Goal: Task Accomplishment & Management: Use online tool/utility

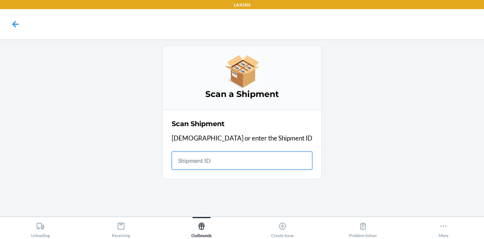
click at [219, 165] on input "text" at bounding box center [242, 160] width 141 height 18
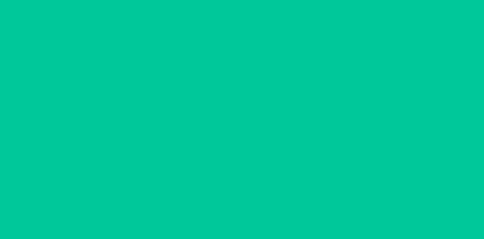
type input "09/22/2025"
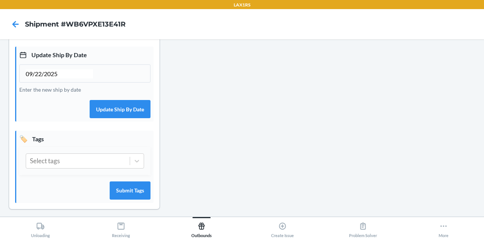
scroll to position [224, 0]
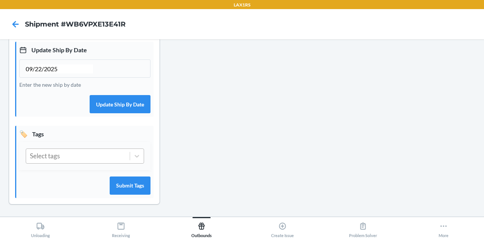
click at [83, 159] on div "Select tags" at bounding box center [78, 156] width 104 height 14
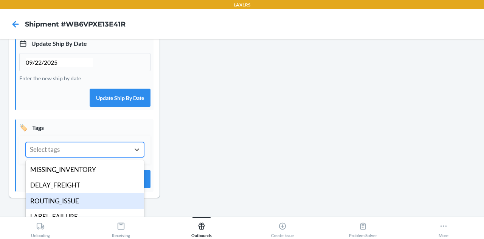
click at [83, 206] on div "ROUTING_ISSUE" at bounding box center [85, 201] width 118 height 16
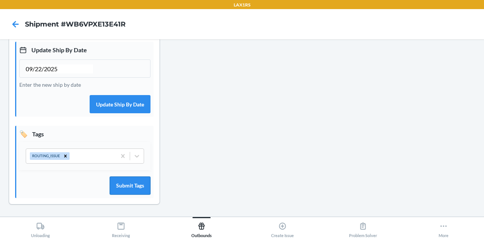
click at [136, 182] on button "Submit Tags" at bounding box center [130, 185] width 41 height 18
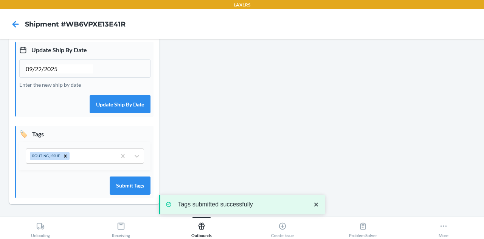
scroll to position [0, 0]
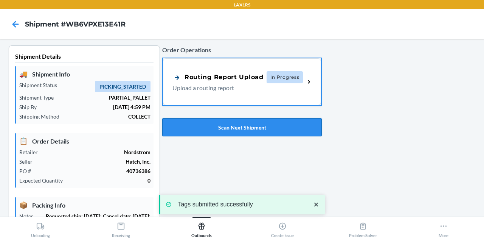
click at [237, 125] on button "Scan Next Shipment" at bounding box center [242, 127] width 160 height 18
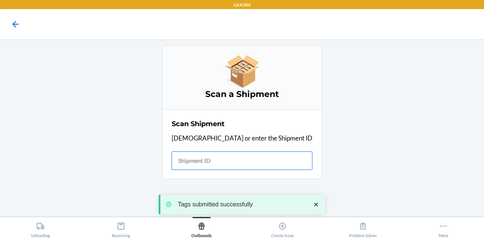
click at [230, 159] on input "text" at bounding box center [242, 160] width 141 height 18
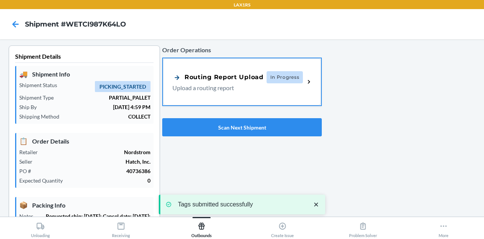
type input "09/22/2025"
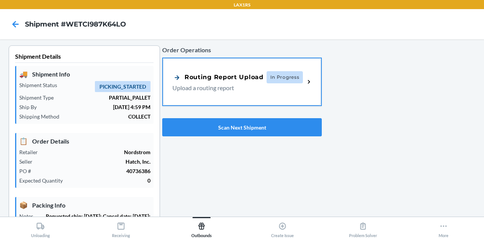
scroll to position [224, 0]
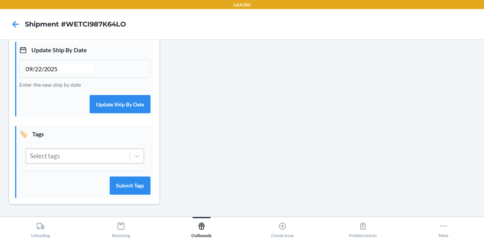
click at [90, 158] on div "Select tags" at bounding box center [78, 156] width 104 height 14
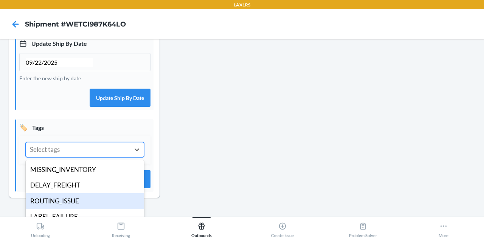
click at [76, 206] on div "ROUTING_ISSUE" at bounding box center [85, 201] width 118 height 16
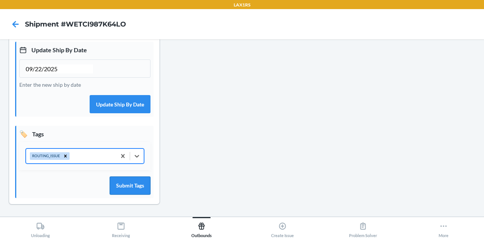
click at [144, 180] on button "Submit Tags" at bounding box center [130, 185] width 41 height 18
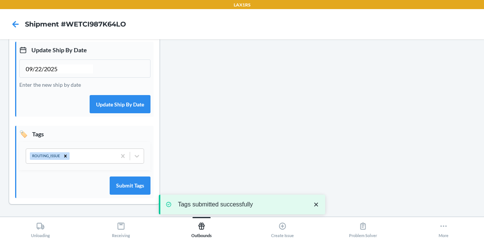
scroll to position [0, 0]
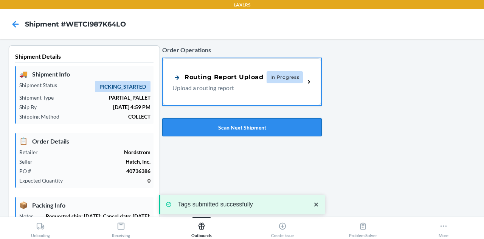
click at [229, 121] on button "Scan Next Shipment" at bounding box center [242, 127] width 160 height 18
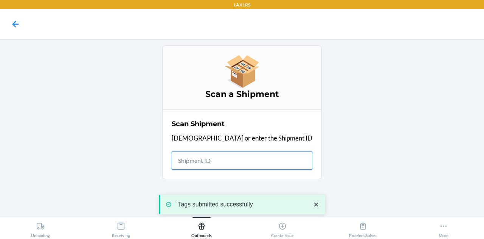
click at [220, 158] on input "text" at bounding box center [242, 160] width 141 height 18
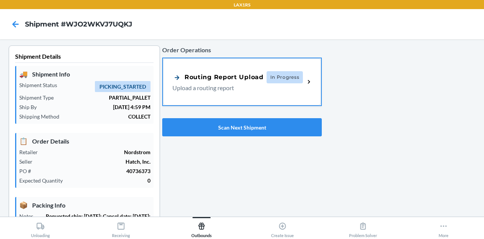
type input "09/22/2025"
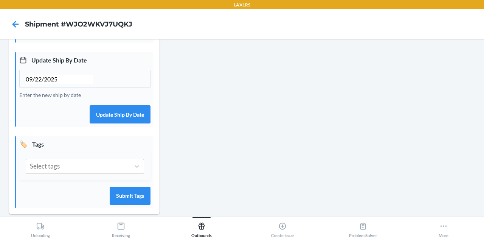
scroll to position [224, 0]
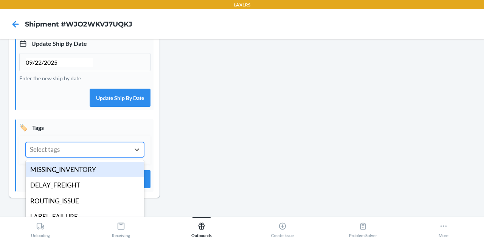
click at [95, 157] on div "Select tags" at bounding box center [78, 149] width 104 height 14
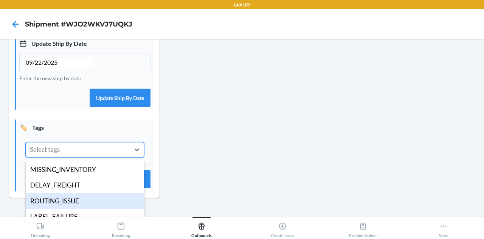
click at [84, 203] on div "ROUTING_ISSUE" at bounding box center [85, 201] width 118 height 16
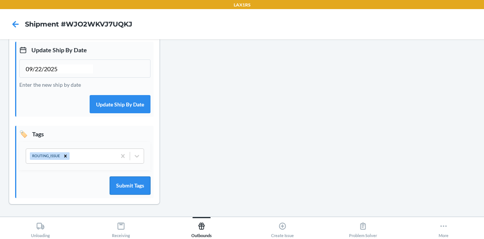
click at [143, 183] on button "Submit Tags" at bounding box center [130, 185] width 41 height 18
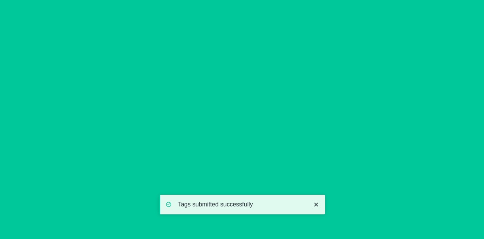
scroll to position [0, 0]
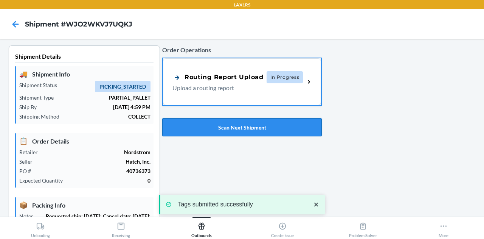
click at [223, 120] on button "Scan Next Shipment" at bounding box center [242, 127] width 160 height 18
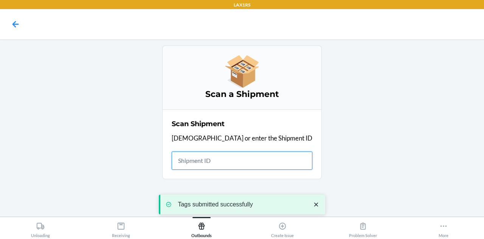
click at [225, 156] on input "text" at bounding box center [242, 160] width 141 height 18
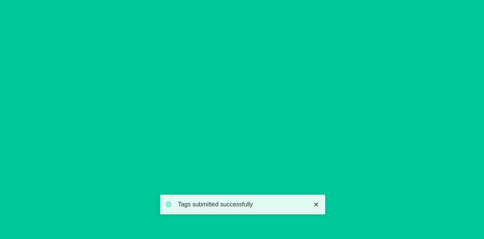
type input "09/22/2025"
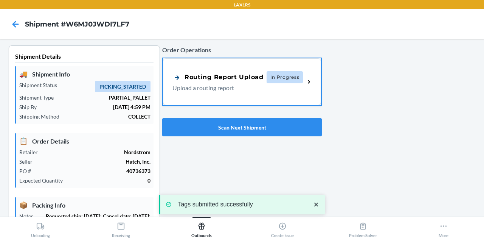
scroll to position [224, 0]
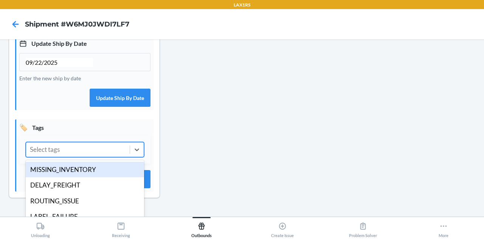
click at [91, 155] on div "Select tags" at bounding box center [78, 149] width 104 height 14
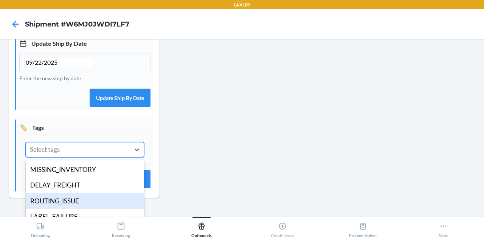
click at [77, 207] on div "ROUTING_ISSUE" at bounding box center [85, 201] width 118 height 16
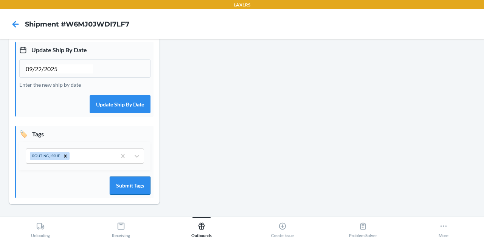
click at [115, 188] on button "Submit Tags" at bounding box center [130, 185] width 41 height 18
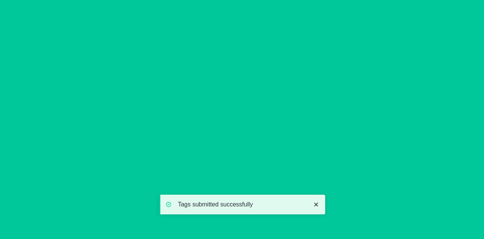
scroll to position [0, 0]
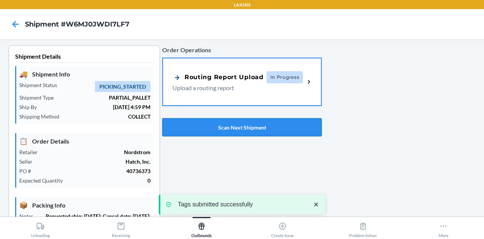
click at [260, 127] on button "Scan Next Shipment" at bounding box center [242, 127] width 160 height 18
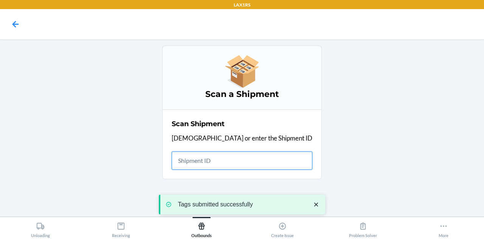
click at [223, 160] on input "text" at bounding box center [242, 160] width 141 height 18
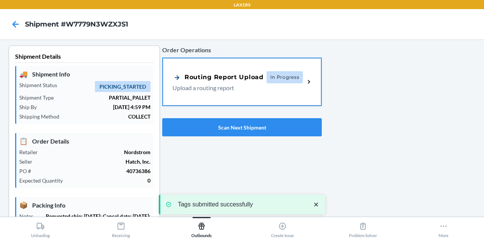
type input "09/22/2025"
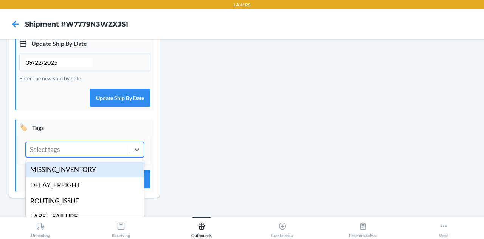
click at [94, 157] on div "Select tags" at bounding box center [78, 149] width 104 height 14
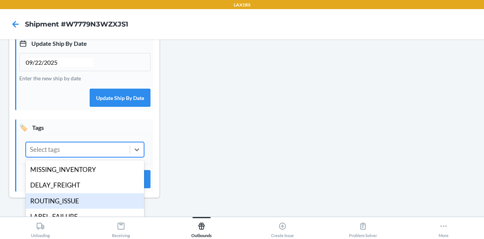
click at [74, 209] on div "ROUTING_ISSUE" at bounding box center [85, 201] width 118 height 16
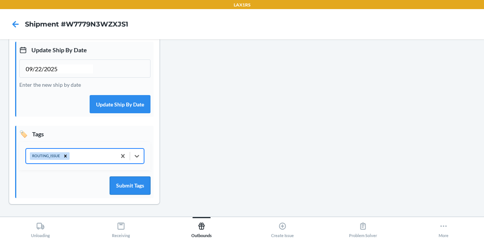
click at [126, 188] on button "Submit Tags" at bounding box center [130, 185] width 41 height 18
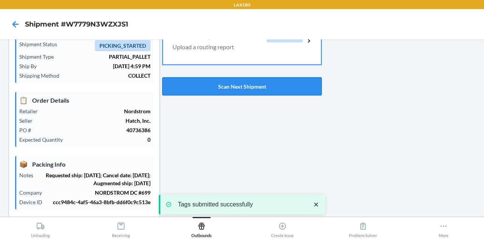
scroll to position [23, 0]
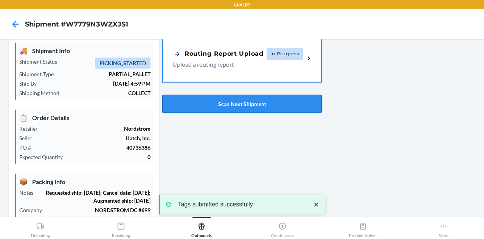
click at [251, 104] on button "Scan Next Shipment" at bounding box center [242, 104] width 160 height 18
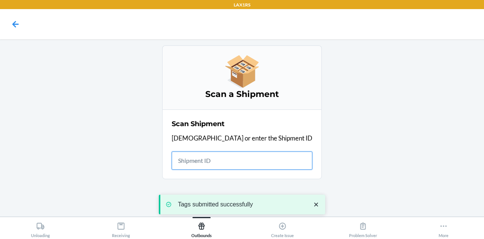
click at [236, 161] on input "text" at bounding box center [242, 160] width 141 height 18
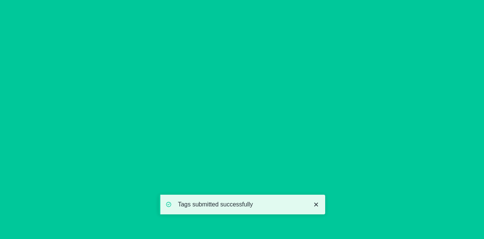
type input "09/22/2025"
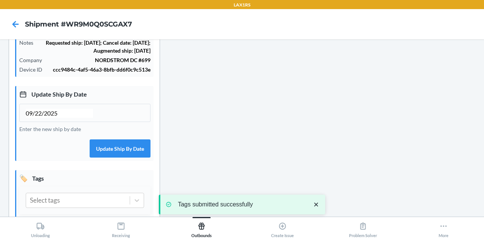
scroll to position [224, 0]
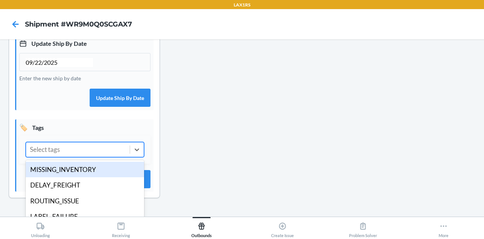
click at [107, 157] on div "Select tags" at bounding box center [78, 149] width 104 height 14
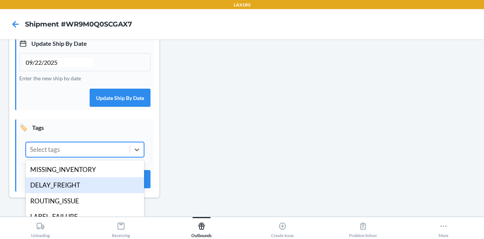
click at [86, 205] on div "ROUTING_ISSUE" at bounding box center [85, 201] width 118 height 16
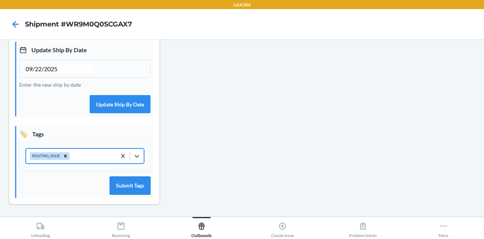
click at [135, 180] on button "Submit Tags" at bounding box center [130, 185] width 41 height 18
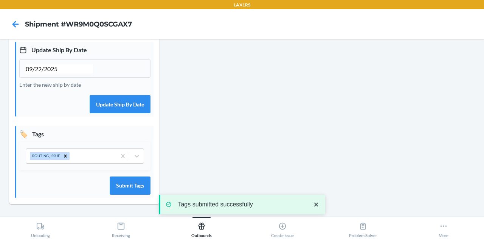
scroll to position [0, 0]
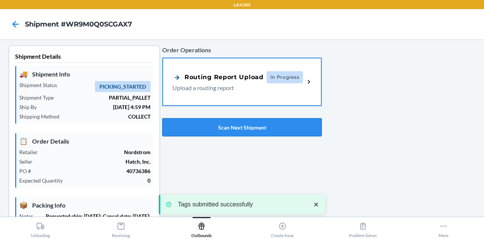
click at [211, 127] on button "Scan Next Shipment" at bounding box center [242, 127] width 160 height 18
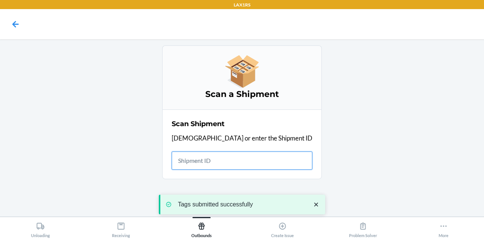
click at [225, 168] on input "text" at bounding box center [242, 160] width 141 height 18
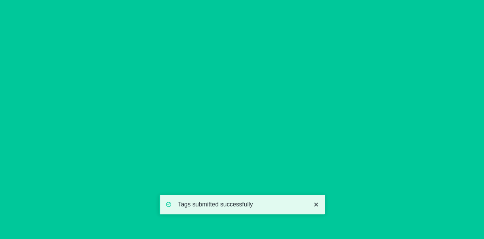
type input "09/22/2025"
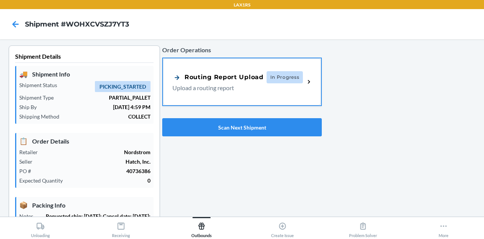
scroll to position [224, 0]
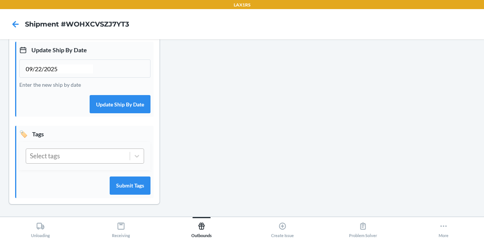
click at [99, 163] on div "Select tags" at bounding box center [78, 156] width 104 height 14
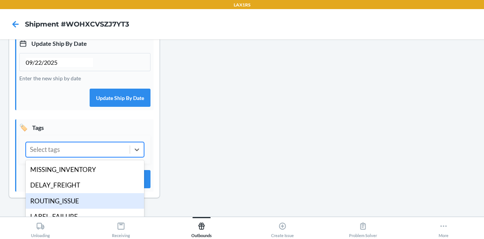
click at [87, 206] on div "ROUTING_ISSUE" at bounding box center [85, 201] width 118 height 16
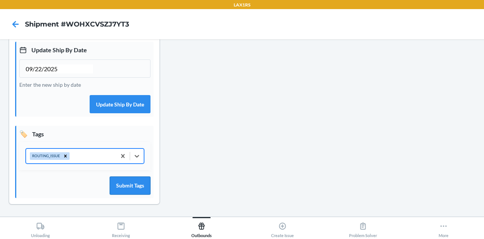
click at [134, 192] on button "Submit Tags" at bounding box center [130, 185] width 41 height 18
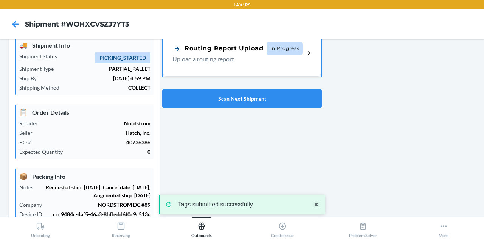
scroll to position [11, 0]
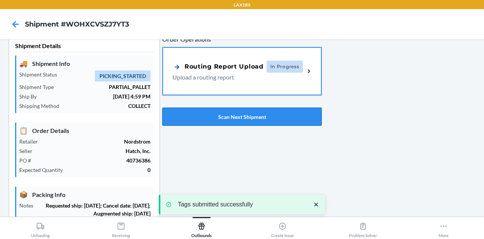
click at [229, 116] on button "Scan Next Shipment" at bounding box center [242, 116] width 160 height 18
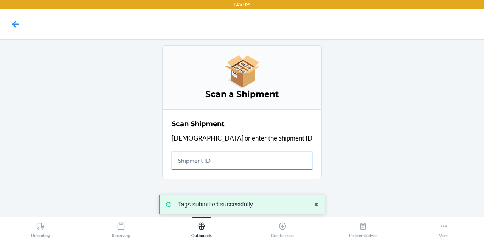
click at [239, 157] on input "text" at bounding box center [242, 160] width 141 height 18
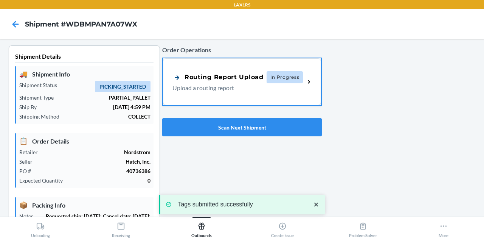
type input "09/22/2025"
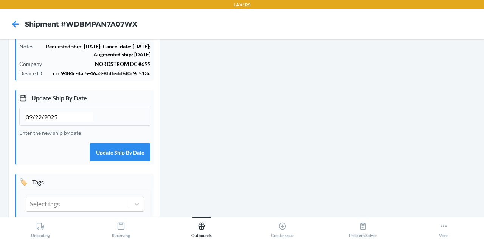
scroll to position [224, 0]
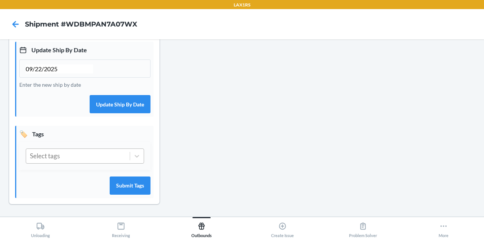
click at [98, 152] on div "Select tags" at bounding box center [78, 156] width 104 height 14
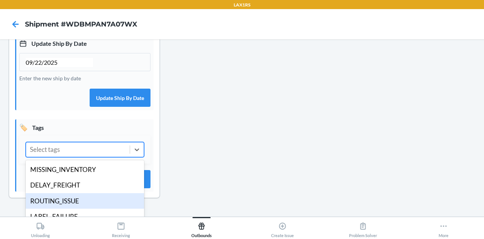
click at [82, 206] on div "ROUTING_ISSUE" at bounding box center [85, 201] width 118 height 16
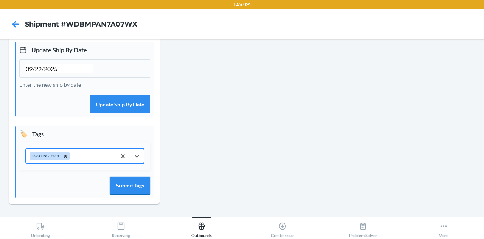
click at [135, 190] on button "Submit Tags" at bounding box center [130, 185] width 41 height 18
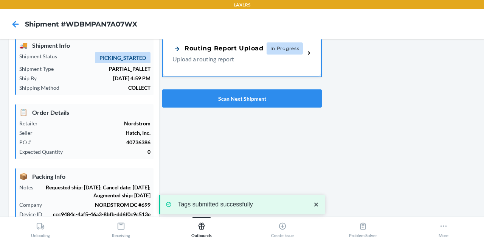
scroll to position [0, 0]
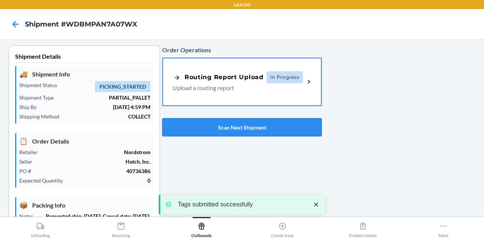
click at [229, 131] on button "Scan Next Shipment" at bounding box center [242, 127] width 160 height 18
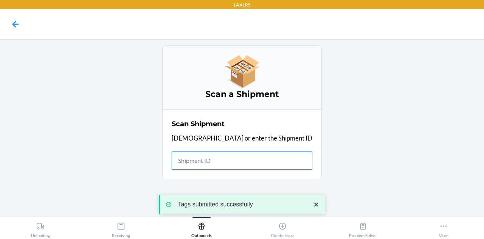
click at [221, 159] on input "text" at bounding box center [242, 160] width 141 height 18
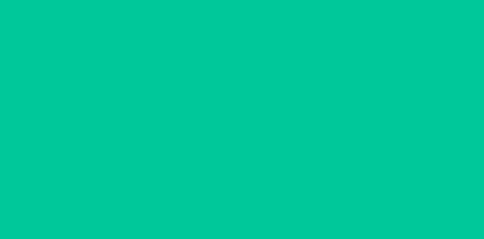
type input "09/22/2025"
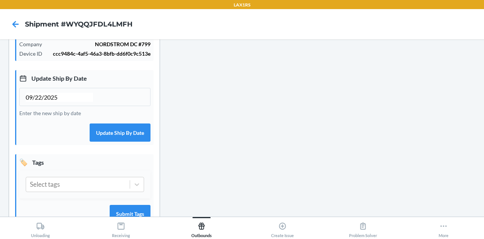
scroll to position [224, 0]
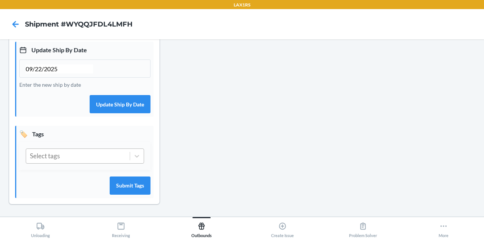
click at [90, 158] on div "Select tags" at bounding box center [78, 156] width 104 height 14
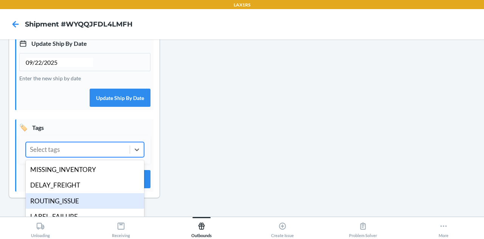
click at [87, 206] on div "ROUTING_ISSUE" at bounding box center [85, 201] width 118 height 16
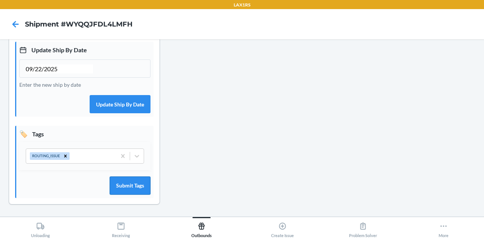
click at [116, 188] on button "Submit Tags" at bounding box center [130, 185] width 41 height 18
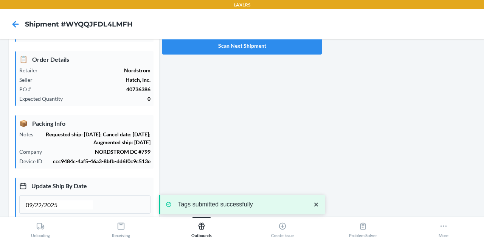
scroll to position [78, 0]
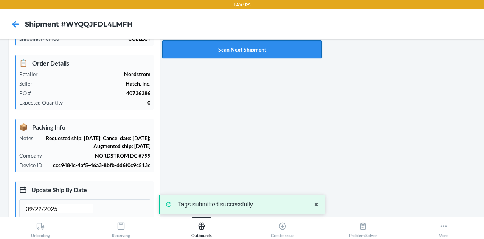
click at [241, 52] on button "Scan Next Shipment" at bounding box center [242, 49] width 160 height 18
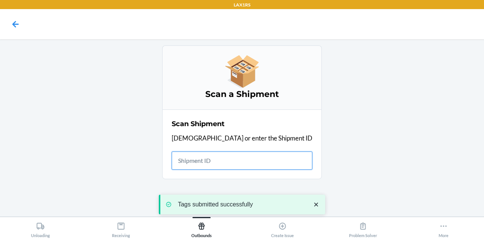
click at [230, 159] on input "text" at bounding box center [242, 160] width 141 height 18
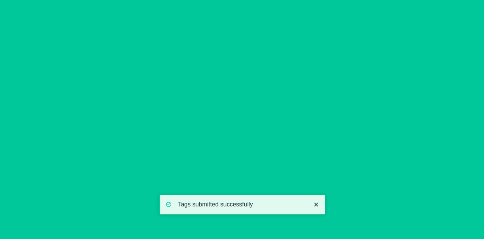
type input "09/22/2025"
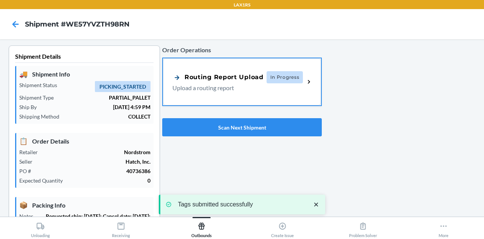
scroll to position [224, 0]
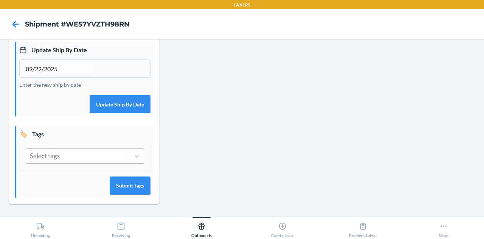
click at [97, 158] on div "Select tags" at bounding box center [78, 156] width 104 height 14
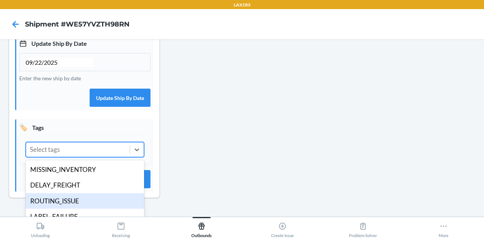
click at [90, 204] on div "ROUTING_ISSUE" at bounding box center [85, 201] width 118 height 16
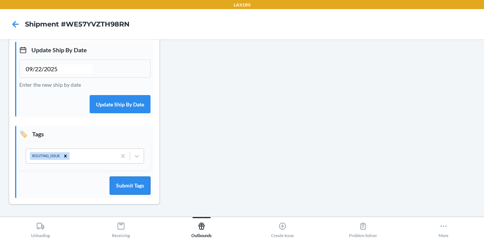
click at [127, 189] on button "Submit Tags" at bounding box center [130, 185] width 41 height 18
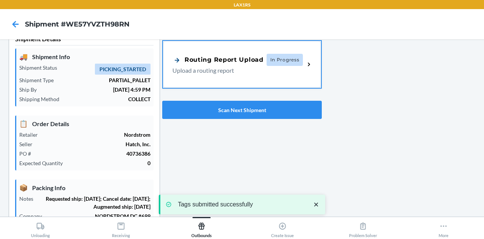
scroll to position [0, 0]
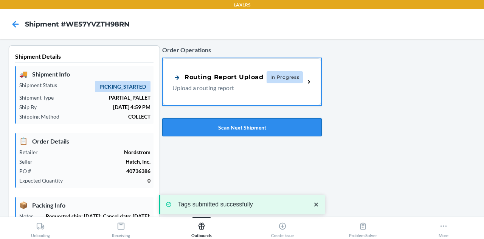
click at [233, 131] on button "Scan Next Shipment" at bounding box center [242, 127] width 160 height 18
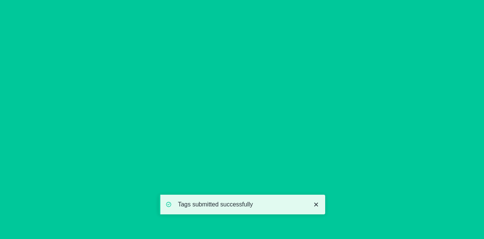
type input "09/22/2025"
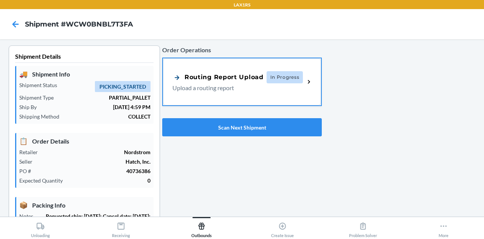
scroll to position [224, 0]
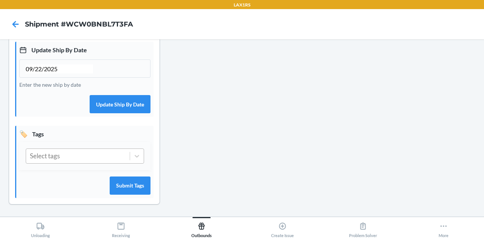
click at [101, 155] on div "Select tags" at bounding box center [78, 156] width 104 height 14
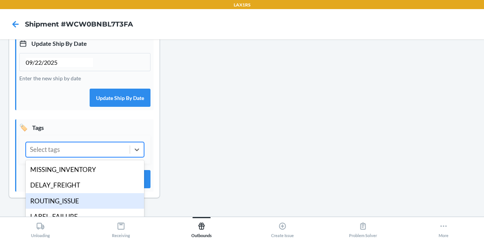
click at [88, 209] on div "ROUTING_ISSUE" at bounding box center [85, 201] width 118 height 16
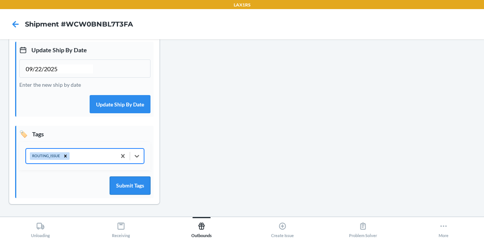
click at [136, 187] on button "Submit Tags" at bounding box center [130, 185] width 41 height 18
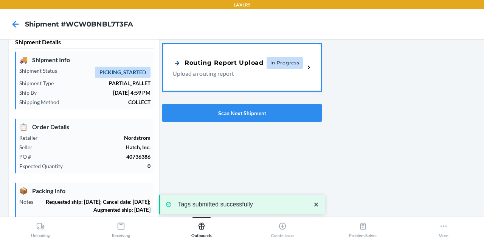
scroll to position [0, 0]
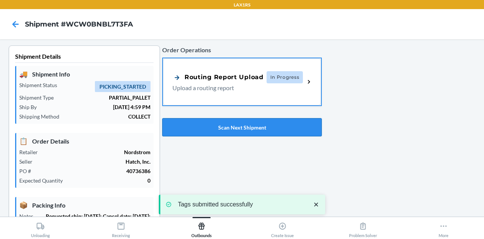
click at [216, 133] on button "Scan Next Shipment" at bounding box center [242, 127] width 160 height 18
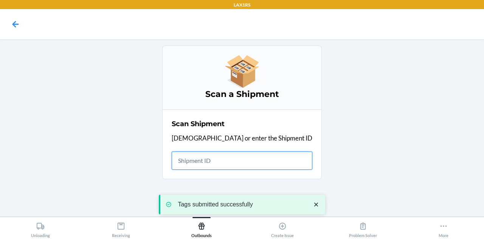
click at [233, 161] on input "text" at bounding box center [242, 160] width 141 height 18
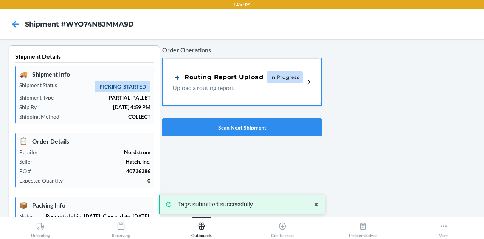
type input "09/22/2025"
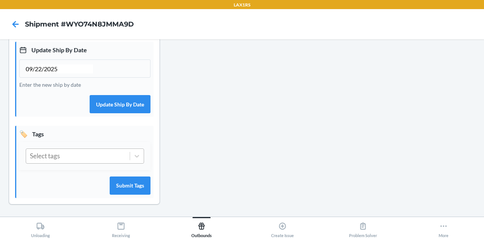
click at [87, 155] on div "Select tags" at bounding box center [78, 156] width 104 height 14
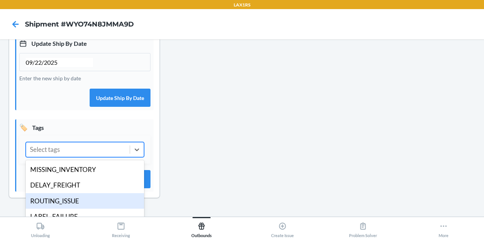
click at [77, 209] on div "ROUTING_ISSUE" at bounding box center [85, 201] width 118 height 16
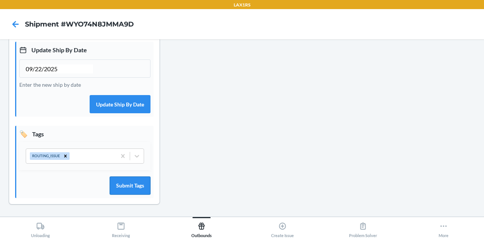
click at [126, 179] on button "Submit Tags" at bounding box center [130, 185] width 41 height 18
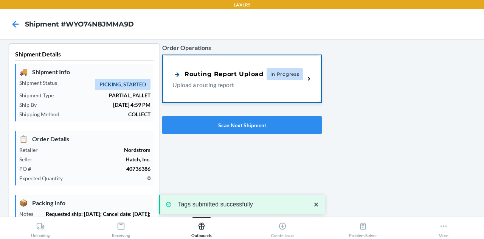
scroll to position [0, 0]
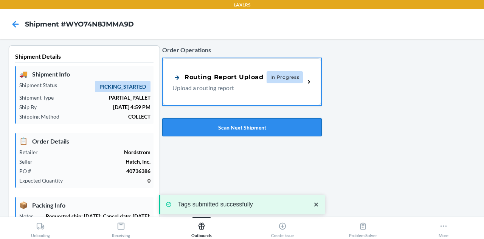
click at [234, 122] on button "Scan Next Shipment" at bounding box center [242, 127] width 160 height 18
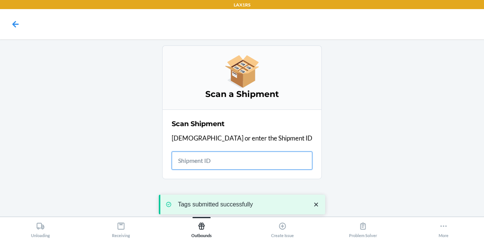
click at [222, 159] on input "text" at bounding box center [242, 160] width 141 height 18
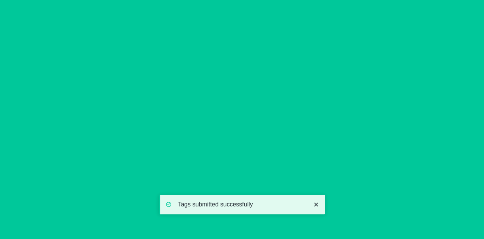
type input "09/22/2025"
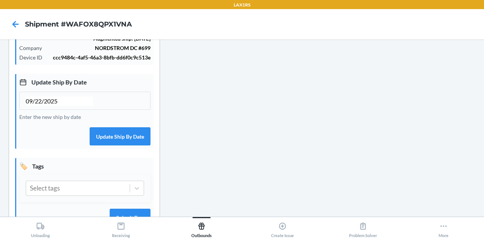
scroll to position [224, 0]
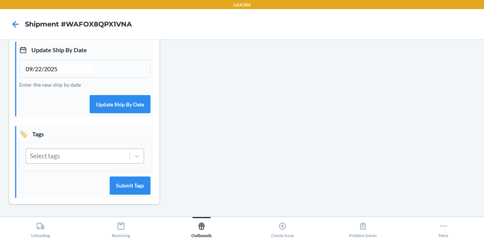
click at [74, 163] on div "Select tags" at bounding box center [78, 156] width 104 height 14
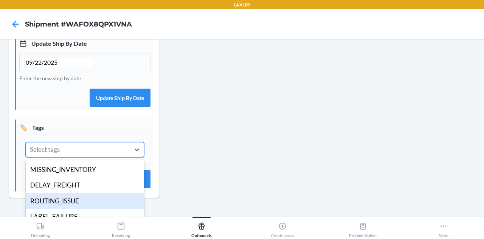
click at [77, 202] on div "ROUTING_ISSUE" at bounding box center [85, 201] width 118 height 16
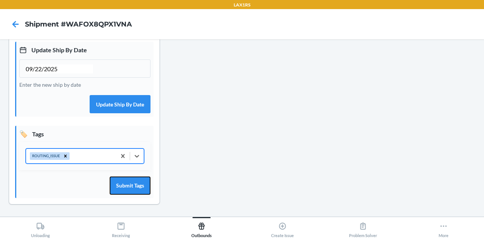
click at [129, 186] on button "Submit Tags" at bounding box center [130, 185] width 41 height 18
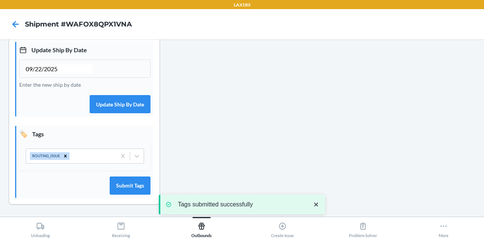
scroll to position [0, 0]
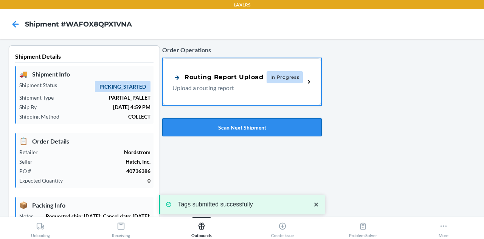
click at [237, 125] on button "Scan Next Shipment" at bounding box center [242, 127] width 160 height 18
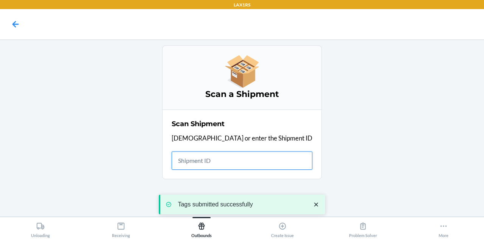
click at [230, 158] on input "text" at bounding box center [242, 160] width 141 height 18
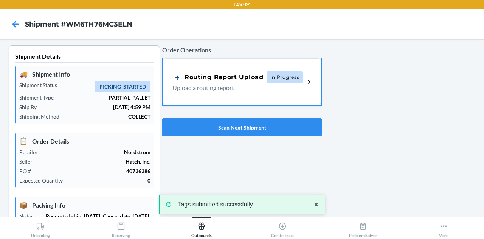
type input "09/22/2025"
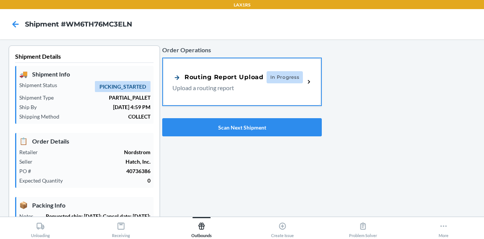
scroll to position [224, 0]
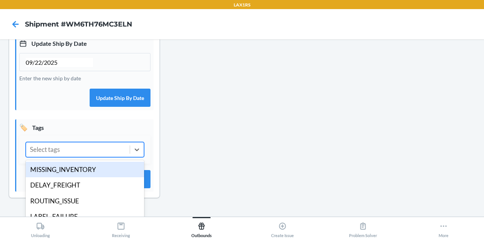
click at [90, 155] on div "Select tags" at bounding box center [78, 149] width 104 height 14
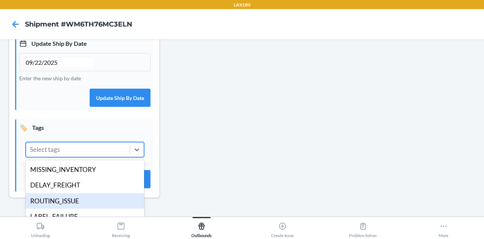
click at [81, 206] on div "ROUTING_ISSUE" at bounding box center [85, 201] width 118 height 16
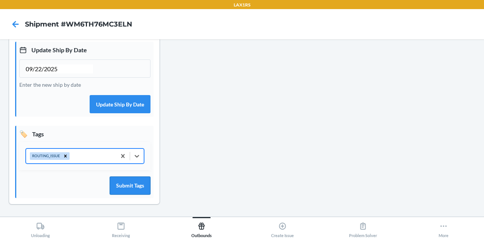
click at [135, 194] on button "Submit Tags" at bounding box center [130, 185] width 41 height 18
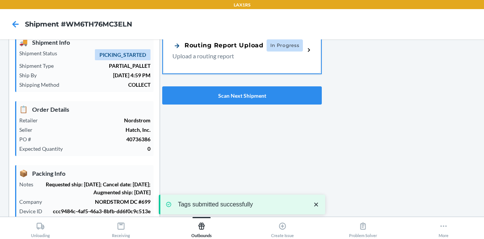
scroll to position [0, 0]
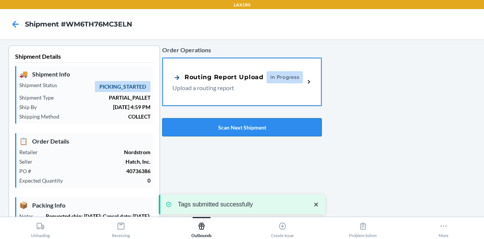
click at [227, 133] on button "Scan Next Shipment" at bounding box center [242, 127] width 160 height 18
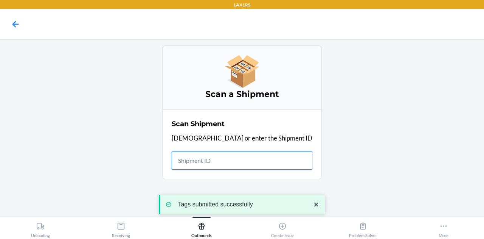
click at [227, 158] on input "text" at bounding box center [242, 160] width 141 height 18
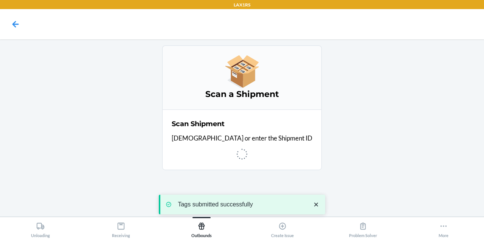
click at [316, 207] on icon "close toast" at bounding box center [316, 204] width 8 height 8
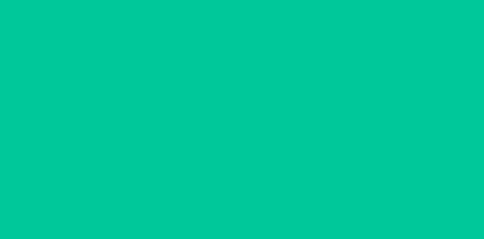
type input "09/22/2025"
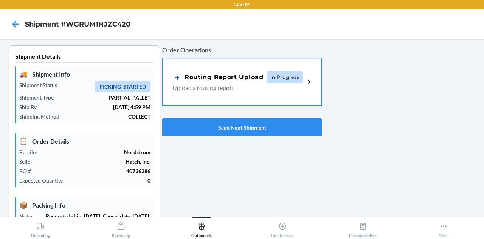
scroll to position [224, 0]
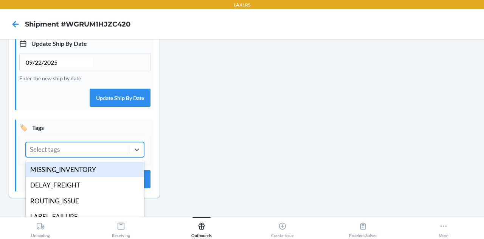
click at [88, 157] on div "Select tags" at bounding box center [78, 149] width 104 height 14
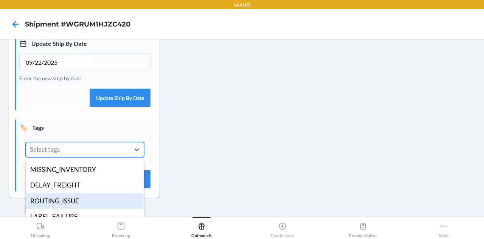
click at [82, 206] on div "ROUTING_ISSUE" at bounding box center [85, 201] width 118 height 16
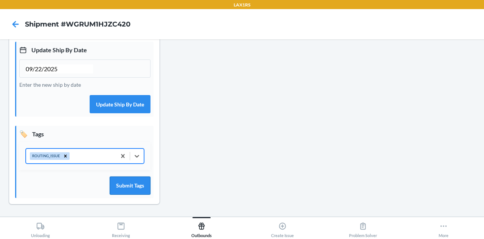
click at [127, 186] on button "Submit Tags" at bounding box center [130, 185] width 41 height 18
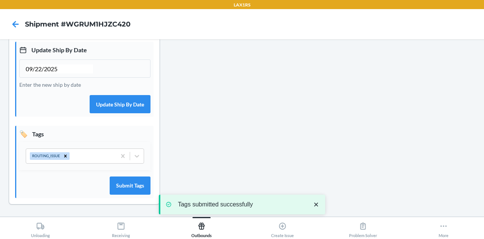
scroll to position [0, 0]
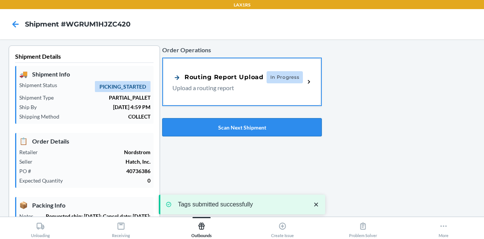
click at [226, 119] on button "Scan Next Shipment" at bounding box center [242, 127] width 160 height 18
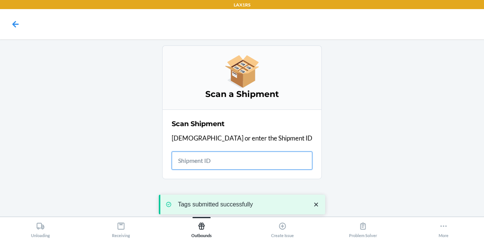
click at [229, 158] on input "text" at bounding box center [242, 160] width 141 height 18
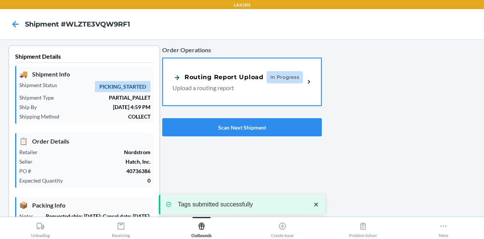
type input "09/22/2025"
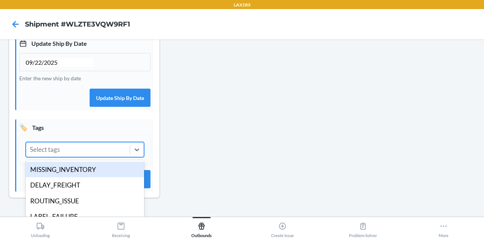
click at [107, 157] on div "Select tags" at bounding box center [78, 149] width 104 height 14
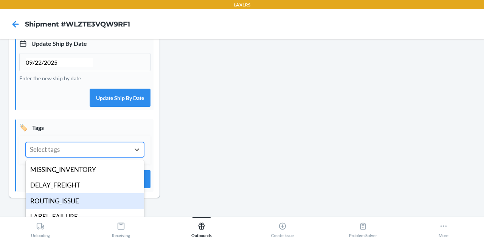
click at [91, 209] on div "ROUTING_ISSUE" at bounding box center [85, 201] width 118 height 16
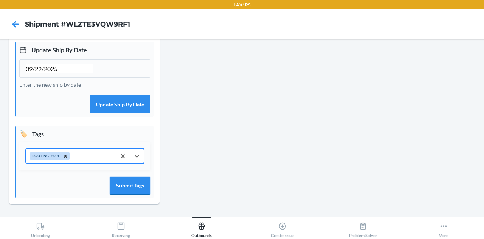
click at [139, 188] on button "Submit Tags" at bounding box center [130, 185] width 41 height 18
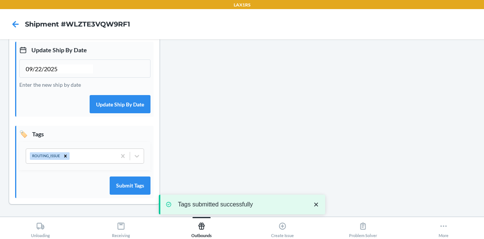
scroll to position [0, 0]
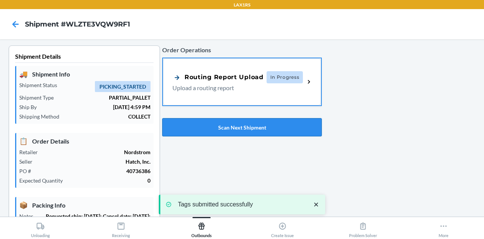
click at [222, 126] on button "Scan Next Shipment" at bounding box center [242, 127] width 160 height 18
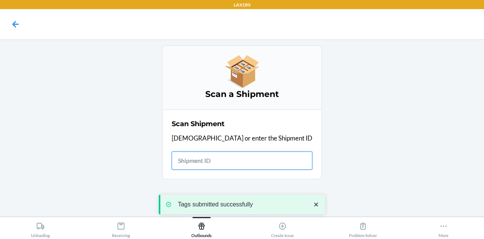
click at [232, 161] on input "text" at bounding box center [242, 160] width 141 height 18
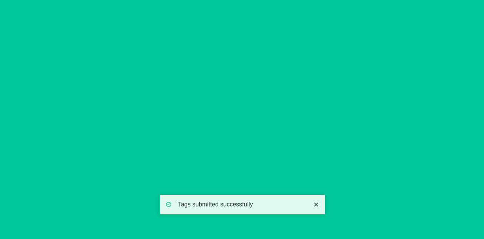
type input "09/22/2025"
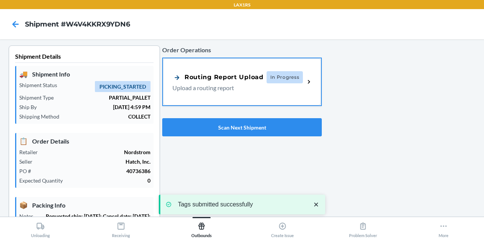
scroll to position [224, 0]
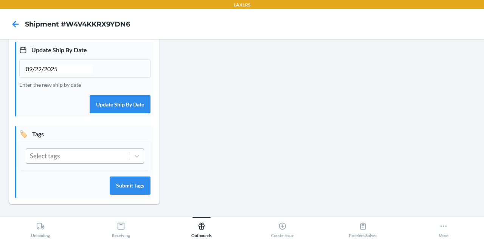
click at [87, 156] on div "Select tags" at bounding box center [78, 156] width 104 height 14
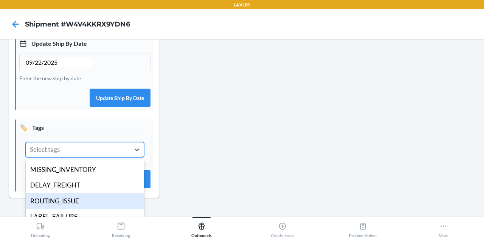
click at [69, 209] on div "ROUTING_ISSUE" at bounding box center [85, 201] width 118 height 16
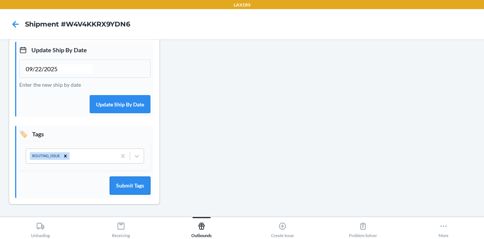
click at [124, 186] on button "Submit Tags" at bounding box center [130, 185] width 41 height 18
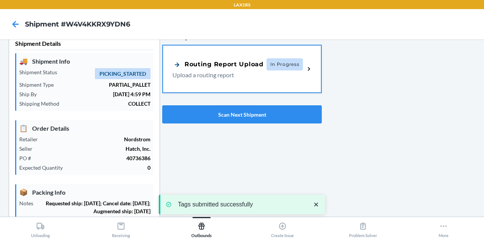
scroll to position [0, 0]
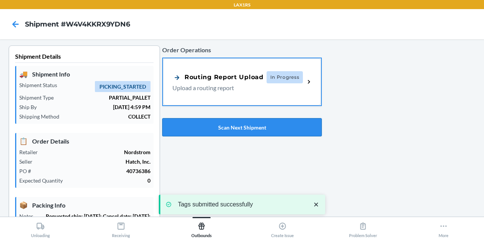
click at [222, 127] on button "Scan Next Shipment" at bounding box center [242, 127] width 160 height 18
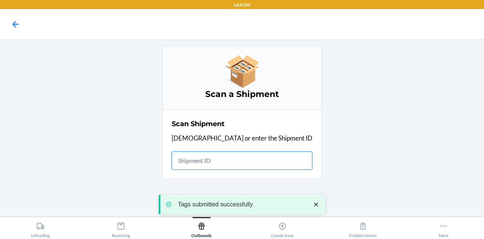
click at [223, 160] on input "text" at bounding box center [242, 160] width 141 height 18
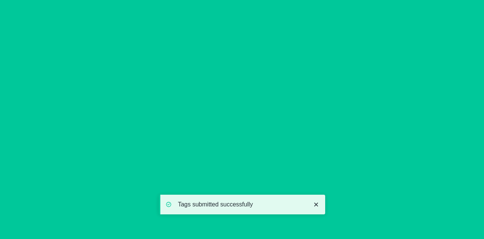
type input "09/22/2025"
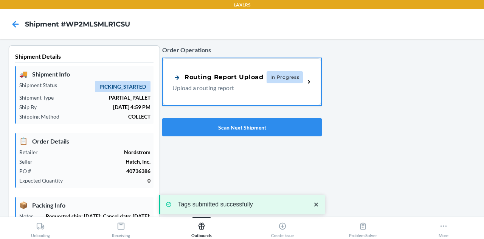
scroll to position [224, 0]
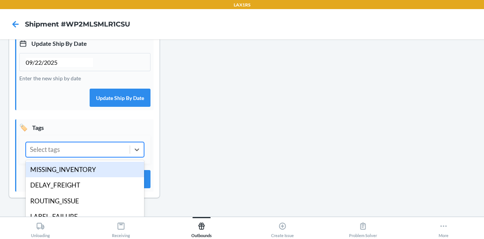
click at [101, 155] on div "Select tags" at bounding box center [78, 149] width 104 height 14
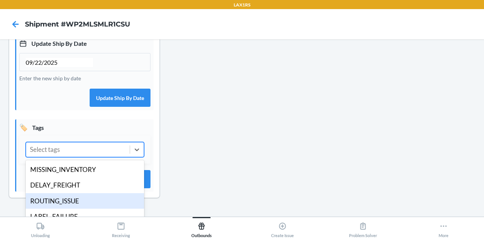
click at [88, 207] on div "ROUTING_ISSUE" at bounding box center [85, 201] width 118 height 16
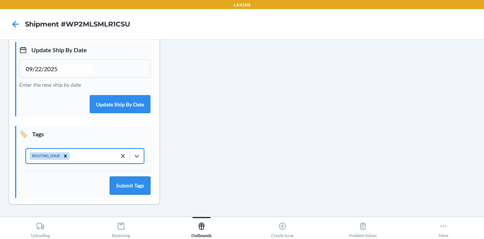
click at [130, 188] on button "Submit Tags" at bounding box center [130, 185] width 41 height 18
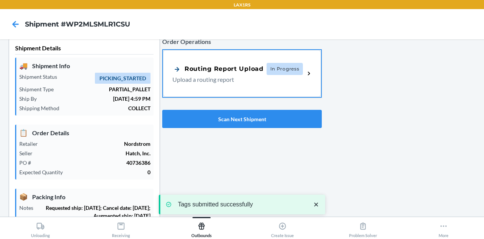
scroll to position [0, 0]
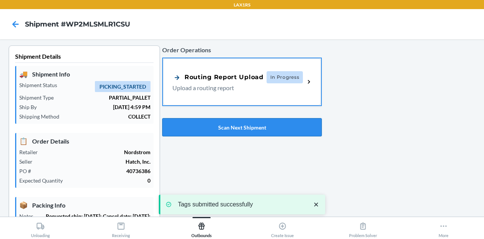
click at [228, 123] on button "Scan Next Shipment" at bounding box center [242, 127] width 160 height 18
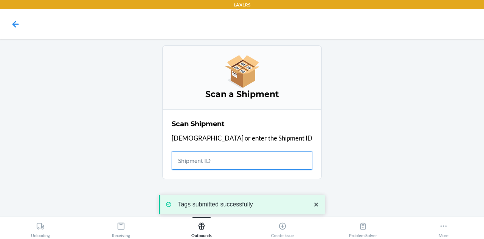
click at [243, 161] on input "text" at bounding box center [242, 160] width 141 height 18
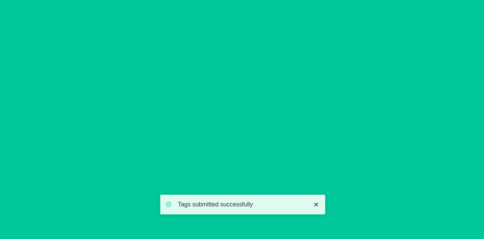
type input "09/22/2025"
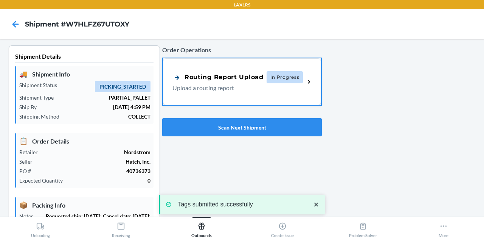
scroll to position [224, 0]
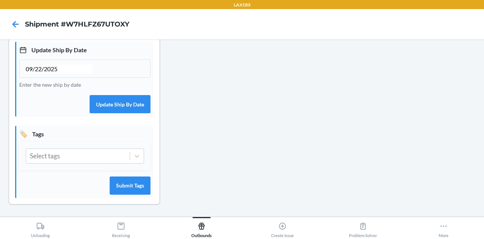
click at [96, 149] on div "Select tags" at bounding box center [84, 156] width 131 height 28
click at [91, 158] on div "Select tags" at bounding box center [78, 156] width 104 height 14
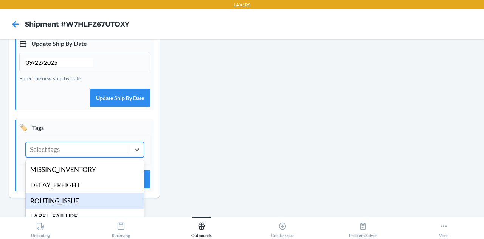
click at [82, 206] on div "ROUTING_ISSUE" at bounding box center [85, 201] width 118 height 16
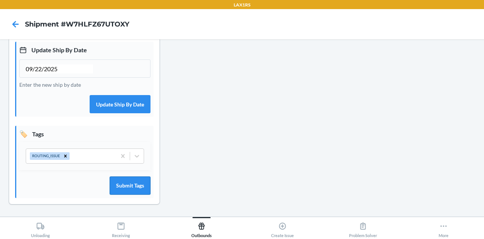
click at [131, 194] on button "Submit Tags" at bounding box center [130, 185] width 41 height 18
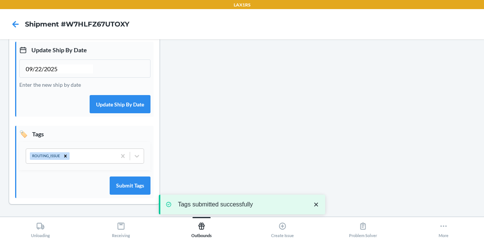
scroll to position [0, 0]
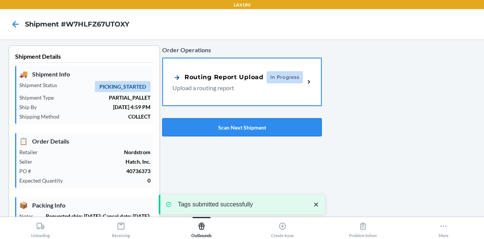
click at [215, 123] on button "Scan Next Shipment" at bounding box center [242, 127] width 160 height 18
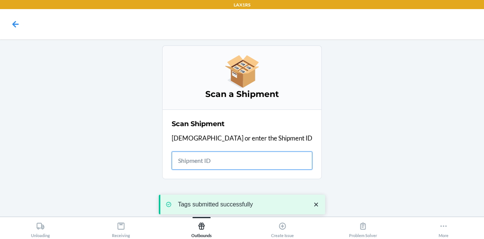
click at [230, 158] on input "text" at bounding box center [242, 160] width 141 height 18
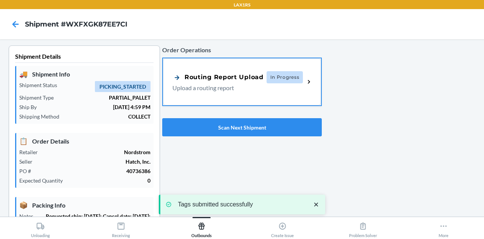
type input "09/22/2025"
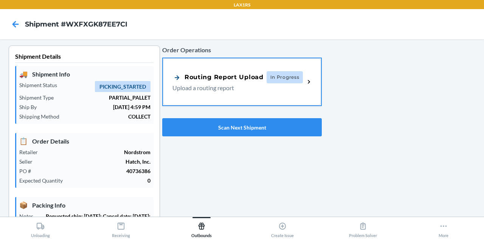
scroll to position [224, 0]
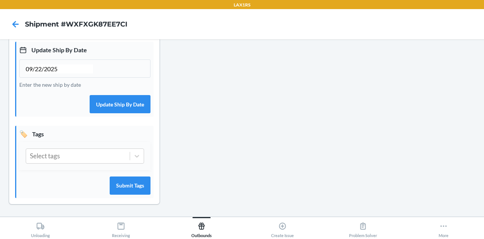
click at [95, 149] on div "Select tags" at bounding box center [84, 156] width 131 height 28
click at [91, 156] on div "Select tags" at bounding box center [78, 156] width 104 height 14
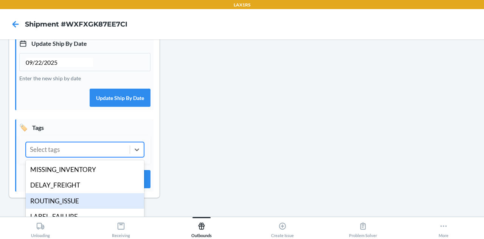
click at [82, 207] on div "ROUTING_ISSUE" at bounding box center [85, 201] width 118 height 16
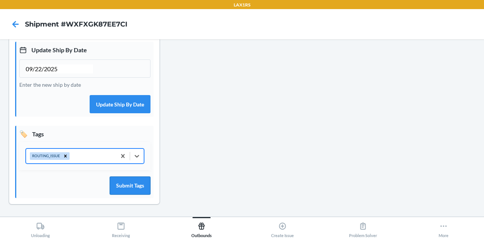
click at [121, 180] on button "Submit Tags" at bounding box center [130, 185] width 41 height 18
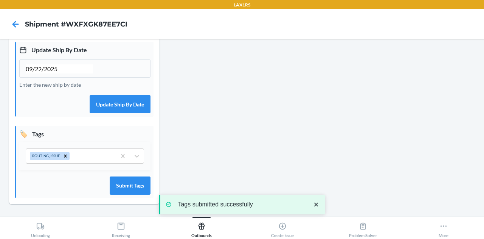
scroll to position [0, 0]
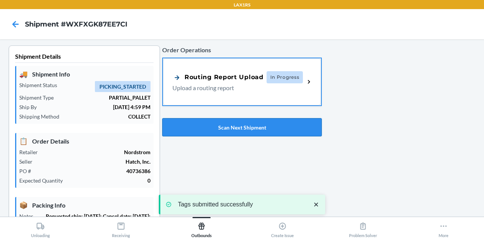
click at [228, 123] on button "Scan Next Shipment" at bounding box center [242, 127] width 160 height 18
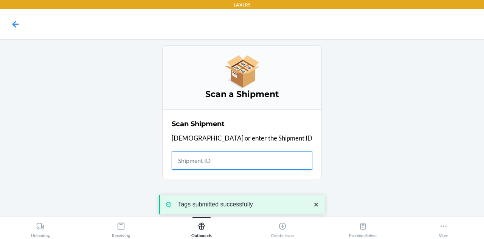
click at [228, 162] on input "text" at bounding box center [242, 160] width 141 height 18
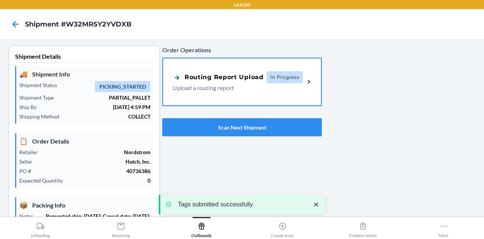
type input "09/22/2025"
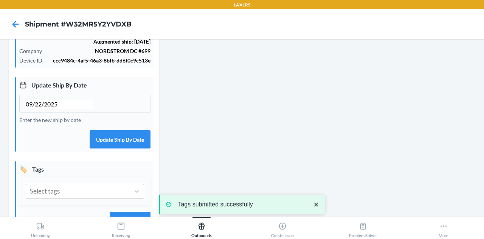
scroll to position [224, 0]
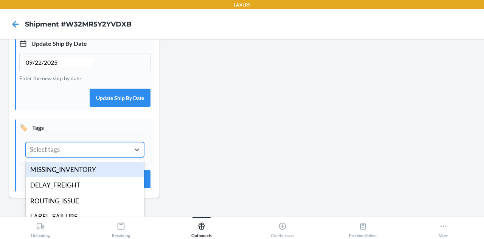
click at [105, 154] on div "Select tags" at bounding box center [78, 149] width 104 height 14
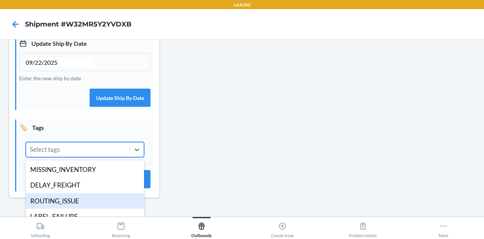
click at [81, 206] on div "ROUTING_ISSUE" at bounding box center [85, 201] width 118 height 16
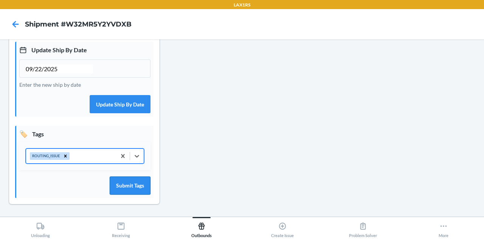
click at [130, 180] on button "Submit Tags" at bounding box center [130, 185] width 41 height 18
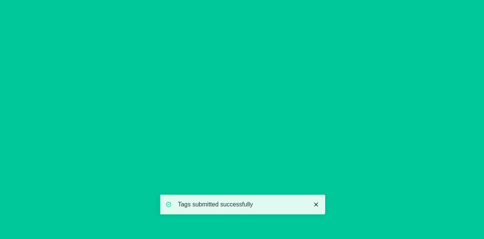
scroll to position [0, 0]
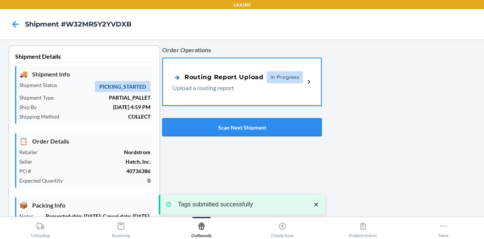
click at [227, 121] on button "Scan Next Shipment" at bounding box center [242, 127] width 160 height 18
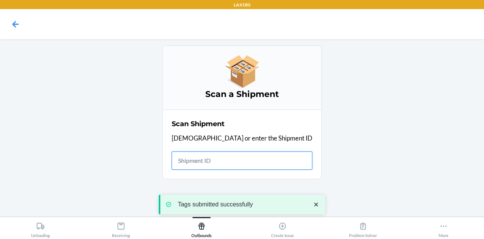
click at [218, 160] on input "text" at bounding box center [242, 160] width 141 height 18
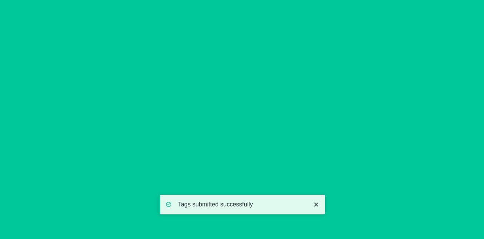
type input "09/22/2025"
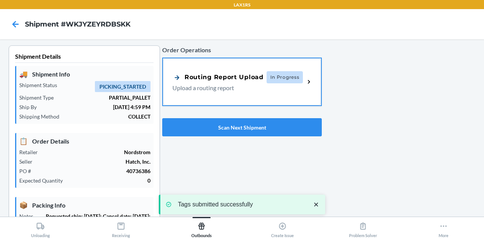
scroll to position [224, 0]
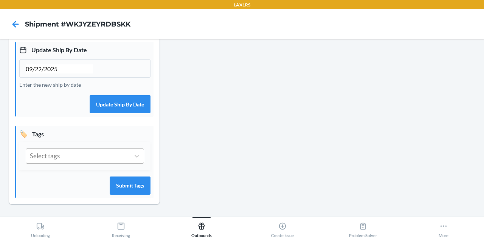
click at [93, 156] on div "Select tags" at bounding box center [78, 156] width 104 height 14
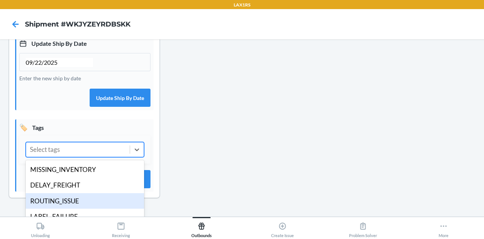
click at [88, 205] on div "ROUTING_ISSUE" at bounding box center [85, 201] width 118 height 16
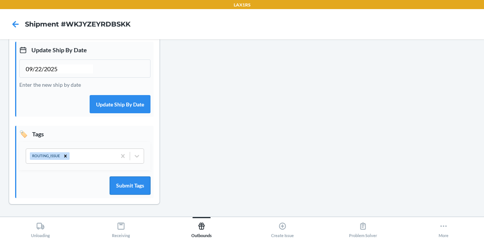
click at [133, 184] on button "Submit Tags" at bounding box center [130, 185] width 41 height 18
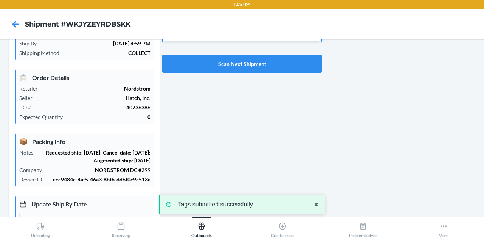
scroll to position [0, 0]
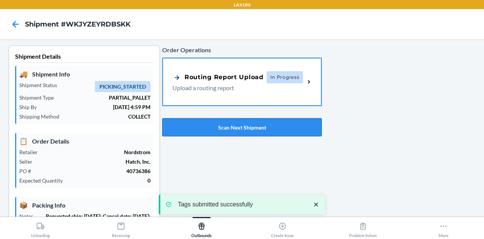
click at [234, 130] on button "Scan Next Shipment" at bounding box center [242, 127] width 160 height 18
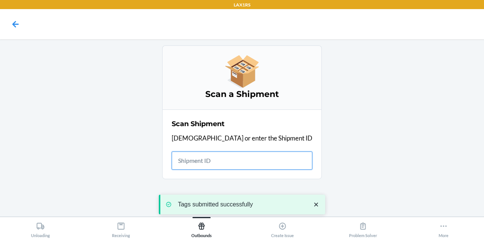
click at [225, 161] on input "text" at bounding box center [242, 160] width 141 height 18
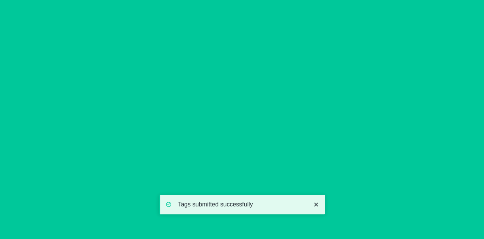
type input "09/22/2025"
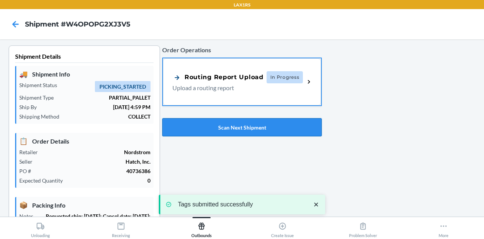
scroll to position [224, 0]
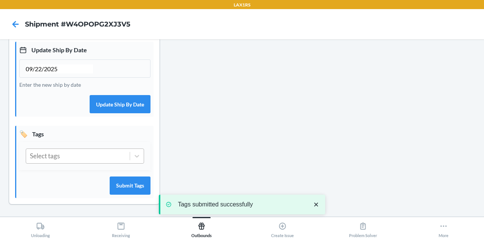
click at [91, 155] on div "Select tags" at bounding box center [78, 156] width 104 height 14
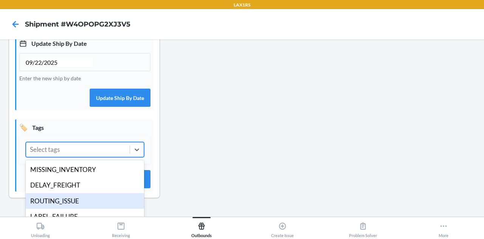
click at [88, 204] on div "ROUTING_ISSUE" at bounding box center [85, 201] width 118 height 16
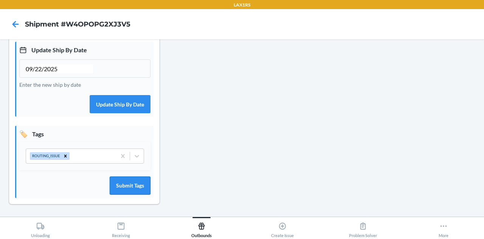
click at [131, 177] on button "Submit Tags" at bounding box center [130, 185] width 41 height 18
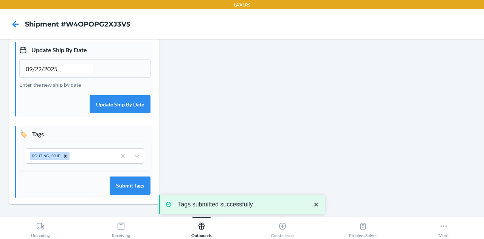
scroll to position [0, 0]
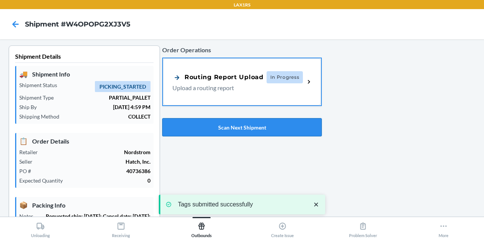
click at [217, 126] on button "Scan Next Shipment" at bounding box center [242, 127] width 160 height 18
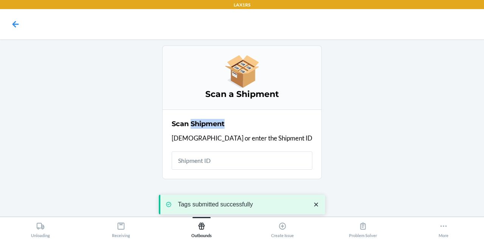
click at [217, 126] on h2 "Scan Shipment" at bounding box center [198, 124] width 53 height 10
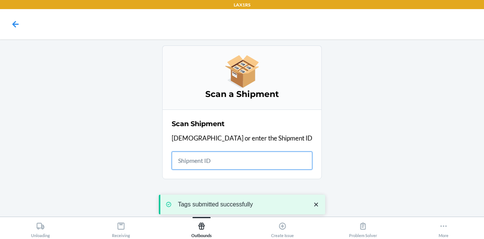
click at [235, 161] on input "text" at bounding box center [242, 160] width 141 height 18
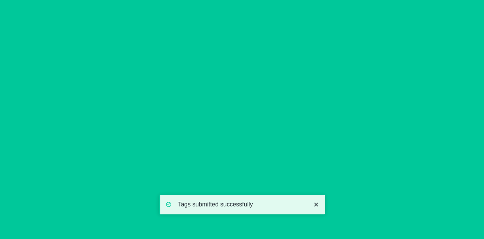
type input "09/22/2025"
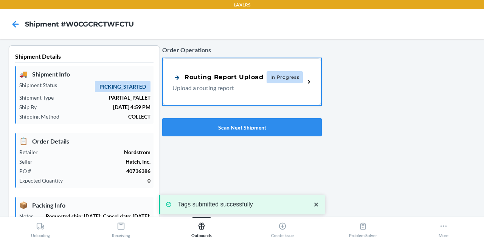
scroll to position [224, 0]
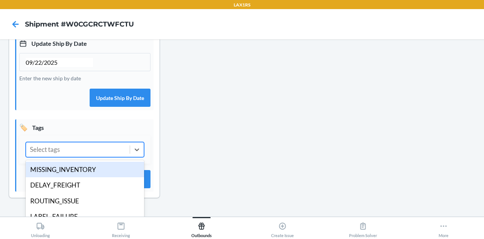
click at [96, 157] on div "Select tags" at bounding box center [78, 149] width 104 height 14
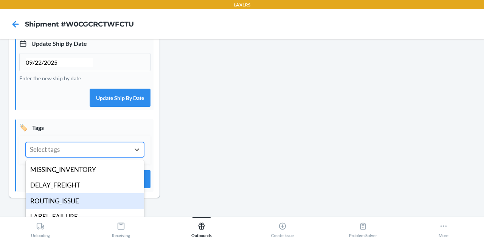
click at [76, 208] on div "ROUTING_ISSUE" at bounding box center [85, 201] width 118 height 16
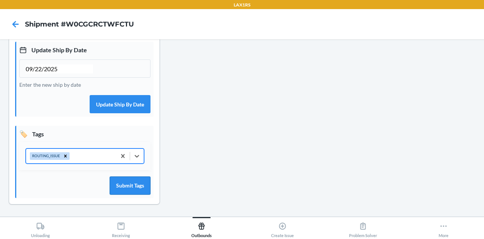
click at [122, 185] on button "Submit Tags" at bounding box center [130, 185] width 41 height 18
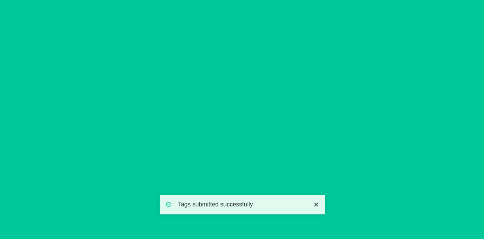
scroll to position [0, 0]
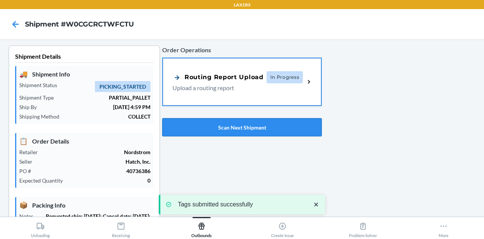
click at [209, 130] on button "Scan Next Shipment" at bounding box center [242, 127] width 160 height 18
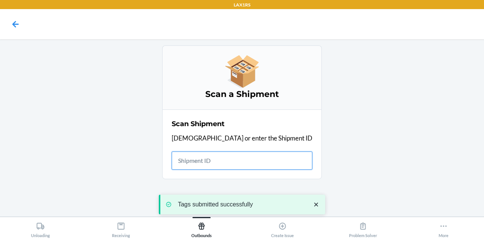
click at [226, 164] on input "text" at bounding box center [242, 160] width 141 height 18
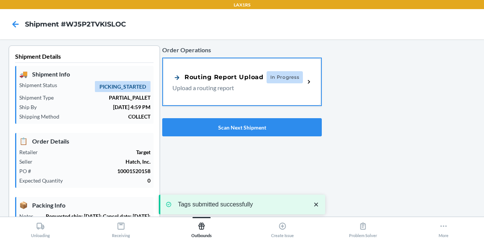
type input "09/22/2025"
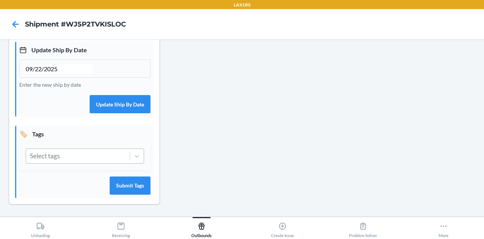
click at [99, 155] on div "Select tags" at bounding box center [78, 156] width 104 height 14
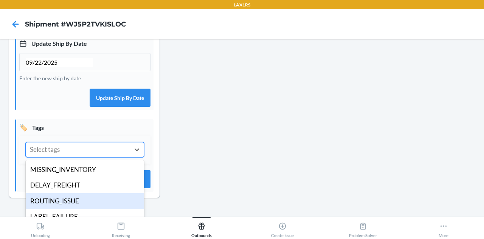
click at [88, 204] on div "ROUTING_ISSUE" at bounding box center [85, 201] width 118 height 16
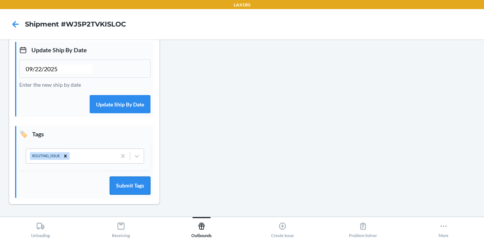
click at [119, 191] on button "Submit Tags" at bounding box center [130, 185] width 41 height 18
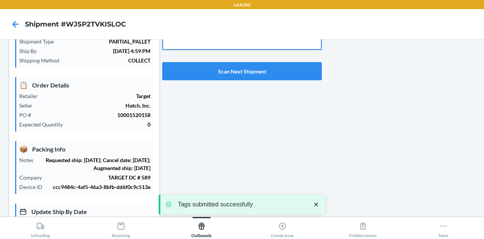
scroll to position [0, 0]
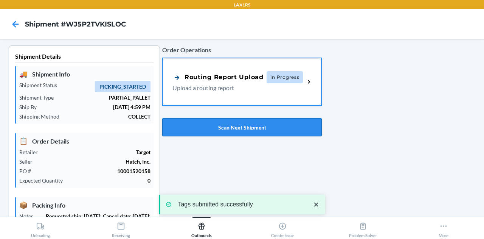
click at [210, 128] on button "Scan Next Shipment" at bounding box center [242, 127] width 160 height 18
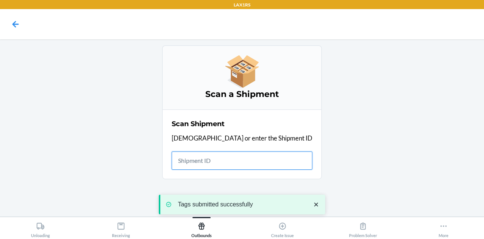
click at [225, 156] on input "text" at bounding box center [242, 160] width 141 height 18
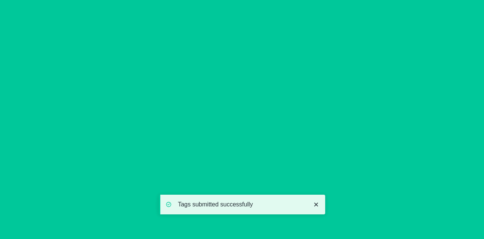
type input "09/22/2025"
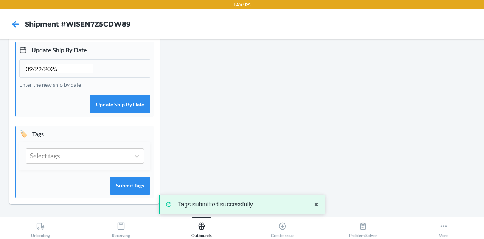
scroll to position [224, 0]
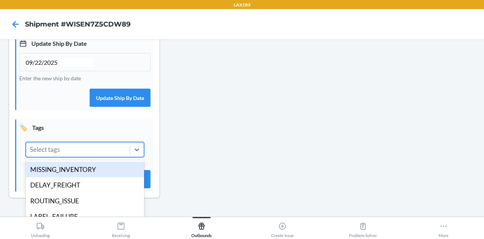
click at [86, 157] on div "Select tags" at bounding box center [78, 149] width 104 height 14
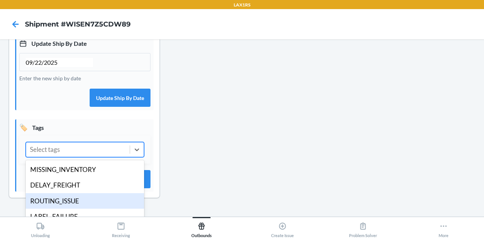
click at [81, 205] on div "ROUTING_ISSUE" at bounding box center [85, 201] width 118 height 16
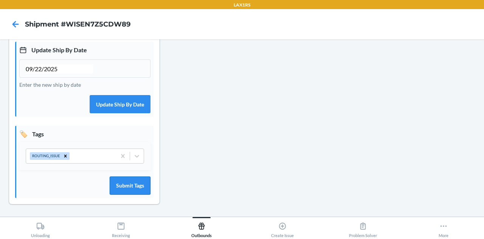
click at [135, 185] on button "Submit Tags" at bounding box center [130, 185] width 41 height 18
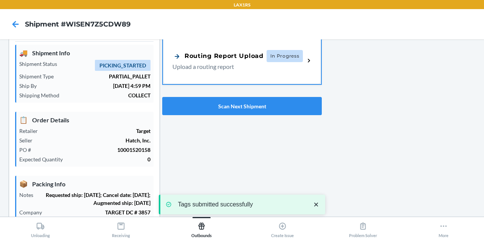
scroll to position [0, 0]
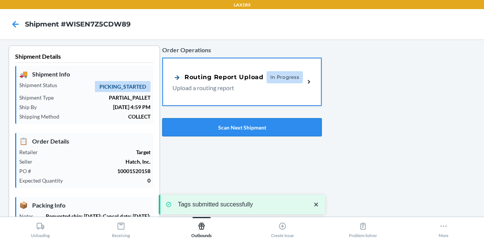
click at [224, 128] on button "Scan Next Shipment" at bounding box center [242, 127] width 160 height 18
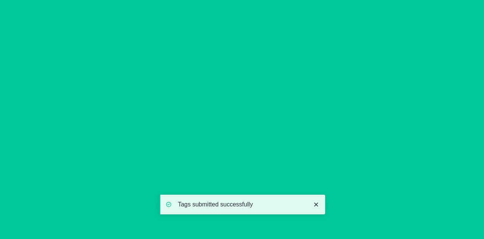
type input "09/22/2025"
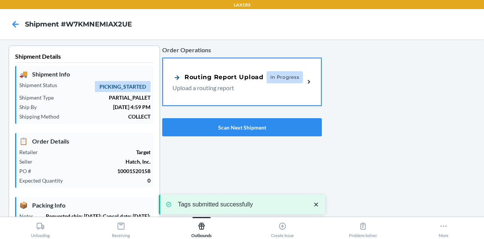
scroll to position [224, 0]
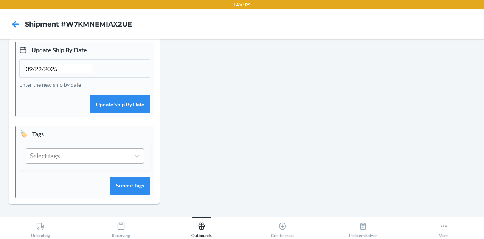
click at [89, 155] on div "Select tags" at bounding box center [78, 156] width 104 height 14
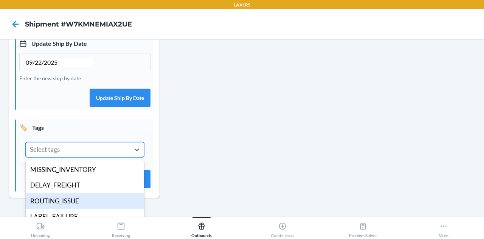
click at [78, 208] on div "ROUTING_ISSUE" at bounding box center [85, 201] width 118 height 16
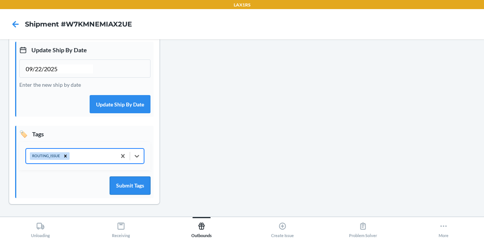
click at [123, 191] on button "Submit Tags" at bounding box center [130, 185] width 41 height 18
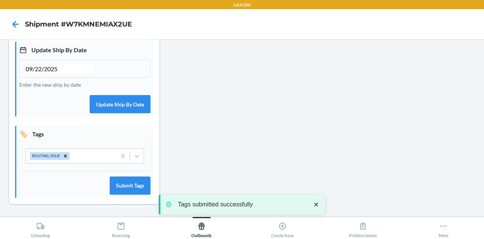
scroll to position [0, 0]
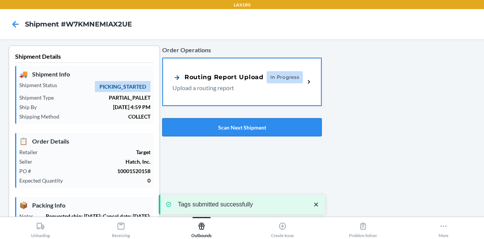
click at [217, 120] on button "Scan Next Shipment" at bounding box center [242, 127] width 160 height 18
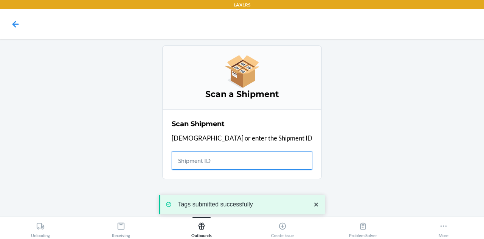
click at [229, 163] on input "text" at bounding box center [242, 160] width 141 height 18
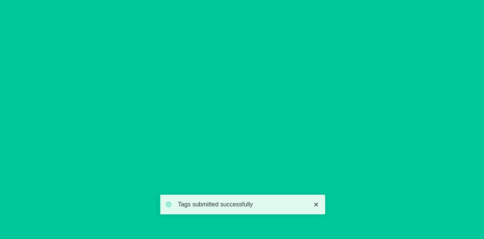
type input "09/22/2025"
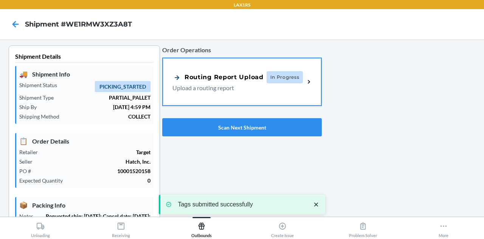
scroll to position [224, 0]
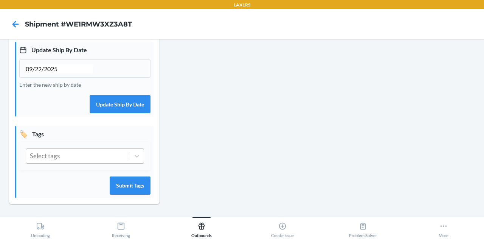
click at [82, 160] on div "Select tags" at bounding box center [78, 156] width 104 height 14
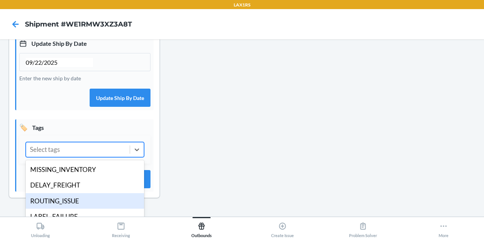
click at [79, 209] on div "ROUTING_ISSUE" at bounding box center [85, 201] width 118 height 16
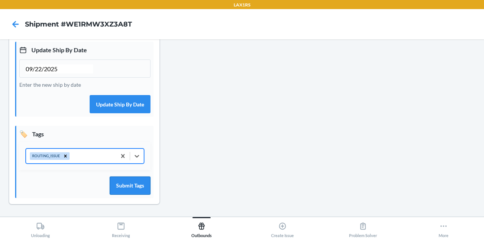
click at [127, 180] on button "Submit Tags" at bounding box center [130, 185] width 41 height 18
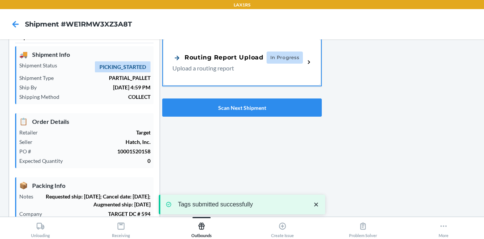
scroll to position [0, 0]
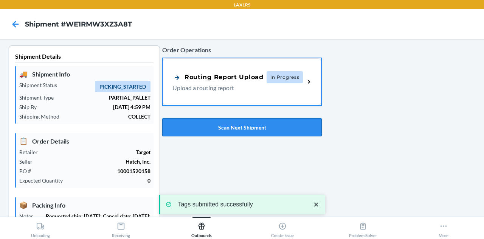
click at [229, 124] on button "Scan Next Shipment" at bounding box center [242, 127] width 160 height 18
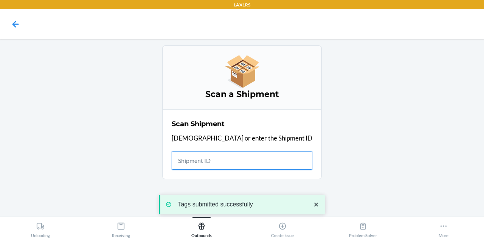
click at [237, 157] on input "text" at bounding box center [242, 160] width 141 height 18
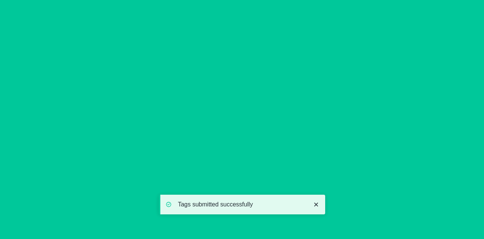
type input "09/22/2025"
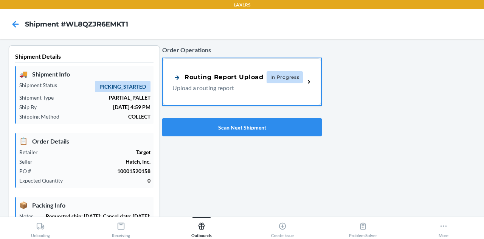
scroll to position [224, 0]
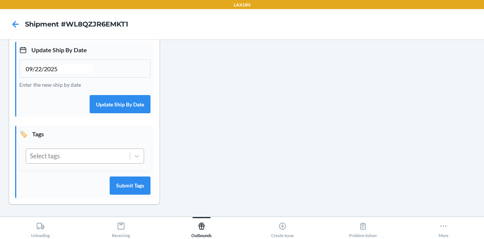
click at [88, 158] on div "Select tags" at bounding box center [78, 156] width 104 height 14
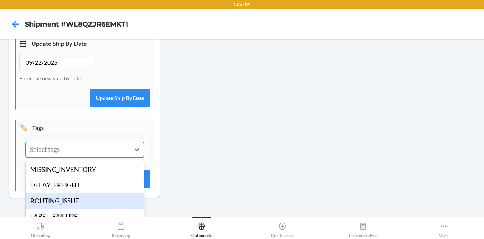
click at [84, 208] on div "ROUTING_ISSUE" at bounding box center [85, 201] width 118 height 16
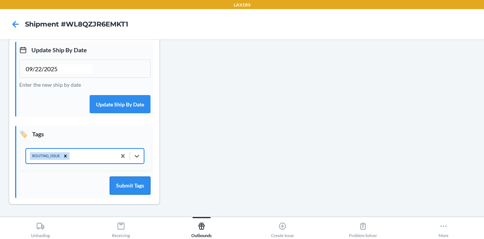
click at [125, 188] on button "Submit Tags" at bounding box center [130, 185] width 41 height 18
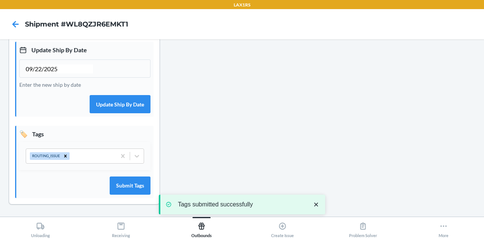
scroll to position [0, 0]
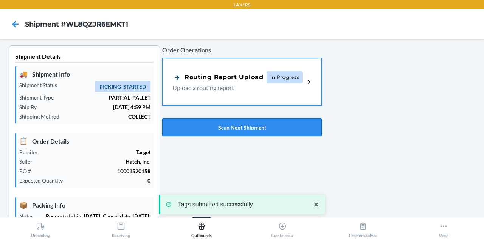
click at [216, 120] on button "Scan Next Shipment" at bounding box center [242, 127] width 160 height 18
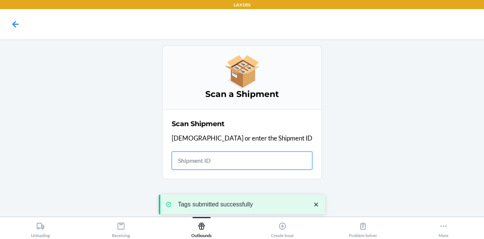
click at [223, 167] on input "text" at bounding box center [242, 160] width 141 height 18
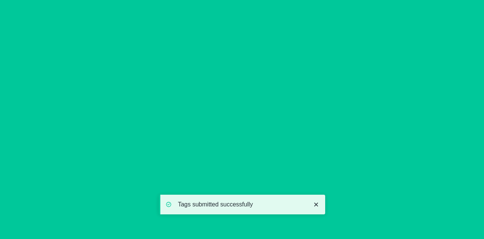
type input "09/22/2025"
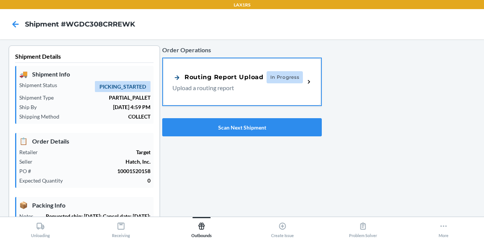
scroll to position [224, 0]
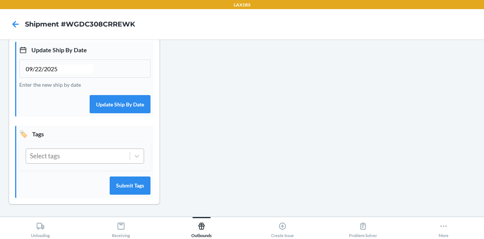
click at [93, 161] on div "Select tags" at bounding box center [78, 156] width 104 height 14
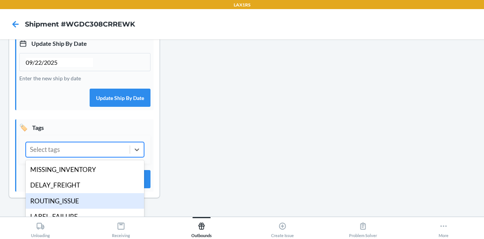
click at [86, 204] on div "ROUTING_ISSUE" at bounding box center [85, 201] width 118 height 16
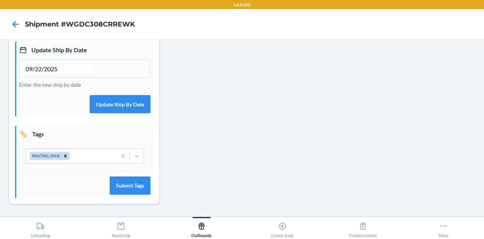
click at [126, 195] on div "Submit Tags" at bounding box center [84, 185] width 131 height 19
click at [127, 193] on button "Submit Tags" at bounding box center [130, 185] width 41 height 18
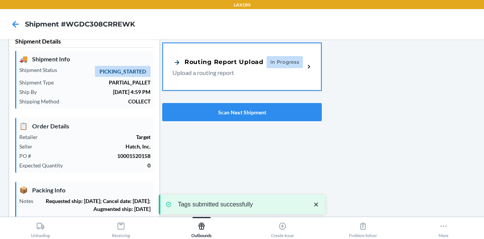
scroll to position [0, 0]
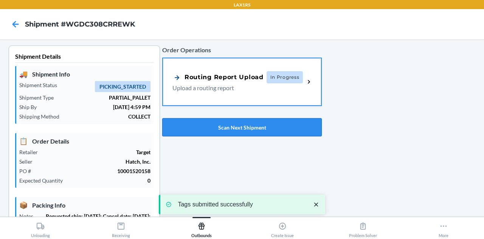
click at [210, 132] on button "Scan Next Shipment" at bounding box center [242, 127] width 160 height 18
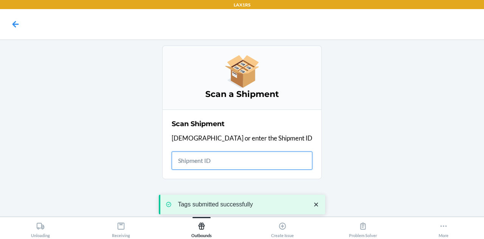
click at [238, 160] on input "text" at bounding box center [242, 160] width 141 height 18
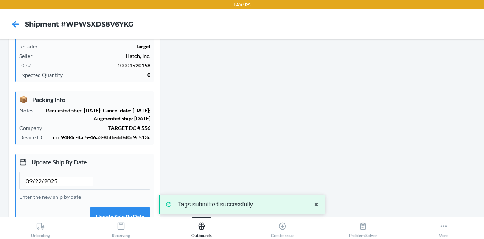
type input "09/22/2025"
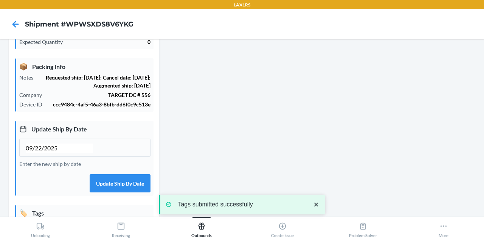
scroll to position [224, 0]
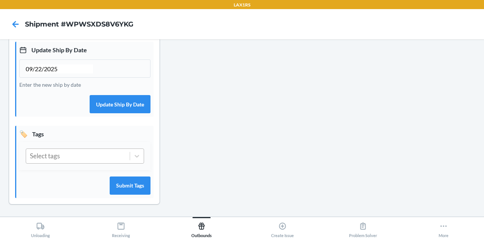
click at [98, 155] on div "Select tags" at bounding box center [78, 156] width 104 height 14
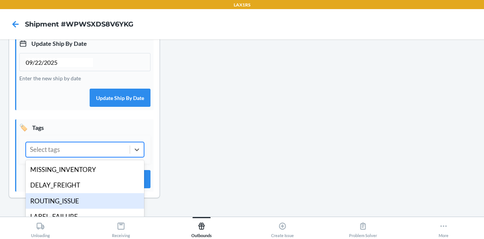
click at [88, 201] on div "ROUTING_ISSUE" at bounding box center [85, 201] width 118 height 16
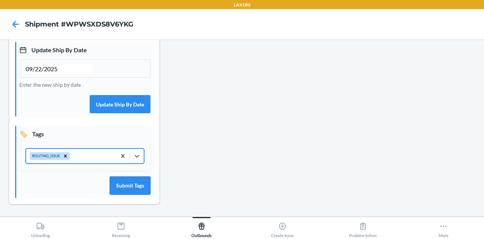
click at [119, 191] on button "Submit Tags" at bounding box center [130, 185] width 41 height 18
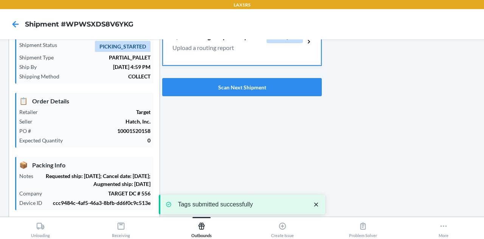
scroll to position [0, 0]
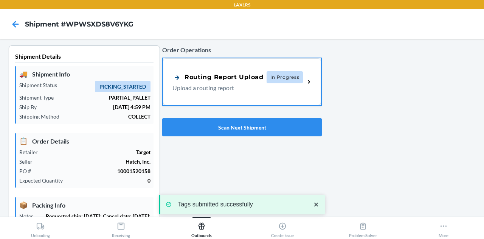
click at [223, 116] on div "Order Operations Routing Report Upload In Progress Upload a routing report Scan…" at bounding box center [242, 90] width 160 height 97
click at [221, 126] on button "Scan Next Shipment" at bounding box center [242, 127] width 160 height 18
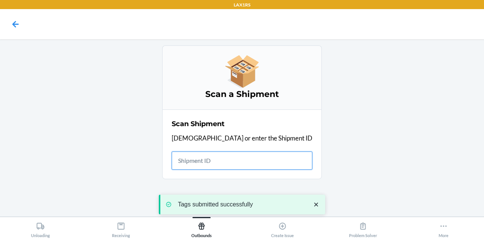
click at [241, 161] on input "text" at bounding box center [242, 160] width 141 height 18
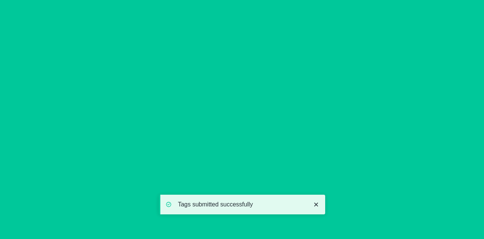
type input "09/22/2025"
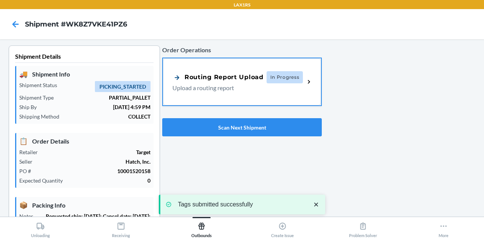
scroll to position [224, 0]
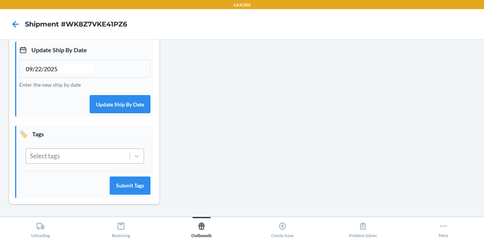
click at [118, 156] on div "Select tags" at bounding box center [78, 156] width 104 height 14
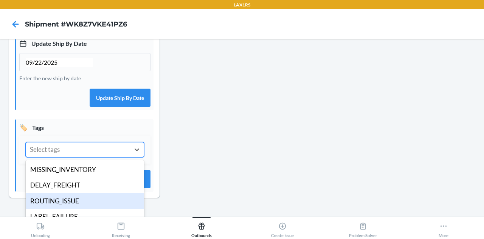
click at [98, 205] on div "ROUTING_ISSUE" at bounding box center [85, 201] width 118 height 16
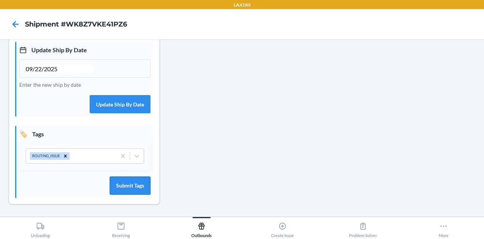
click at [129, 183] on button "Submit Tags" at bounding box center [130, 185] width 41 height 18
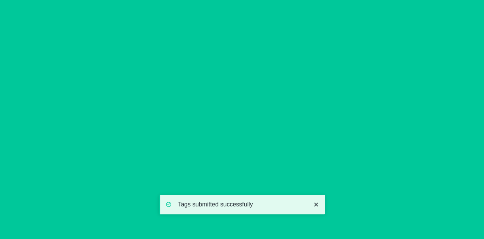
scroll to position [0, 0]
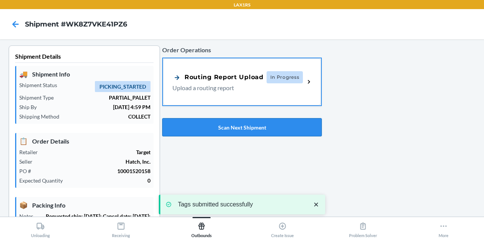
click at [212, 124] on button "Scan Next Shipment" at bounding box center [242, 127] width 160 height 18
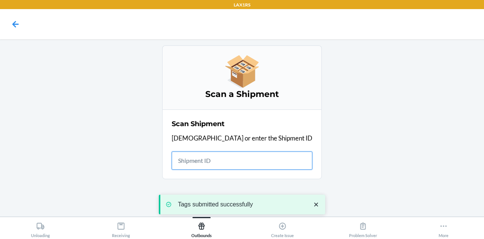
click at [223, 158] on input "text" at bounding box center [242, 160] width 141 height 18
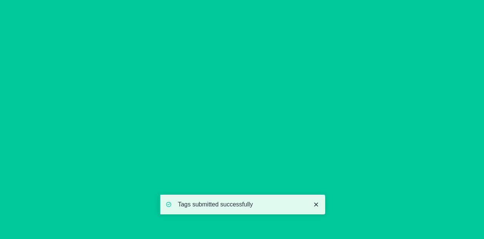
type input "09/22/2025"
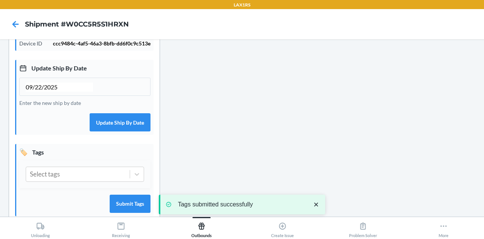
scroll to position [224, 0]
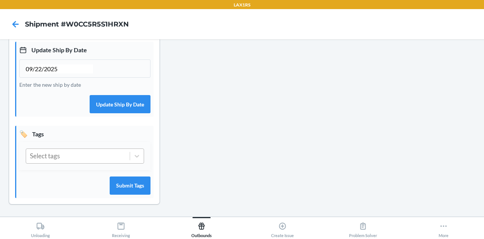
click at [86, 160] on div "Select tags" at bounding box center [78, 156] width 104 height 14
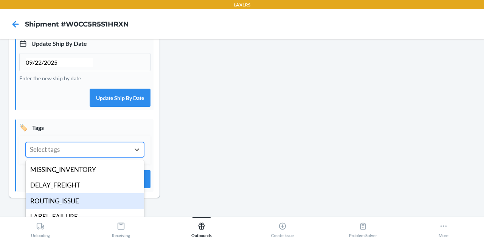
click at [85, 209] on div "ROUTING_ISSUE" at bounding box center [85, 201] width 118 height 16
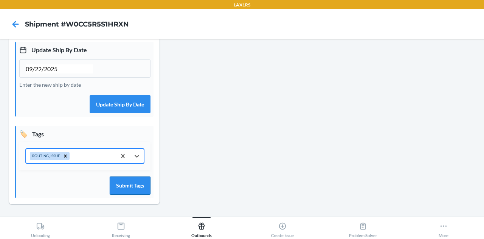
click at [127, 183] on button "Submit Tags" at bounding box center [130, 185] width 41 height 18
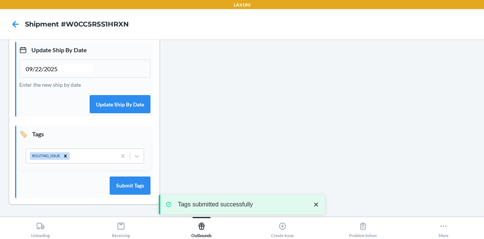
scroll to position [0, 0]
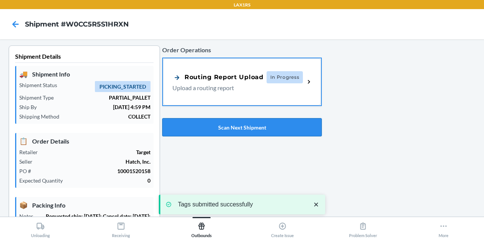
click at [215, 126] on button "Scan Next Shipment" at bounding box center [242, 127] width 160 height 18
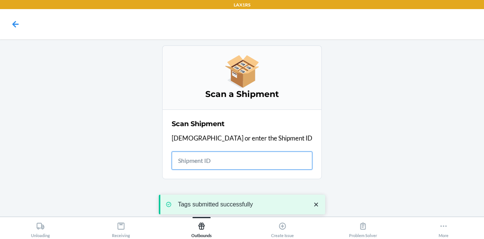
click at [240, 163] on input "text" at bounding box center [242, 160] width 141 height 18
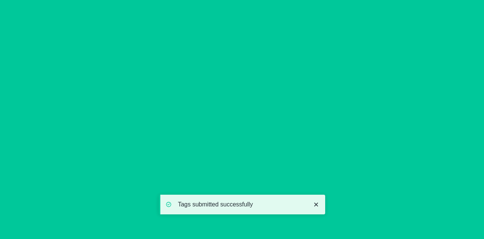
type input "09/22/2025"
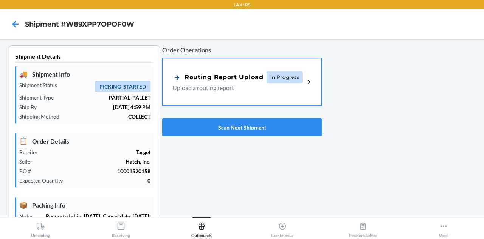
scroll to position [224, 0]
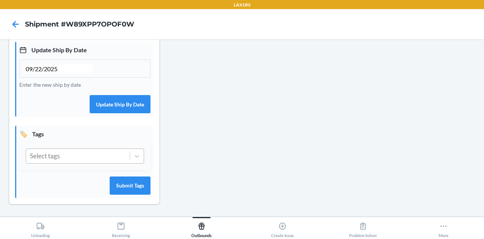
click at [93, 153] on div "Select tags" at bounding box center [78, 156] width 104 height 14
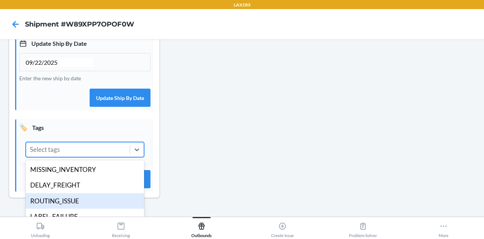
click at [84, 205] on div "ROUTING_ISSUE" at bounding box center [85, 201] width 118 height 16
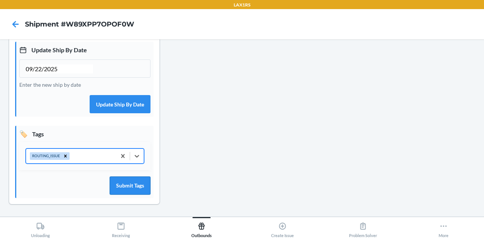
click at [125, 186] on button "Submit Tags" at bounding box center [130, 185] width 41 height 18
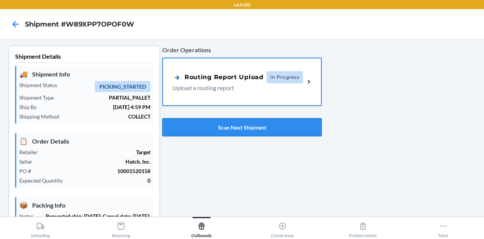
click at [219, 130] on button "Scan Next Shipment" at bounding box center [242, 127] width 160 height 18
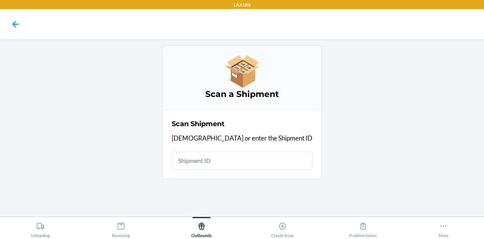
type input "V"
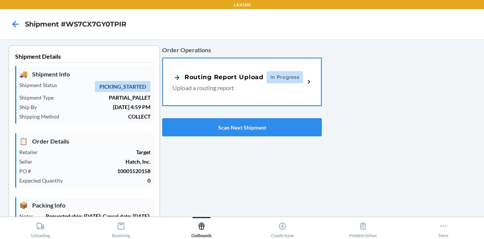
type input "09/22/2025"
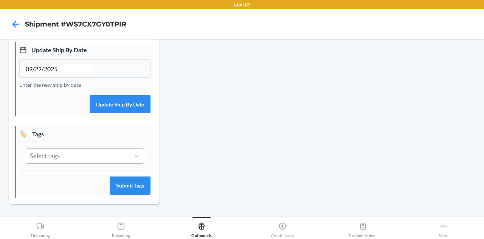
click at [57, 159] on div "Select tags" at bounding box center [45, 156] width 30 height 10
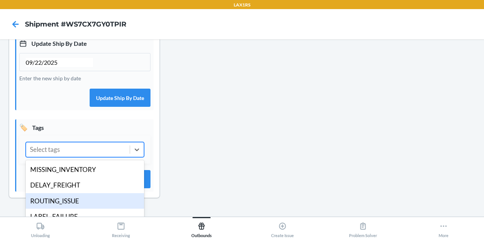
click at [83, 203] on div "ROUTING_ISSUE" at bounding box center [85, 201] width 118 height 16
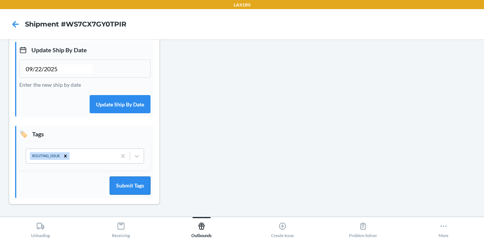
click at [121, 186] on button "Submit Tags" at bounding box center [130, 185] width 41 height 18
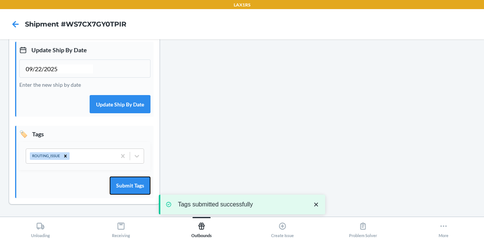
drag, startPoint x: 121, startPoint y: 186, endPoint x: 318, endPoint y: 2, distance: 269.3
click at [318, 2] on div "LAX1RS Shipment #WS7CX7GY0TPIR Shipment Details 🚚 Shipment Info Shipment Status…" at bounding box center [242, 119] width 484 height 239
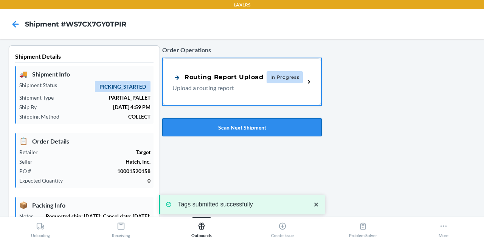
click at [229, 130] on button "Scan Next Shipment" at bounding box center [242, 127] width 160 height 18
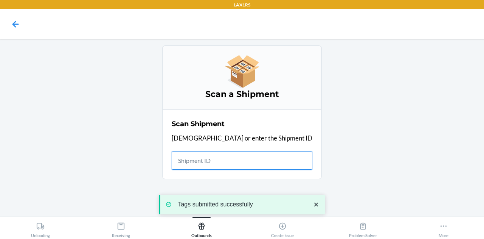
click at [234, 157] on input "text" at bounding box center [242, 160] width 141 height 18
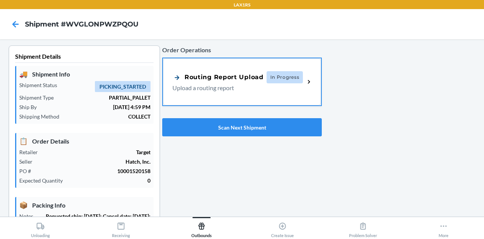
type input "09/22/2025"
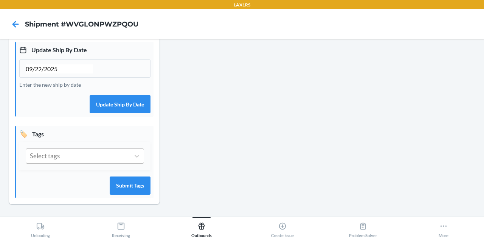
click at [86, 158] on div "Select tags" at bounding box center [78, 156] width 104 height 14
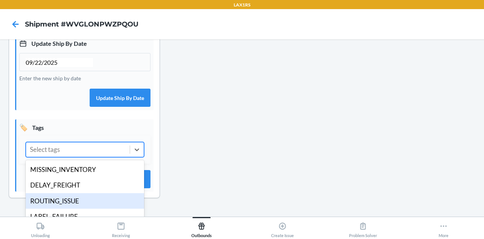
click at [78, 205] on div "ROUTING_ISSUE" at bounding box center [85, 201] width 118 height 16
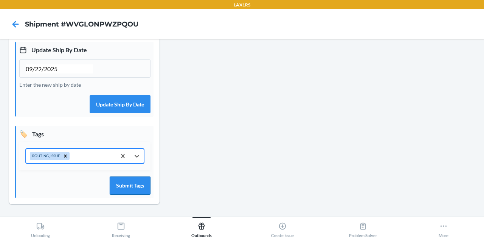
click at [135, 194] on button "Submit Tags" at bounding box center [130, 185] width 41 height 18
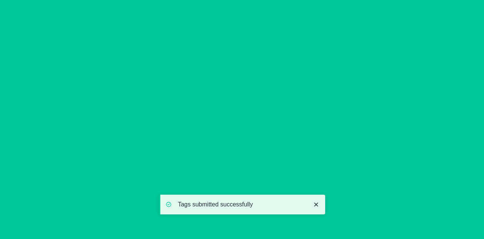
click at [217, 161] on div "Shipment Details 🚚 Shipment Info Shipment Status PICKING_STARTED Shipment Type …" at bounding box center [242, 22] width 472 height 388
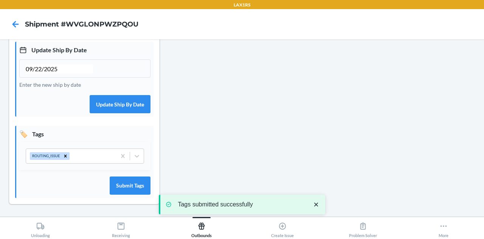
scroll to position [0, 0]
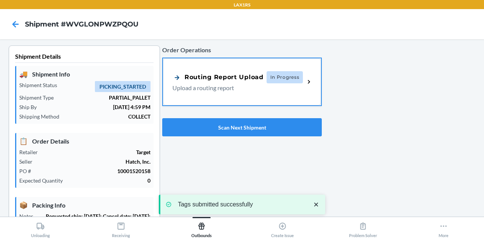
click at [225, 117] on div "Order Operations Routing Report Upload In Progress Upload a routing report Scan…" at bounding box center [242, 90] width 160 height 97
click at [224, 125] on button "Scan Next Shipment" at bounding box center [242, 127] width 160 height 18
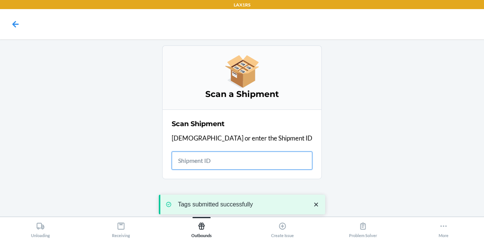
click at [243, 161] on input "text" at bounding box center [242, 160] width 141 height 18
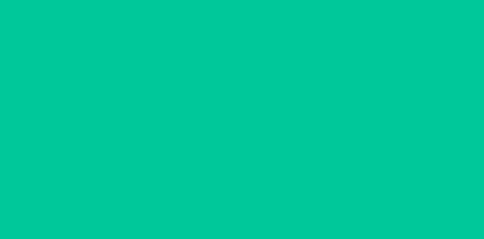
type input "09/22/2025"
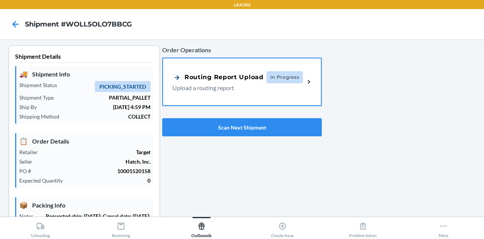
scroll to position [224, 0]
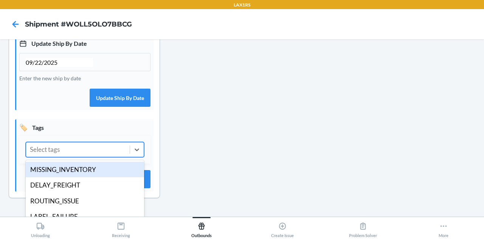
click at [68, 157] on div "Select tags" at bounding box center [78, 149] width 104 height 14
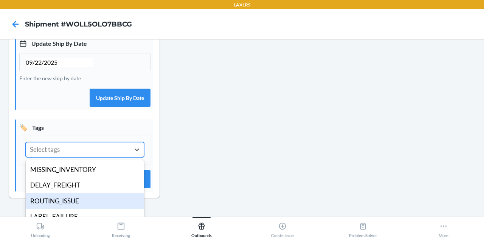
click at [69, 206] on div "ROUTING_ISSUE" at bounding box center [85, 201] width 118 height 16
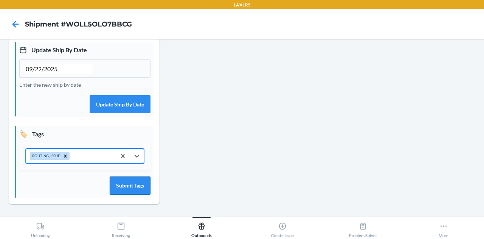
click at [124, 186] on button "Submit Tags" at bounding box center [130, 185] width 41 height 18
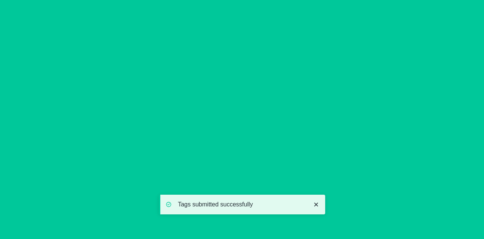
scroll to position [0, 0]
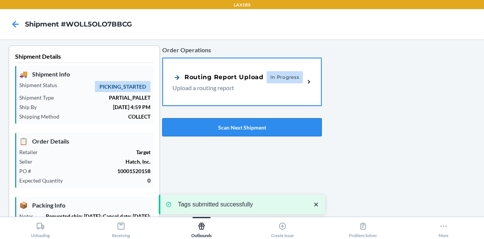
click at [217, 131] on button "Scan Next Shipment" at bounding box center [242, 127] width 160 height 18
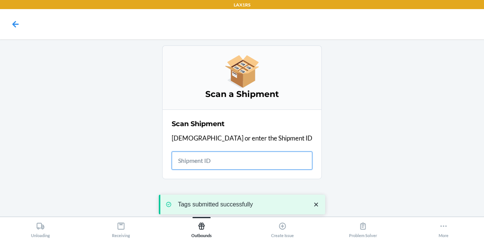
click at [235, 159] on input "text" at bounding box center [242, 160] width 141 height 18
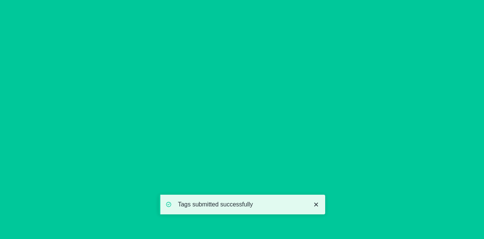
type input "09/22/2025"
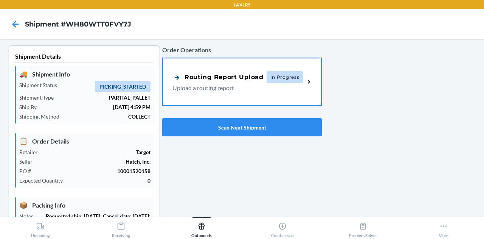
scroll to position [224, 0]
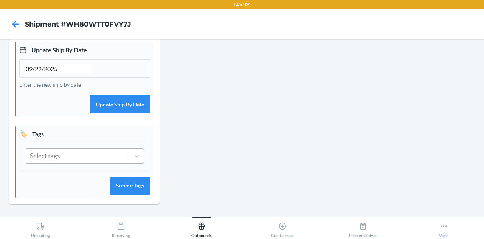
click at [103, 152] on div "Select tags" at bounding box center [78, 156] width 104 height 14
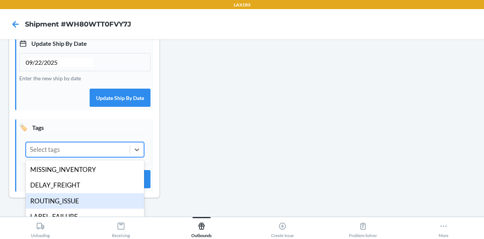
click at [77, 207] on div "ROUTING_ISSUE" at bounding box center [85, 201] width 118 height 16
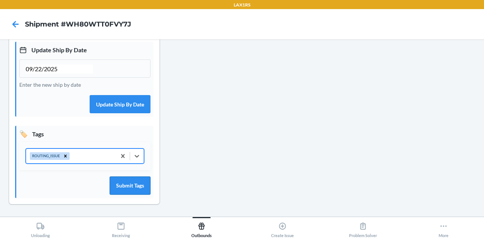
click at [124, 185] on button "Submit Tags" at bounding box center [130, 185] width 41 height 18
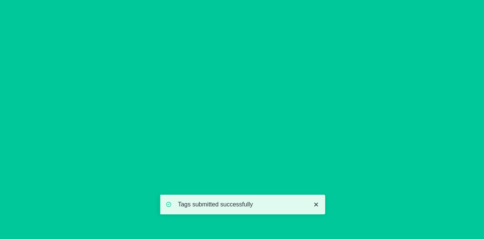
scroll to position [0, 0]
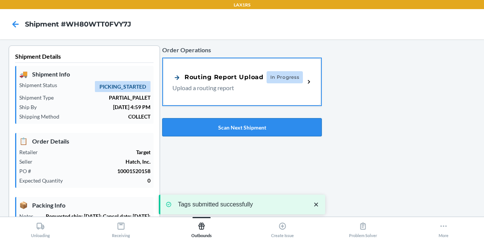
click at [215, 127] on button "Scan Next Shipment" at bounding box center [242, 127] width 160 height 18
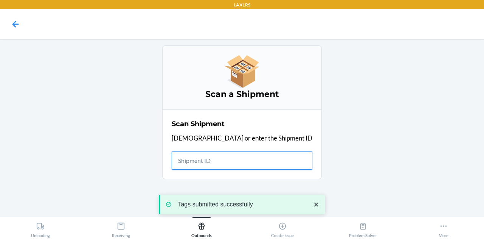
click at [228, 158] on input "text" at bounding box center [242, 160] width 141 height 18
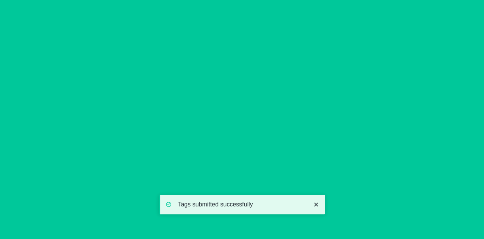
type input "09/22/2025"
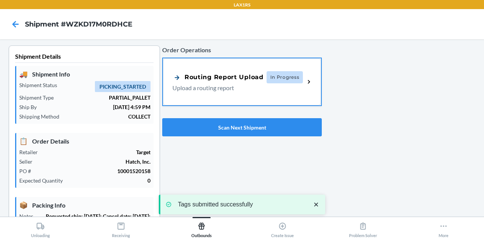
scroll to position [224, 0]
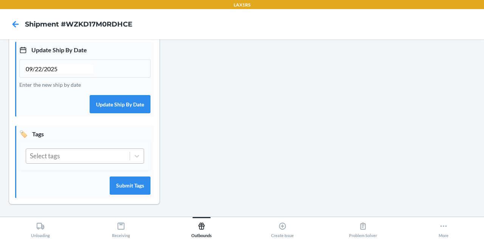
click at [87, 161] on div "Select tags" at bounding box center [78, 156] width 104 height 14
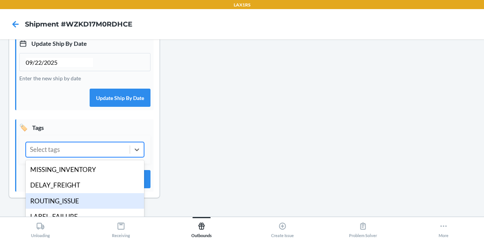
click at [79, 209] on div "ROUTING_ISSUE" at bounding box center [85, 201] width 118 height 16
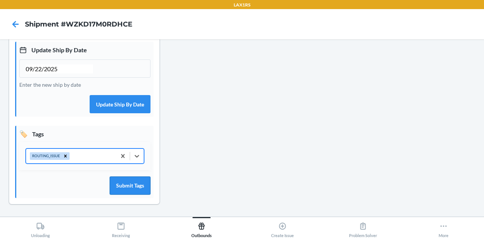
click at [124, 187] on button "Submit Tags" at bounding box center [130, 185] width 41 height 18
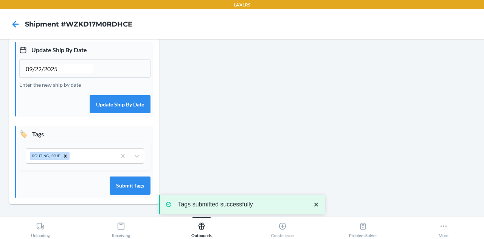
scroll to position [0, 0]
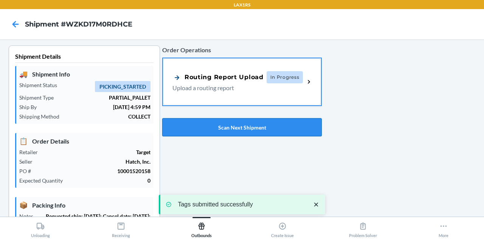
click at [218, 127] on button "Scan Next Shipment" at bounding box center [242, 127] width 160 height 18
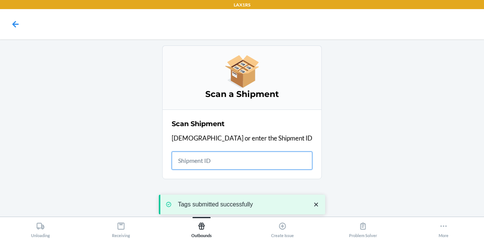
click at [245, 164] on input "text" at bounding box center [242, 160] width 141 height 18
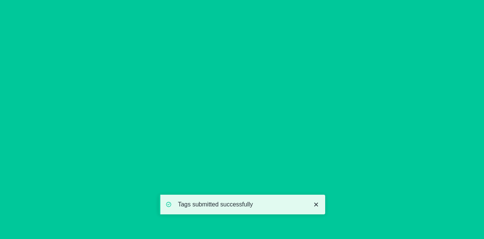
type input "09/22/2025"
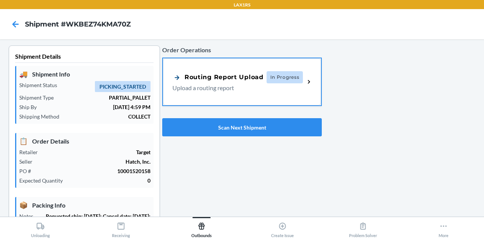
scroll to position [224, 0]
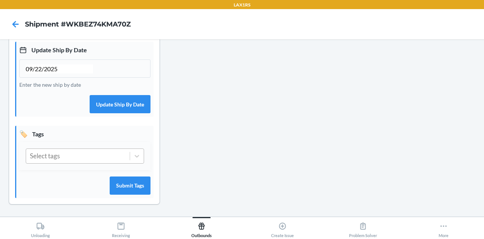
click at [67, 159] on div "Select tags" at bounding box center [78, 156] width 104 height 14
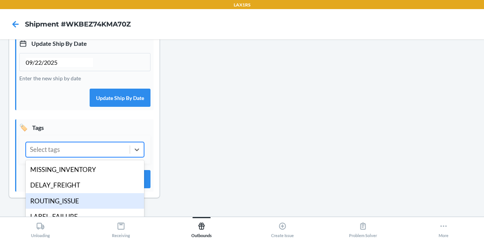
click at [76, 206] on div "ROUTING_ISSUE" at bounding box center [85, 201] width 118 height 16
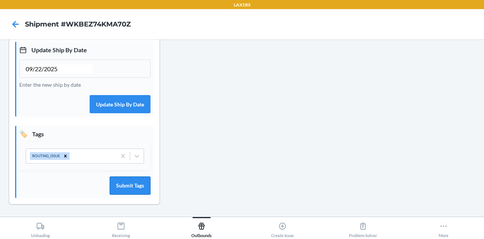
click at [131, 185] on button "Submit Tags" at bounding box center [130, 185] width 41 height 18
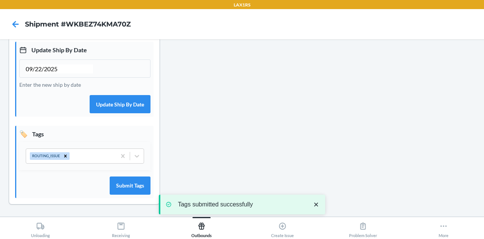
scroll to position [0, 0]
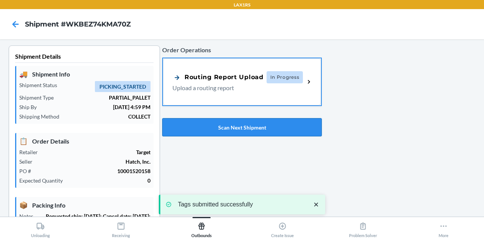
click at [240, 126] on button "Scan Next Shipment" at bounding box center [242, 127] width 160 height 18
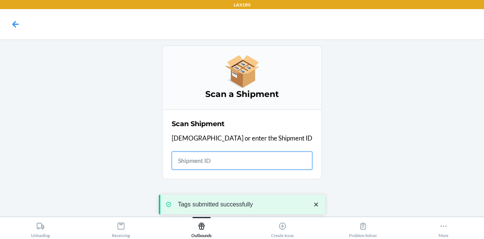
click at [219, 161] on input "text" at bounding box center [242, 160] width 141 height 18
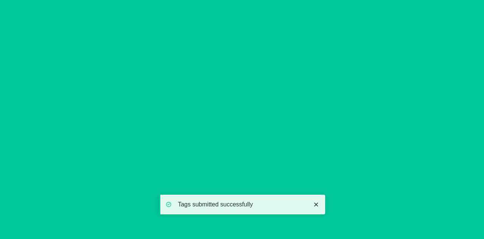
type input "09/22/2025"
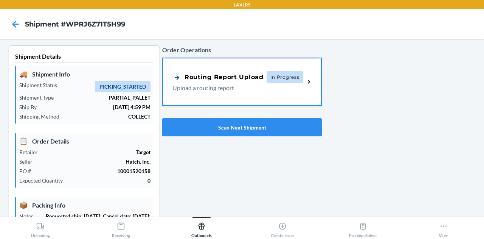
scroll to position [224, 0]
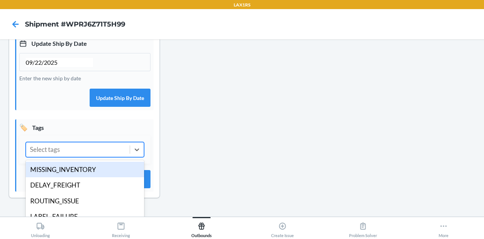
click at [102, 156] on div "Select tags" at bounding box center [78, 149] width 104 height 14
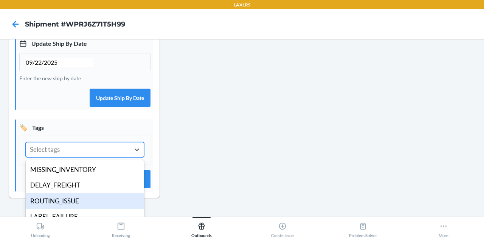
click at [84, 206] on div "ROUTING_ISSUE" at bounding box center [85, 201] width 118 height 16
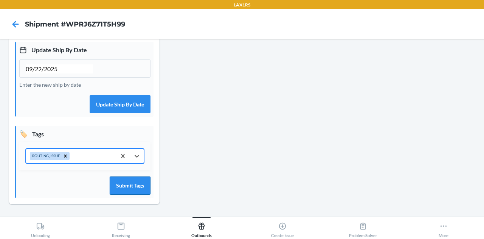
click at [123, 183] on button "Submit Tags" at bounding box center [130, 185] width 41 height 18
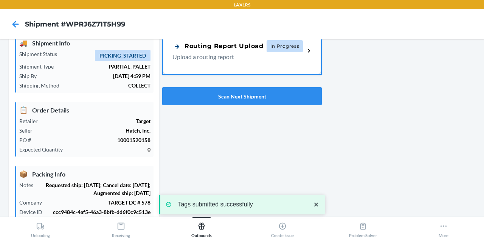
scroll to position [0, 0]
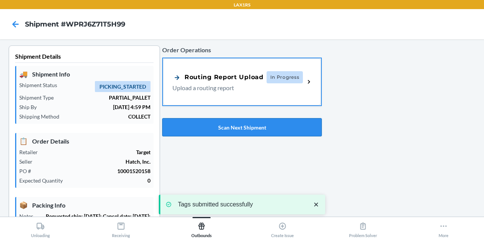
click at [212, 133] on button "Scan Next Shipment" at bounding box center [242, 127] width 160 height 18
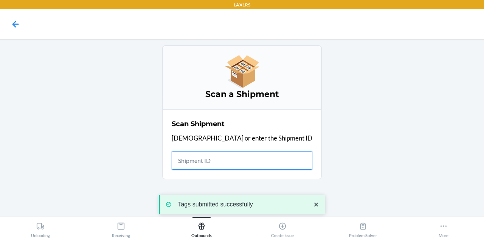
click at [234, 159] on input "text" at bounding box center [242, 160] width 141 height 18
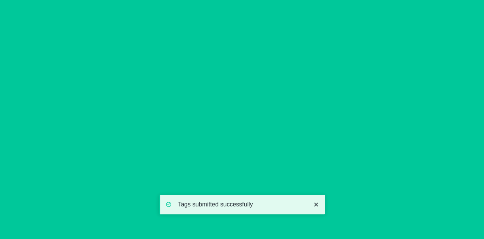
type input "09/22/2025"
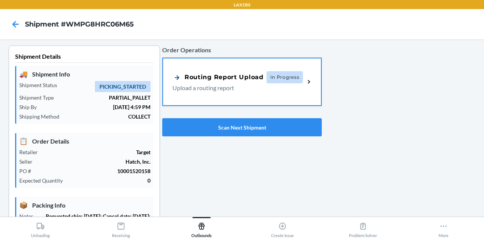
scroll to position [224, 0]
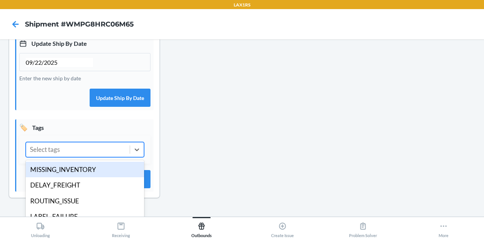
click at [79, 157] on div "Select tags" at bounding box center [78, 149] width 104 height 14
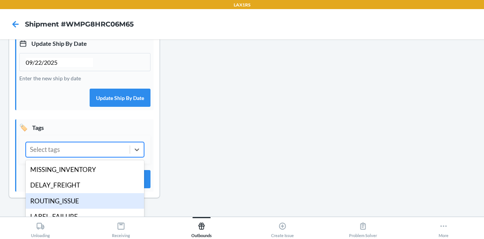
click at [82, 207] on div "ROUTING_ISSUE" at bounding box center [85, 201] width 118 height 16
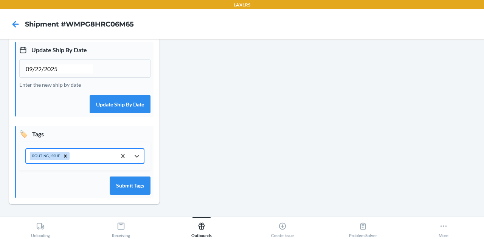
click at [128, 195] on div "🏷️ Tags option ROUTING_ISSUE, selected. 0 results available. Select is focused …" at bounding box center [84, 162] width 138 height 72
click at [133, 187] on button "Submit Tags" at bounding box center [130, 185] width 41 height 18
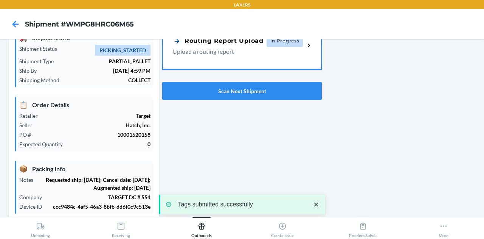
scroll to position [0, 0]
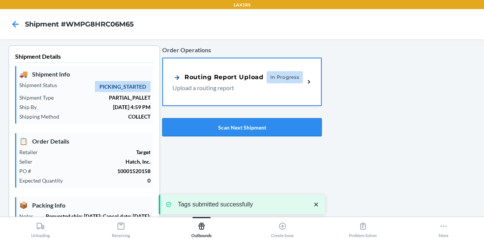
click at [204, 130] on button "Scan Next Shipment" at bounding box center [242, 127] width 160 height 18
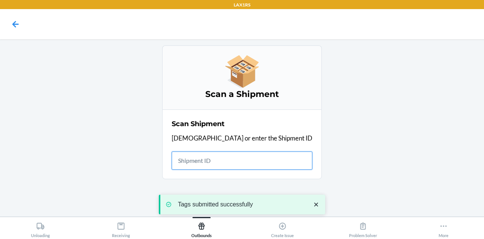
click at [231, 155] on input "text" at bounding box center [242, 160] width 141 height 18
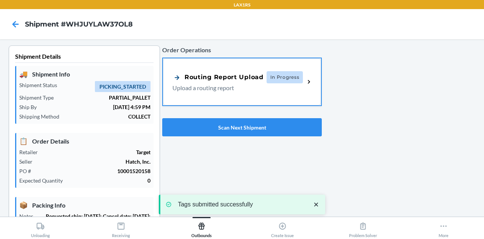
scroll to position [224, 0]
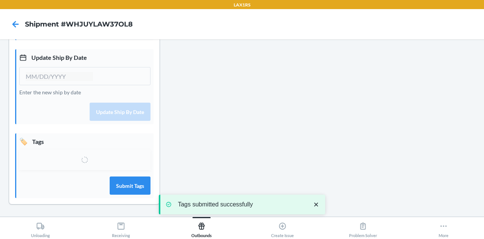
type input "09/22/2025"
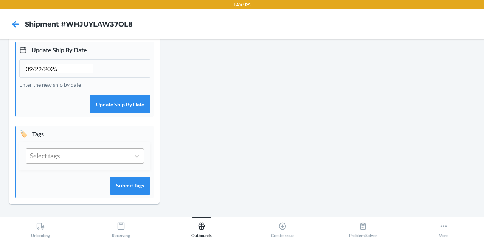
click at [103, 157] on div "Select tags" at bounding box center [78, 156] width 104 height 14
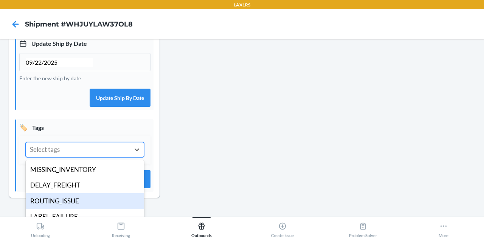
click at [79, 209] on div "ROUTING_ISSUE" at bounding box center [85, 201] width 118 height 16
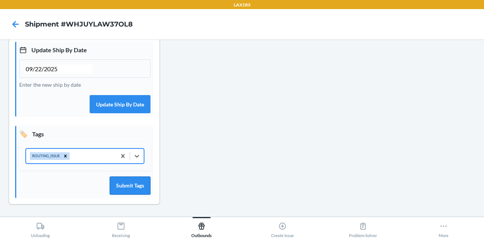
click at [126, 183] on button "Submit Tags" at bounding box center [130, 185] width 41 height 18
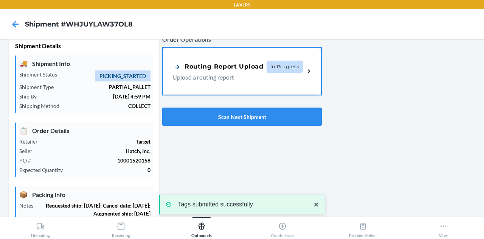
scroll to position [0, 0]
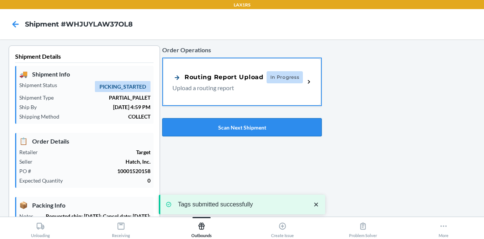
click at [256, 126] on button "Scan Next Shipment" at bounding box center [242, 127] width 160 height 18
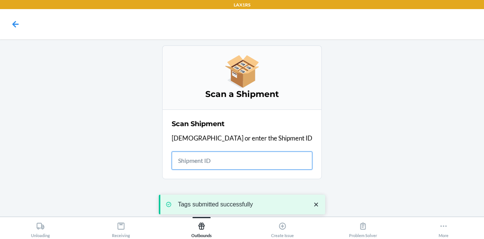
click at [243, 152] on input "text" at bounding box center [242, 160] width 141 height 18
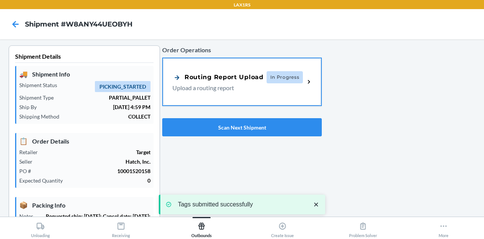
type input "09/22/2025"
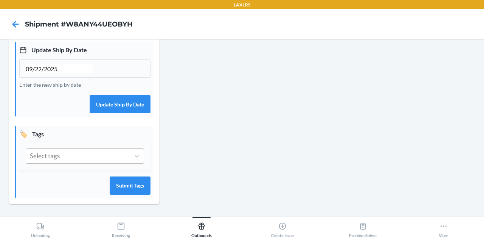
click at [95, 161] on div "Select tags" at bounding box center [78, 156] width 104 height 14
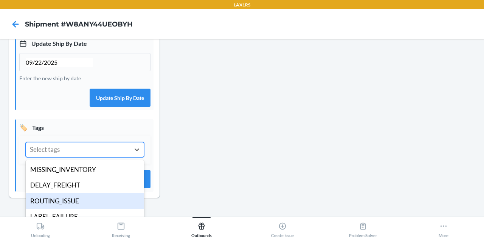
click at [82, 209] on div "ROUTING_ISSUE" at bounding box center [85, 201] width 118 height 16
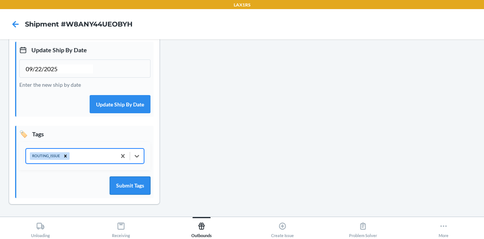
click at [119, 188] on button "Submit Tags" at bounding box center [130, 185] width 41 height 18
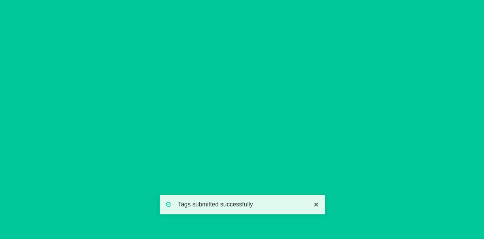
scroll to position [0, 0]
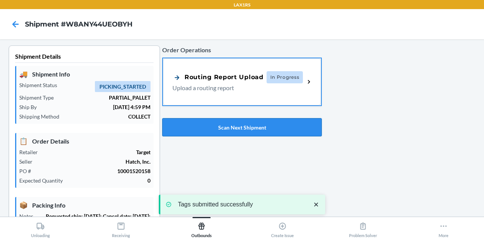
click at [212, 121] on button "Scan Next Shipment" at bounding box center [242, 127] width 160 height 18
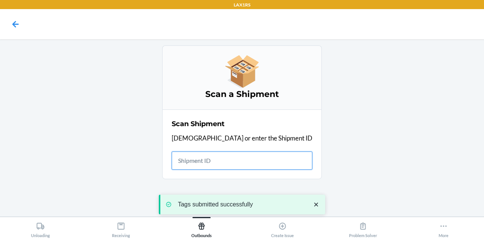
click at [246, 158] on input "text" at bounding box center [242, 160] width 141 height 18
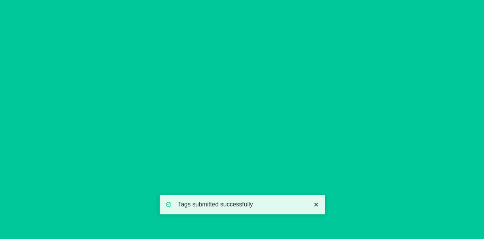
type input "09/22/2025"
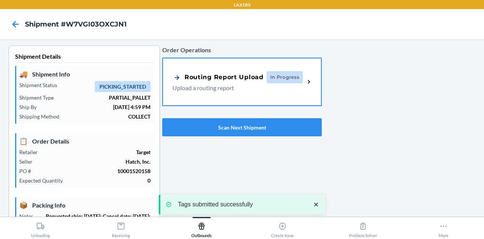
scroll to position [224, 0]
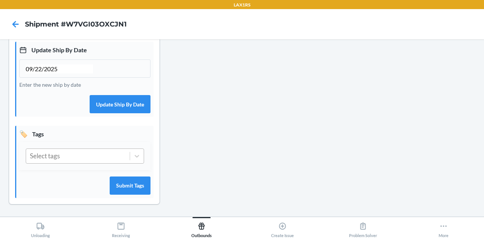
click at [93, 162] on div "Select tags" at bounding box center [78, 156] width 104 height 14
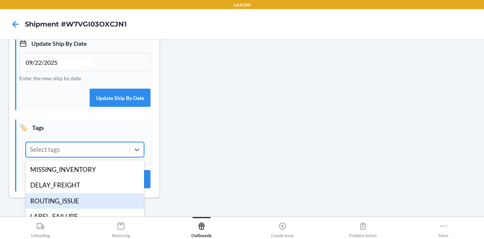
click at [88, 205] on div "ROUTING_ISSUE" at bounding box center [85, 201] width 118 height 16
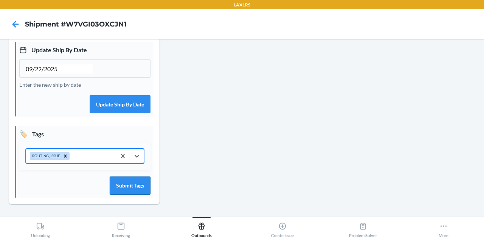
click at [141, 180] on button "Submit Tags" at bounding box center [130, 185] width 41 height 18
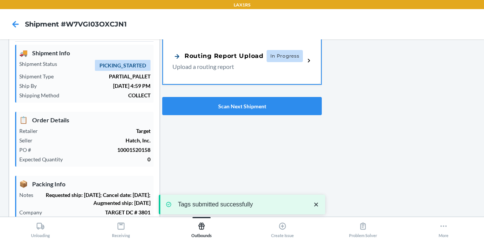
scroll to position [0, 0]
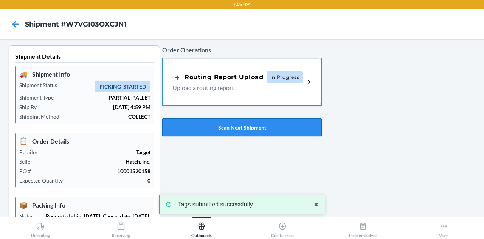
click at [218, 133] on button "Scan Next Shipment" at bounding box center [242, 127] width 160 height 18
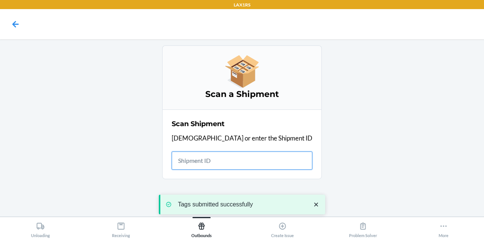
click at [254, 158] on input "text" at bounding box center [242, 160] width 141 height 18
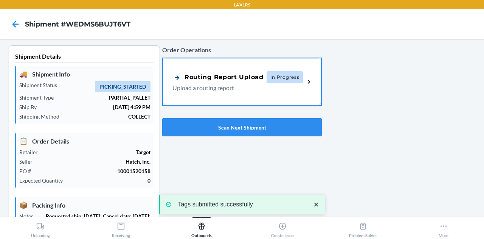
type input "09/22/2025"
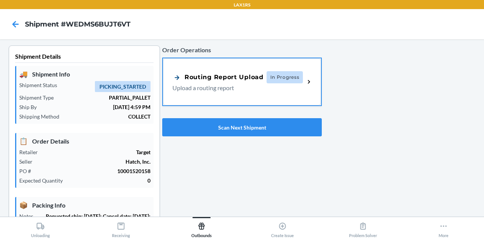
scroll to position [224, 0]
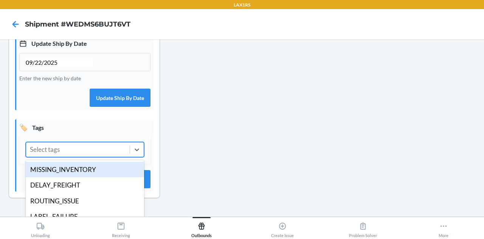
click at [88, 154] on div "Select tags" at bounding box center [78, 149] width 104 height 14
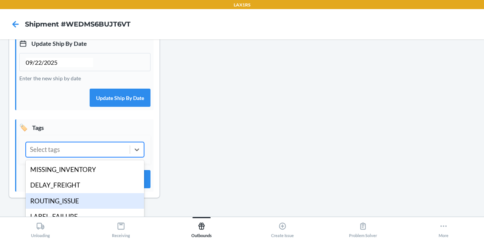
click at [80, 206] on div "ROUTING_ISSUE" at bounding box center [85, 201] width 118 height 16
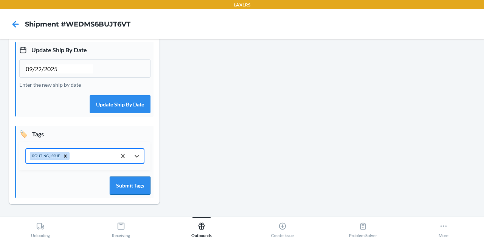
click at [132, 181] on button "Submit Tags" at bounding box center [130, 185] width 41 height 18
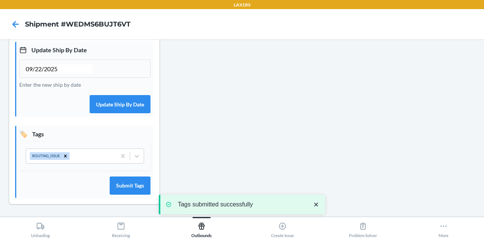
scroll to position [0, 0]
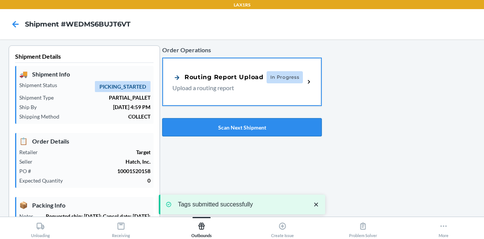
click at [217, 124] on button "Scan Next Shipment" at bounding box center [242, 127] width 160 height 18
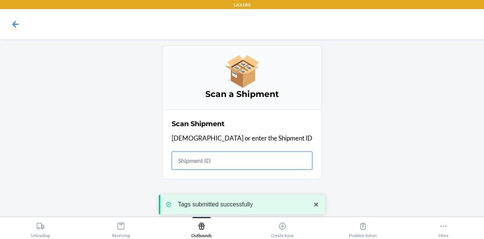
click at [240, 167] on input "text" at bounding box center [242, 160] width 141 height 18
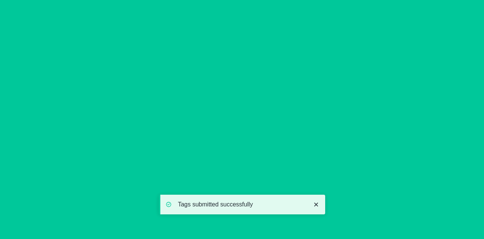
type input "09/22/2025"
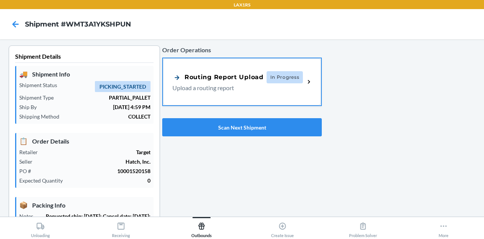
scroll to position [224, 0]
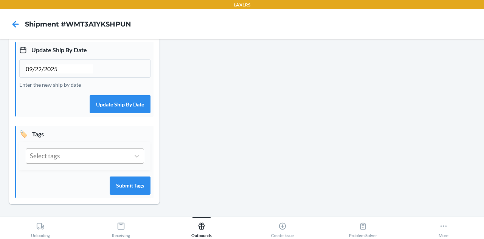
click at [91, 158] on div "Select tags" at bounding box center [78, 156] width 104 height 14
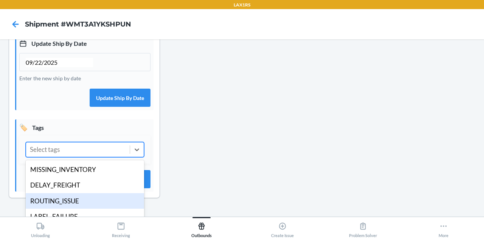
click at [77, 208] on div "ROUTING_ISSUE" at bounding box center [85, 201] width 118 height 16
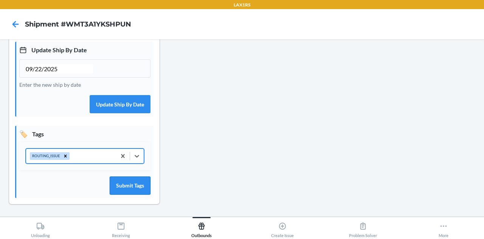
click at [142, 186] on button "Submit Tags" at bounding box center [130, 185] width 41 height 18
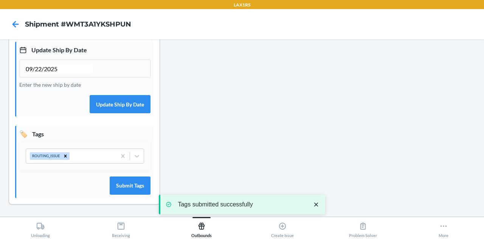
scroll to position [0, 0]
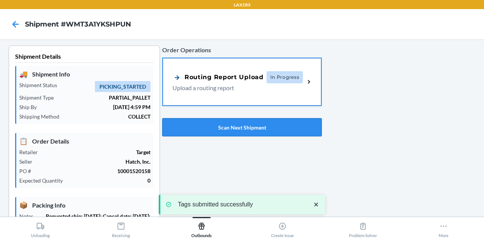
click at [235, 126] on button "Scan Next Shipment" at bounding box center [242, 127] width 160 height 18
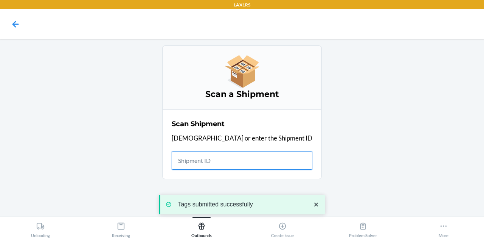
click at [243, 158] on input "text" at bounding box center [242, 160] width 141 height 18
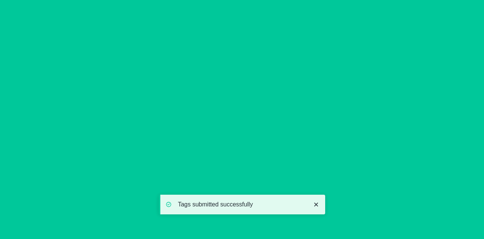
type input "09/22/2025"
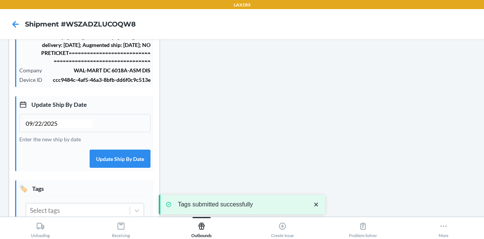
scroll to position [240, 0]
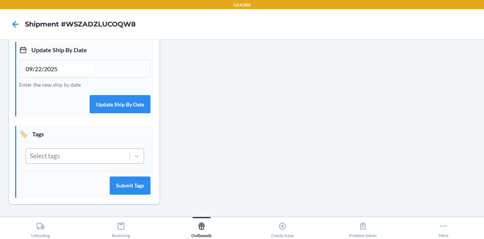
click at [85, 160] on div "Select tags" at bounding box center [78, 156] width 104 height 14
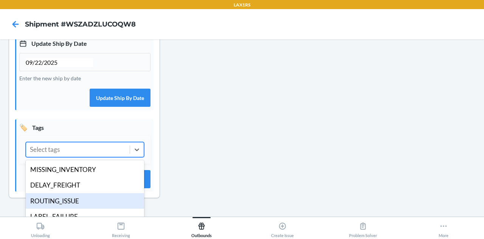
click at [79, 204] on div "ROUTING_ISSUE" at bounding box center [85, 201] width 118 height 16
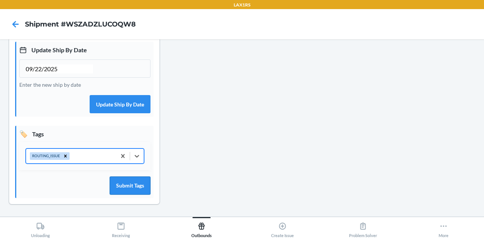
click at [118, 185] on button "Submit Tags" at bounding box center [130, 185] width 41 height 18
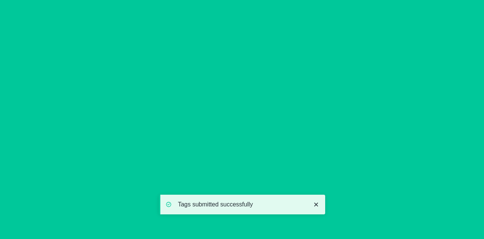
scroll to position [0, 0]
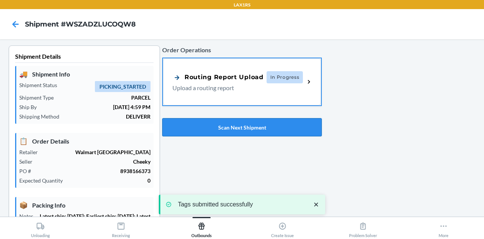
click at [228, 122] on button "Scan Next Shipment" at bounding box center [242, 127] width 160 height 18
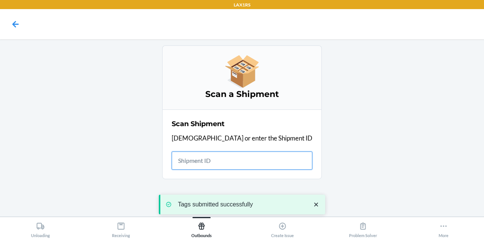
click at [234, 159] on input "text" at bounding box center [242, 160] width 141 height 18
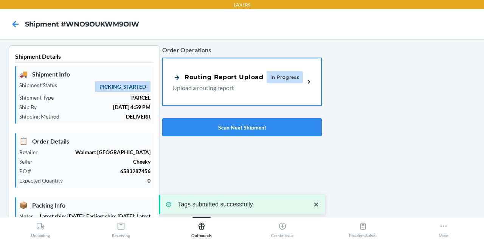
type input "09/22/2025"
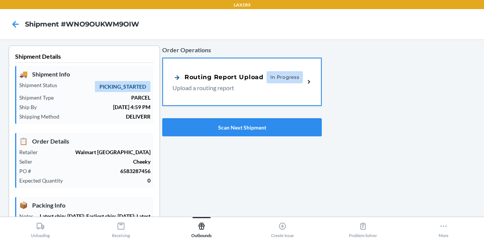
scroll to position [240, 0]
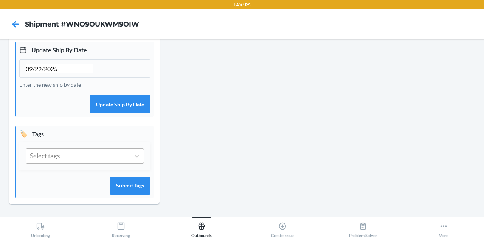
click at [87, 155] on div "Select tags" at bounding box center [78, 156] width 104 height 14
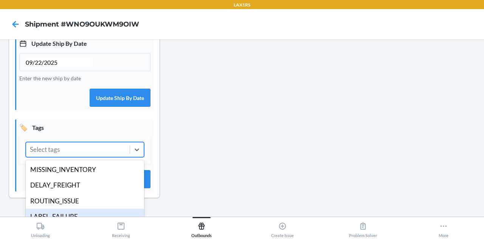
click at [75, 215] on div "LABEL_FAILURE" at bounding box center [85, 216] width 118 height 16
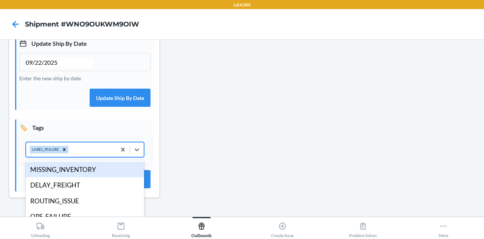
click at [95, 155] on div "LABEL_FAILURE" at bounding box center [71, 149] width 90 height 14
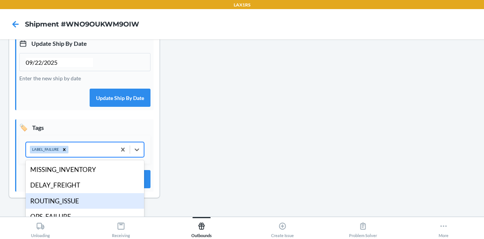
click at [68, 206] on div "ROUTING_ISSUE" at bounding box center [85, 201] width 118 height 16
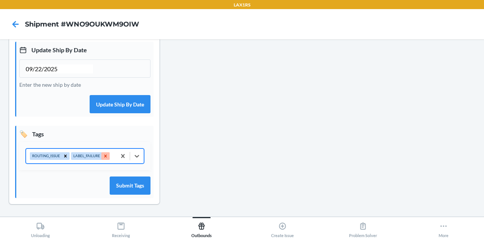
click at [103, 158] on icon at bounding box center [105, 155] width 5 height 5
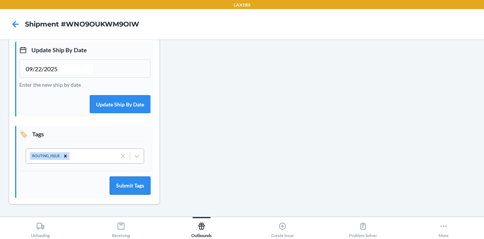
click at [130, 186] on button "Submit Tags" at bounding box center [130, 185] width 41 height 18
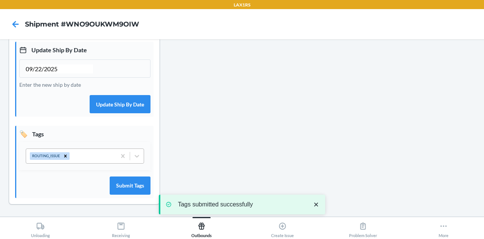
scroll to position [0, 0]
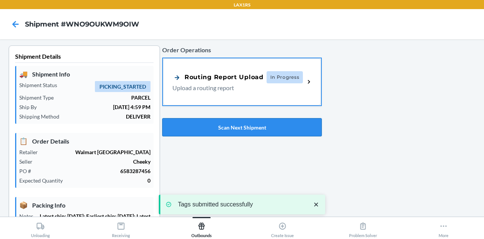
click at [265, 130] on button "Scan Next Shipment" at bounding box center [242, 127] width 160 height 18
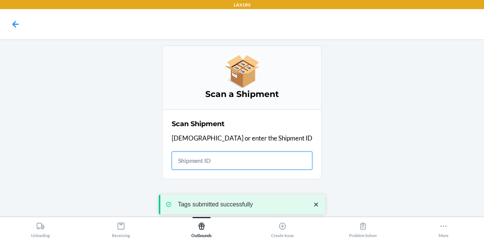
click at [226, 159] on input "text" at bounding box center [242, 160] width 141 height 18
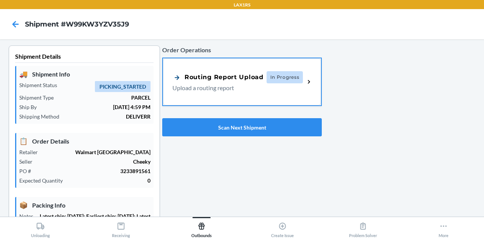
type input "09/22/2025"
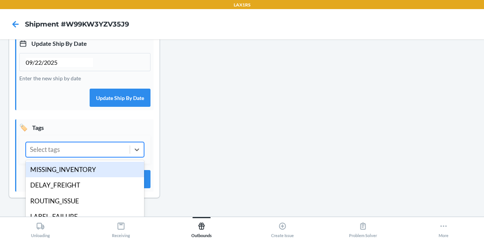
click at [89, 157] on div "Select tags" at bounding box center [78, 149] width 104 height 14
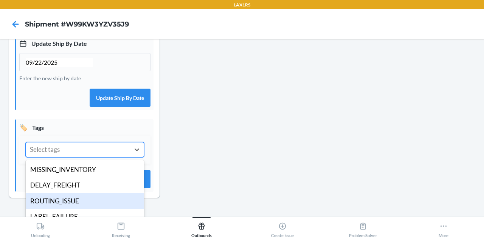
click at [58, 209] on div "ROUTING_ISSUE" at bounding box center [85, 201] width 118 height 16
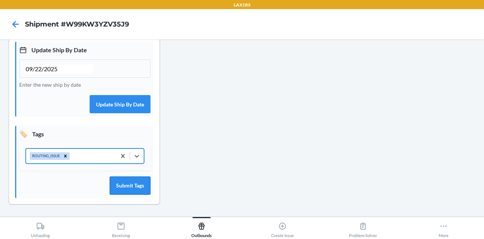
click at [127, 188] on button "Submit Tags" at bounding box center [130, 185] width 41 height 18
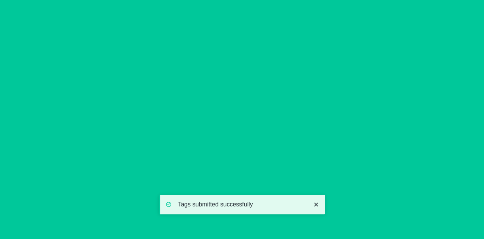
scroll to position [0, 0]
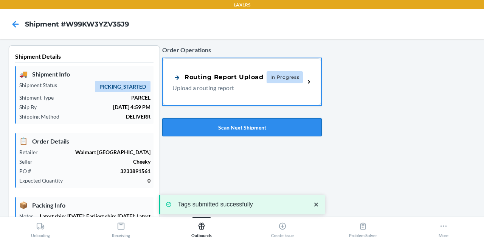
click at [238, 130] on button "Scan Next Shipment" at bounding box center [242, 127] width 160 height 18
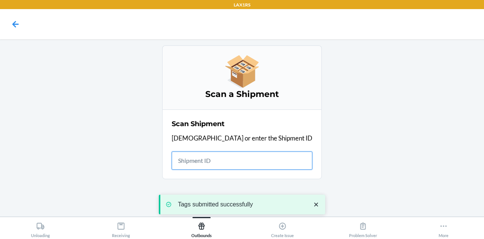
click at [232, 163] on input "text" at bounding box center [242, 160] width 141 height 18
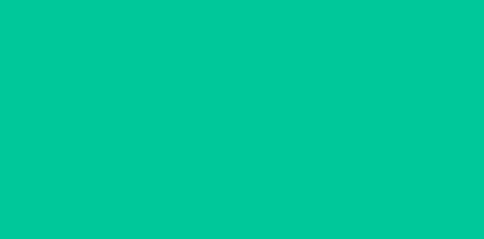
type input "09/22/2025"
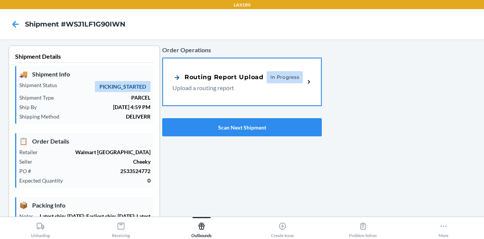
scroll to position [240, 0]
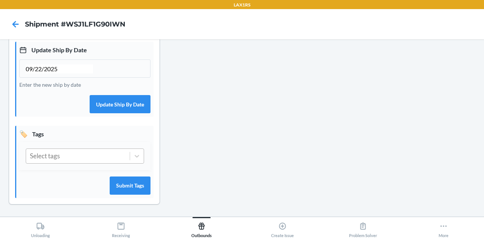
click at [85, 159] on div "Select tags" at bounding box center [78, 156] width 104 height 14
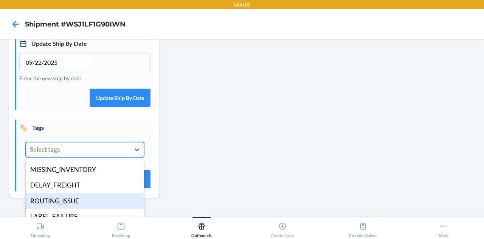
click at [68, 209] on div "ROUTING_ISSUE" at bounding box center [85, 201] width 118 height 16
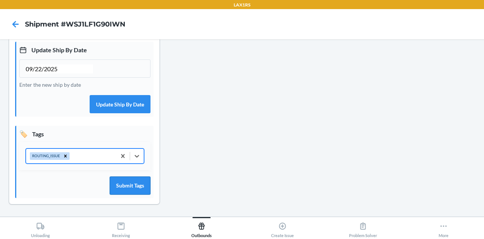
click at [129, 186] on button "Submit Tags" at bounding box center [130, 185] width 41 height 18
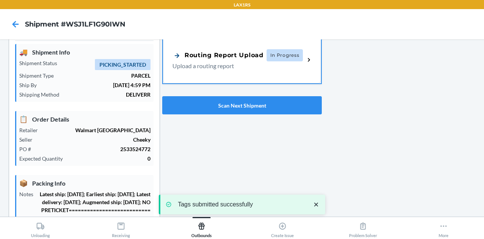
scroll to position [0, 0]
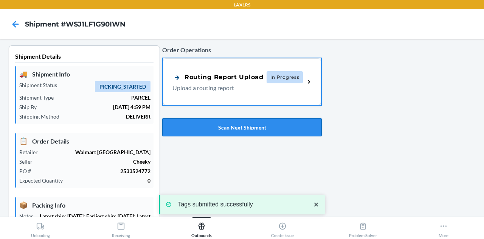
click at [260, 132] on button "Scan Next Shipment" at bounding box center [242, 127] width 160 height 18
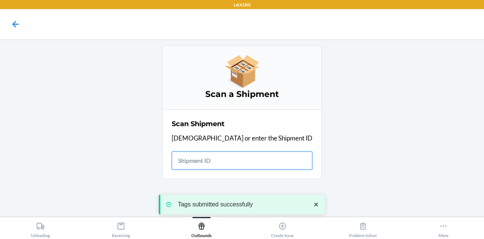
click at [234, 161] on input "text" at bounding box center [242, 160] width 141 height 18
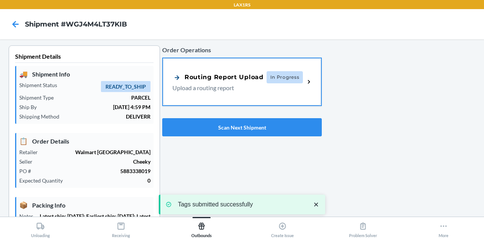
type input "09/22/2025"
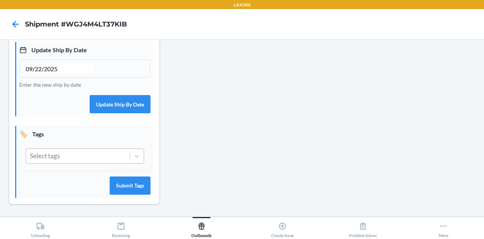
click at [87, 158] on div "Select tags" at bounding box center [78, 156] width 104 height 14
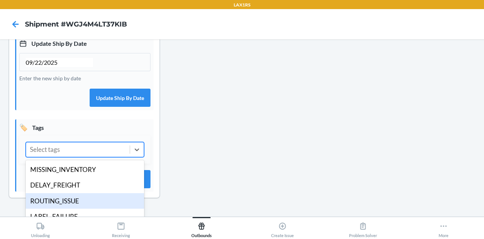
click at [79, 205] on div "ROUTING_ISSUE" at bounding box center [85, 201] width 118 height 16
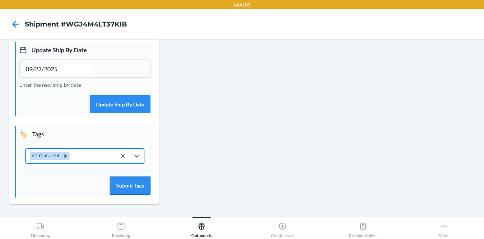
click at [127, 187] on button "Submit Tags" at bounding box center [130, 185] width 41 height 18
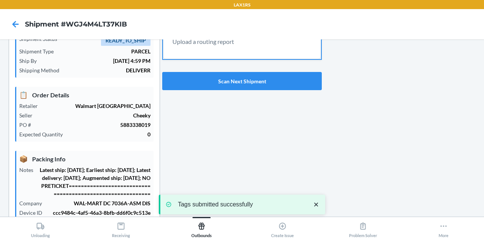
scroll to position [0, 0]
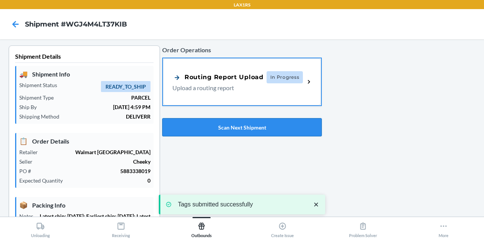
click at [237, 127] on button "Scan Next Shipment" at bounding box center [242, 127] width 160 height 18
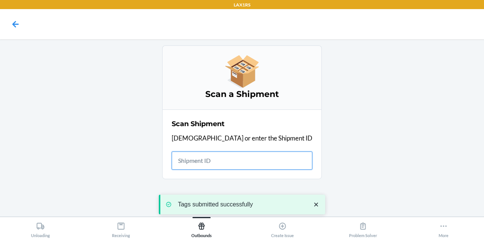
click at [231, 158] on input "text" at bounding box center [242, 160] width 141 height 18
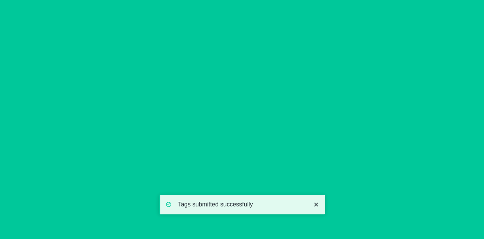
type input "09/22/2025"
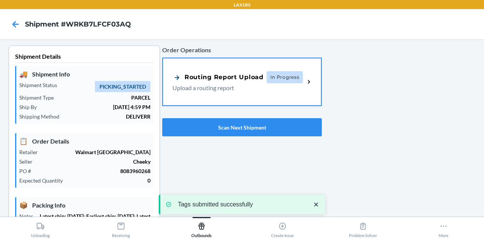
scroll to position [240, 0]
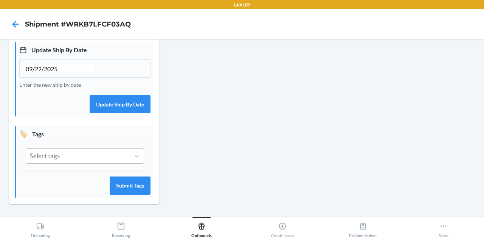
click at [88, 151] on div "Select tags" at bounding box center [78, 156] width 104 height 14
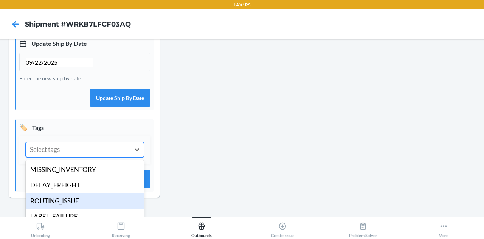
click at [89, 206] on div "ROUTING_ISSUE" at bounding box center [85, 201] width 118 height 16
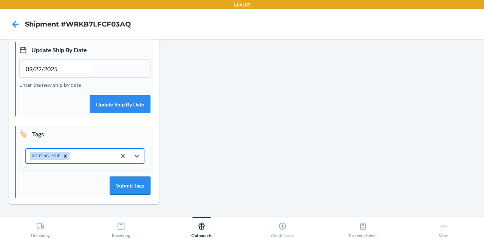
click at [141, 187] on button "Submit Tags" at bounding box center [130, 185] width 41 height 18
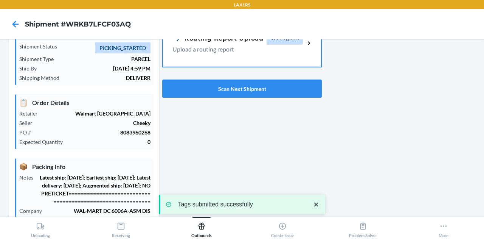
scroll to position [0, 0]
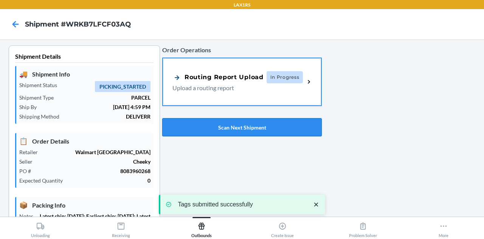
click at [206, 129] on button "Scan Next Shipment" at bounding box center [242, 127] width 160 height 18
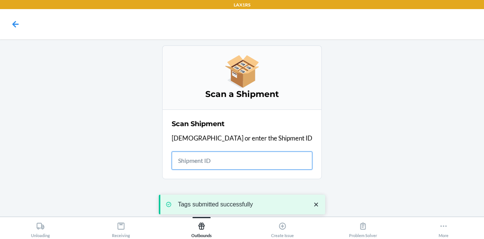
click at [234, 162] on input "text" at bounding box center [242, 160] width 141 height 18
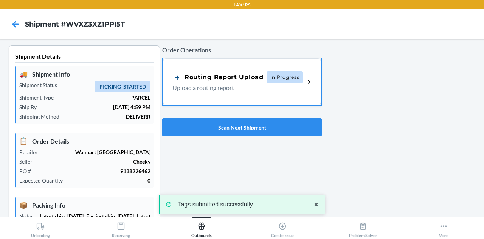
type input "09/22/2025"
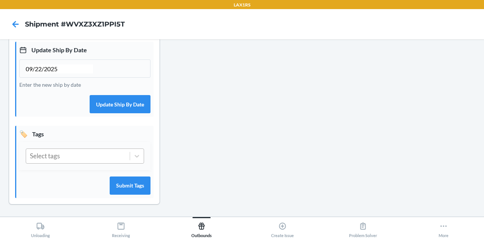
click at [98, 158] on div "Select tags" at bounding box center [78, 156] width 104 height 14
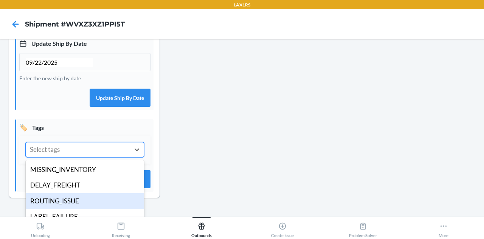
click at [98, 209] on div "ROUTING_ISSUE" at bounding box center [85, 201] width 118 height 16
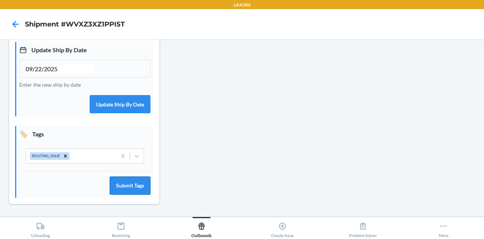
click at [137, 178] on button "Submit Tags" at bounding box center [130, 185] width 41 height 18
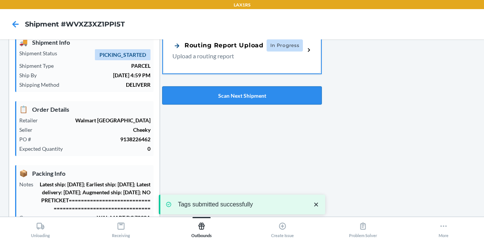
scroll to position [6, 0]
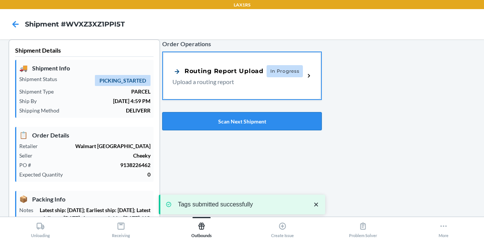
click at [249, 116] on button "Scan Next Shipment" at bounding box center [242, 121] width 160 height 18
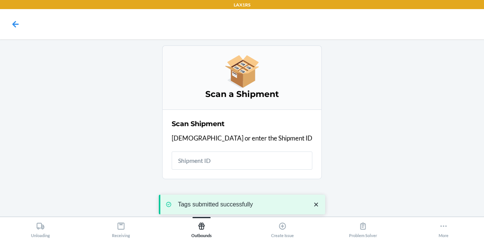
scroll to position [0, 0]
click at [225, 157] on input "text" at bounding box center [242, 160] width 141 height 18
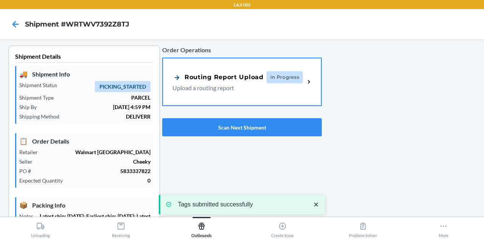
type input "09/22/2025"
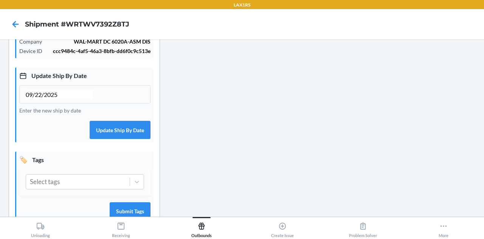
scroll to position [240, 0]
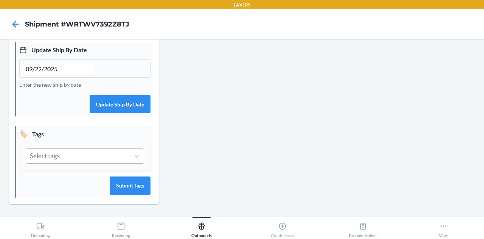
click at [83, 158] on div "Select tags" at bounding box center [78, 156] width 104 height 14
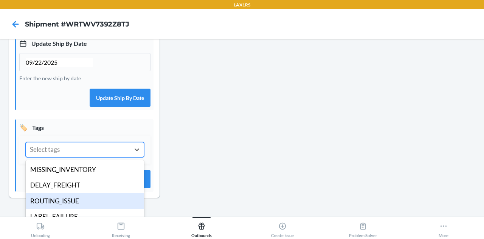
click at [81, 201] on div "ROUTING_ISSUE" at bounding box center [85, 201] width 118 height 16
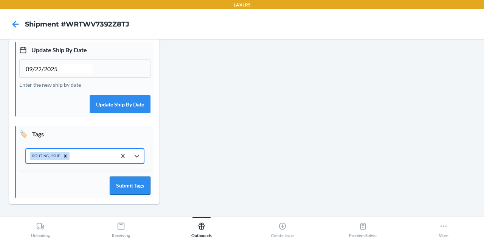
click at [126, 188] on button "Submit Tags" at bounding box center [130, 185] width 41 height 18
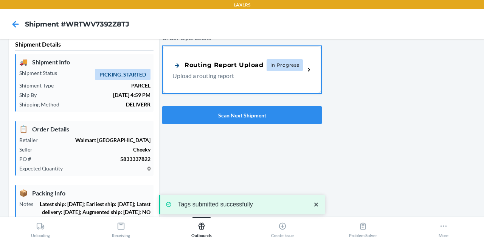
scroll to position [0, 0]
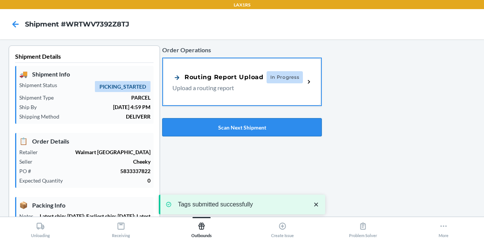
click at [234, 127] on button "Scan Next Shipment" at bounding box center [242, 127] width 160 height 18
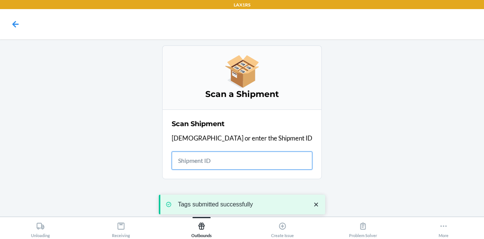
click at [221, 157] on input "text" at bounding box center [242, 160] width 141 height 18
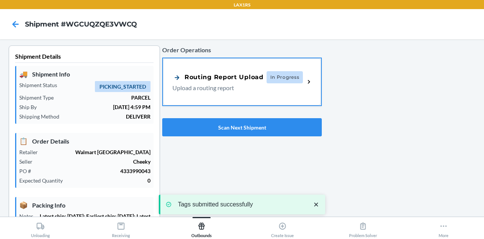
type input "09/22/2025"
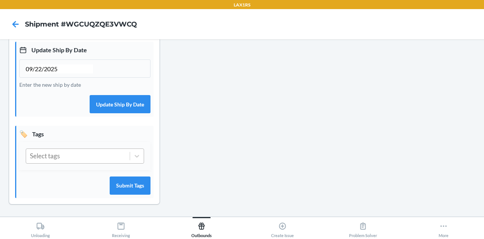
click at [87, 162] on div "Select tags" at bounding box center [78, 156] width 104 height 14
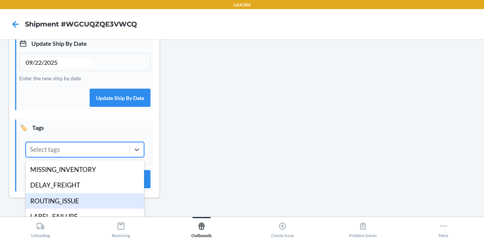
click at [79, 206] on div "ROUTING_ISSUE" at bounding box center [85, 201] width 118 height 16
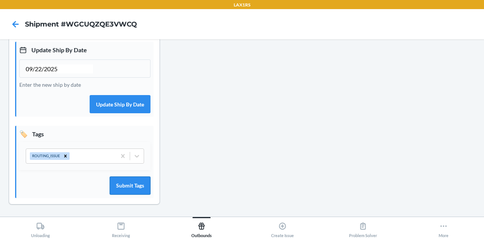
click at [136, 183] on button "Submit Tags" at bounding box center [130, 185] width 41 height 18
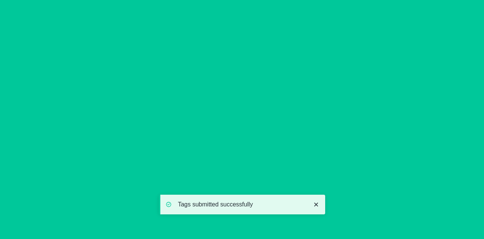
scroll to position [25, 0]
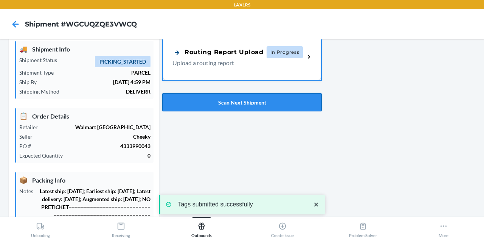
click at [235, 106] on button "Scan Next Shipment" at bounding box center [242, 102] width 160 height 18
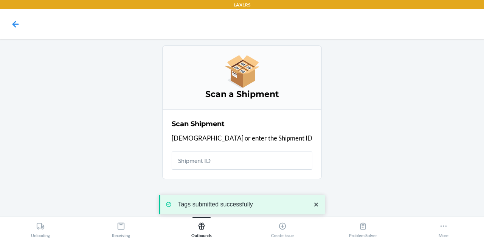
scroll to position [0, 0]
click at [239, 160] on input "text" at bounding box center [242, 160] width 141 height 18
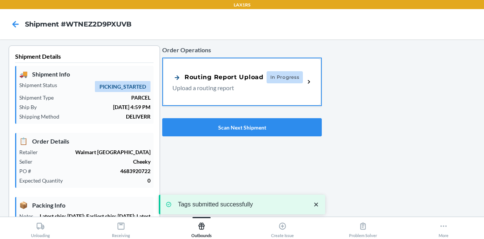
type input "09/22/2025"
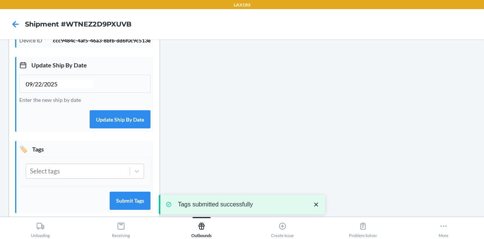
scroll to position [240, 0]
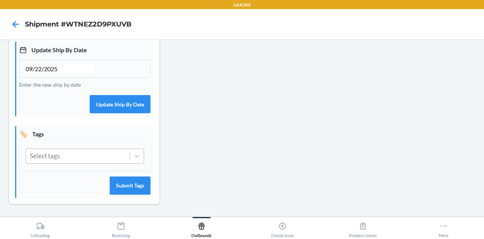
click at [103, 155] on div "Select tags" at bounding box center [78, 156] width 104 height 14
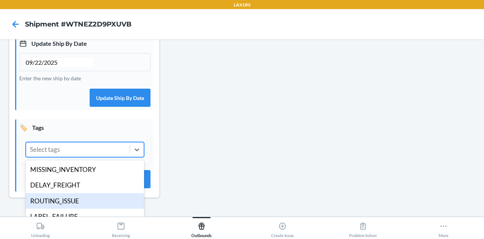
click at [79, 206] on div "ROUTING_ISSUE" at bounding box center [85, 201] width 118 height 16
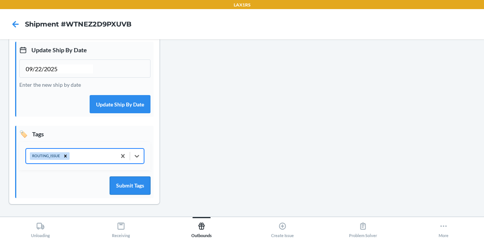
click at [142, 179] on button "Submit Tags" at bounding box center [130, 185] width 41 height 18
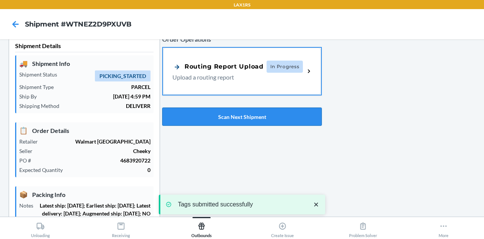
scroll to position [10, 0]
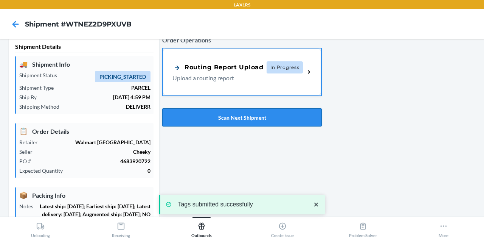
click at [219, 116] on button "Scan Next Shipment" at bounding box center [242, 117] width 160 height 18
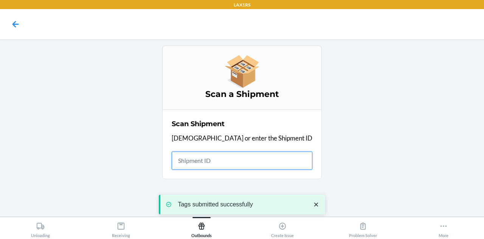
click at [235, 155] on input "text" at bounding box center [242, 160] width 141 height 18
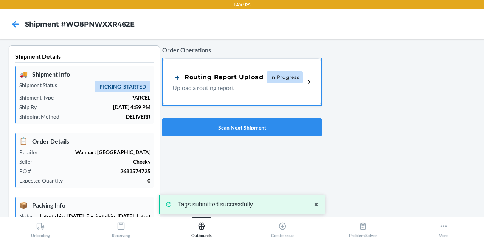
type input "09/22/2025"
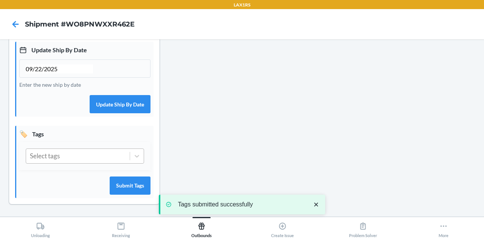
click at [100, 158] on div "Select tags" at bounding box center [78, 156] width 104 height 14
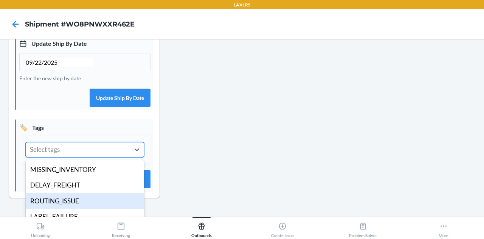
click at [93, 209] on div "ROUTING_ISSUE" at bounding box center [85, 201] width 118 height 16
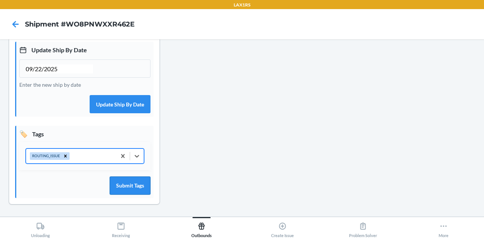
click at [130, 185] on button "Submit Tags" at bounding box center [130, 185] width 41 height 18
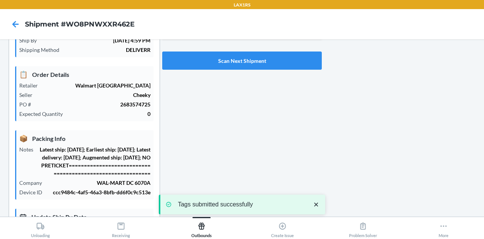
scroll to position [29, 0]
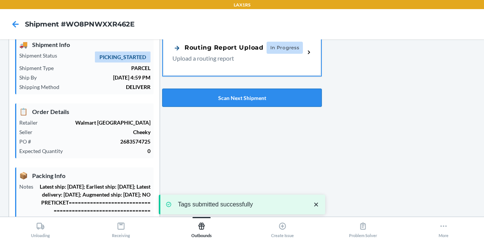
click at [223, 101] on button "Scan Next Shipment" at bounding box center [242, 97] width 160 height 18
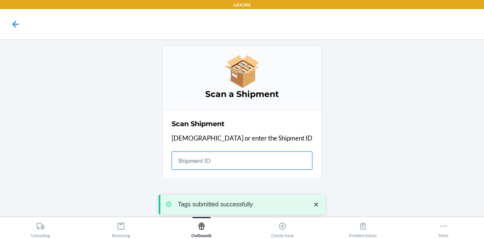
click at [222, 158] on input "text" at bounding box center [242, 160] width 141 height 18
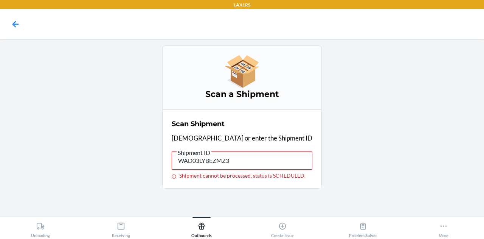
click at [244, 161] on input "WAD03LYBEZMZ3" at bounding box center [242, 160] width 141 height 18
paste input "LC2R4ZO6MJAW"
type input "WLC2R4ZO6MJAW"
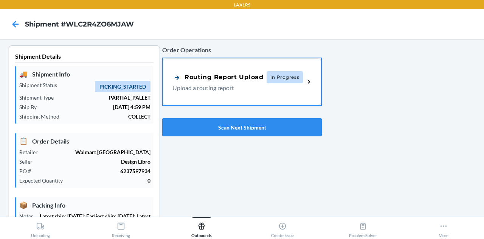
type input "09/22/2025"
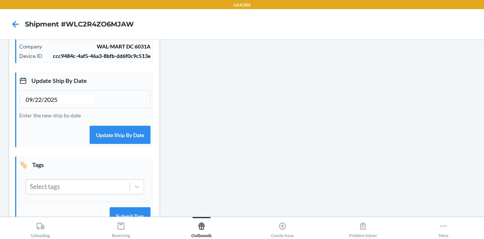
scroll to position [240, 0]
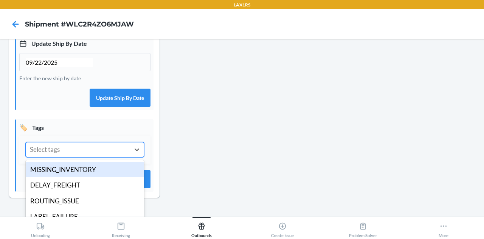
click at [86, 157] on div "Select tags" at bounding box center [78, 149] width 104 height 14
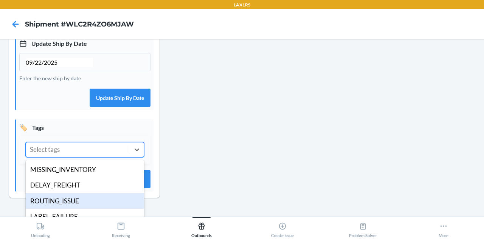
click at [83, 209] on div "ROUTING_ISSUE" at bounding box center [85, 201] width 118 height 16
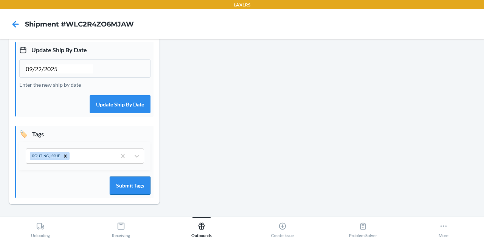
click at [132, 182] on button "Submit Tags" at bounding box center [130, 185] width 41 height 18
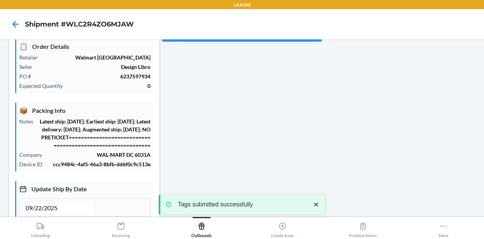
scroll to position [79, 0]
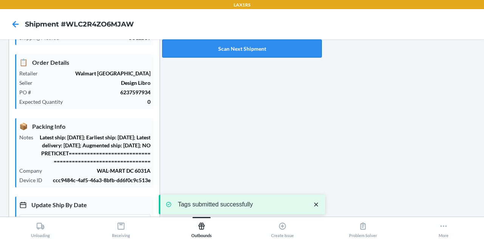
click at [249, 44] on button "Scan Next Shipment" at bounding box center [242, 48] width 160 height 18
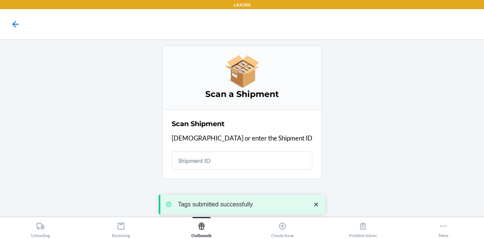
scroll to position [0, 0]
click at [240, 161] on input "text" at bounding box center [242, 160] width 141 height 18
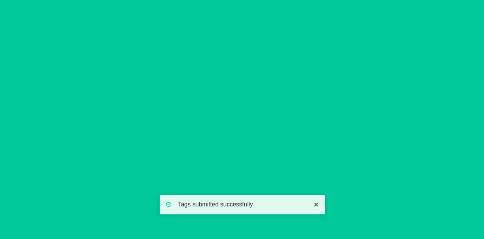
type input "09/22/2025"
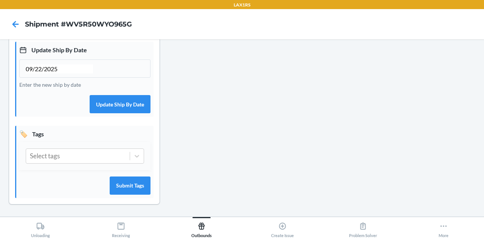
scroll to position [240, 0]
click at [103, 157] on div "Select tags" at bounding box center [78, 156] width 104 height 14
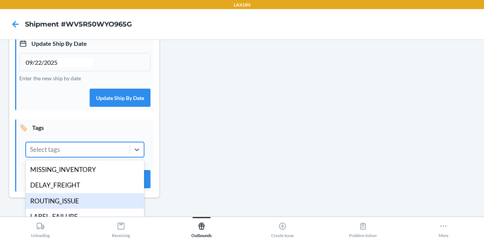
click at [87, 206] on div "ROUTING_ISSUE" at bounding box center [85, 201] width 118 height 16
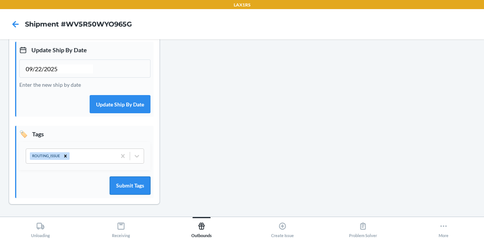
click at [124, 191] on button "Submit Tags" at bounding box center [130, 185] width 41 height 18
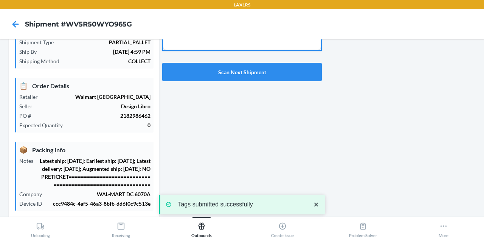
scroll to position [0, 0]
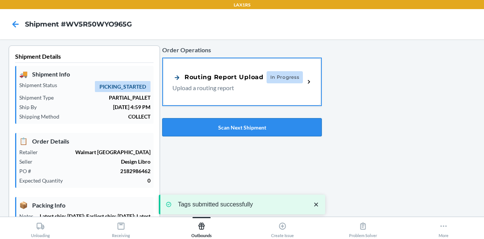
click at [241, 129] on button "Scan Next Shipment" at bounding box center [242, 127] width 160 height 18
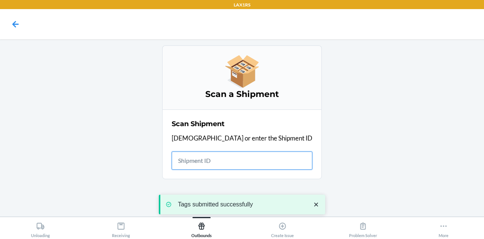
click at [235, 160] on input "text" at bounding box center [242, 160] width 141 height 18
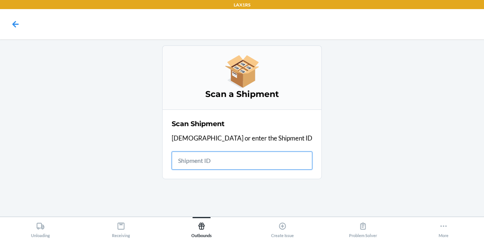
click at [235, 160] on input "text" at bounding box center [242, 160] width 141 height 18
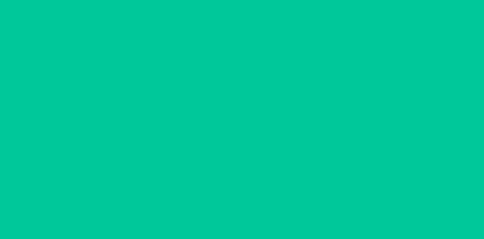
type input "09/22/2025"
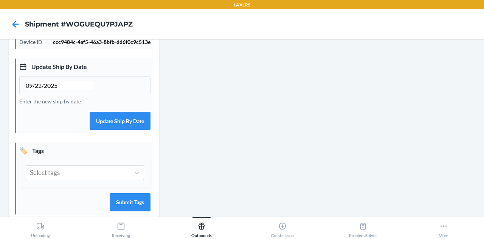
scroll to position [240, 0]
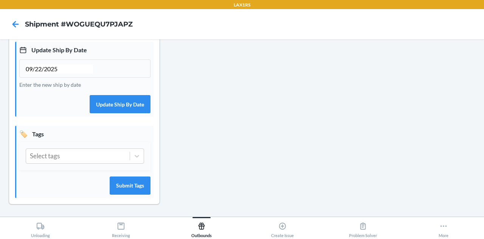
click at [115, 147] on div "Select tags" at bounding box center [84, 156] width 131 height 28
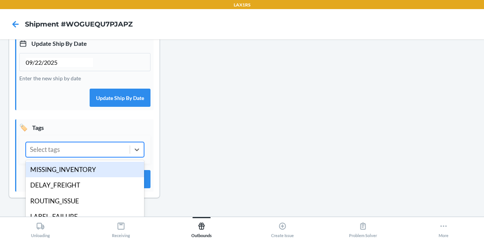
click at [104, 157] on div "Select tags" at bounding box center [78, 149] width 104 height 14
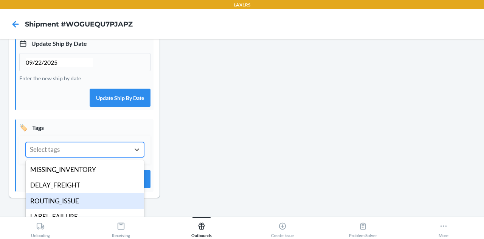
click at [93, 205] on div "ROUTING_ISSUE" at bounding box center [85, 201] width 118 height 16
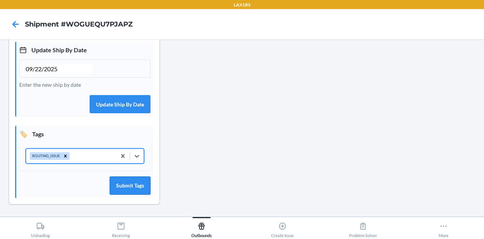
click at [132, 183] on button "Submit Tags" at bounding box center [130, 185] width 41 height 18
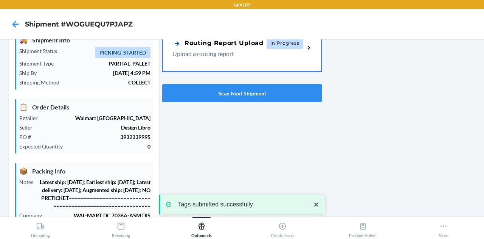
scroll to position [0, 0]
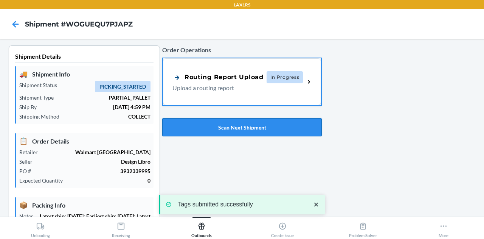
click at [220, 127] on button "Scan Next Shipment" at bounding box center [242, 127] width 160 height 18
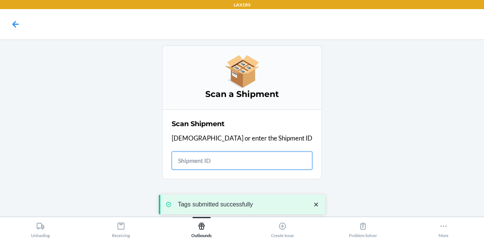
click at [229, 160] on input "text" at bounding box center [242, 160] width 141 height 18
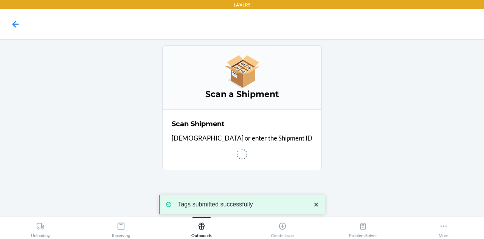
click at [316, 205] on icon "close toast" at bounding box center [316, 204] width 8 height 8
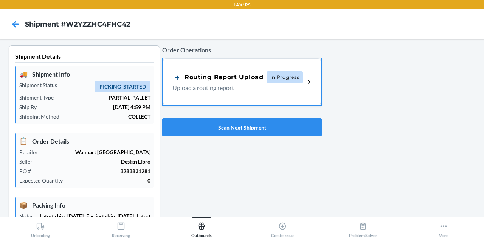
type input "09/22/2025"
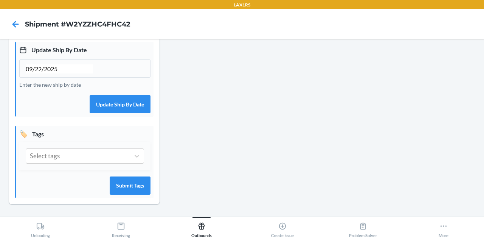
scroll to position [240, 0]
click at [91, 155] on div "Select tags" at bounding box center [78, 156] width 104 height 14
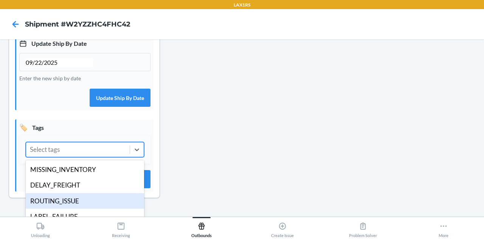
click at [83, 206] on div "ROUTING_ISSUE" at bounding box center [85, 201] width 118 height 16
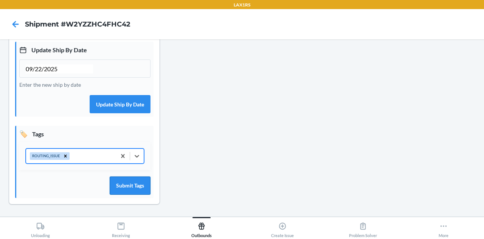
click at [116, 188] on button "Submit Tags" at bounding box center [130, 185] width 41 height 18
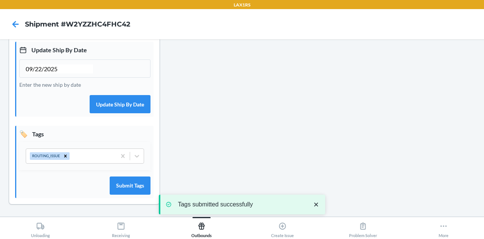
scroll to position [0, 0]
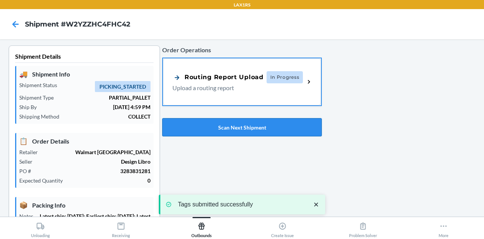
click at [222, 126] on button "Scan Next Shipment" at bounding box center [242, 127] width 160 height 18
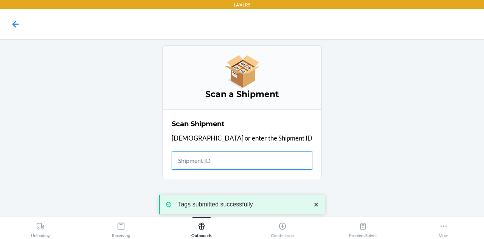
click at [234, 161] on input "text" at bounding box center [242, 160] width 141 height 18
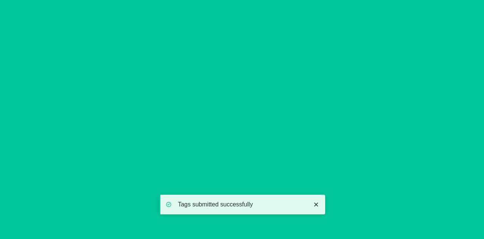
type input "09/22/2025"
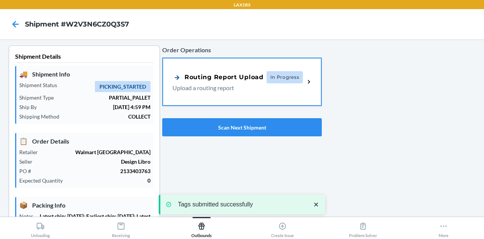
scroll to position [240, 0]
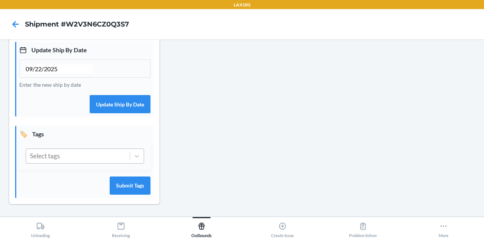
click at [96, 159] on div "Select tags" at bounding box center [78, 156] width 104 height 14
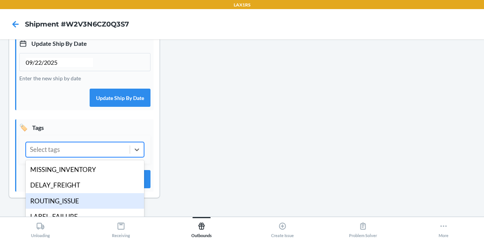
click at [85, 206] on div "ROUTING_ISSUE" at bounding box center [85, 201] width 118 height 16
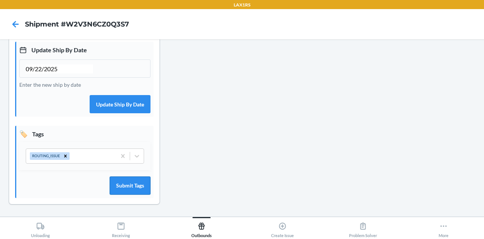
click at [112, 191] on button "Submit Tags" at bounding box center [130, 185] width 41 height 18
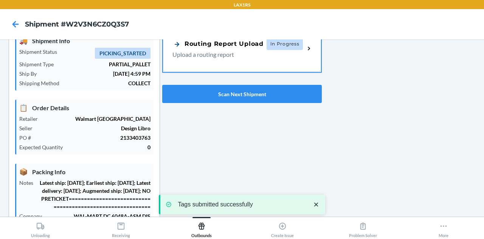
scroll to position [0, 0]
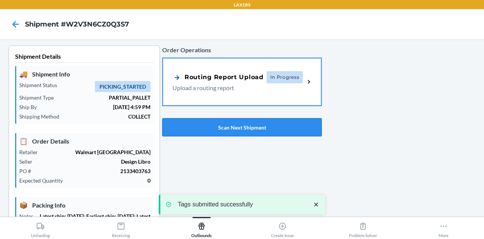
click at [221, 127] on button "Scan Next Shipment" at bounding box center [242, 127] width 160 height 18
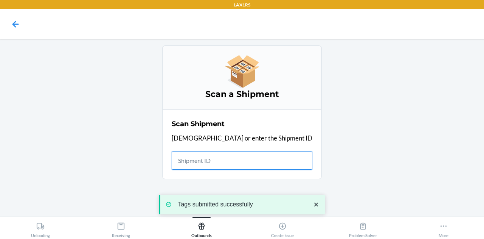
click at [234, 161] on input "text" at bounding box center [242, 160] width 141 height 18
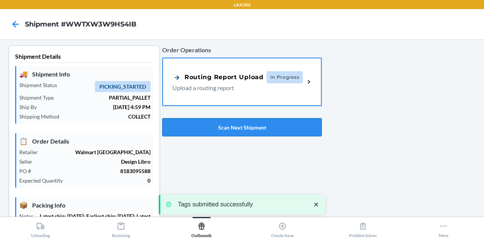
type input "09/22/2025"
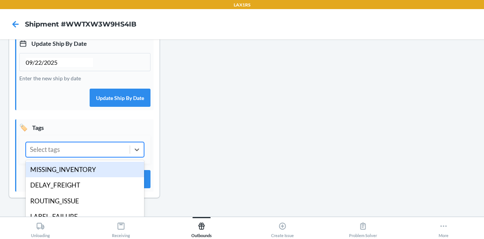
click at [101, 155] on div "Select tags" at bounding box center [78, 149] width 104 height 14
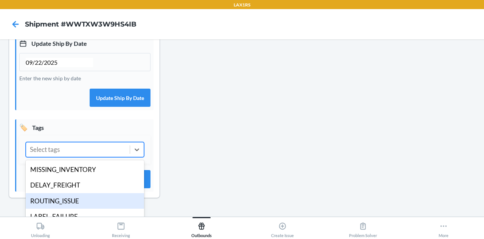
click at [87, 208] on div "ROUTING_ISSUE" at bounding box center [85, 201] width 118 height 16
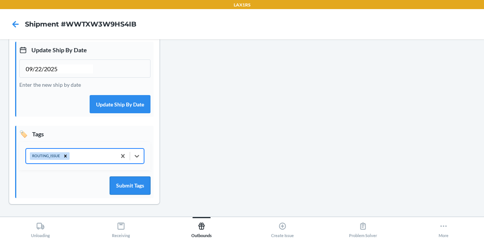
click at [124, 194] on button "Submit Tags" at bounding box center [130, 185] width 41 height 18
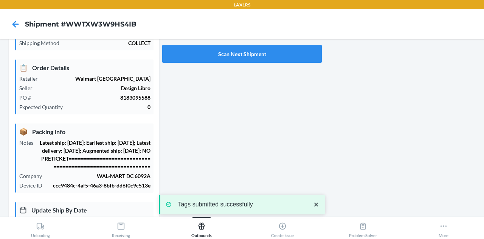
scroll to position [0, 0]
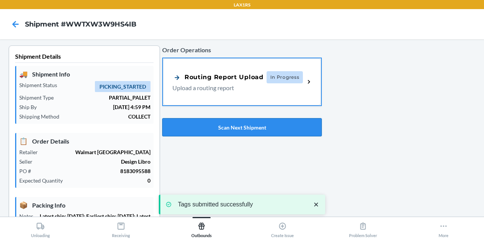
click at [224, 121] on button "Scan Next Shipment" at bounding box center [242, 127] width 160 height 18
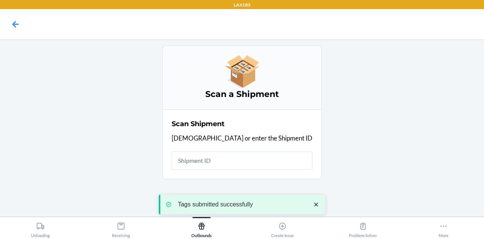
click at [219, 123] on h2 "Scan Shipment" at bounding box center [198, 124] width 53 height 10
click at [231, 164] on input "text" at bounding box center [242, 160] width 141 height 18
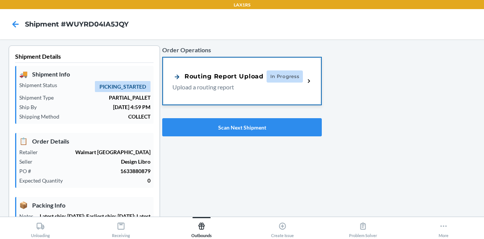
type input "09/22/2025"
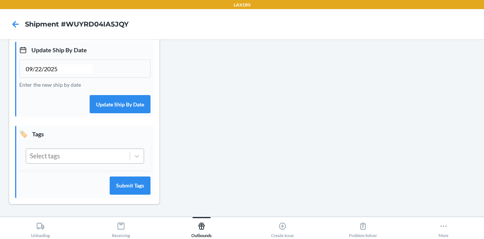
click at [73, 160] on div "Select tags" at bounding box center [78, 156] width 104 height 14
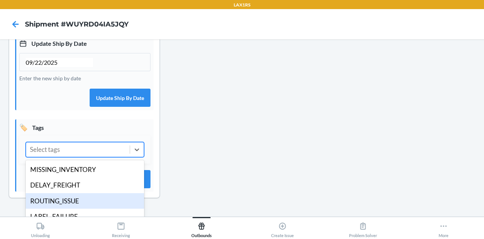
click at [72, 204] on div "ROUTING_ISSUE" at bounding box center [85, 201] width 118 height 16
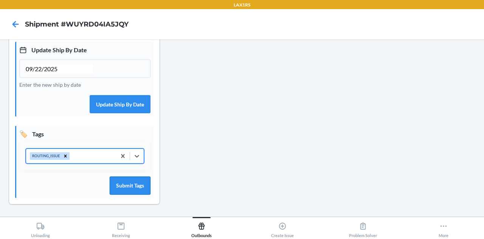
click at [135, 178] on button "Submit Tags" at bounding box center [130, 185] width 41 height 18
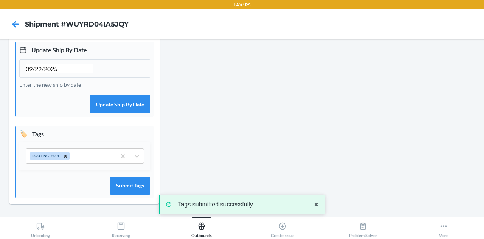
scroll to position [0, 0]
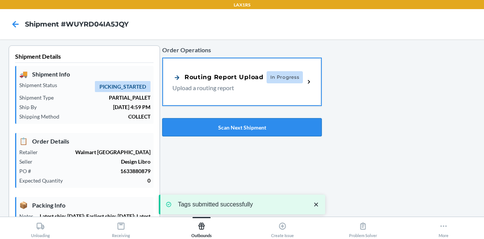
click at [239, 128] on button "Scan Next Shipment" at bounding box center [242, 127] width 160 height 18
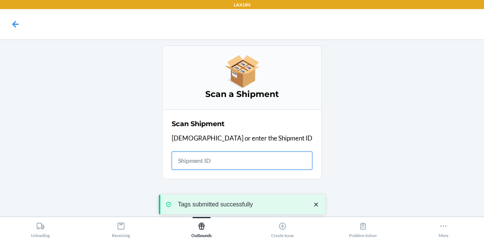
click at [227, 153] on input "text" at bounding box center [242, 160] width 141 height 18
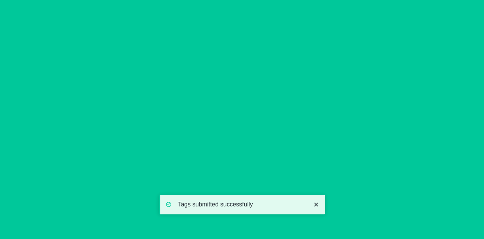
type input "09/22/2025"
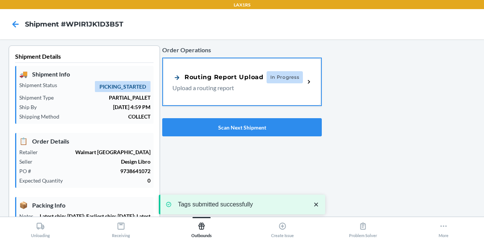
scroll to position [240, 0]
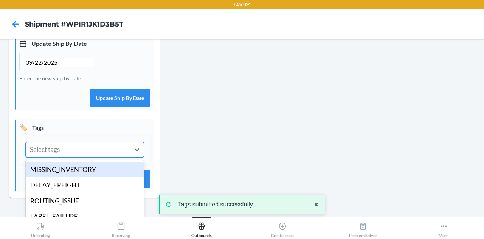
click at [95, 157] on div "Select tags" at bounding box center [78, 149] width 104 height 14
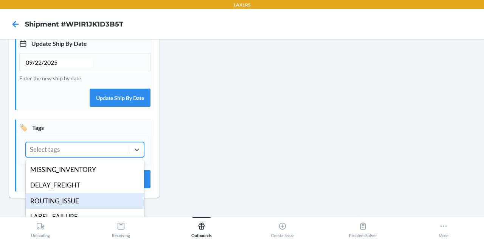
click at [88, 208] on div "ROUTING_ISSUE" at bounding box center [85, 201] width 118 height 16
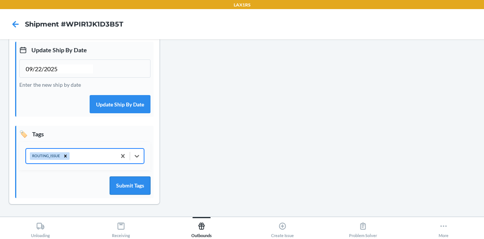
click at [123, 192] on button "Submit Tags" at bounding box center [130, 185] width 41 height 18
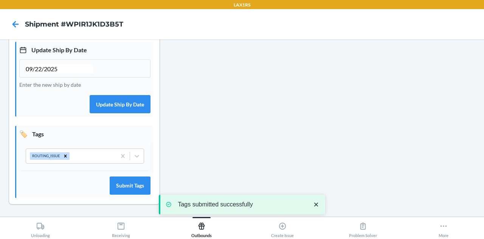
scroll to position [0, 0]
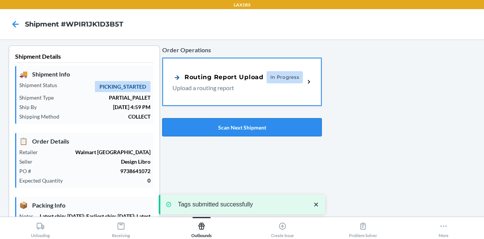
click at [233, 124] on button "Scan Next Shipment" at bounding box center [242, 127] width 160 height 18
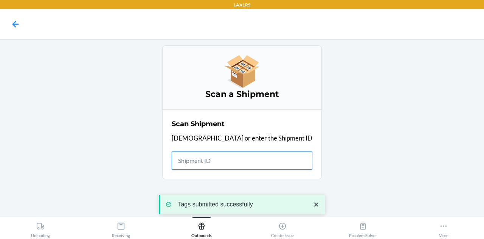
click at [242, 163] on input "text" at bounding box center [242, 160] width 141 height 18
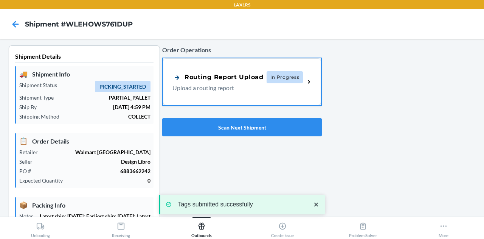
type input "09/22/2025"
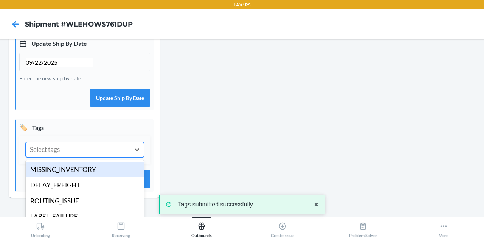
click at [89, 157] on div "Select tags" at bounding box center [78, 149] width 104 height 14
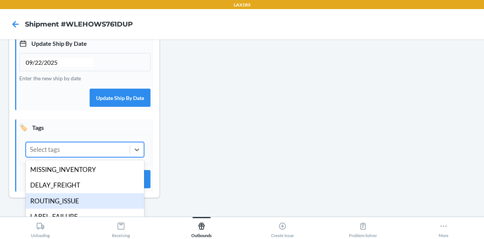
click at [77, 209] on div "ROUTING_ISSUE" at bounding box center [85, 201] width 118 height 16
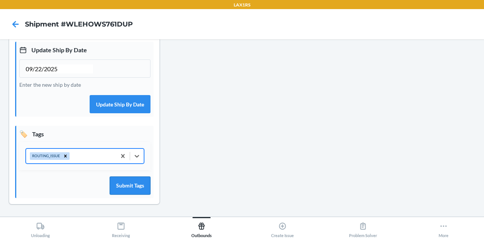
click at [128, 185] on button "Submit Tags" at bounding box center [130, 185] width 41 height 18
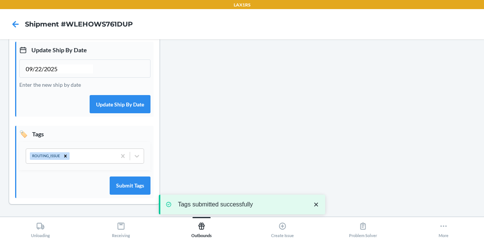
scroll to position [0, 0]
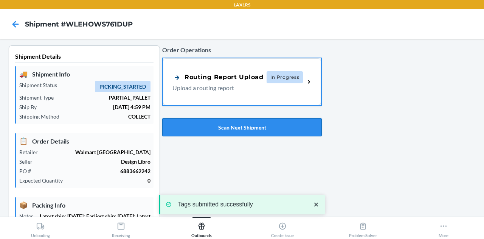
click at [244, 130] on button "Scan Next Shipment" at bounding box center [242, 127] width 160 height 18
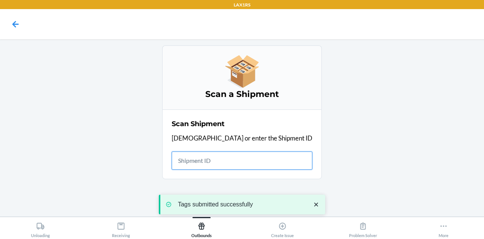
click at [230, 163] on input "text" at bounding box center [242, 160] width 141 height 18
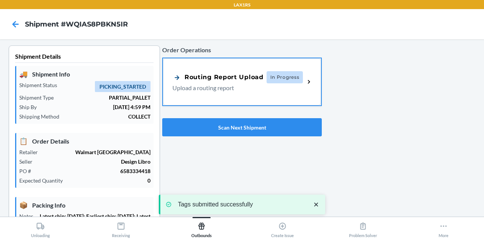
type input "09/22/2025"
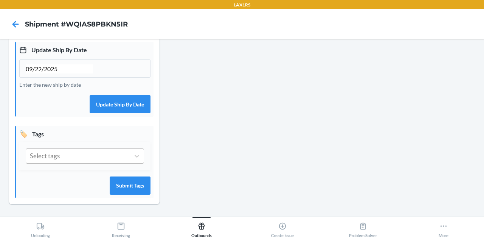
click at [97, 155] on div "Select tags" at bounding box center [78, 156] width 104 height 14
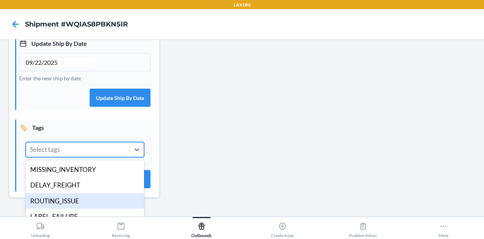
click at [93, 209] on div "ROUTING_ISSUE" at bounding box center [85, 201] width 118 height 16
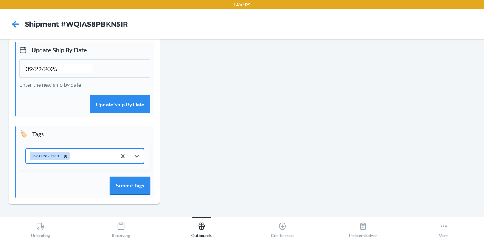
click at [136, 187] on button "Submit Tags" at bounding box center [130, 185] width 41 height 18
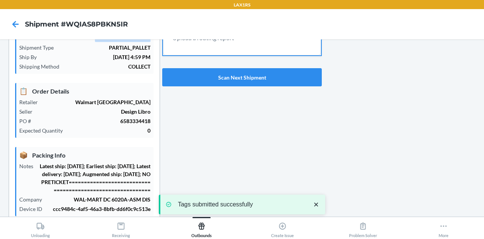
scroll to position [0, 0]
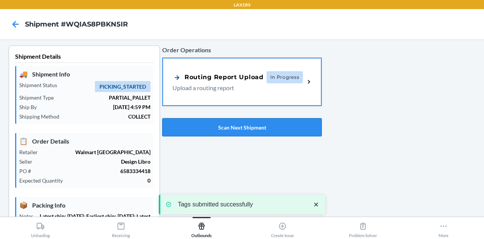
click at [240, 123] on button "Scan Next Shipment" at bounding box center [242, 127] width 160 height 18
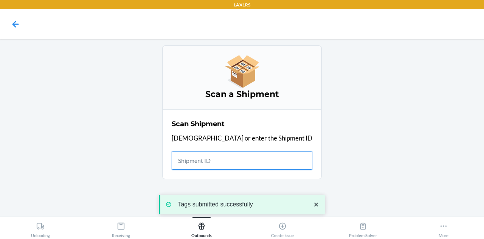
click at [233, 161] on input "text" at bounding box center [242, 160] width 141 height 18
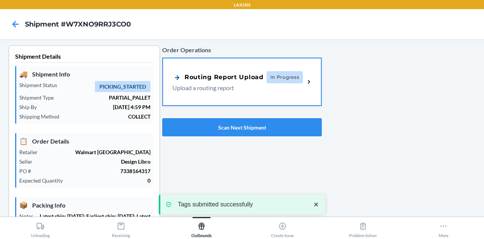
type input "09/22/2025"
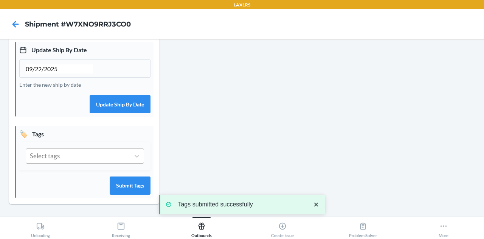
click at [88, 155] on div "Select tags" at bounding box center [78, 156] width 104 height 14
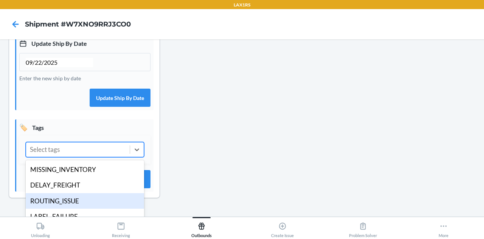
click at [82, 203] on div "ROUTING_ISSUE" at bounding box center [85, 201] width 118 height 16
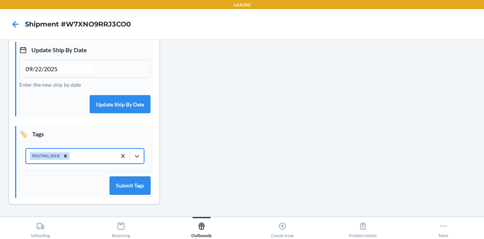
click at [129, 183] on button "Submit Tags" at bounding box center [130, 185] width 41 height 18
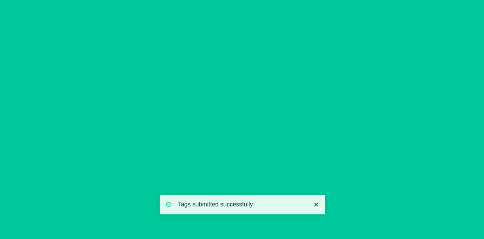
scroll to position [0, 0]
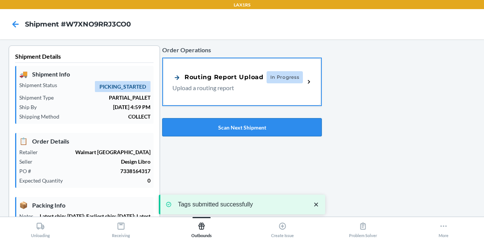
click at [236, 129] on button "Scan Next Shipment" at bounding box center [242, 127] width 160 height 18
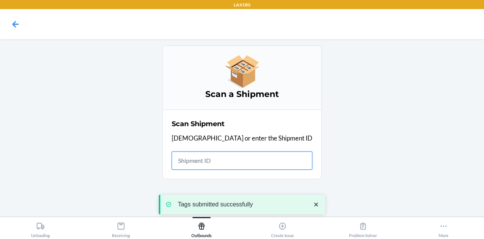
click at [234, 165] on input "text" at bounding box center [242, 160] width 141 height 18
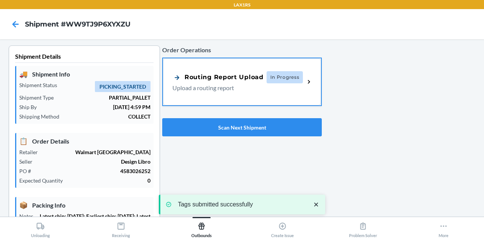
type input "09/22/2025"
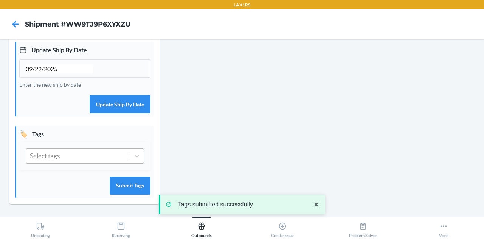
click at [103, 156] on div "Select tags" at bounding box center [78, 156] width 104 height 14
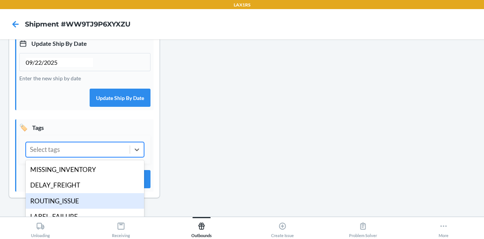
click at [84, 201] on div "ROUTING_ISSUE" at bounding box center [85, 201] width 118 height 16
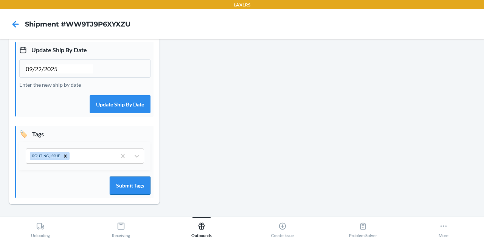
click at [125, 192] on button "Submit Tags" at bounding box center [130, 185] width 41 height 18
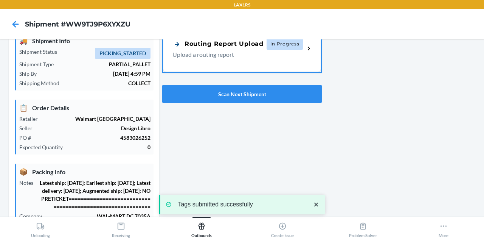
scroll to position [0, 0]
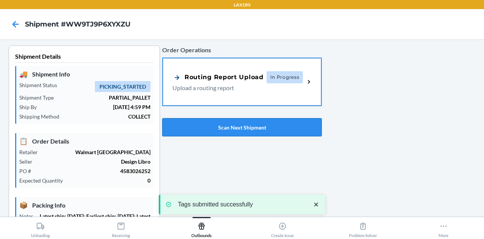
click at [250, 127] on button "Scan Next Shipment" at bounding box center [242, 127] width 160 height 18
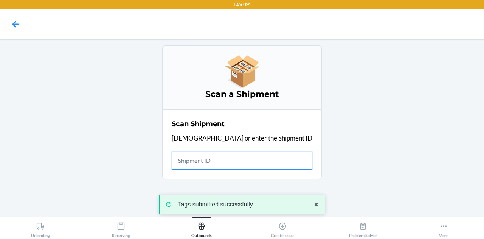
click at [231, 167] on input "text" at bounding box center [242, 160] width 141 height 18
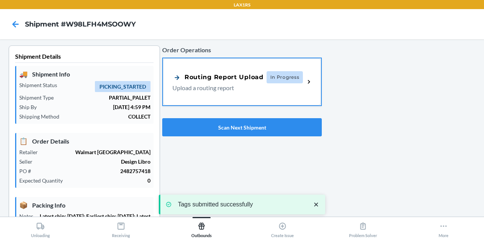
type input "09/22/2025"
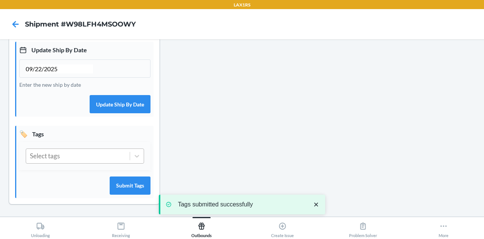
click at [97, 153] on div "Select tags" at bounding box center [78, 156] width 104 height 14
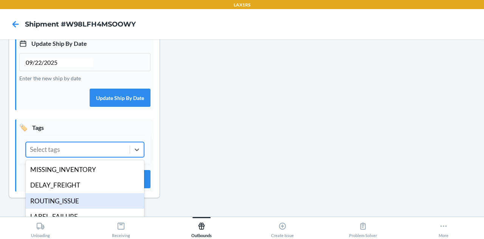
click at [85, 209] on div "ROUTING_ISSUE" at bounding box center [85, 201] width 118 height 16
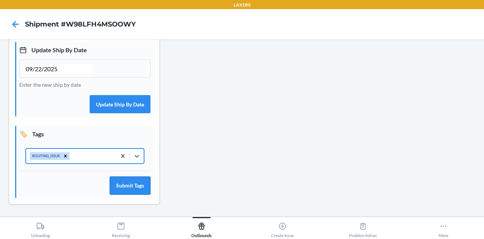
click at [124, 188] on button "Submit Tags" at bounding box center [130, 185] width 41 height 18
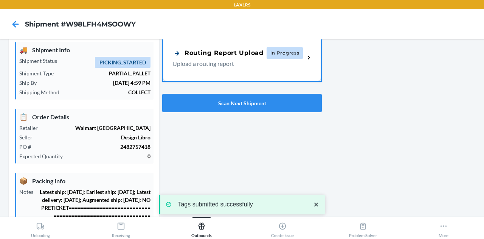
scroll to position [0, 0]
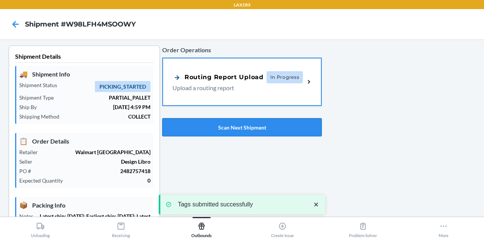
click at [225, 127] on button "Scan Next Shipment" at bounding box center [242, 127] width 160 height 18
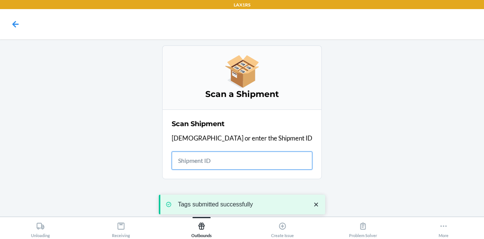
click at [222, 161] on input "text" at bounding box center [242, 160] width 141 height 18
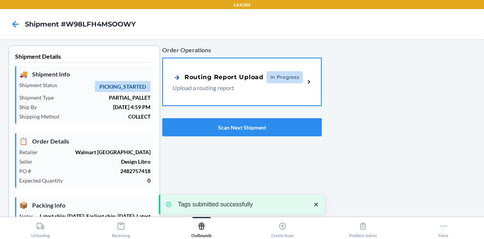
type input "09/22/2025"
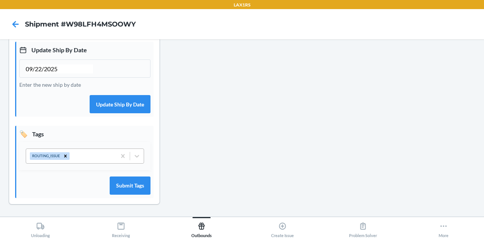
click at [88, 156] on div "ROUTING_ISSUE" at bounding box center [71, 156] width 90 height 14
click at [210, 127] on div "Order Operations Routing Report Upload In Progress Upload a routing report Scan…" at bounding box center [242, 14] width 160 height 404
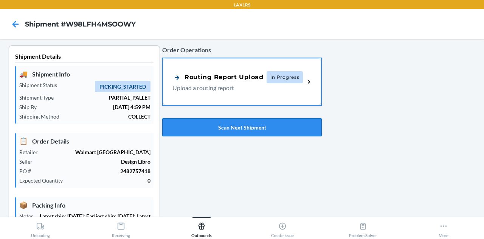
click at [227, 129] on button "Scan Next Shipment" at bounding box center [242, 127] width 160 height 18
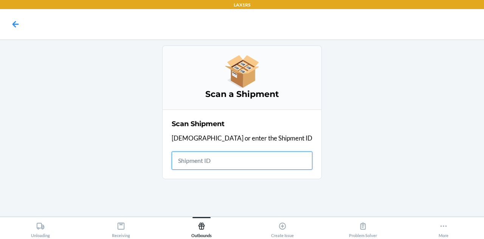
click at [229, 160] on input "text" at bounding box center [242, 160] width 141 height 18
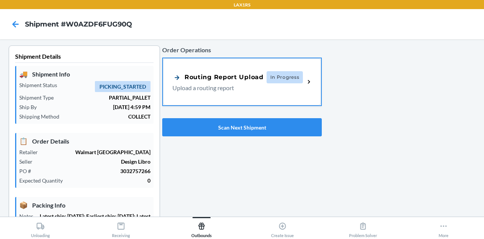
type input "09/22/2025"
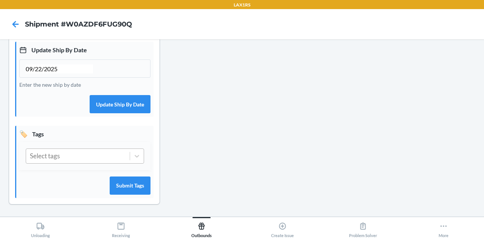
click at [82, 156] on div "Select tags" at bounding box center [78, 156] width 104 height 14
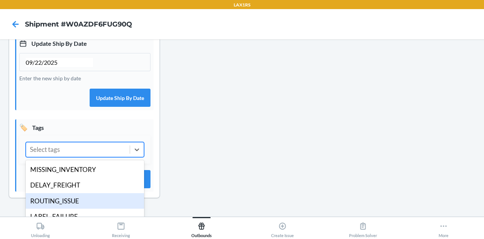
click at [76, 201] on div "ROUTING_ISSUE" at bounding box center [85, 201] width 118 height 16
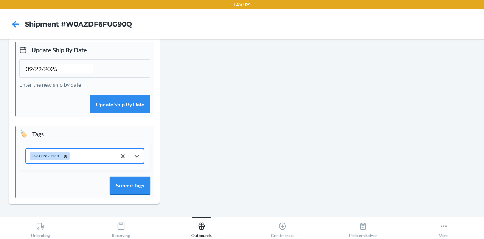
click at [134, 180] on button "Submit Tags" at bounding box center [130, 185] width 41 height 18
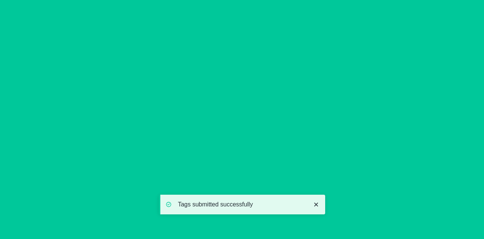
scroll to position [0, 0]
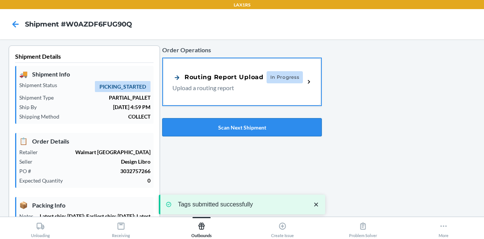
click at [219, 131] on button "Scan Next Shipment" at bounding box center [242, 127] width 160 height 18
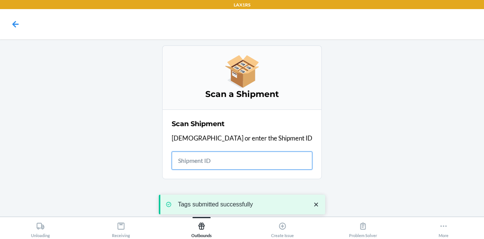
click at [235, 154] on input "text" at bounding box center [242, 160] width 141 height 18
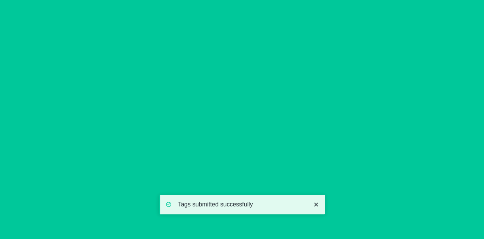
type input "09/22/2025"
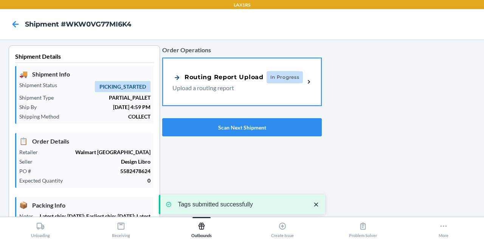
scroll to position [240, 0]
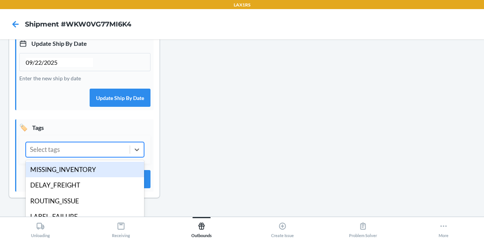
click at [92, 156] on div "Select tags" at bounding box center [78, 149] width 104 height 14
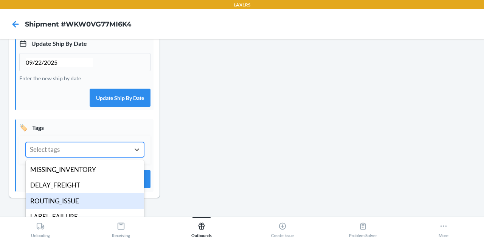
click at [83, 206] on div "ROUTING_ISSUE" at bounding box center [85, 201] width 118 height 16
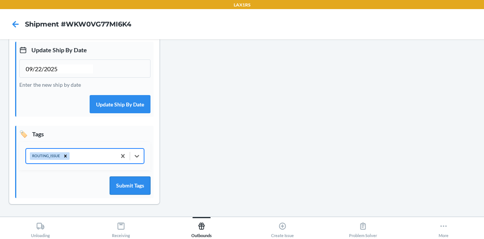
click at [122, 185] on button "Submit Tags" at bounding box center [130, 185] width 41 height 18
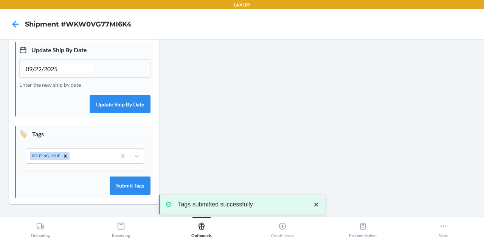
scroll to position [0, 0]
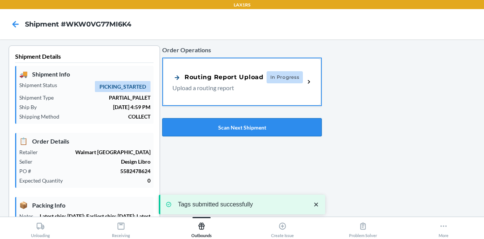
click at [241, 126] on button "Scan Next Shipment" at bounding box center [242, 127] width 160 height 18
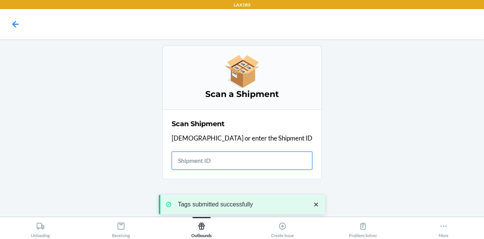
click at [242, 165] on input "text" at bounding box center [242, 160] width 141 height 18
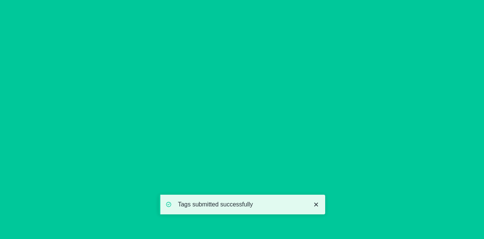
type input "09/22/2025"
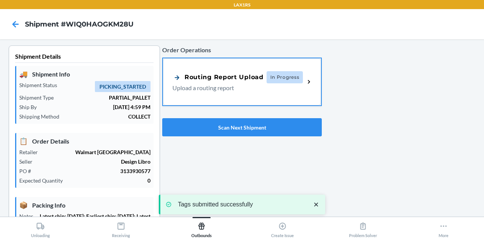
scroll to position [240, 0]
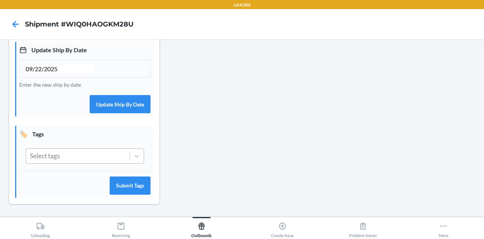
click at [108, 161] on div "Select tags" at bounding box center [78, 156] width 104 height 14
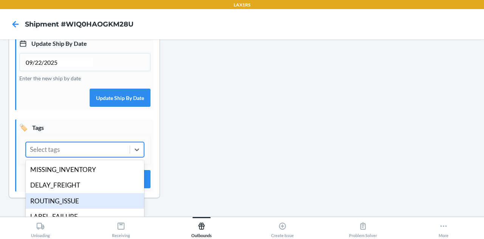
click at [91, 207] on div "ROUTING_ISSUE" at bounding box center [85, 201] width 118 height 16
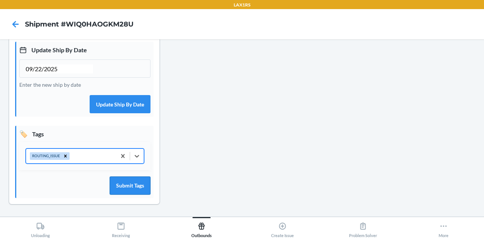
click at [136, 185] on button "Submit Tags" at bounding box center [130, 185] width 41 height 18
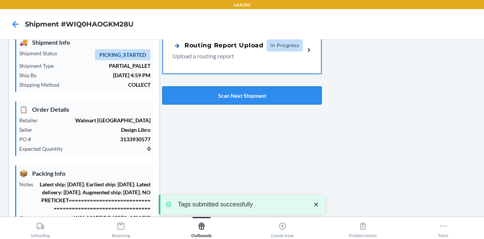
scroll to position [9, 0]
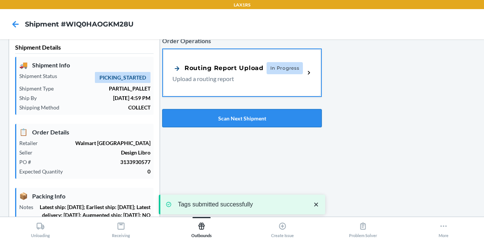
click at [231, 121] on button "Scan Next Shipment" at bounding box center [242, 118] width 160 height 18
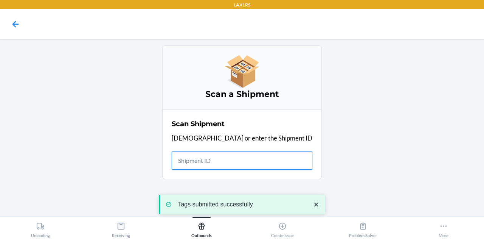
click at [241, 158] on input "text" at bounding box center [242, 160] width 141 height 18
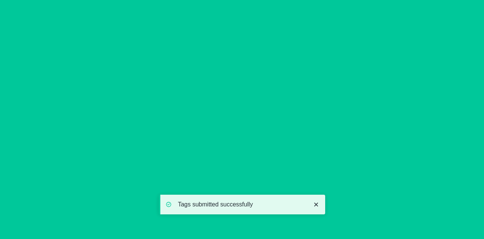
type input "09/22/2025"
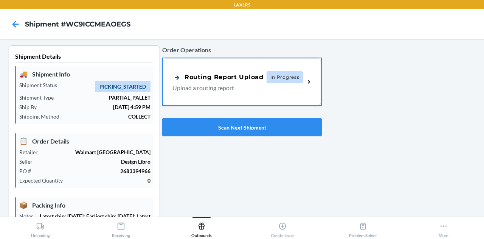
scroll to position [240, 0]
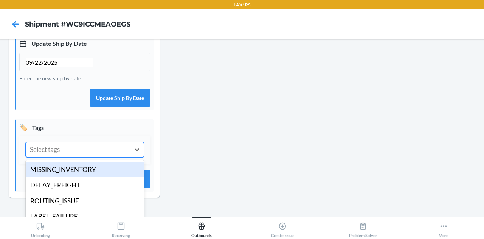
click at [85, 157] on div "Select tags" at bounding box center [78, 149] width 104 height 14
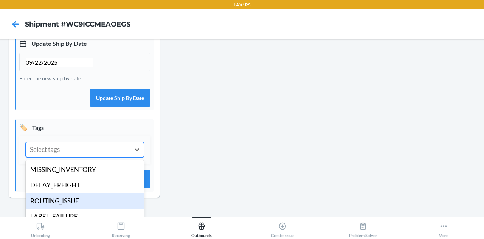
click at [79, 209] on div "ROUTING_ISSUE" at bounding box center [85, 201] width 118 height 16
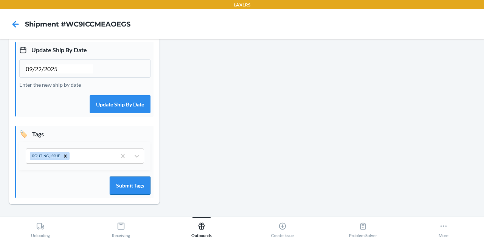
click at [135, 185] on button "Submit Tags" at bounding box center [130, 185] width 41 height 18
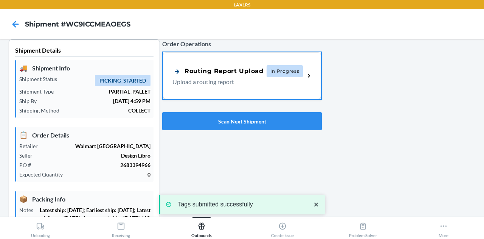
scroll to position [0, 0]
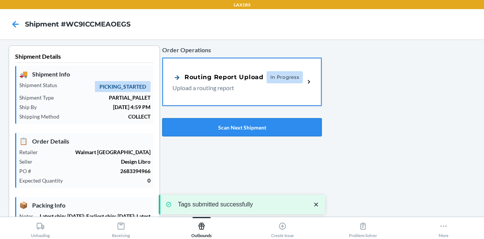
click at [223, 129] on button "Scan Next Shipment" at bounding box center [242, 127] width 160 height 18
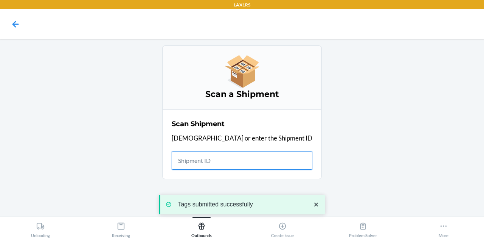
click at [236, 156] on input "text" at bounding box center [242, 160] width 141 height 18
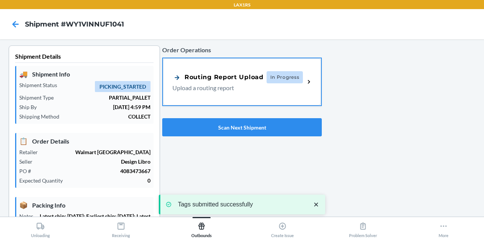
type input "09/22/2025"
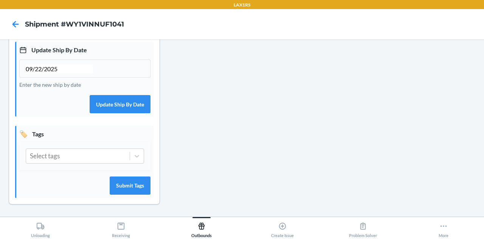
click at [104, 147] on div "Select tags" at bounding box center [84, 156] width 131 height 28
click at [98, 159] on div "Select tags" at bounding box center [78, 156] width 104 height 14
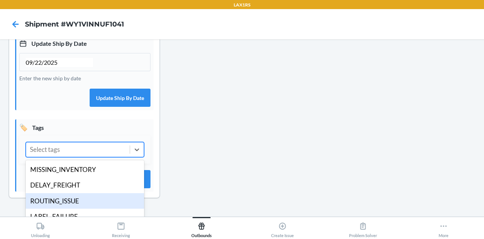
click at [90, 208] on div "ROUTING_ISSUE" at bounding box center [85, 201] width 118 height 16
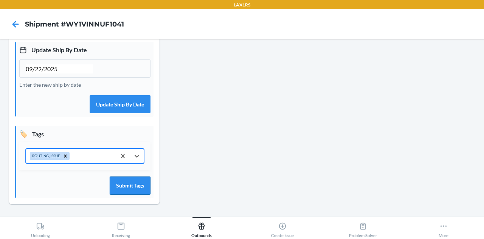
click at [130, 186] on button "Submit Tags" at bounding box center [130, 185] width 41 height 18
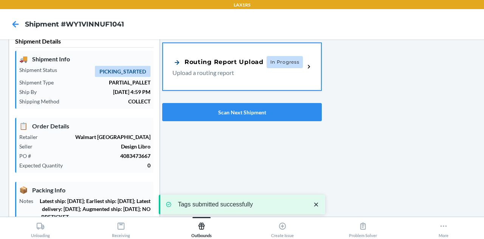
scroll to position [0, 0]
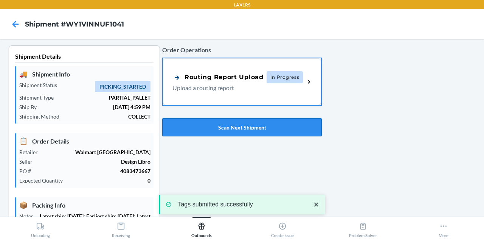
click at [236, 130] on button "Scan Next Shipment" at bounding box center [242, 127] width 160 height 18
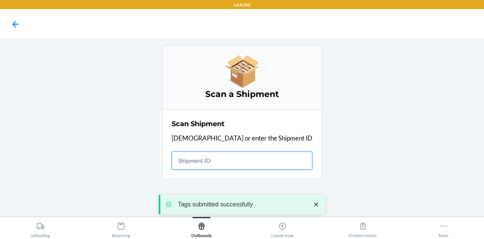
click at [240, 156] on input "text" at bounding box center [242, 160] width 141 height 18
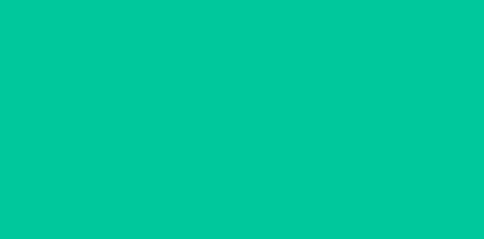
type input "09/22/2025"
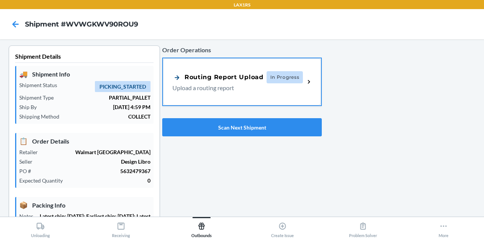
scroll to position [240, 0]
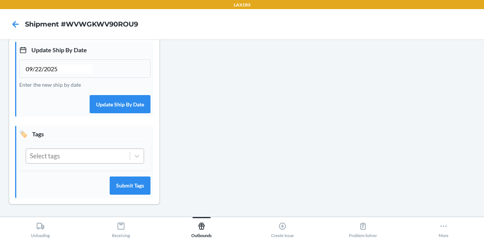
click at [90, 154] on div "Select tags" at bounding box center [78, 156] width 104 height 14
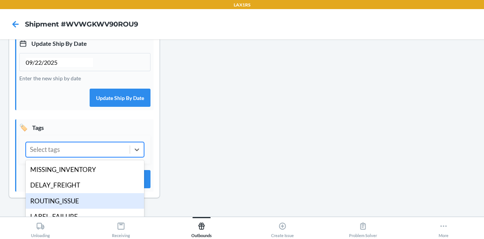
click at [77, 207] on div "ROUTING_ISSUE" at bounding box center [85, 201] width 118 height 16
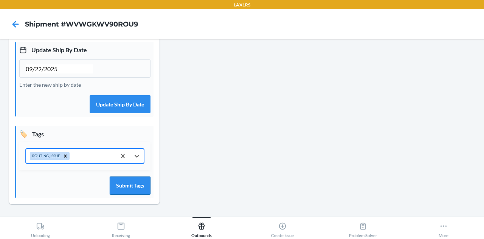
click at [122, 191] on button "Submit Tags" at bounding box center [130, 185] width 41 height 18
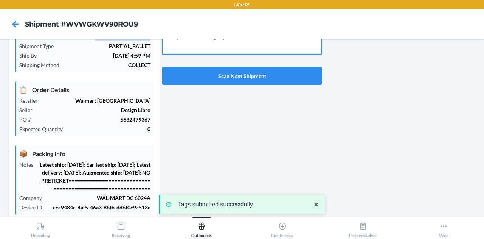
scroll to position [0, 0]
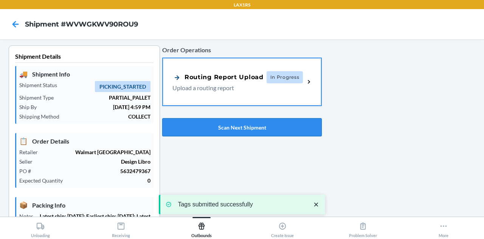
click at [228, 132] on button "Scan Next Shipment" at bounding box center [242, 127] width 160 height 18
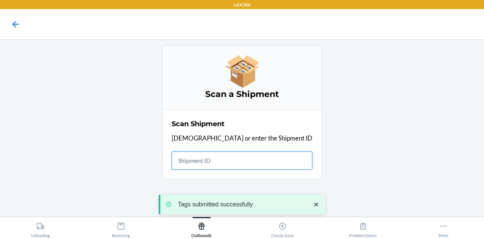
click at [234, 161] on input "text" at bounding box center [242, 160] width 141 height 18
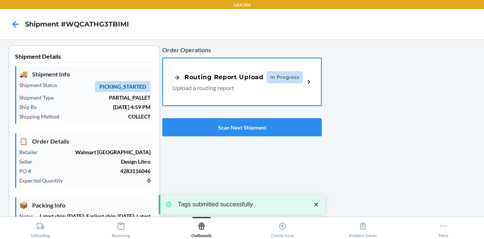
type input "09/22/2025"
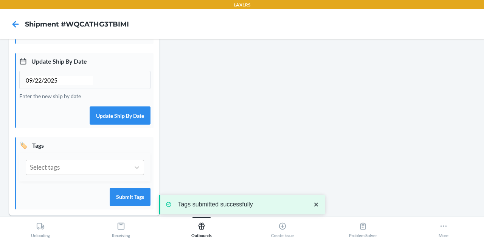
scroll to position [240, 0]
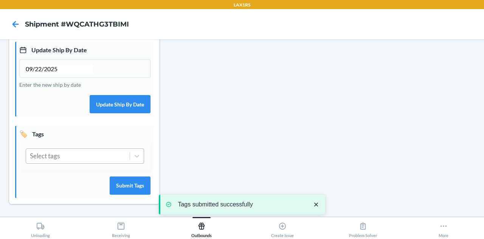
click at [98, 157] on div "Select tags" at bounding box center [78, 156] width 104 height 14
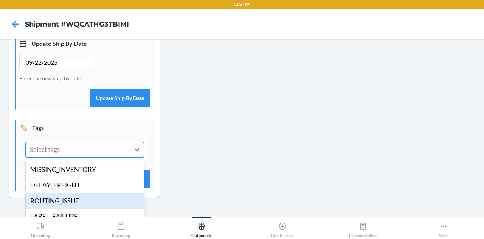
click at [83, 209] on div "ROUTING_ISSUE" at bounding box center [85, 201] width 118 height 16
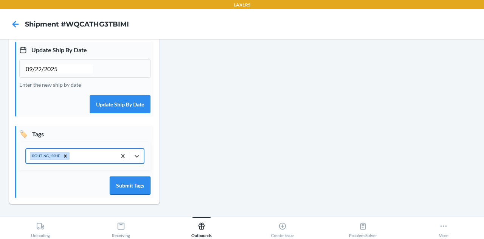
click at [123, 194] on button "Submit Tags" at bounding box center [130, 185] width 41 height 18
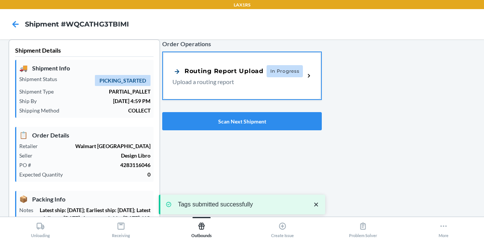
scroll to position [0, 0]
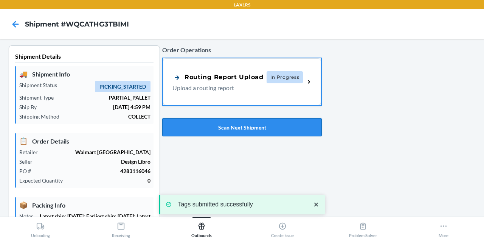
click at [234, 130] on button "Scan Next Shipment" at bounding box center [242, 127] width 160 height 18
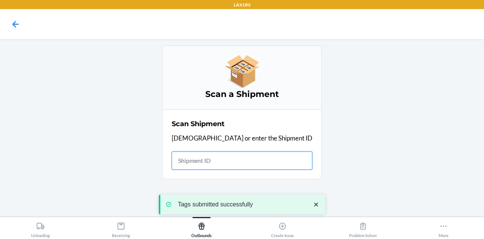
click at [238, 159] on input "text" at bounding box center [242, 160] width 141 height 18
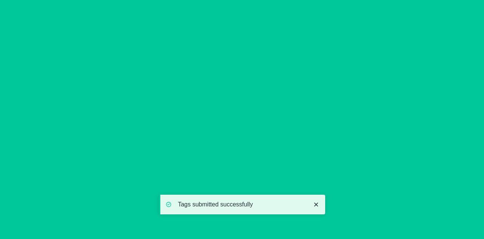
type input "09/22/2025"
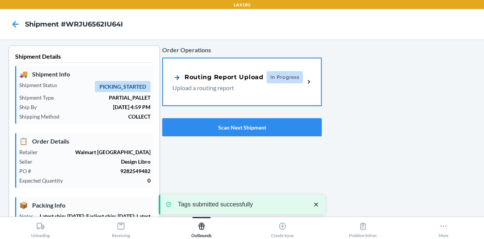
scroll to position [240, 0]
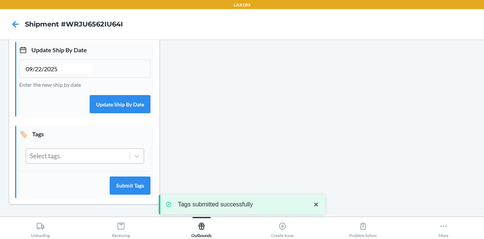
click at [95, 155] on div "Select tags" at bounding box center [78, 156] width 104 height 14
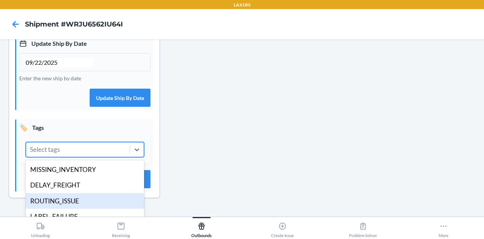
click at [89, 203] on div "ROUTING_ISSUE" at bounding box center [85, 201] width 118 height 16
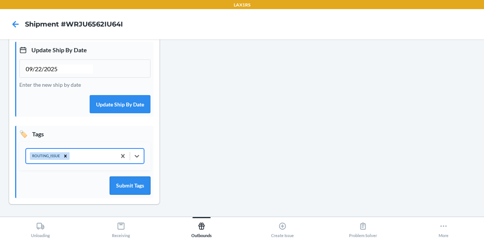
click at [126, 189] on button "Submit Tags" at bounding box center [130, 185] width 41 height 18
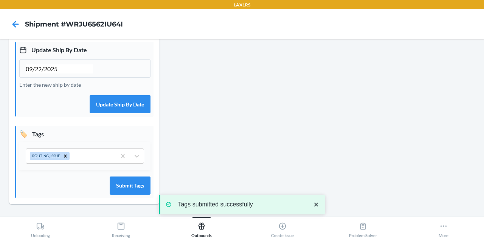
scroll to position [0, 0]
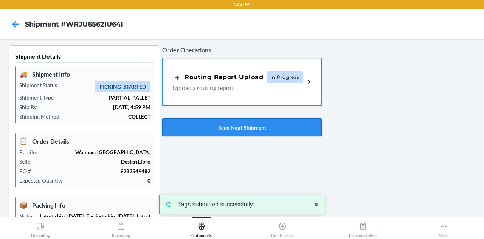
click at [242, 127] on button "Scan Next Shipment" at bounding box center [242, 127] width 160 height 18
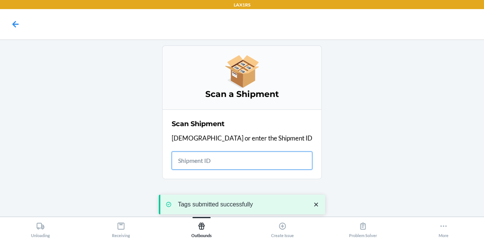
click at [251, 159] on input "text" at bounding box center [242, 160] width 141 height 18
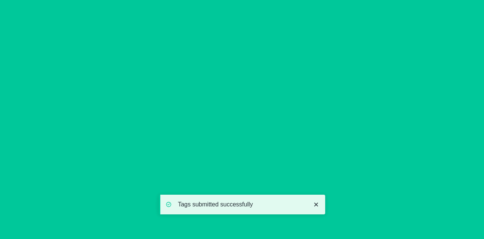
type input "09/22/2025"
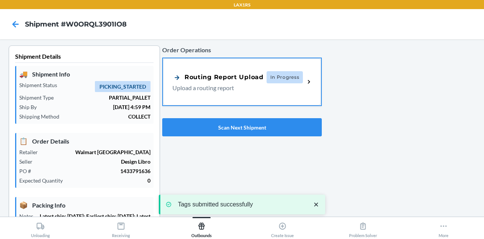
scroll to position [240, 0]
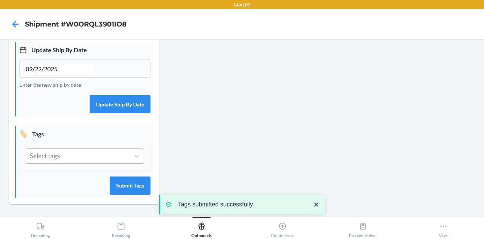
click at [104, 150] on div "Select tags" at bounding box center [78, 156] width 104 height 14
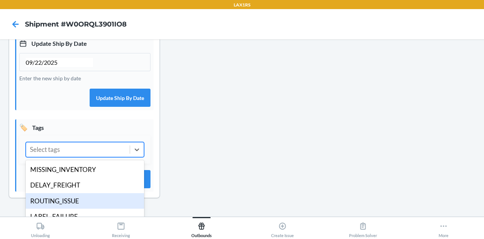
click at [83, 202] on div "ROUTING_ISSUE" at bounding box center [85, 201] width 118 height 16
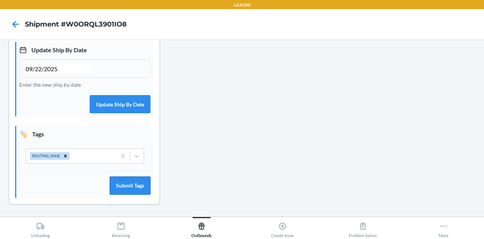
click at [118, 184] on button "Submit Tags" at bounding box center [130, 185] width 41 height 18
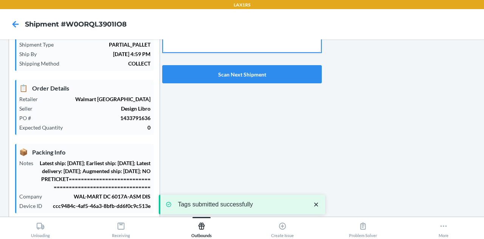
scroll to position [0, 0]
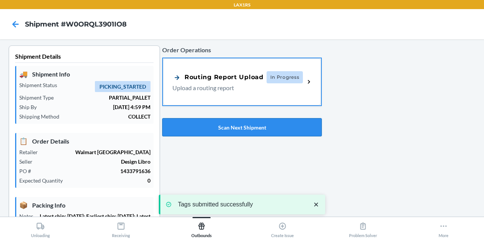
click at [215, 130] on button "Scan Next Shipment" at bounding box center [242, 127] width 160 height 18
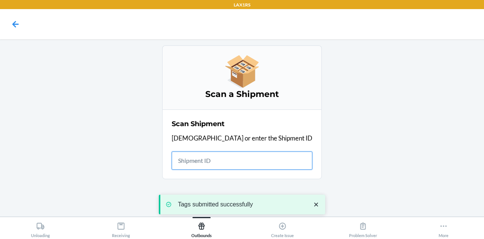
click at [233, 166] on input "text" at bounding box center [242, 160] width 141 height 18
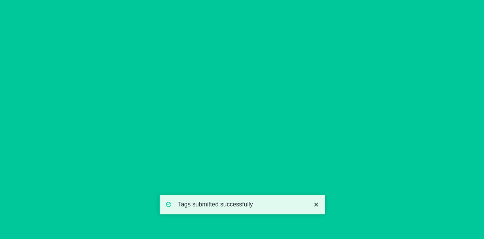
type input "09/22/2025"
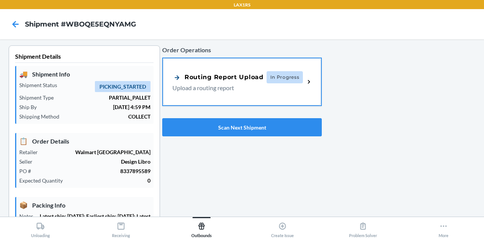
scroll to position [240, 0]
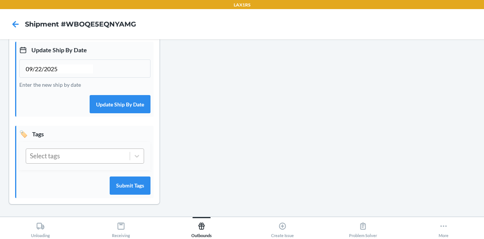
click at [91, 157] on div "Select tags" at bounding box center [78, 156] width 104 height 14
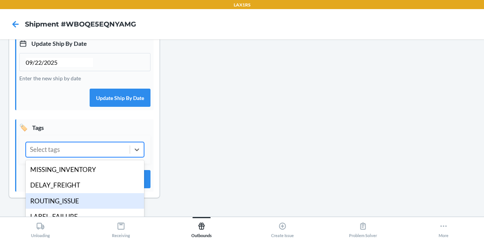
click at [94, 205] on div "ROUTING_ISSUE" at bounding box center [85, 201] width 118 height 16
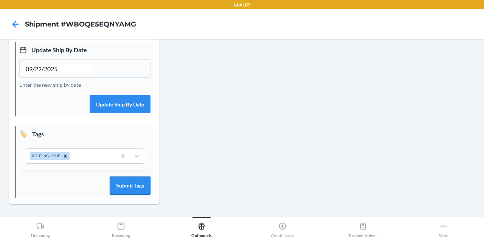
click at [121, 186] on button "Submit Tags" at bounding box center [130, 185] width 41 height 18
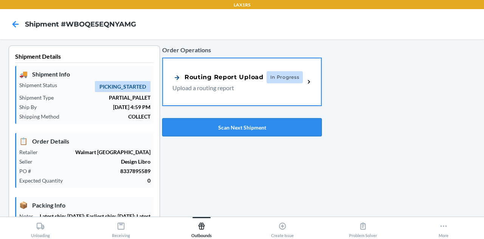
click at [251, 127] on button "Scan Next Shipment" at bounding box center [242, 127] width 160 height 18
type input "09/22/2025"
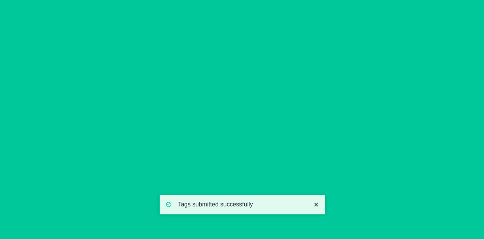
scroll to position [240, 0]
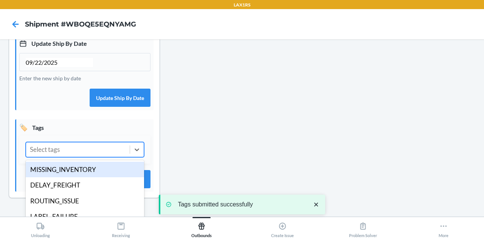
click at [92, 157] on div "Select tags" at bounding box center [78, 149] width 104 height 14
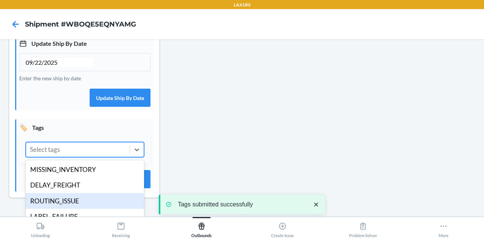
click at [82, 209] on div "ROUTING_ISSUE" at bounding box center [85, 201] width 118 height 16
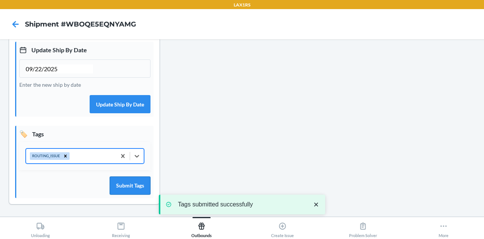
click at [126, 194] on button "Submit Tags" at bounding box center [130, 185] width 41 height 18
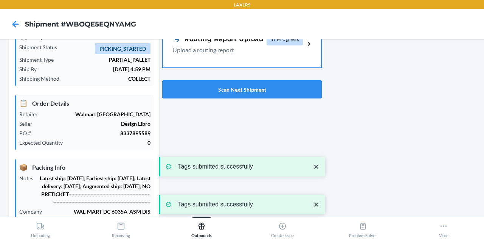
scroll to position [0, 0]
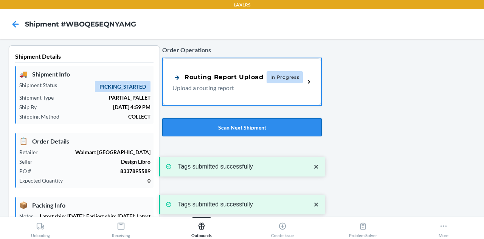
click at [215, 124] on button "Scan Next Shipment" at bounding box center [242, 127] width 160 height 18
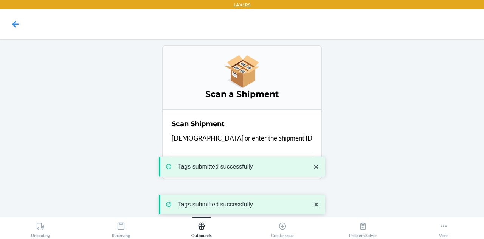
click at [237, 152] on div "Tags submitted successfully Tags submitted successfully" at bounding box center [242, 185] width 166 height 94
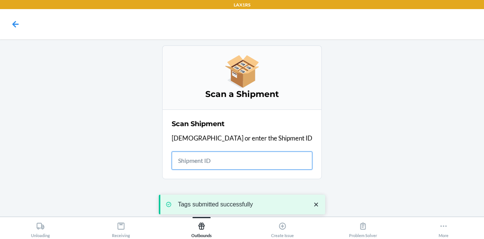
click at [258, 162] on input "text" at bounding box center [242, 160] width 141 height 18
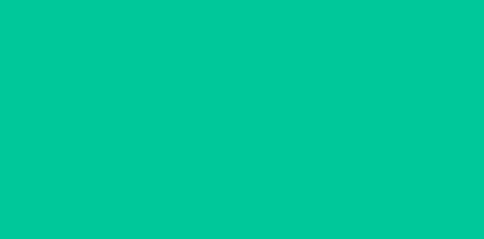
type input "09/22/2025"
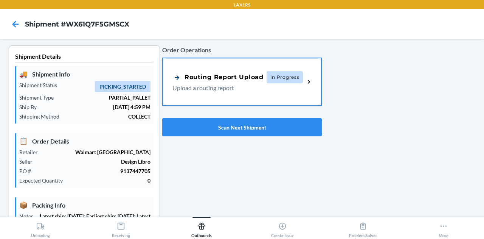
scroll to position [240, 0]
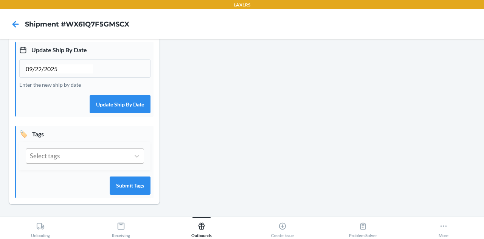
click at [89, 153] on div "Select tags" at bounding box center [78, 156] width 104 height 14
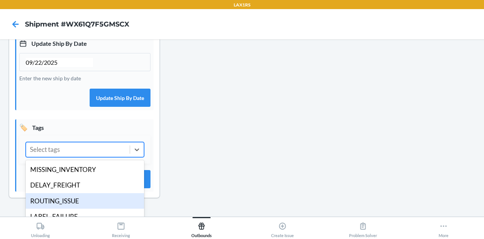
click at [78, 205] on div "ROUTING_ISSUE" at bounding box center [85, 201] width 118 height 16
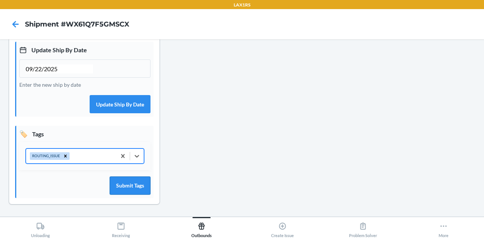
click at [130, 186] on button "Submit Tags" at bounding box center [130, 185] width 41 height 18
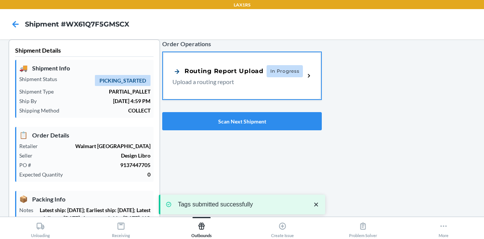
scroll to position [0, 0]
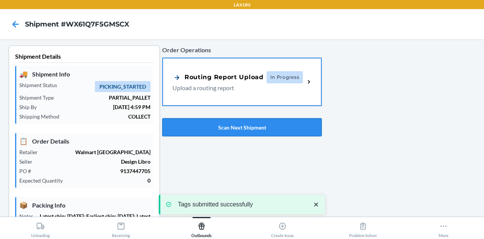
click at [234, 131] on button "Scan Next Shipment" at bounding box center [242, 127] width 160 height 18
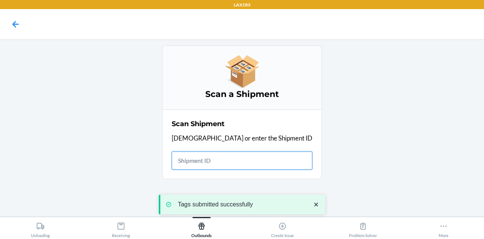
click at [240, 161] on input "text" at bounding box center [242, 160] width 141 height 18
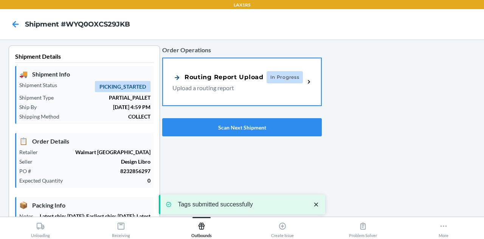
type input "09/22/2025"
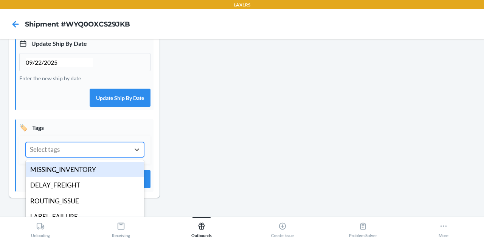
click at [98, 157] on div "Select tags" at bounding box center [78, 149] width 104 height 14
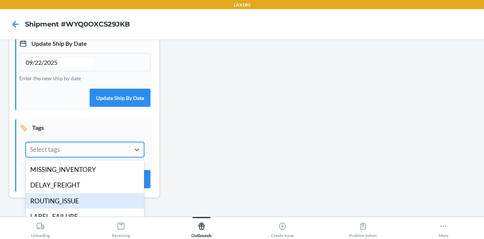
click at [85, 203] on div "ROUTING_ISSUE" at bounding box center [85, 201] width 118 height 16
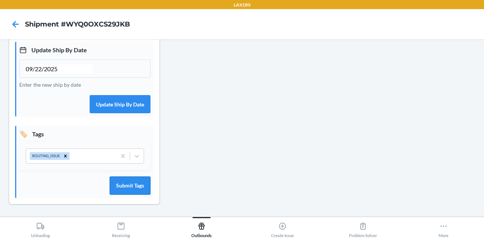
click at [129, 186] on button "Submit Tags" at bounding box center [130, 185] width 41 height 18
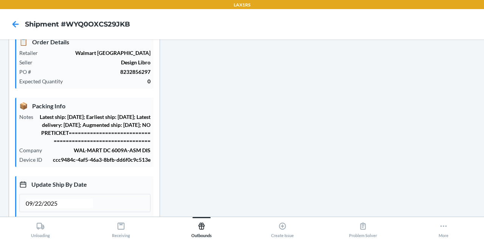
scroll to position [90, 0]
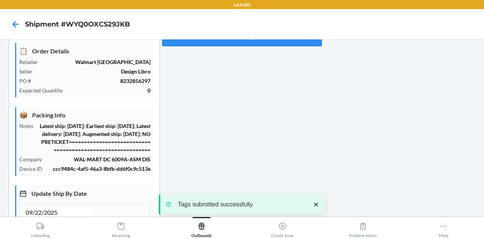
click at [230, 44] on button "Scan Next Shipment" at bounding box center [242, 37] width 160 height 18
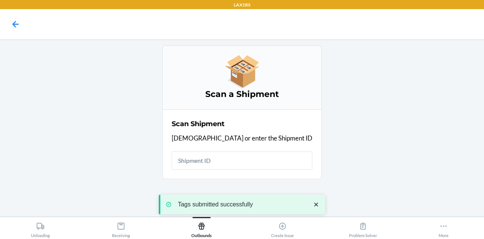
scroll to position [0, 0]
click at [236, 163] on input "text" at bounding box center [242, 160] width 141 height 18
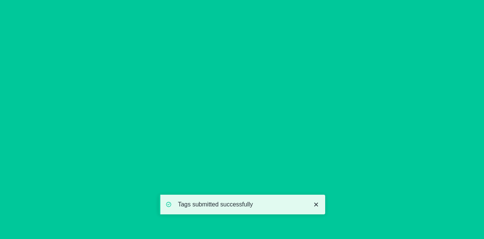
type input "09/22/2025"
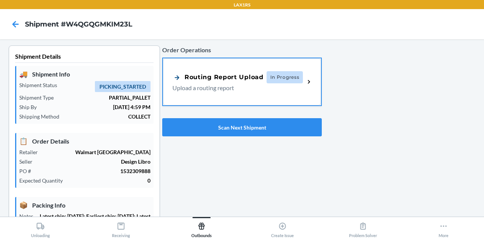
scroll to position [240, 0]
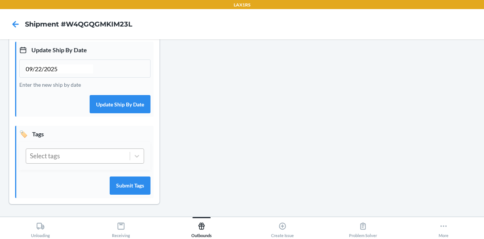
click at [100, 154] on div "Select tags" at bounding box center [78, 156] width 104 height 14
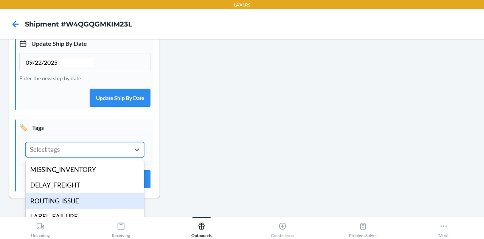
click at [88, 209] on div "ROUTING_ISSUE" at bounding box center [85, 201] width 118 height 16
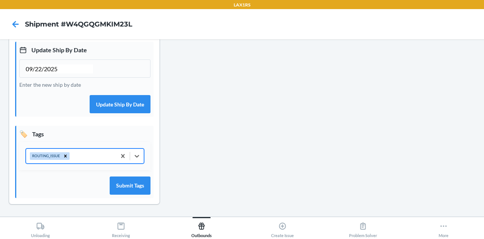
click at [119, 195] on div "🏷️ Tags option ROUTING_ISSUE, selected. 0 results available. Select is focused …" at bounding box center [84, 162] width 138 height 72
click at [137, 181] on button "Submit Tags" at bounding box center [130, 185] width 41 height 18
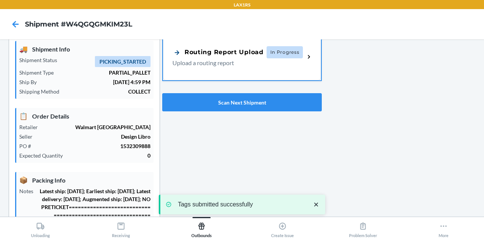
scroll to position [0, 0]
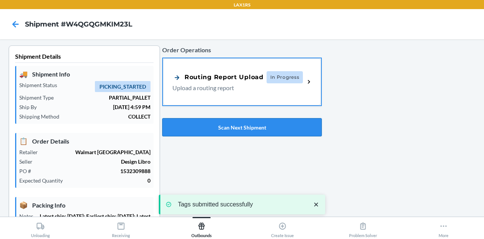
click at [213, 124] on button "Scan Next Shipment" at bounding box center [242, 127] width 160 height 18
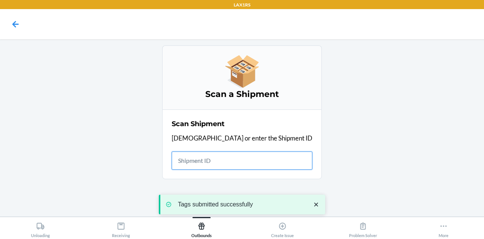
click at [226, 158] on input "text" at bounding box center [242, 160] width 141 height 18
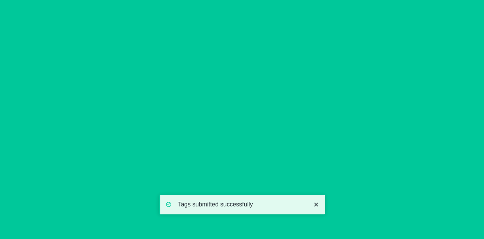
type input "09/22/2025"
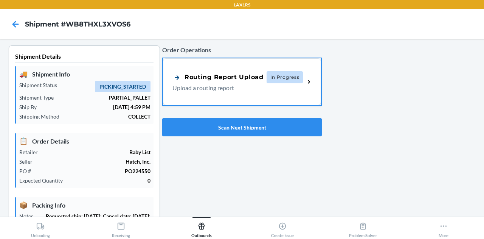
scroll to position [224, 0]
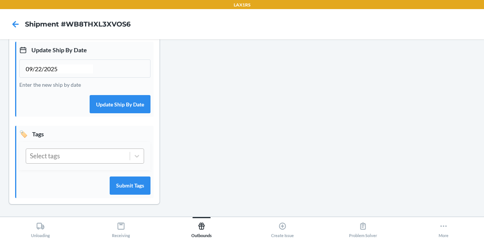
click at [95, 161] on div "Select tags" at bounding box center [78, 156] width 104 height 14
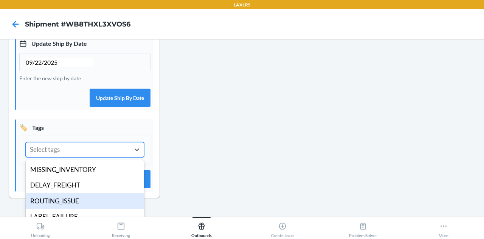
click at [93, 206] on div "ROUTING_ISSUE" at bounding box center [85, 201] width 118 height 16
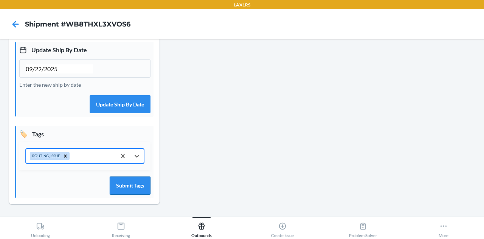
click at [129, 185] on button "Submit Tags" at bounding box center [130, 185] width 41 height 18
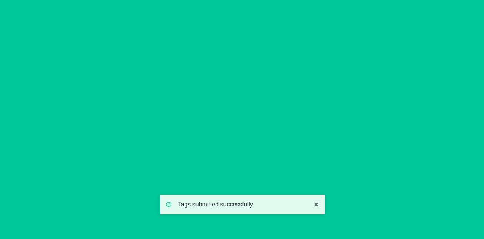
scroll to position [0, 0]
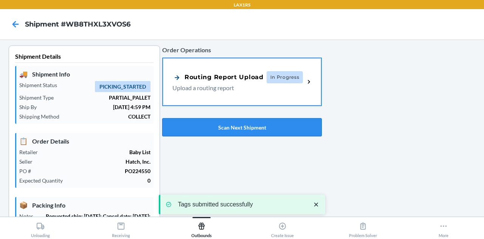
click at [246, 134] on button "Scan Next Shipment" at bounding box center [242, 127] width 160 height 18
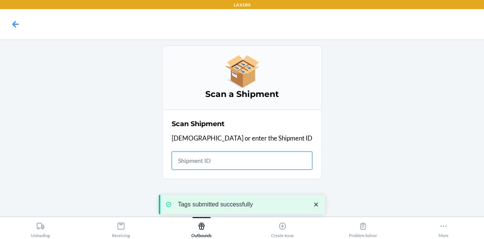
click at [240, 161] on input "text" at bounding box center [242, 160] width 141 height 18
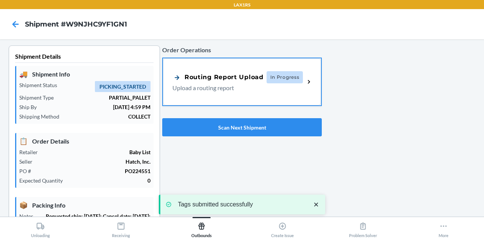
type input "09/22/2025"
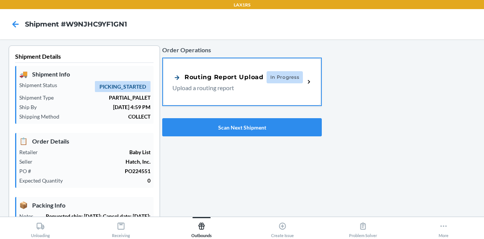
scroll to position [224, 0]
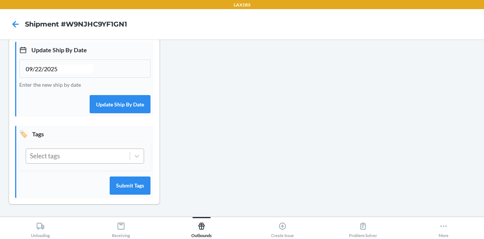
click at [93, 155] on div "Select tags" at bounding box center [78, 156] width 104 height 14
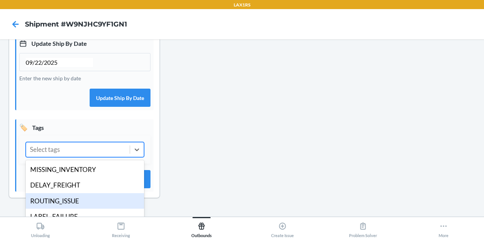
click at [78, 209] on div "ROUTING_ISSUE" at bounding box center [85, 201] width 118 height 16
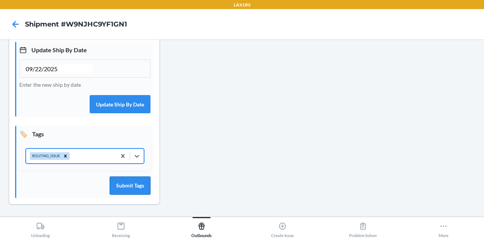
click at [139, 183] on button "Submit Tags" at bounding box center [130, 185] width 41 height 18
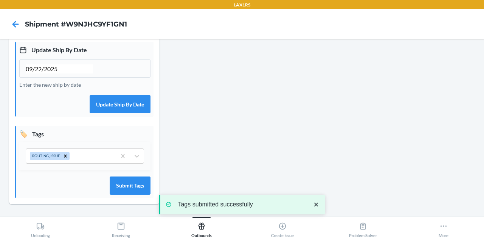
scroll to position [0, 0]
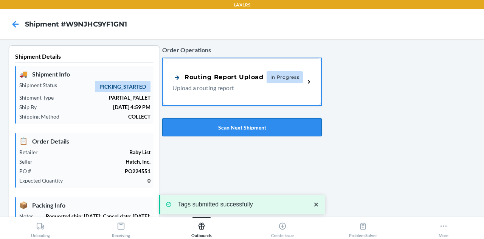
click at [234, 126] on button "Scan Next Shipment" at bounding box center [242, 127] width 160 height 18
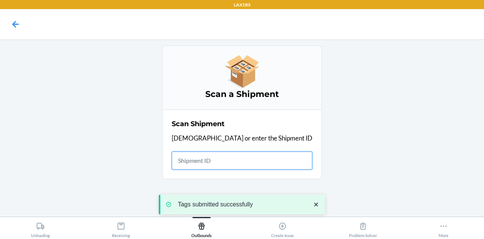
click at [228, 164] on input "text" at bounding box center [242, 160] width 141 height 18
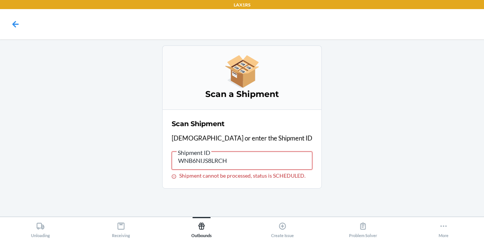
click at [240, 158] on input "WNB6NIJS8LRCH" at bounding box center [242, 160] width 141 height 18
paste input "KVOAN6FVCMBX"
click at [240, 158] on input "WNB6NIJS8LRCH" at bounding box center [242, 160] width 141 height 18
type input "WKVOAN6FVCMBX"
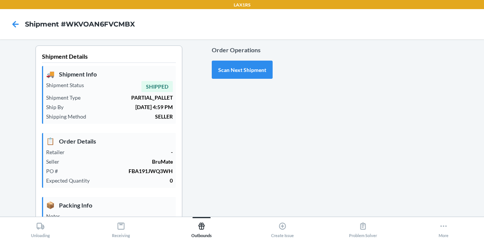
type input "09/22/2025"
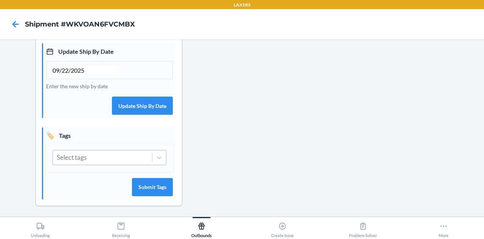
click at [113, 159] on div "Select tags" at bounding box center [102, 157] width 99 height 14
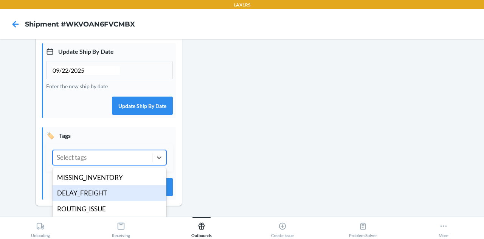
click at [111, 192] on div "DELAY_FREIGHT" at bounding box center [110, 193] width 114 height 16
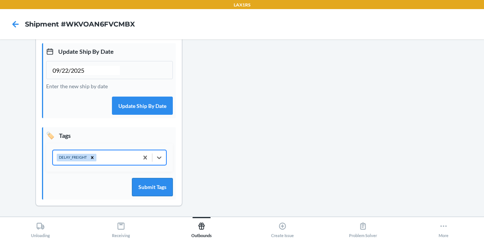
click at [151, 188] on button "Submit Tags" at bounding box center [152, 187] width 41 height 18
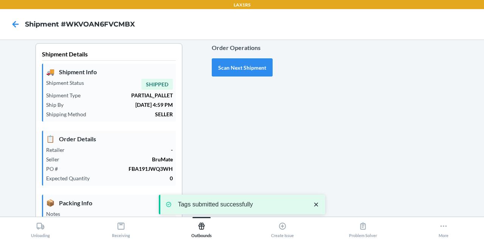
scroll to position [0, 0]
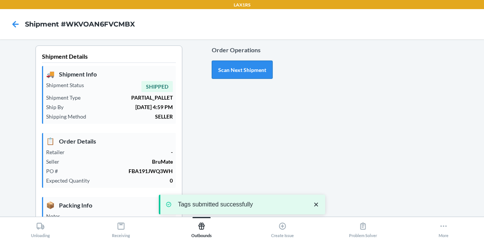
click at [251, 65] on button "Scan Next Shipment" at bounding box center [242, 69] width 61 height 18
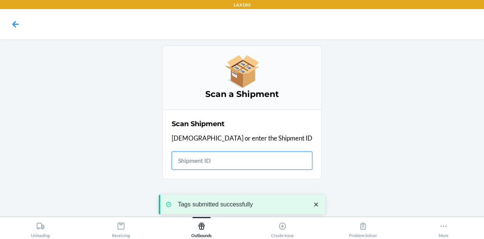
click at [236, 158] on input "text" at bounding box center [242, 160] width 141 height 18
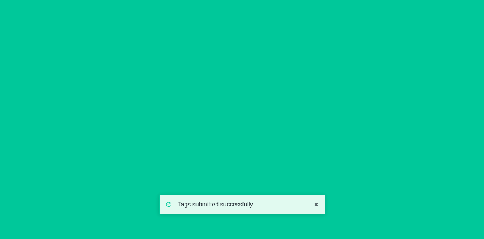
type input "[DATE]"
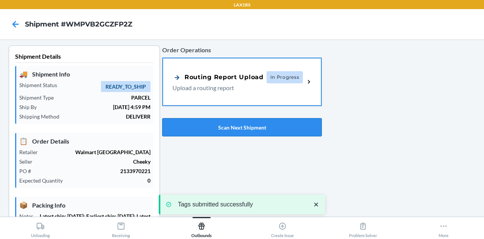
scroll to position [240, 0]
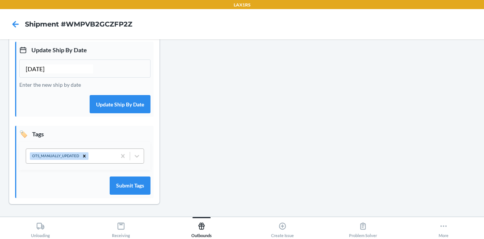
click at [98, 155] on div "OTS_MANUALLY_UPDATED" at bounding box center [71, 156] width 90 height 14
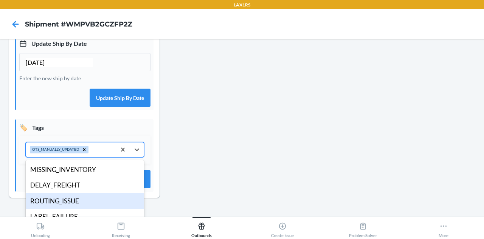
click at [76, 207] on div "ROUTING_ISSUE" at bounding box center [85, 201] width 118 height 16
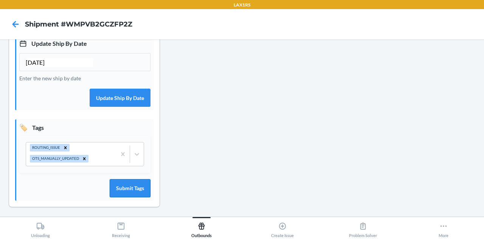
click at [127, 197] on button "Submit Tags" at bounding box center [130, 188] width 41 height 18
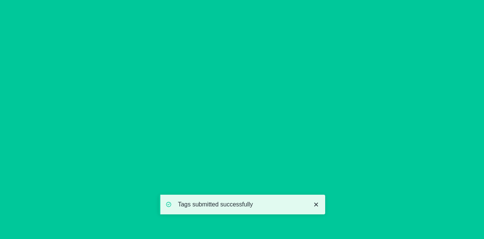
scroll to position [18, 0]
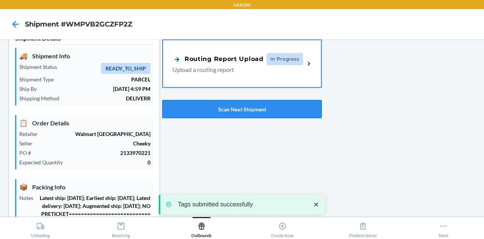
click at [245, 111] on button "Scan Next Shipment" at bounding box center [242, 109] width 160 height 18
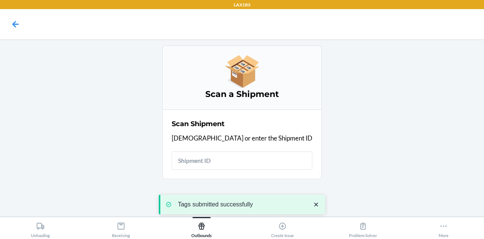
scroll to position [0, 0]
click at [237, 163] on input "text" at bounding box center [242, 160] width 141 height 18
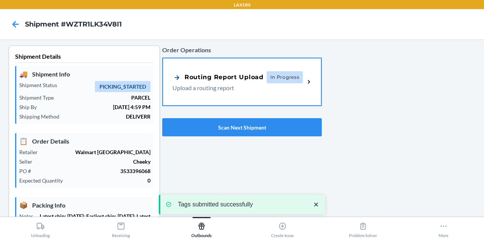
type input "[DATE]"
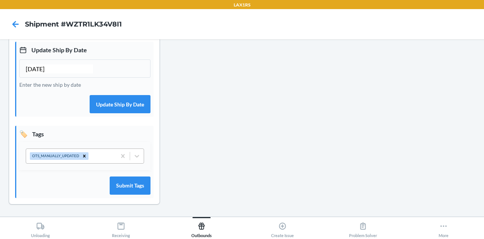
click at [104, 157] on div "OTS_MANUALLY_UPDATED" at bounding box center [71, 156] width 90 height 14
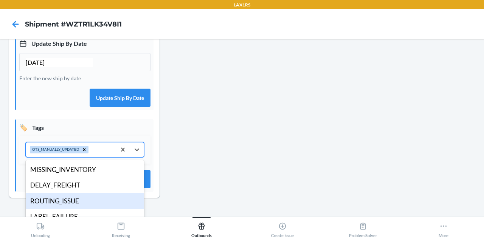
click at [76, 205] on div "ROUTING_ISSUE" at bounding box center [85, 201] width 118 height 16
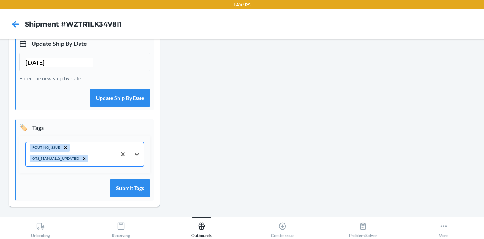
click at [127, 182] on div "🏷️ Tags option ROUTING_ISSUE, selected. 0 results available. Select is focused …" at bounding box center [84, 159] width 138 height 81
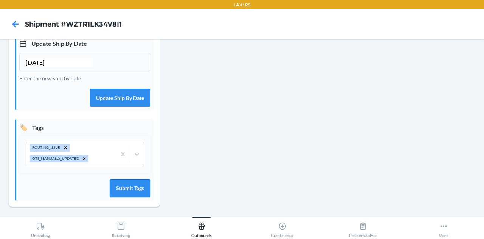
click at [127, 192] on button "Submit Tags" at bounding box center [130, 188] width 41 height 18
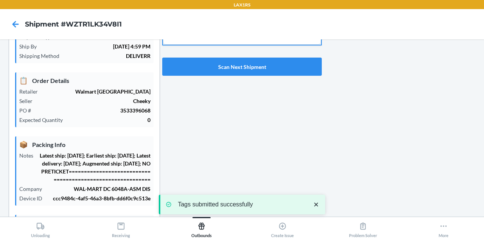
scroll to position [39, 0]
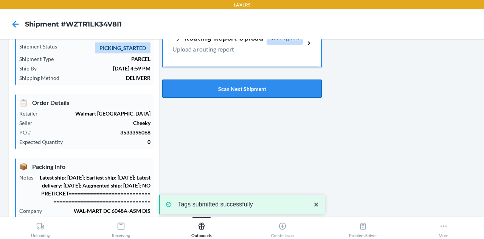
click at [258, 88] on button "Scan Next Shipment" at bounding box center [242, 88] width 160 height 18
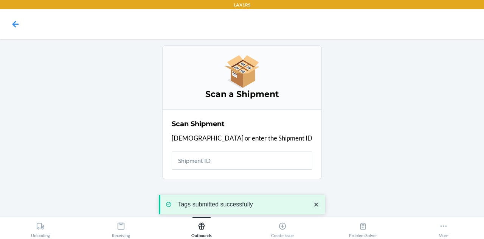
scroll to position [0, 0]
click at [239, 155] on input "text" at bounding box center [242, 160] width 141 height 18
click at [319, 205] on icon "close toast" at bounding box center [316, 204] width 8 height 8
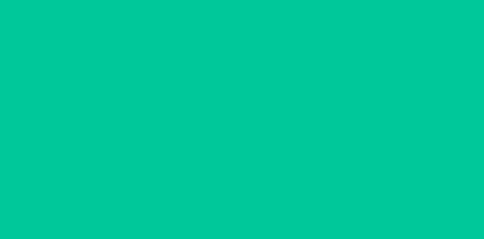
type input "[DATE]"
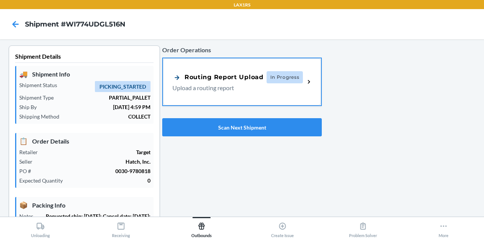
scroll to position [224, 0]
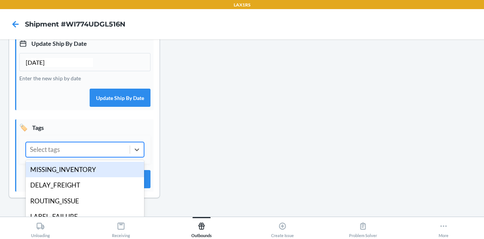
click at [93, 155] on div "Select tags" at bounding box center [78, 149] width 104 height 14
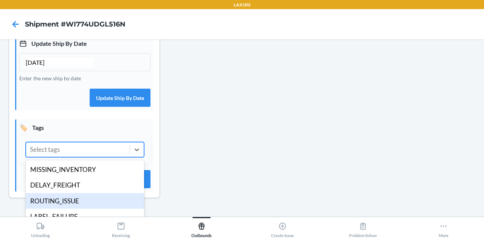
click at [84, 208] on div "ROUTING_ISSUE" at bounding box center [85, 201] width 118 height 16
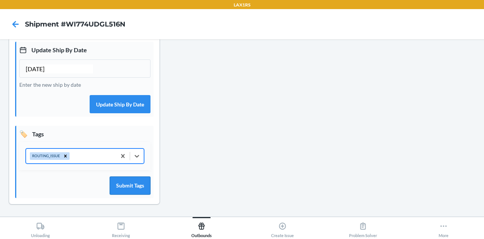
click at [136, 186] on button "Submit Tags" at bounding box center [130, 185] width 41 height 18
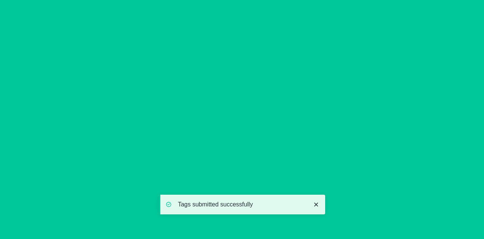
scroll to position [0, 0]
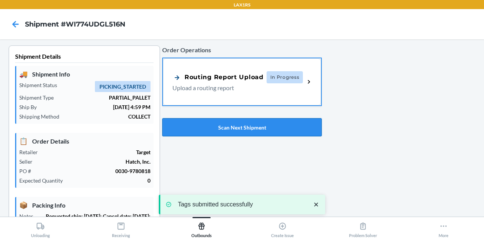
click at [242, 127] on button "Scan Next Shipment" at bounding box center [242, 127] width 160 height 18
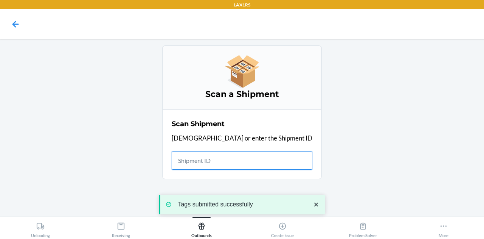
click at [231, 161] on input "text" at bounding box center [242, 160] width 141 height 18
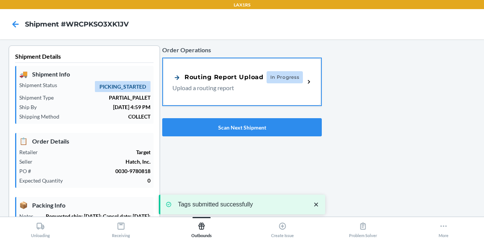
type input "[DATE]"
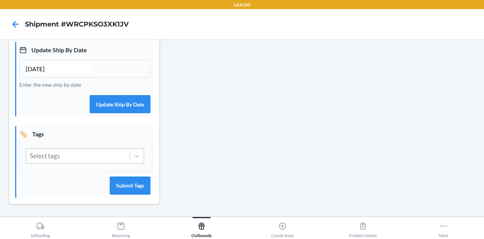
click at [100, 157] on div "Select tags" at bounding box center [78, 156] width 104 height 14
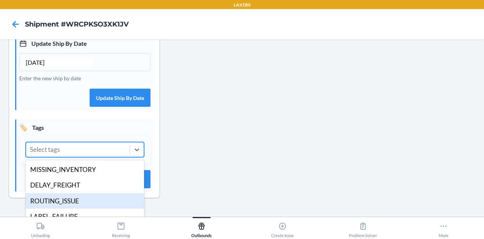
click at [82, 209] on div "ROUTING_ISSUE" at bounding box center [85, 201] width 118 height 16
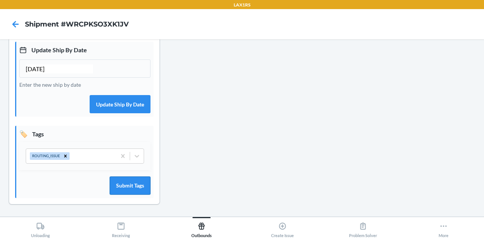
click at [126, 186] on button "Submit Tags" at bounding box center [130, 185] width 41 height 18
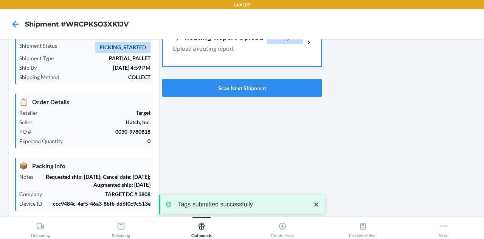
scroll to position [0, 0]
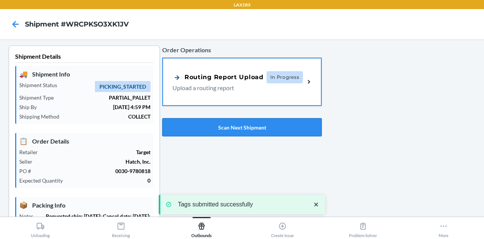
click at [235, 133] on button "Scan Next Shipment" at bounding box center [242, 127] width 160 height 18
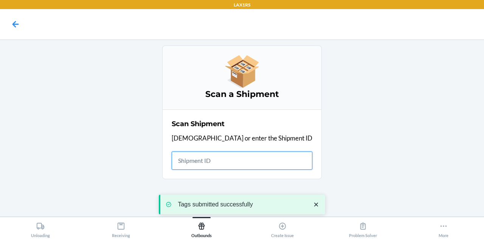
click at [231, 161] on input "text" at bounding box center [242, 160] width 141 height 18
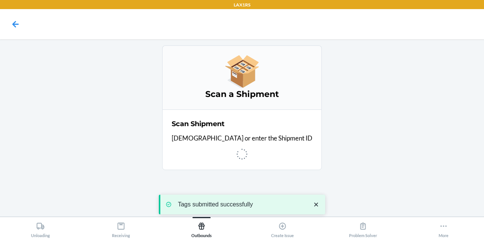
click at [315, 202] on icon "close toast" at bounding box center [316, 204] width 8 height 8
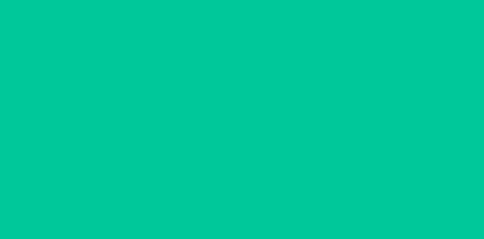
type input "[DATE]"
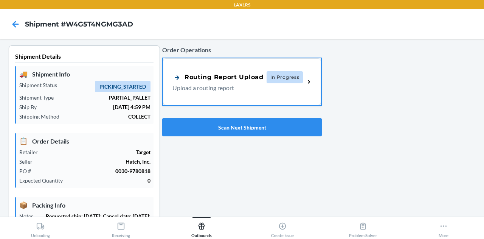
scroll to position [224, 0]
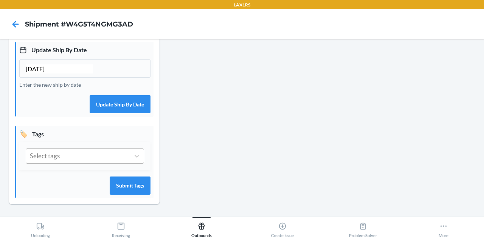
click at [103, 153] on div "Select tags" at bounding box center [78, 156] width 104 height 14
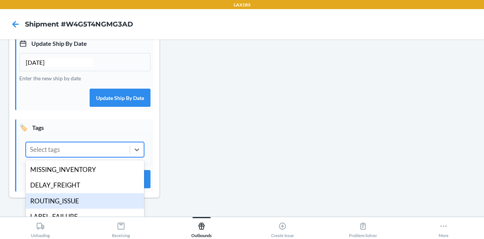
click at [86, 206] on div "ROUTING_ISSUE" at bounding box center [85, 201] width 118 height 16
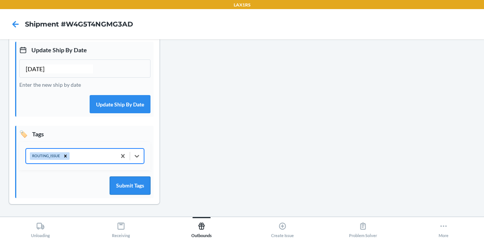
click at [134, 186] on button "Submit Tags" at bounding box center [130, 185] width 41 height 18
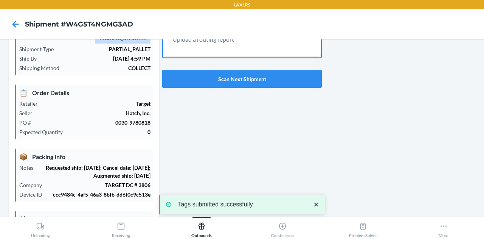
scroll to position [0, 0]
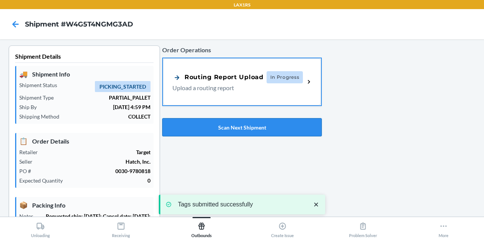
click at [222, 128] on button "Scan Next Shipment" at bounding box center [242, 127] width 160 height 18
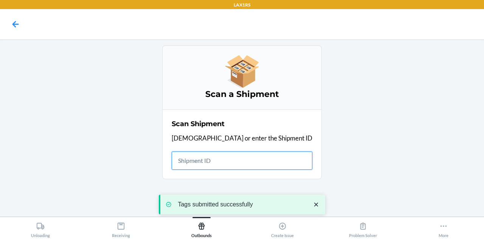
click at [233, 155] on input "text" at bounding box center [242, 160] width 141 height 18
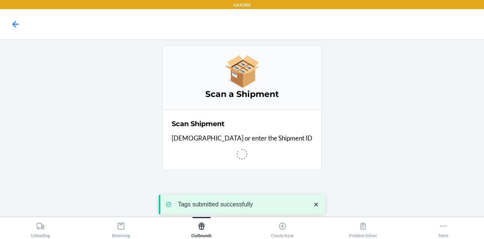
click at [318, 204] on icon "close toast" at bounding box center [316, 204] width 8 height 8
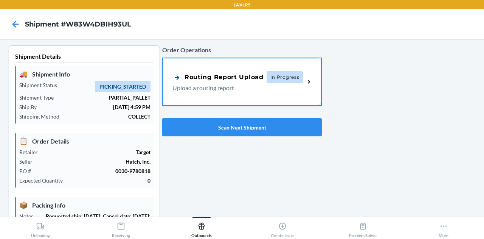
type input "[DATE]"
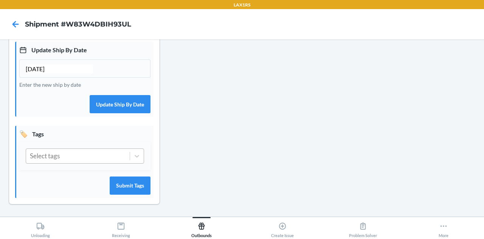
click at [92, 152] on div "Select tags" at bounding box center [78, 156] width 104 height 14
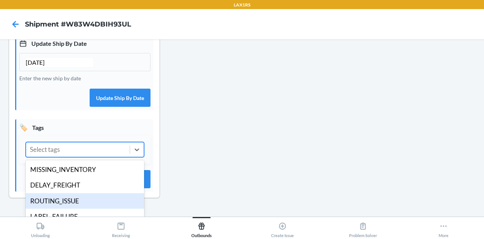
click at [90, 204] on div "ROUTING_ISSUE" at bounding box center [85, 201] width 118 height 16
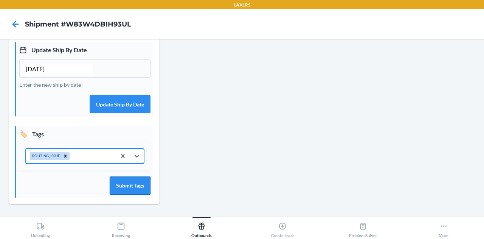
click at [141, 186] on button "Submit Tags" at bounding box center [130, 185] width 41 height 18
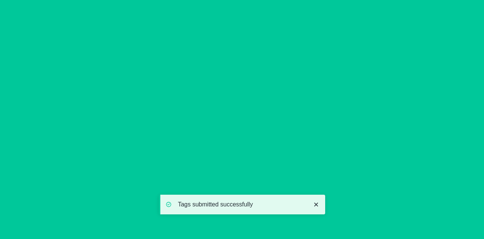
scroll to position [0, 0]
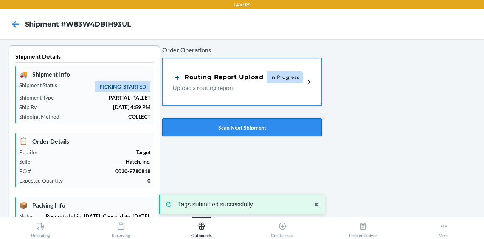
click at [239, 127] on button "Scan Next Shipment" at bounding box center [242, 127] width 160 height 18
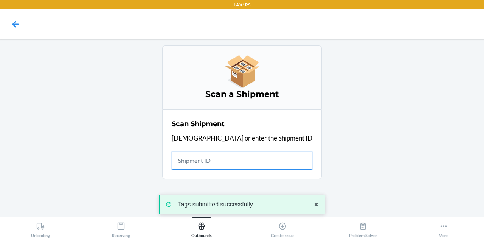
click at [243, 161] on input "text" at bounding box center [242, 160] width 141 height 18
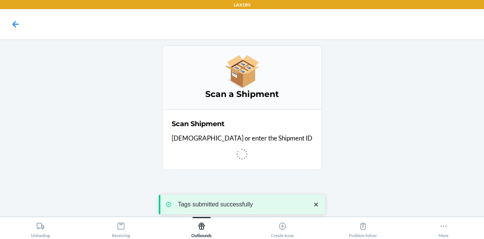
click at [316, 205] on icon "close toast" at bounding box center [316, 204] width 8 height 8
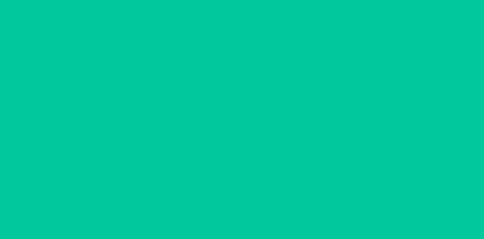
type input "[DATE]"
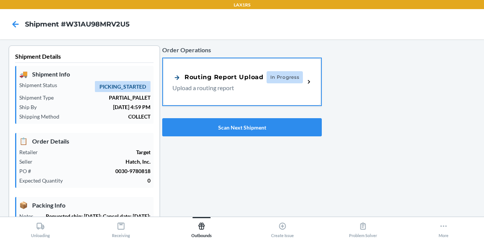
scroll to position [224, 0]
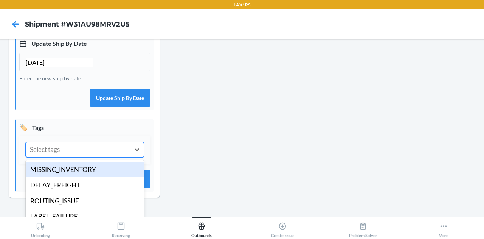
click at [96, 151] on div "Select tags" at bounding box center [78, 149] width 104 height 14
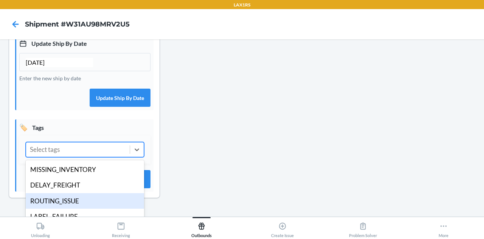
click at [86, 209] on div "ROUTING_ISSUE" at bounding box center [85, 201] width 118 height 16
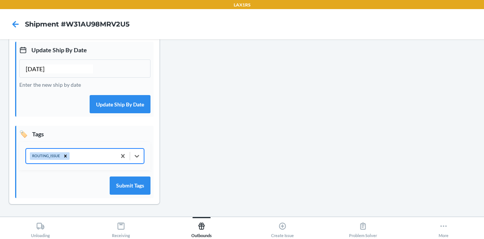
click at [130, 195] on div "🏷️ Tags option ROUTING_ISSUE, selected. 0 results available. Select is focused …" at bounding box center [84, 162] width 138 height 72
click at [133, 190] on button "Submit Tags" at bounding box center [130, 185] width 41 height 18
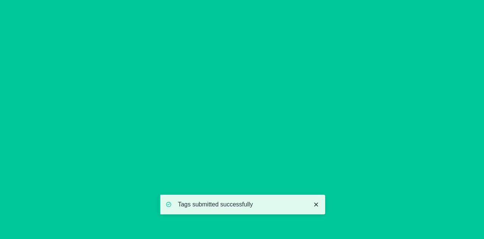
scroll to position [0, 0]
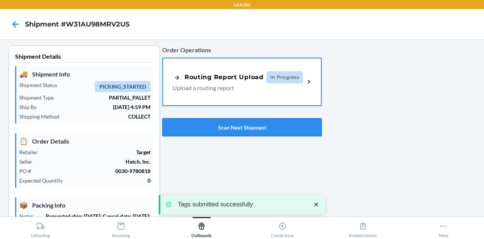
click at [240, 128] on button "Scan Next Shipment" at bounding box center [242, 127] width 160 height 18
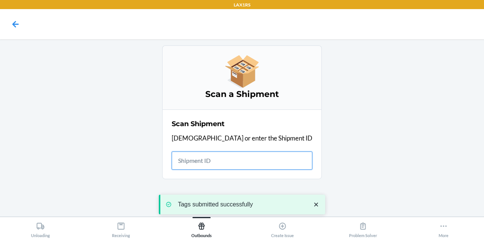
click at [234, 160] on input "text" at bounding box center [242, 160] width 141 height 18
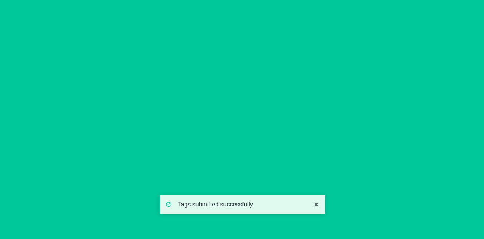
type input "[DATE]"
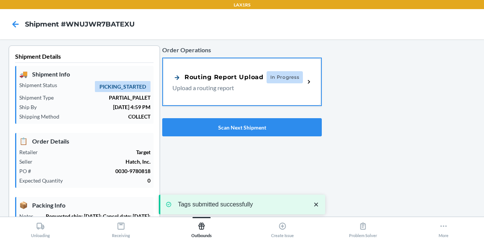
scroll to position [224, 0]
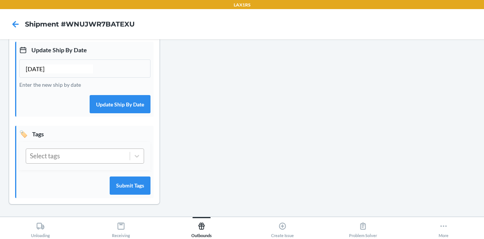
click at [95, 152] on div "Select tags" at bounding box center [78, 156] width 104 height 14
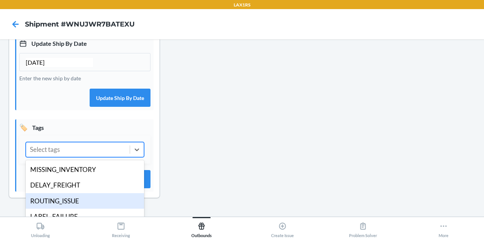
click at [88, 205] on div "ROUTING_ISSUE" at bounding box center [85, 201] width 118 height 16
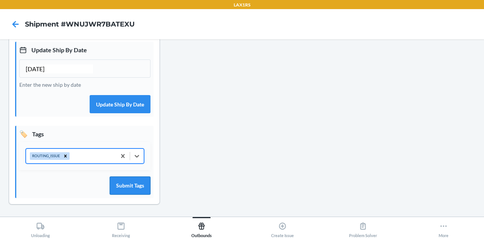
click at [136, 185] on button "Submit Tags" at bounding box center [130, 185] width 41 height 18
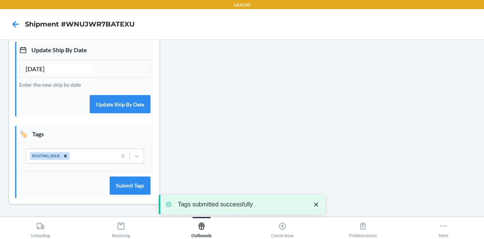
scroll to position [0, 0]
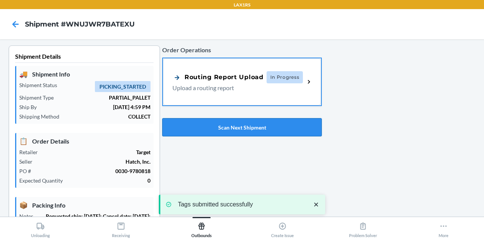
click at [233, 130] on button "Scan Next Shipment" at bounding box center [242, 127] width 160 height 18
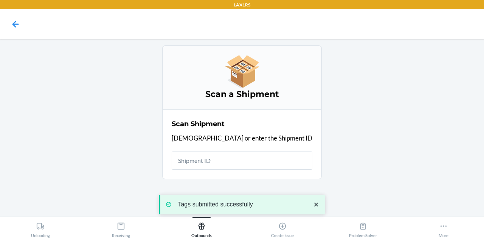
click at [237, 150] on div "Scan Shipment Scan or enter the Shipment ID" at bounding box center [242, 143] width 141 height 55
click at [232, 159] on input "text" at bounding box center [242, 160] width 141 height 18
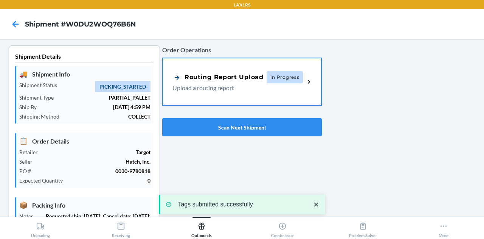
type input "[DATE]"
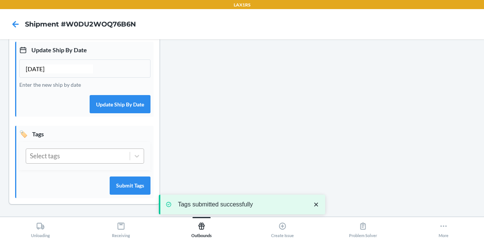
click at [82, 160] on div "Select tags" at bounding box center [78, 156] width 104 height 14
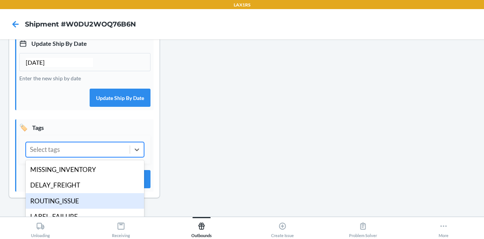
click at [82, 207] on div "ROUTING_ISSUE" at bounding box center [85, 201] width 118 height 16
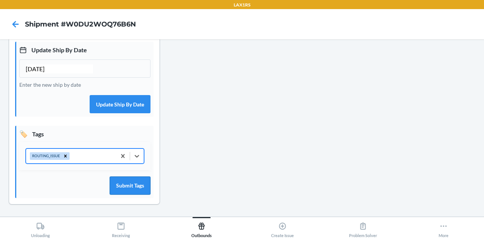
click at [132, 183] on button "Submit Tags" at bounding box center [130, 185] width 41 height 18
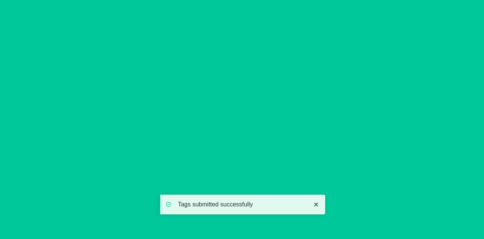
scroll to position [0, 0]
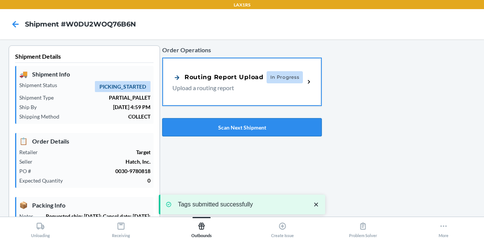
click at [259, 125] on button "Scan Next Shipment" at bounding box center [242, 127] width 160 height 18
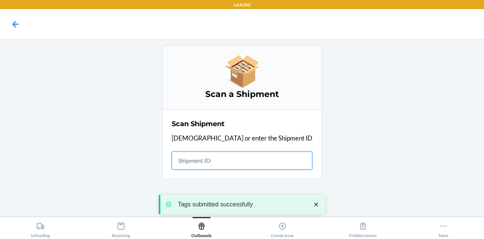
click at [229, 161] on input "text" at bounding box center [242, 160] width 141 height 18
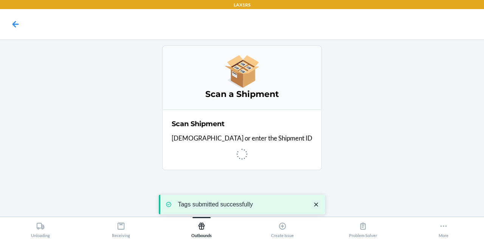
click at [316, 203] on icon "close toast" at bounding box center [316, 204] width 4 height 4
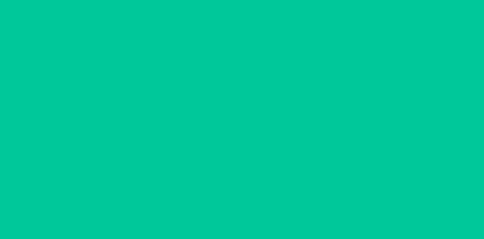
type input "[DATE]"
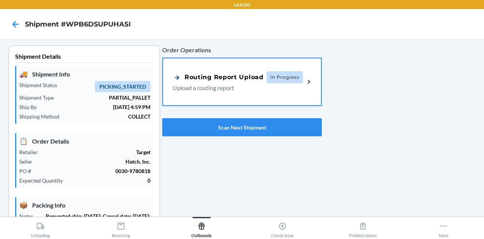
scroll to position [224, 0]
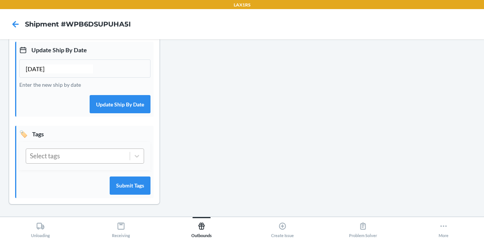
click at [101, 154] on div "Select tags" at bounding box center [78, 156] width 104 height 14
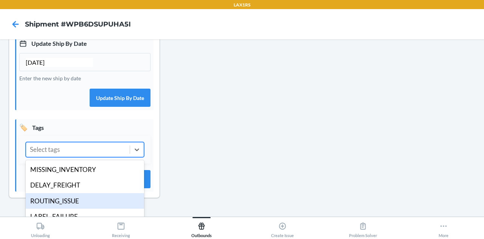
click at [84, 209] on div "ROUTING_ISSUE" at bounding box center [85, 201] width 118 height 16
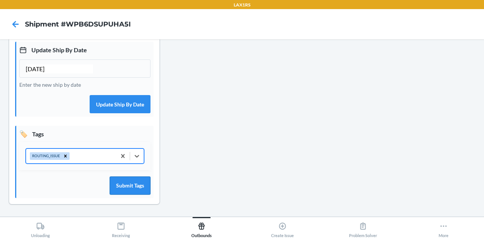
click at [126, 189] on button "Submit Tags" at bounding box center [130, 185] width 41 height 18
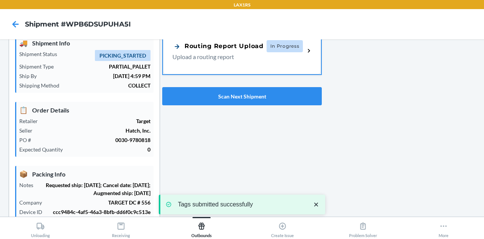
scroll to position [0, 0]
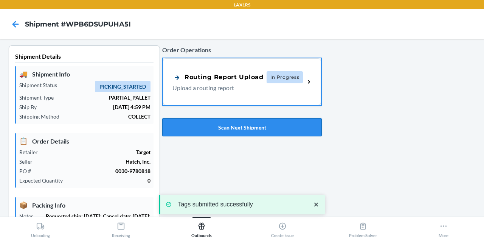
click at [252, 128] on button "Scan Next Shipment" at bounding box center [242, 127] width 160 height 18
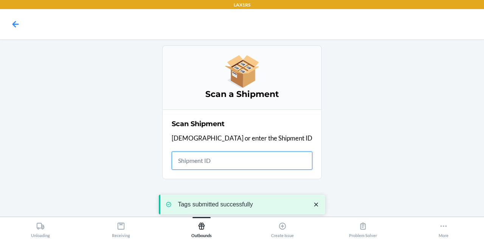
click at [234, 162] on input "text" at bounding box center [242, 160] width 141 height 18
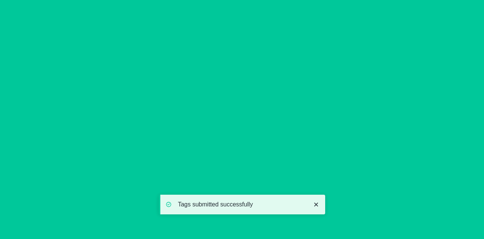
type input "[DATE]"
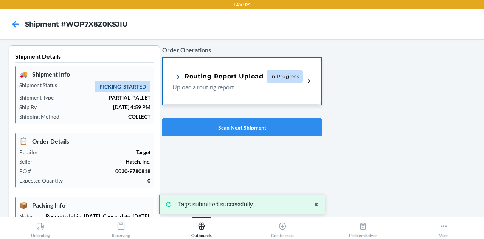
scroll to position [224, 0]
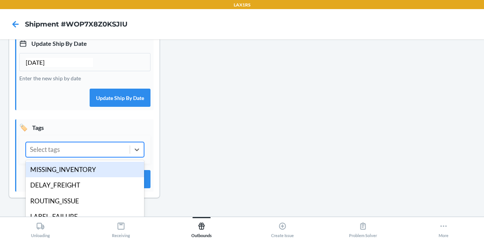
click at [87, 151] on div "Select tags" at bounding box center [78, 149] width 104 height 14
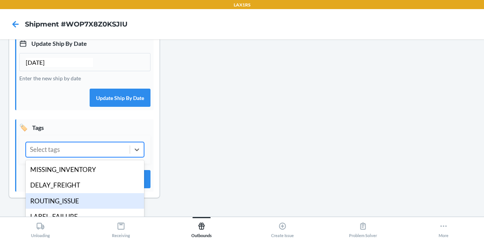
click at [89, 202] on div "ROUTING_ISSUE" at bounding box center [85, 201] width 118 height 16
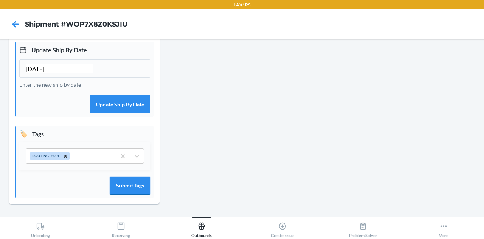
click at [144, 186] on button "Submit Tags" at bounding box center [130, 185] width 41 height 18
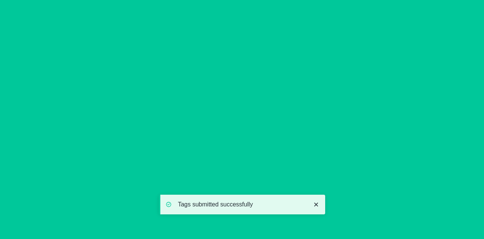
scroll to position [0, 0]
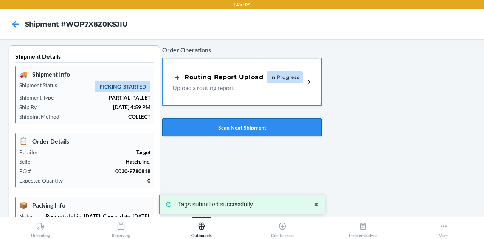
click at [237, 120] on button "Scan Next Shipment" at bounding box center [242, 127] width 160 height 18
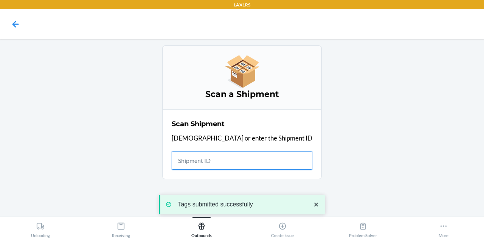
click at [240, 155] on input "text" at bounding box center [242, 160] width 141 height 18
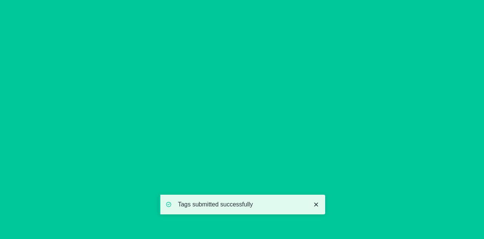
type input "[DATE]"
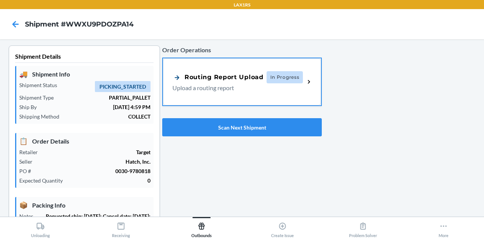
scroll to position [224, 0]
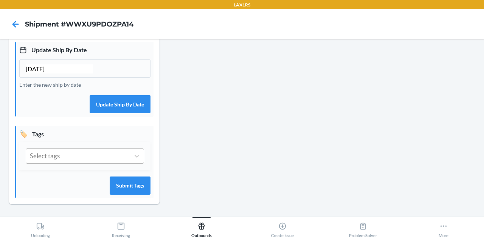
click at [85, 161] on div "Select tags" at bounding box center [78, 156] width 104 height 14
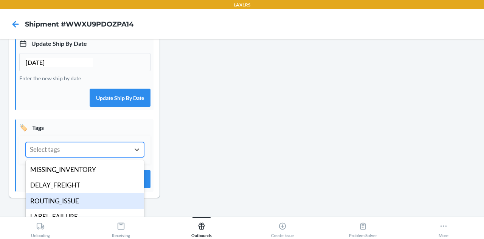
click at [85, 202] on div "ROUTING_ISSUE" at bounding box center [85, 201] width 118 height 16
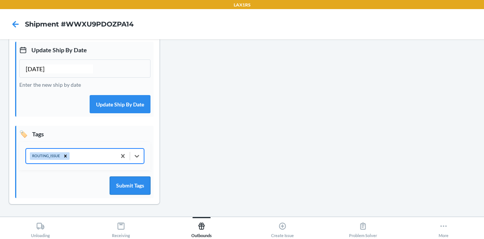
click at [144, 181] on button "Submit Tags" at bounding box center [130, 185] width 41 height 18
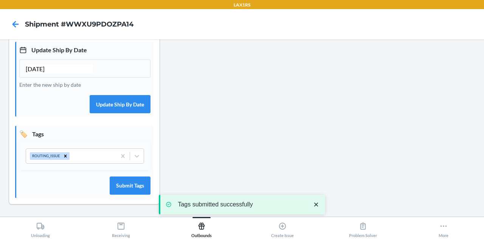
scroll to position [0, 0]
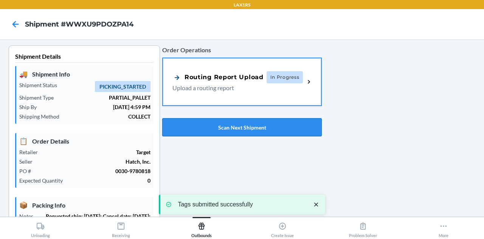
click at [224, 126] on button "Scan Next Shipment" at bounding box center [242, 127] width 160 height 18
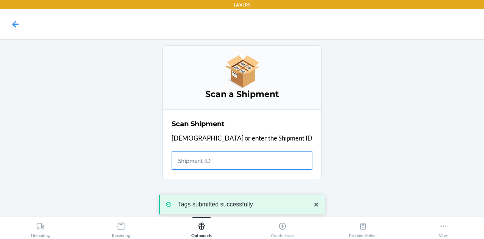
click at [234, 159] on input "text" at bounding box center [242, 160] width 141 height 18
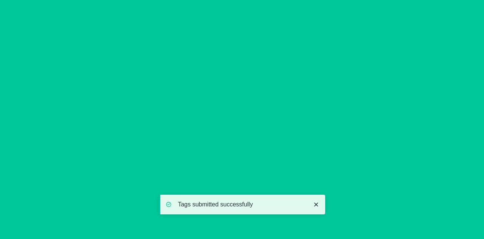
type input "[DATE]"
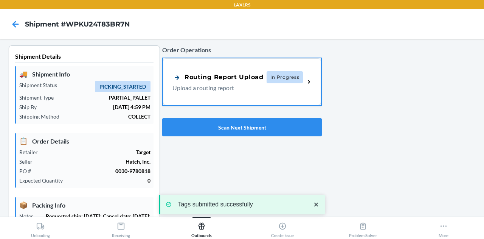
scroll to position [224, 0]
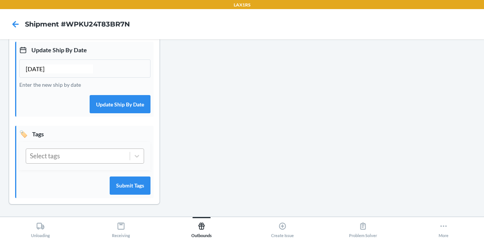
click at [96, 159] on div "Select tags" at bounding box center [78, 156] width 104 height 14
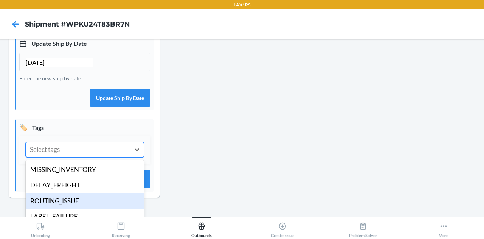
click at [87, 204] on div "ROUTING_ISSUE" at bounding box center [85, 201] width 118 height 16
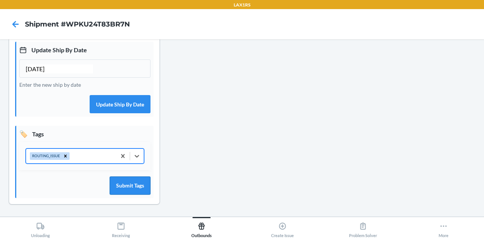
click at [127, 186] on button "Submit Tags" at bounding box center [130, 185] width 41 height 18
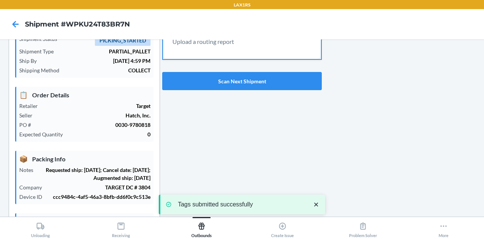
scroll to position [0, 0]
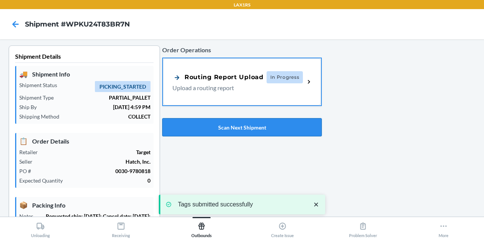
click at [227, 121] on button "Scan Next Shipment" at bounding box center [242, 127] width 160 height 18
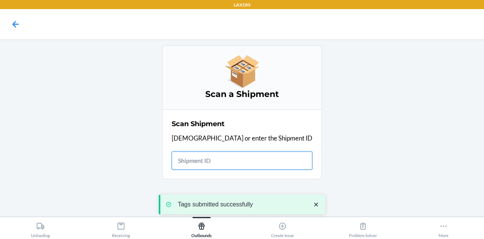
click at [230, 158] on input "text" at bounding box center [242, 160] width 141 height 18
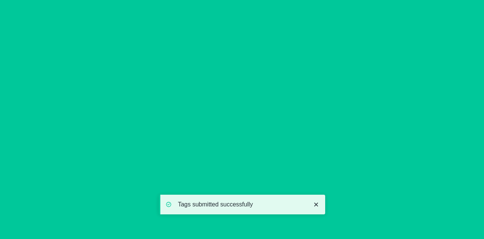
type input "[DATE]"
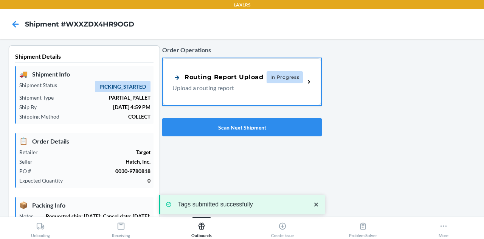
scroll to position [224, 0]
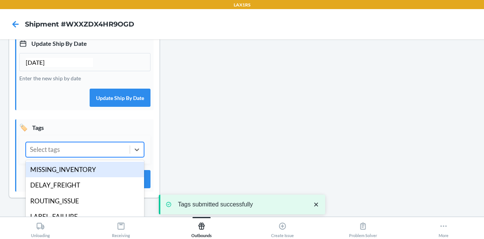
click at [99, 157] on div "Select tags" at bounding box center [78, 149] width 104 height 14
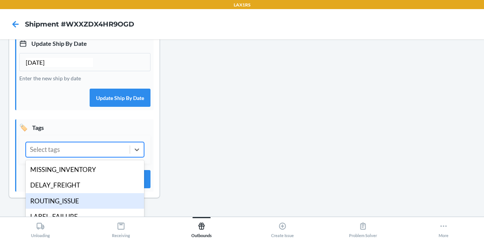
click at [86, 208] on div "ROUTING_ISSUE" at bounding box center [85, 201] width 118 height 16
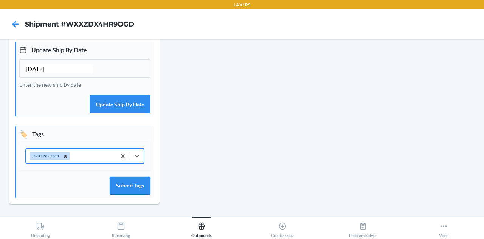
click at [125, 184] on button "Submit Tags" at bounding box center [130, 185] width 41 height 18
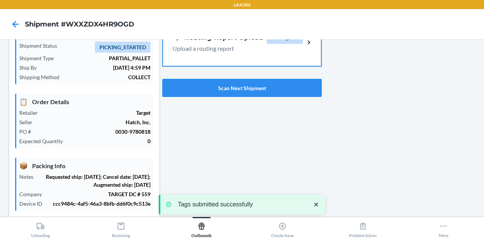
scroll to position [0, 0]
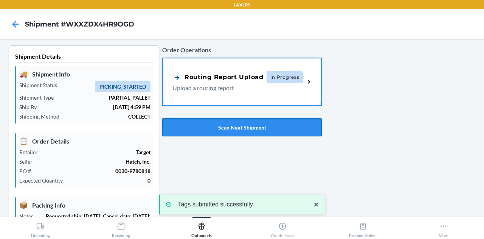
click at [246, 127] on button "Scan Next Shipment" at bounding box center [242, 127] width 160 height 18
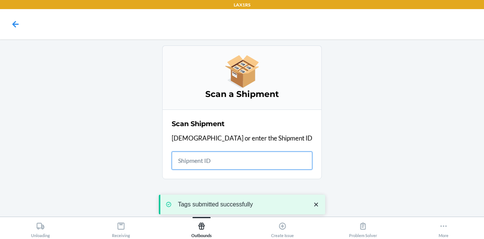
click at [238, 162] on input "text" at bounding box center [242, 160] width 141 height 18
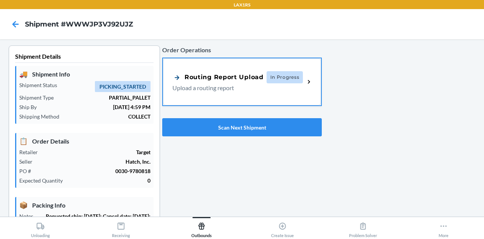
type input "[DATE]"
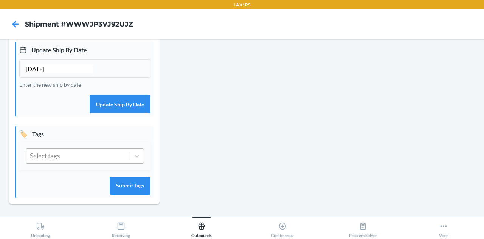
click at [84, 157] on div "Select tags" at bounding box center [78, 156] width 104 height 14
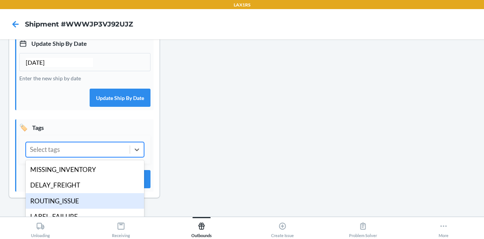
click at [80, 206] on div "ROUTING_ISSUE" at bounding box center [85, 201] width 118 height 16
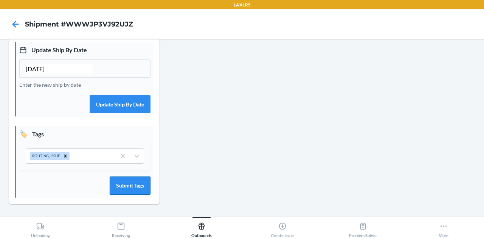
click at [117, 190] on button "Submit Tags" at bounding box center [130, 185] width 41 height 18
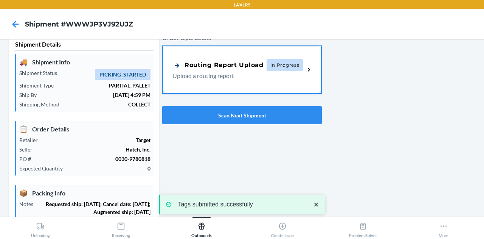
scroll to position [0, 0]
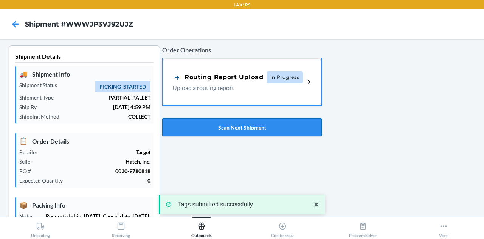
click at [235, 127] on button "Scan Next Shipment" at bounding box center [242, 127] width 160 height 18
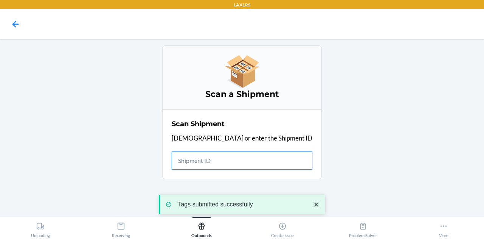
click at [239, 159] on input "text" at bounding box center [242, 160] width 141 height 18
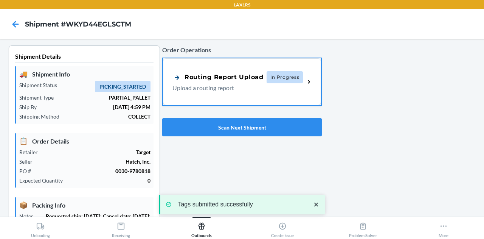
type input "[DATE]"
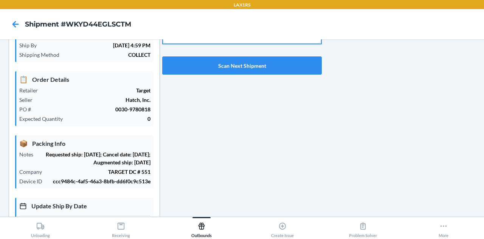
scroll to position [224, 0]
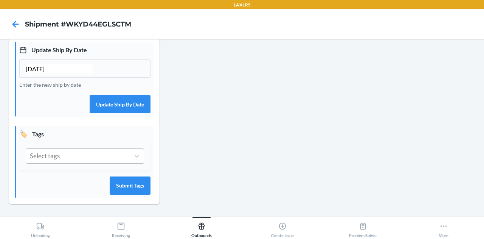
click at [99, 160] on div "Select tags" at bounding box center [78, 156] width 104 height 14
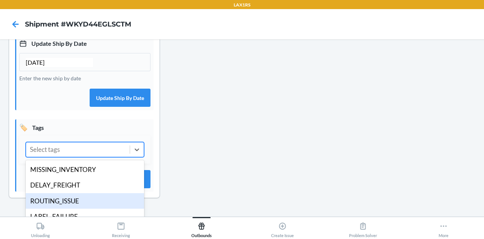
click at [79, 205] on div "ROUTING_ISSUE" at bounding box center [85, 201] width 118 height 16
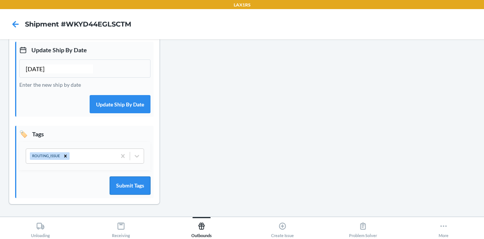
click at [122, 188] on button "Submit Tags" at bounding box center [130, 185] width 41 height 18
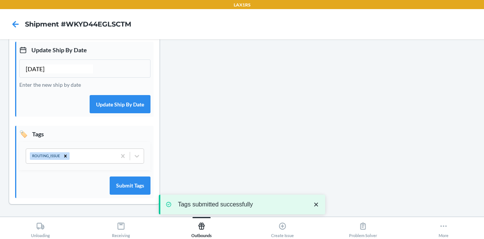
scroll to position [0, 0]
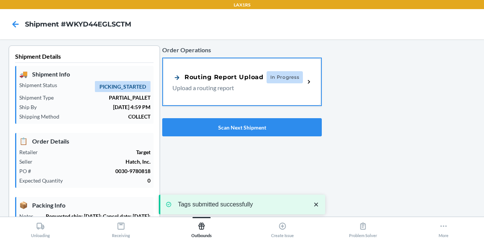
click at [201, 115] on div "Order Operations Routing Report Upload In Progress Upload a routing report Scan…" at bounding box center [242, 90] width 160 height 97
click at [205, 127] on button "Scan Next Shipment" at bounding box center [242, 127] width 160 height 18
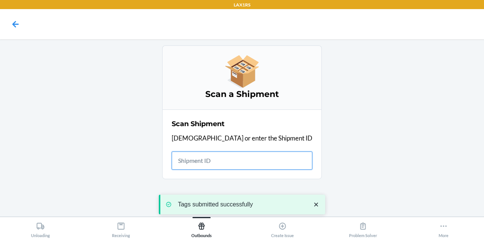
click at [237, 159] on input "text" at bounding box center [242, 160] width 141 height 18
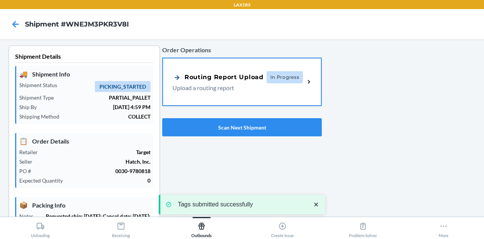
type input "[DATE]"
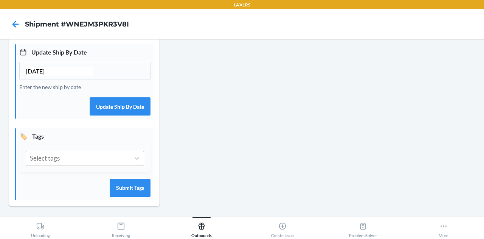
scroll to position [224, 0]
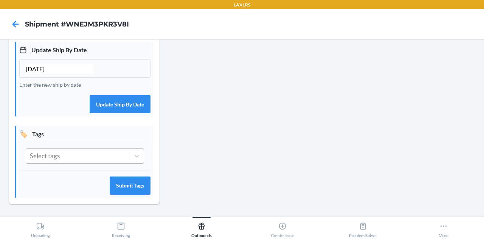
click at [85, 154] on div "Select tags" at bounding box center [78, 156] width 104 height 14
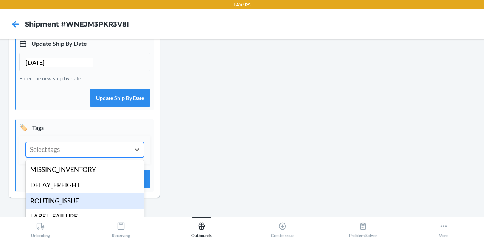
click at [82, 209] on div "ROUTING_ISSUE" at bounding box center [85, 201] width 118 height 16
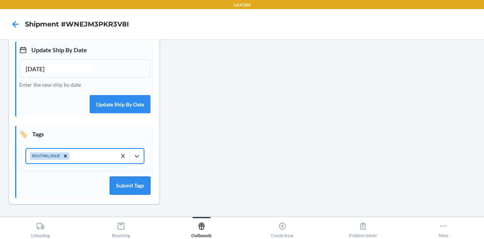
click at [129, 189] on button "Submit Tags" at bounding box center [130, 185] width 41 height 18
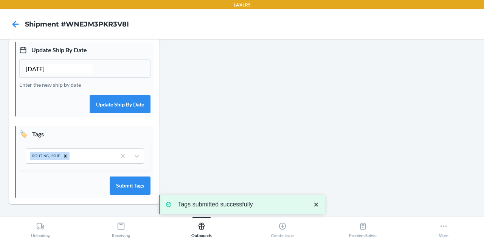
scroll to position [0, 0]
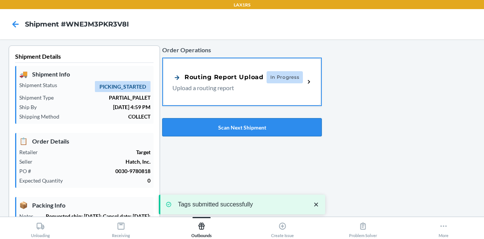
click at [233, 128] on button "Scan Next Shipment" at bounding box center [242, 127] width 160 height 18
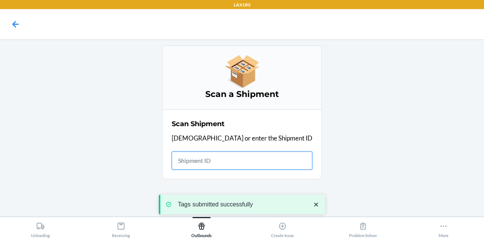
click at [247, 155] on input "text" at bounding box center [242, 160] width 141 height 18
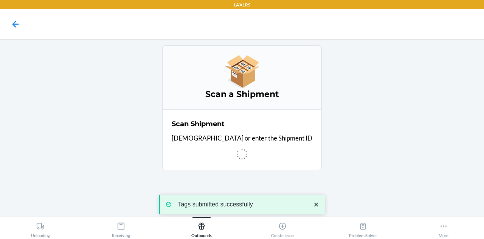
click at [315, 204] on icon "close toast" at bounding box center [316, 204] width 8 height 8
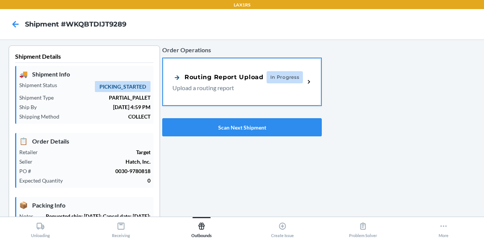
type input "[DATE]"
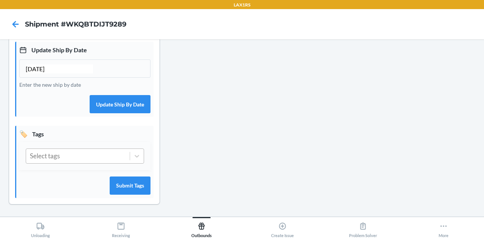
click at [81, 158] on div "Select tags" at bounding box center [78, 156] width 104 height 14
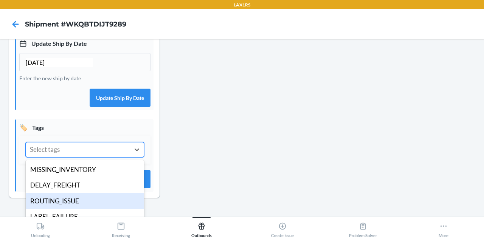
click at [81, 203] on div "ROUTING_ISSUE" at bounding box center [85, 201] width 118 height 16
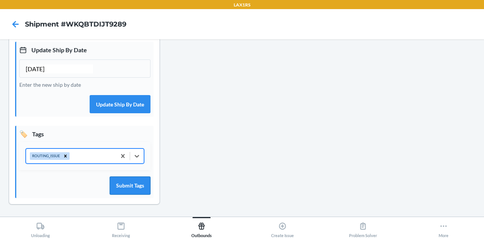
click at [141, 183] on button "Submit Tags" at bounding box center [130, 185] width 41 height 18
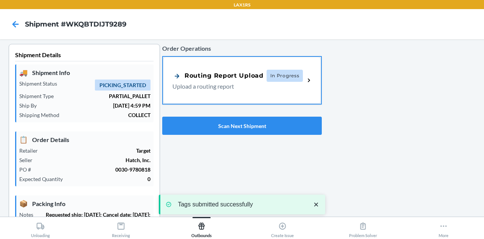
scroll to position [0, 0]
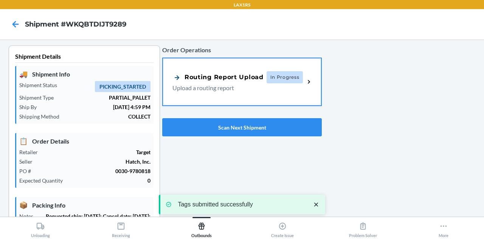
click at [228, 116] on div "Order Operations Routing Report Upload In Progress Upload a routing report Scan…" at bounding box center [242, 90] width 160 height 97
click at [228, 128] on button "Scan Next Shipment" at bounding box center [242, 127] width 160 height 18
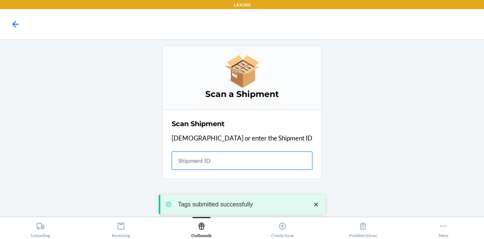
click at [244, 158] on input "text" at bounding box center [242, 160] width 141 height 18
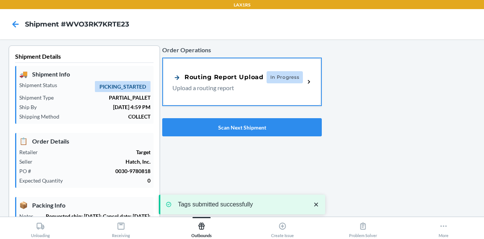
type input "[DATE]"
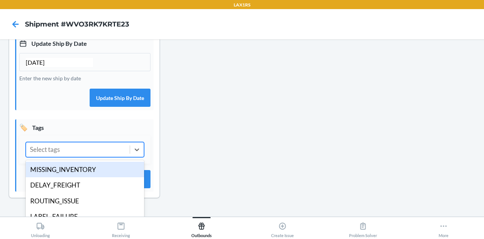
click at [101, 157] on div "Select tags" at bounding box center [78, 149] width 104 height 14
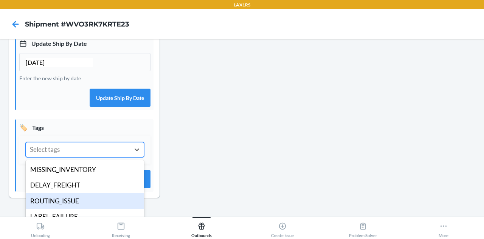
click at [87, 209] on div "ROUTING_ISSUE" at bounding box center [85, 201] width 118 height 16
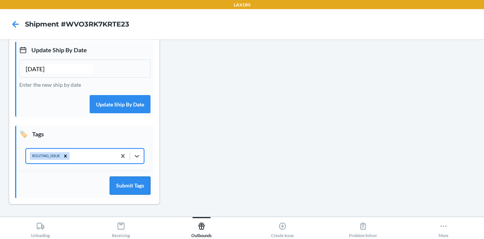
click at [125, 184] on button "Submit Tags" at bounding box center [130, 185] width 41 height 18
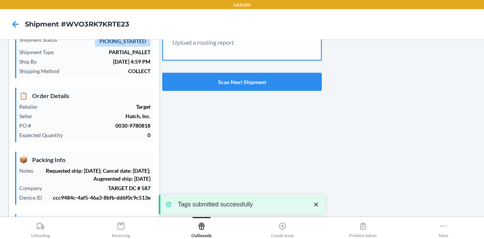
scroll to position [0, 0]
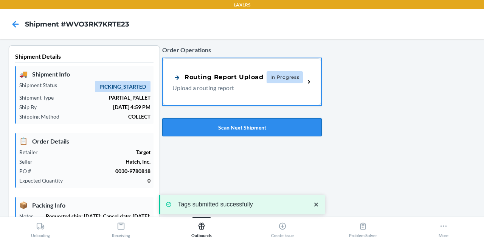
click at [214, 133] on button "Scan Next Shipment" at bounding box center [242, 127] width 160 height 18
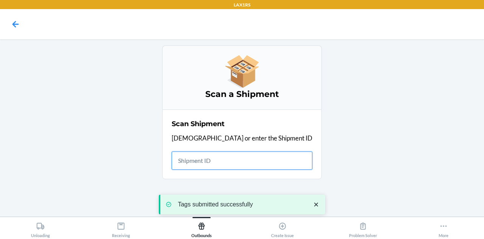
click at [237, 161] on input "text" at bounding box center [242, 160] width 141 height 18
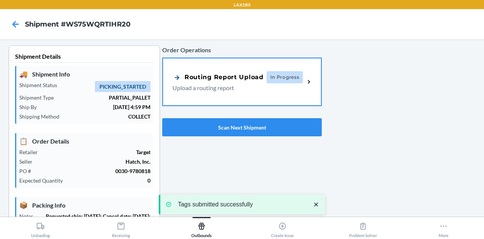
type input "[DATE]"
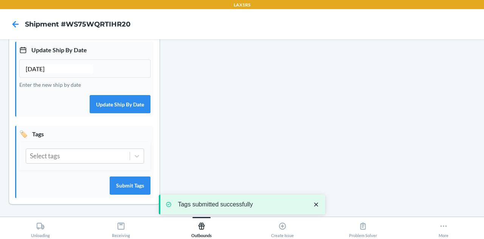
click at [104, 165] on div "Select tags" at bounding box center [84, 156] width 131 height 28
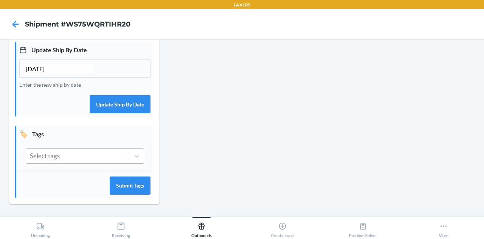
click at [100, 156] on div "Select tags" at bounding box center [78, 156] width 104 height 14
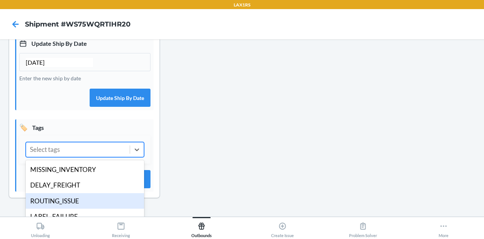
click at [94, 208] on div "ROUTING_ISSUE" at bounding box center [85, 201] width 118 height 16
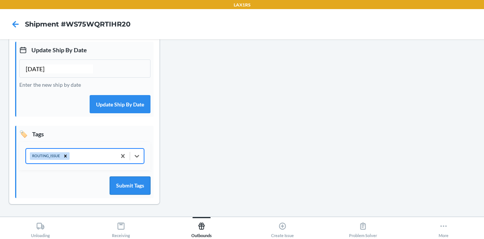
click at [129, 186] on button "Submit Tags" at bounding box center [130, 185] width 41 height 18
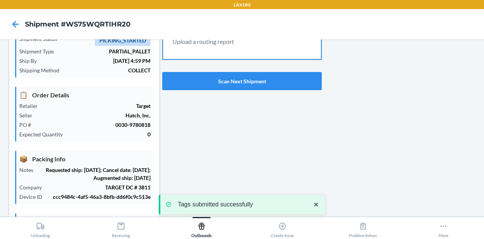
scroll to position [0, 0]
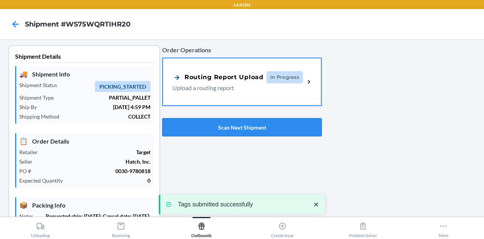
click at [229, 130] on button "Scan Next Shipment" at bounding box center [242, 127] width 160 height 18
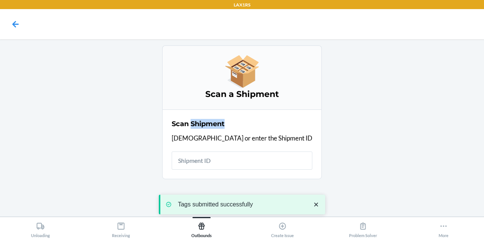
click at [229, 130] on div "Scan Shipment Scan or enter the Shipment ID" at bounding box center [242, 143] width 141 height 55
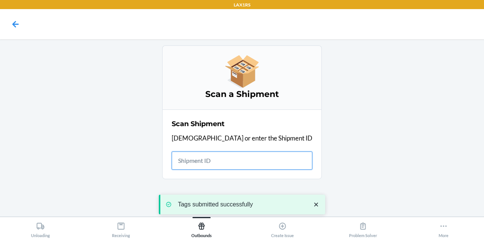
click at [229, 160] on input "text" at bounding box center [242, 160] width 141 height 18
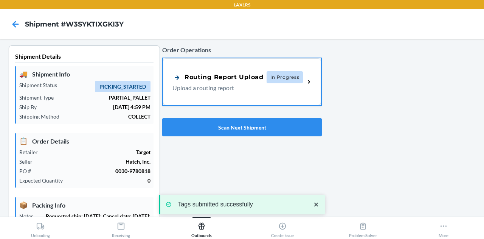
type input "[DATE]"
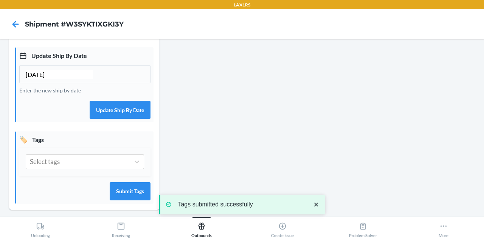
scroll to position [224, 0]
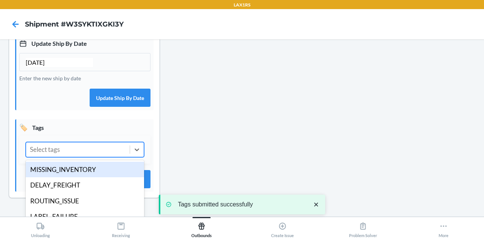
click at [93, 155] on div "Select tags" at bounding box center [78, 149] width 104 height 14
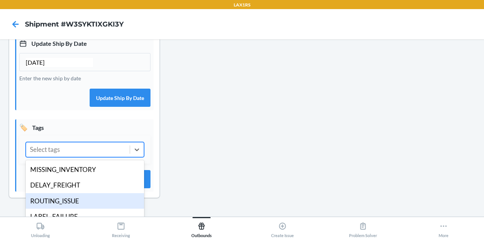
click at [87, 206] on div "ROUTING_ISSUE" at bounding box center [85, 201] width 118 height 16
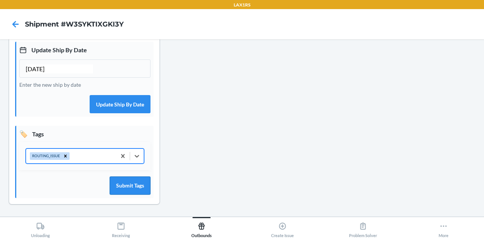
click at [140, 184] on button "Submit Tags" at bounding box center [130, 185] width 41 height 18
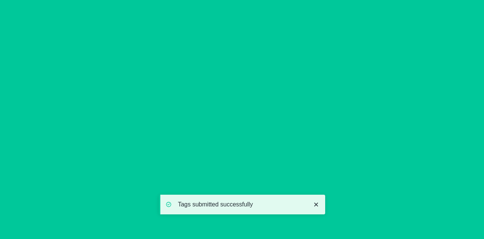
scroll to position [0, 0]
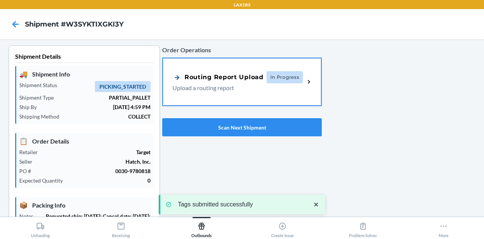
click at [236, 113] on div "Order Operations Routing Report Upload In Progress Upload a routing report Scan…" at bounding box center [242, 90] width 160 height 97
click at [234, 121] on button "Scan Next Shipment" at bounding box center [242, 127] width 160 height 18
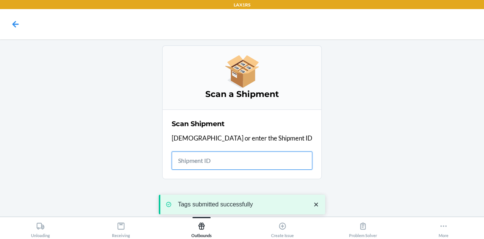
click at [230, 157] on input "text" at bounding box center [242, 160] width 141 height 18
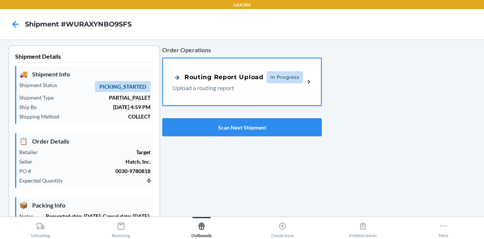
type input "[DATE]"
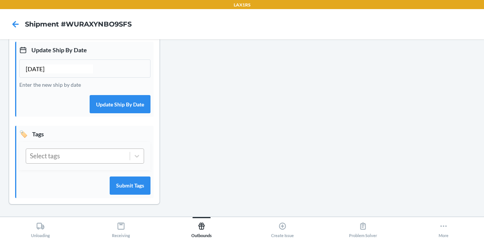
click at [99, 160] on div "Select tags" at bounding box center [78, 156] width 104 height 14
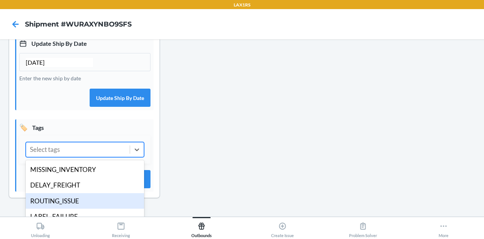
click at [91, 206] on div "ROUTING_ISSUE" at bounding box center [85, 201] width 118 height 16
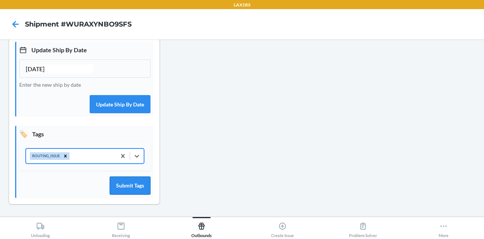
click at [132, 180] on button "Submit Tags" at bounding box center [130, 185] width 41 height 18
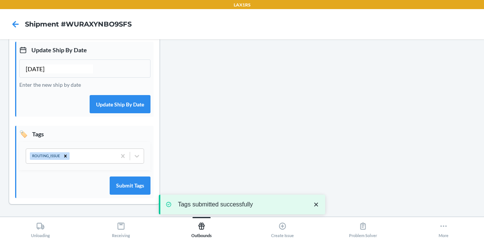
scroll to position [0, 0]
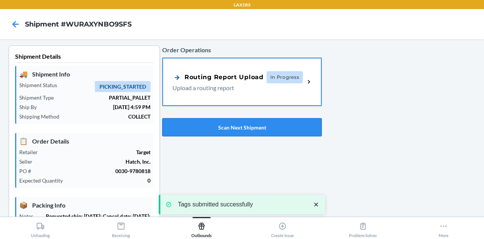
click at [231, 118] on button "Scan Next Shipment" at bounding box center [242, 127] width 160 height 18
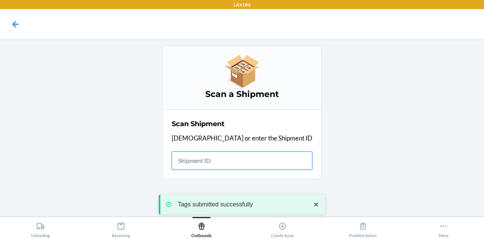
click at [239, 156] on input "text" at bounding box center [242, 160] width 141 height 18
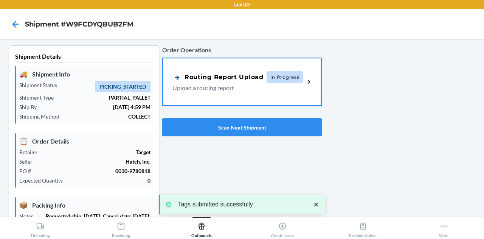
type input "[DATE]"
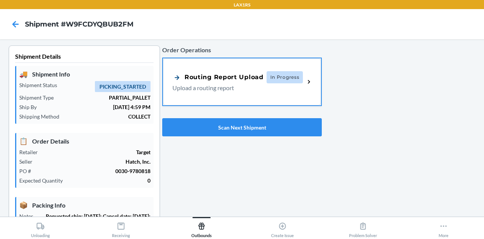
scroll to position [224, 0]
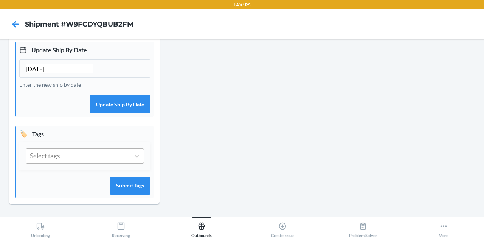
click at [81, 158] on div "Select tags" at bounding box center [78, 156] width 104 height 14
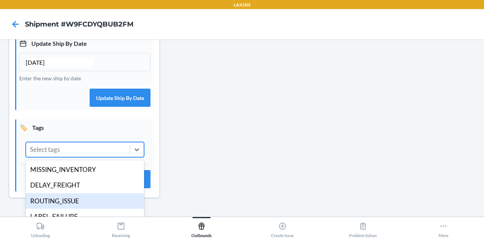
click at [78, 201] on div "ROUTING_ISSUE" at bounding box center [85, 201] width 118 height 16
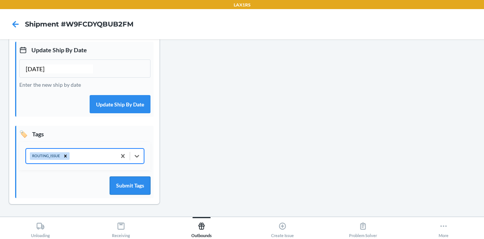
click at [118, 188] on button "Submit Tags" at bounding box center [130, 185] width 41 height 18
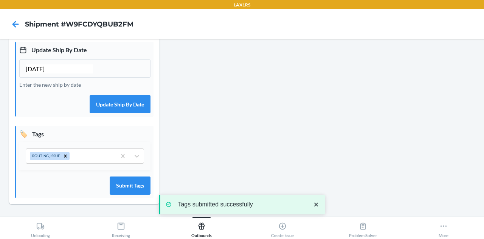
scroll to position [0, 0]
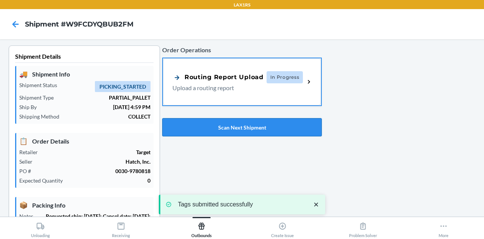
click at [251, 127] on button "Scan Next Shipment" at bounding box center [242, 127] width 160 height 18
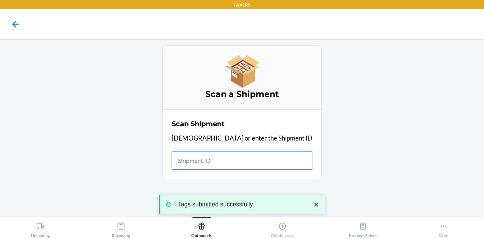
click at [243, 163] on input "text" at bounding box center [242, 160] width 141 height 18
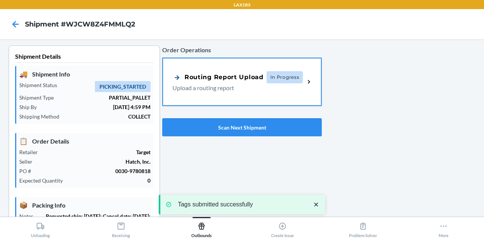
type input "[DATE]"
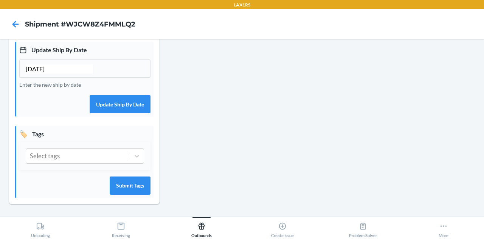
click at [88, 165] on div "Select tags" at bounding box center [84, 156] width 131 height 28
click at [90, 157] on div "Select tags" at bounding box center [78, 156] width 104 height 14
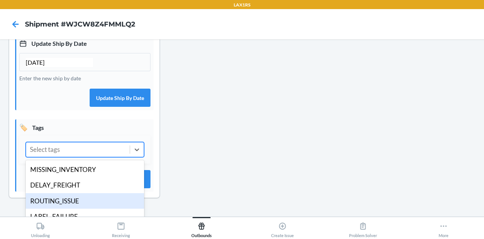
drag, startPoint x: 79, startPoint y: 199, endPoint x: 78, endPoint y: 210, distance: 10.6
click at [78, 210] on div "MISSING_INVENTORY DELAY_FREIGHT ROUTING_ISSUE LABEL_FAILURE OPS_FAILURE OTRS_MA…" at bounding box center [85, 198] width 118 height 76
click at [78, 209] on div "ROUTING_ISSUE" at bounding box center [85, 201] width 118 height 16
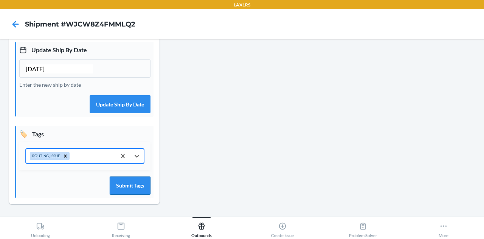
click at [124, 187] on button "Submit Tags" at bounding box center [130, 185] width 41 height 18
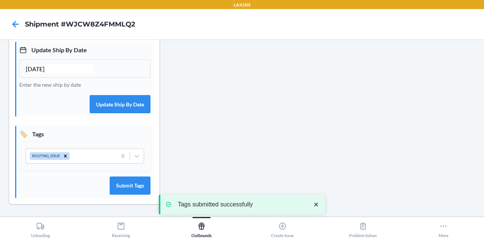
scroll to position [12, 0]
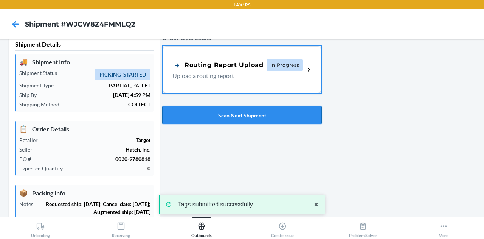
click at [215, 109] on button "Scan Next Shipment" at bounding box center [242, 115] width 160 height 18
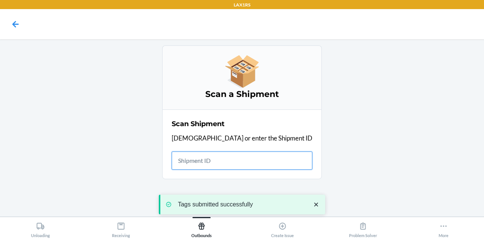
click at [236, 158] on input "text" at bounding box center [242, 160] width 141 height 18
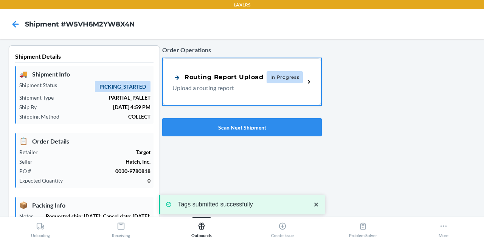
type input "[DATE]"
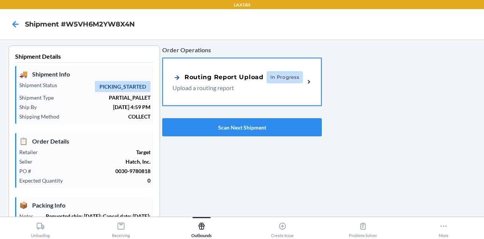
scroll to position [224, 0]
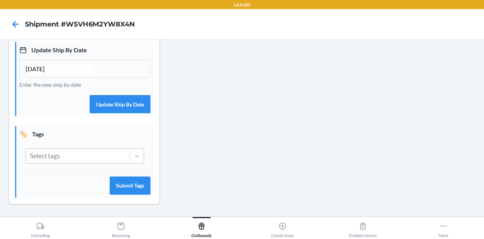
click at [96, 155] on div "Select tags" at bounding box center [78, 156] width 104 height 14
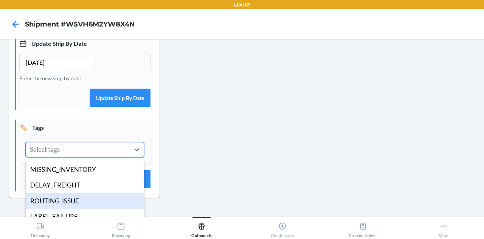
click at [85, 209] on div "ROUTING_ISSUE" at bounding box center [85, 201] width 118 height 16
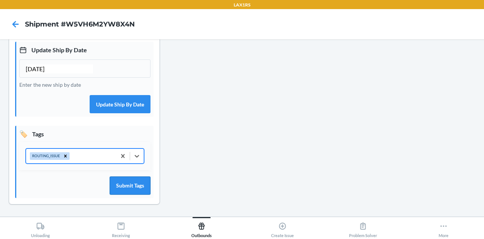
click at [126, 185] on button "Submit Tags" at bounding box center [130, 185] width 41 height 18
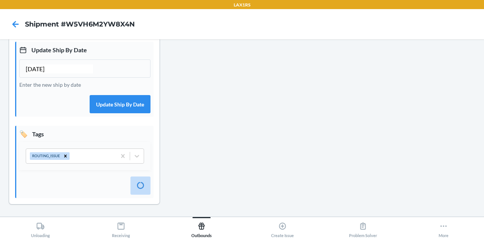
scroll to position [0, 0]
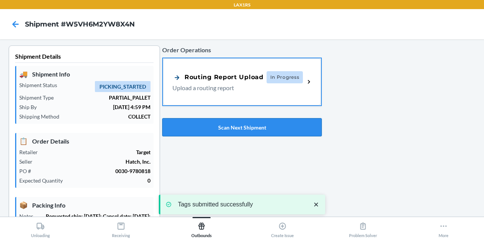
click at [233, 123] on button "Scan Next Shipment" at bounding box center [242, 127] width 160 height 18
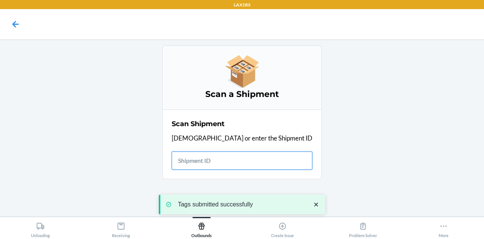
click at [242, 160] on input "text" at bounding box center [242, 160] width 141 height 18
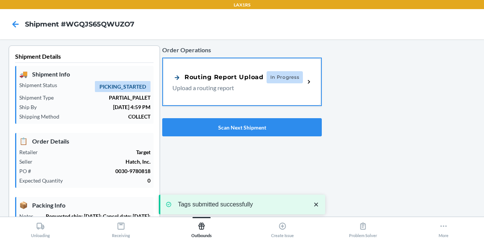
type input "[DATE]"
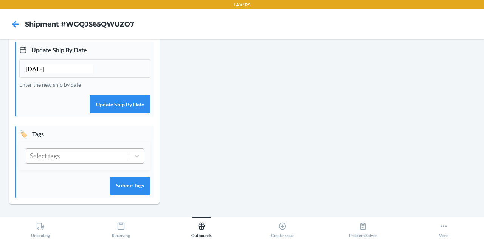
click at [98, 153] on div "Select tags" at bounding box center [78, 156] width 104 height 14
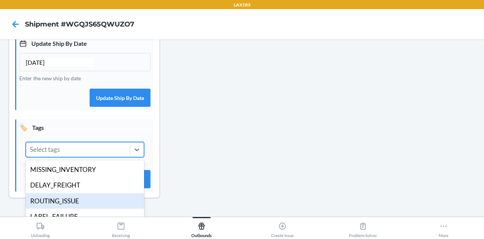
click at [94, 204] on div "ROUTING_ISSUE" at bounding box center [85, 201] width 118 height 16
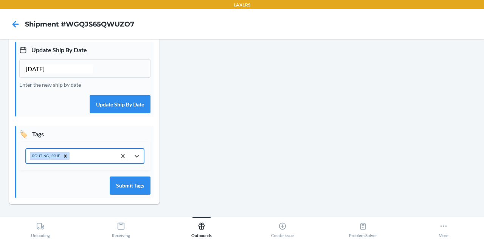
click at [127, 174] on div "🏷️ Tags option ROUTING_ISSUE, selected. 0 results available. Select is focused …" at bounding box center [84, 162] width 138 height 72
click at [135, 188] on button "Submit Tags" at bounding box center [130, 185] width 41 height 18
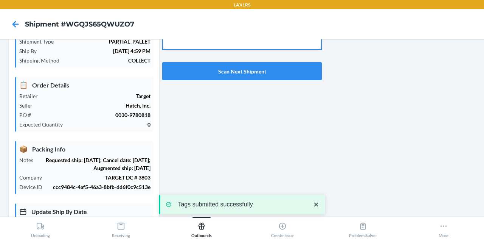
scroll to position [0, 0]
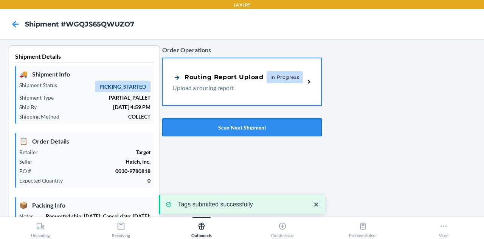
click at [226, 121] on button "Scan Next Shipment" at bounding box center [242, 127] width 160 height 18
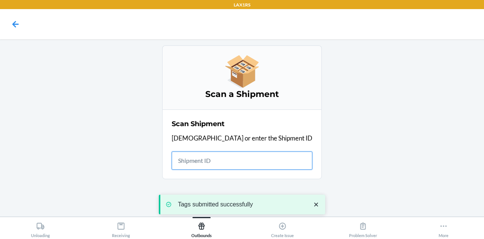
click at [238, 158] on input "text" at bounding box center [242, 160] width 141 height 18
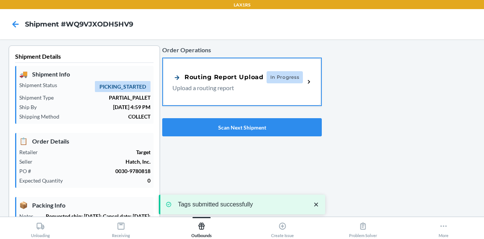
type input "[DATE]"
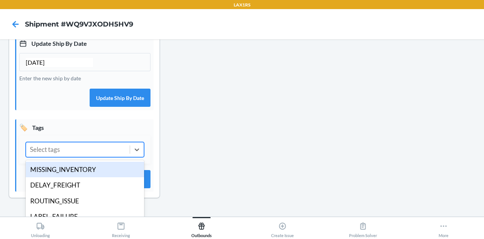
click at [88, 154] on div "Select tags" at bounding box center [78, 149] width 104 height 14
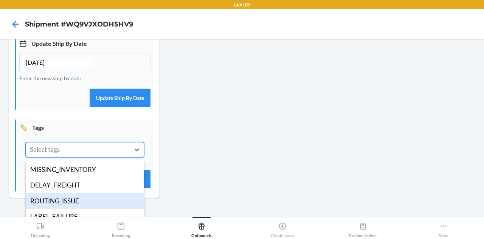
click at [84, 202] on div "ROUTING_ISSUE" at bounding box center [85, 201] width 118 height 16
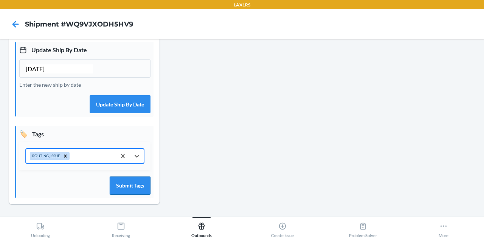
click at [139, 181] on button "Submit Tags" at bounding box center [130, 185] width 41 height 18
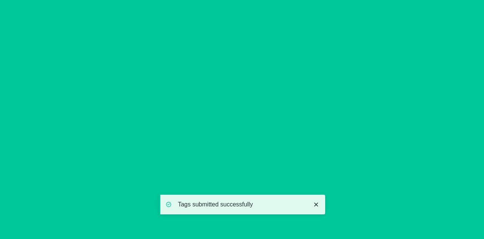
scroll to position [0, 0]
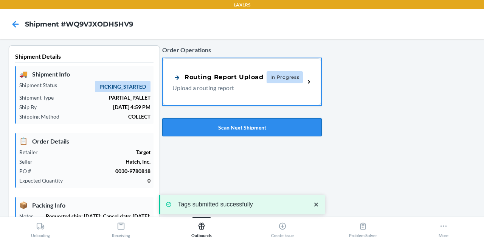
click at [225, 123] on button "Scan Next Shipment" at bounding box center [242, 127] width 160 height 18
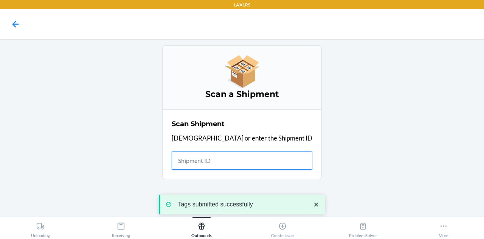
click at [234, 161] on input "text" at bounding box center [242, 160] width 141 height 18
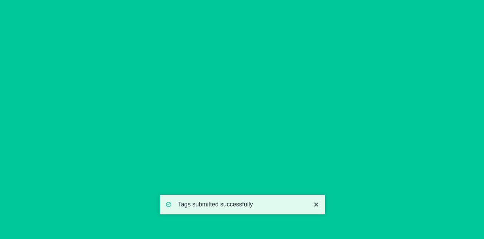
type input "[DATE]"
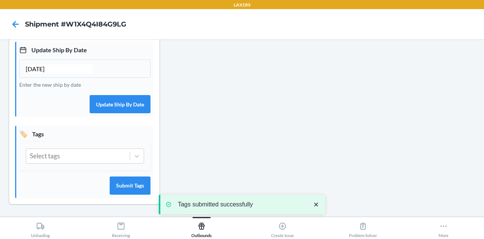
scroll to position [224, 0]
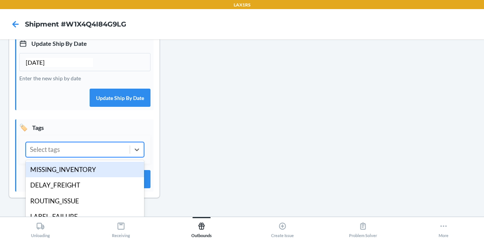
click at [93, 157] on div "Select tags" at bounding box center [78, 149] width 104 height 14
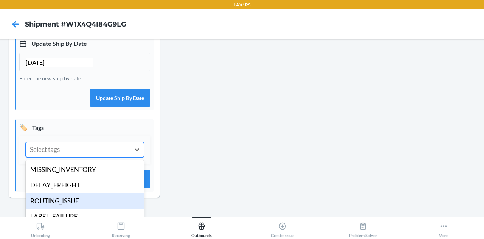
click at [85, 206] on div "ROUTING_ISSUE" at bounding box center [85, 201] width 118 height 16
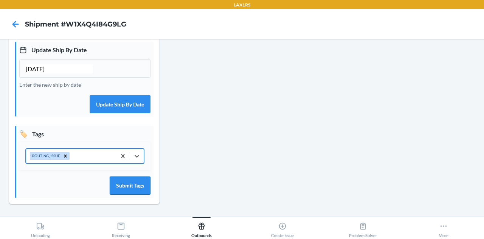
click at [124, 186] on button "Submit Tags" at bounding box center [130, 185] width 41 height 18
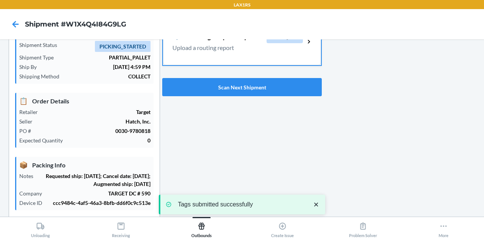
scroll to position [0, 0]
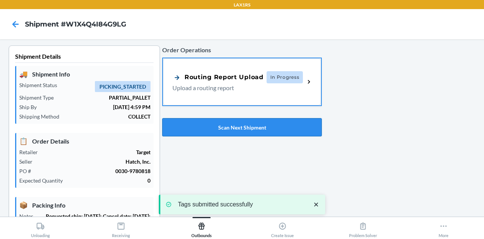
click at [231, 127] on button "Scan Next Shipment" at bounding box center [242, 127] width 160 height 18
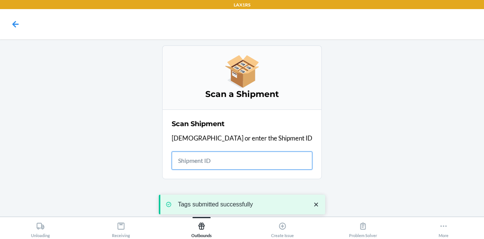
click at [240, 157] on input "text" at bounding box center [242, 160] width 141 height 18
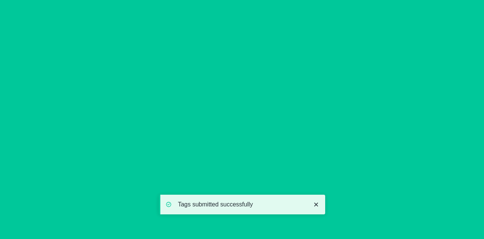
type input "[DATE]"
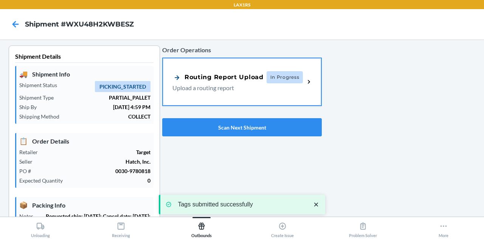
scroll to position [224, 0]
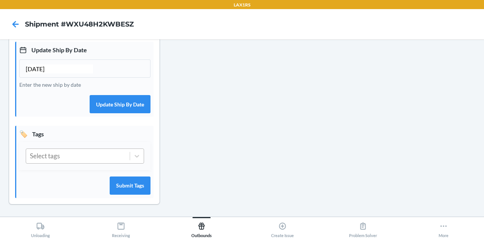
click at [78, 161] on div "Select tags" at bounding box center [78, 156] width 104 height 14
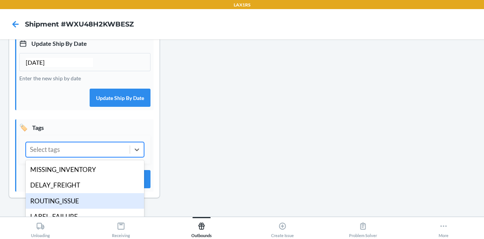
click at [72, 205] on div "ROUTING_ISSUE" at bounding box center [85, 201] width 118 height 16
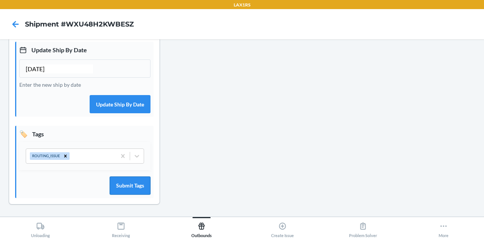
click at [131, 181] on button "Submit Tags" at bounding box center [130, 185] width 41 height 18
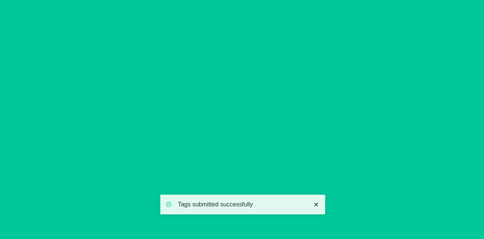
scroll to position [0, 0]
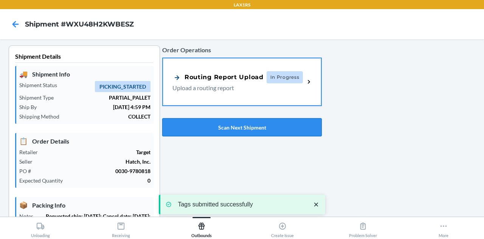
click at [216, 126] on button "Scan Next Shipment" at bounding box center [242, 127] width 160 height 18
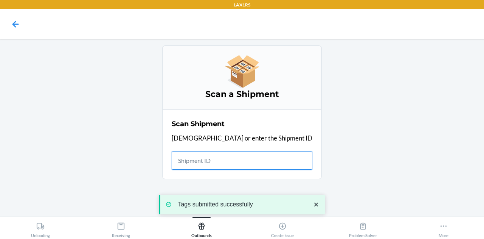
click at [228, 152] on input "text" at bounding box center [242, 160] width 141 height 18
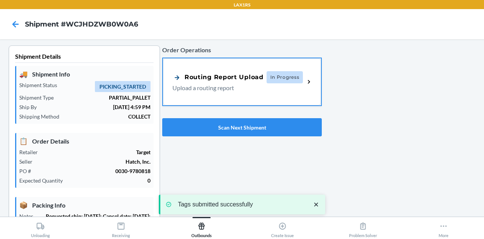
scroll to position [217, 0]
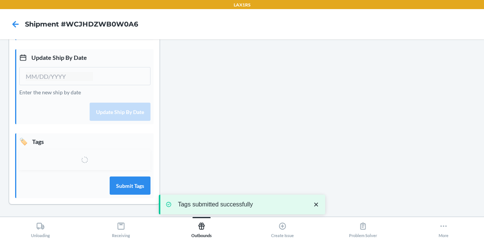
type input "[DATE]"
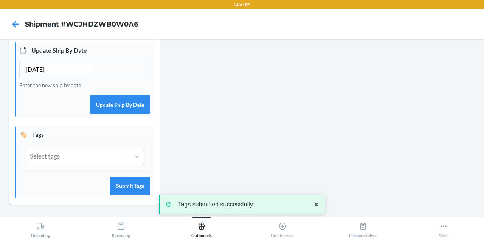
click at [101, 152] on div "Select tags" at bounding box center [84, 156] width 131 height 28
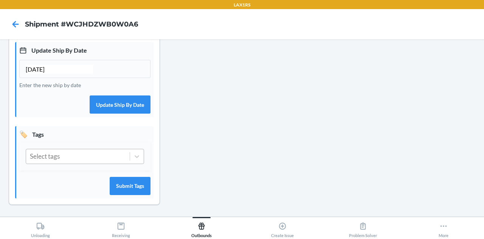
click at [92, 158] on div "Select tags" at bounding box center [78, 156] width 104 height 14
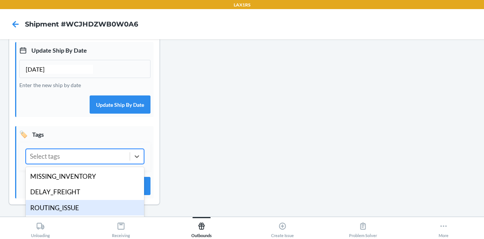
click at [87, 209] on div "ROUTING_ISSUE" at bounding box center [85, 208] width 118 height 16
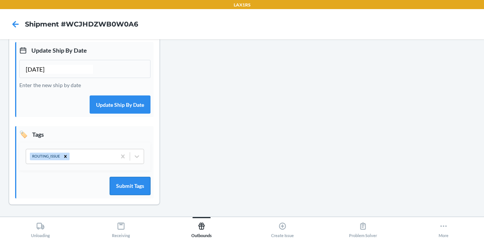
click at [124, 195] on button "Submit Tags" at bounding box center [130, 186] width 41 height 18
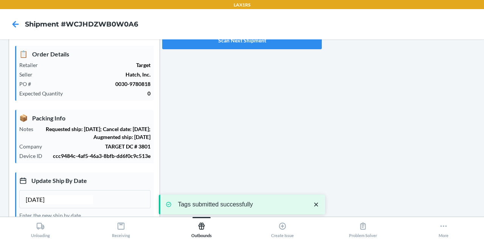
scroll to position [0, 0]
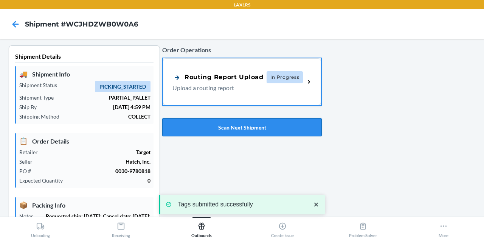
click at [230, 123] on button "Scan Next Shipment" at bounding box center [242, 127] width 160 height 18
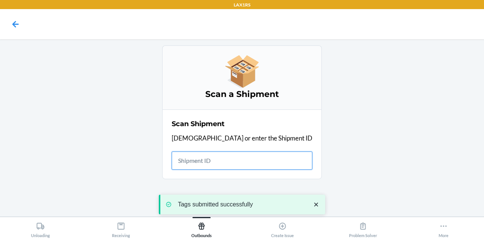
click at [247, 161] on input "text" at bounding box center [242, 160] width 141 height 18
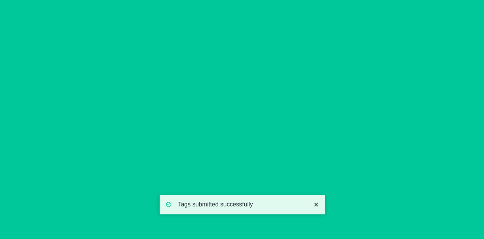
type input "[DATE]"
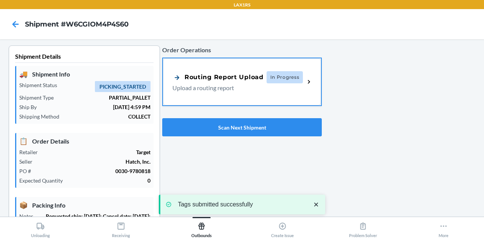
scroll to position [224, 0]
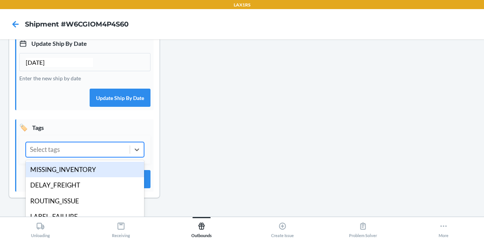
click at [106, 149] on div "Select tags" at bounding box center [85, 149] width 118 height 15
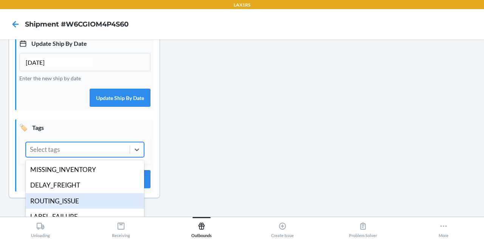
click at [75, 207] on div "ROUTING_ISSUE" at bounding box center [85, 201] width 118 height 16
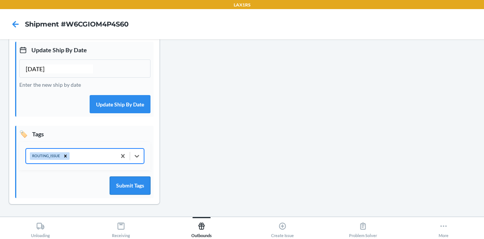
click at [130, 178] on button "Submit Tags" at bounding box center [130, 185] width 41 height 18
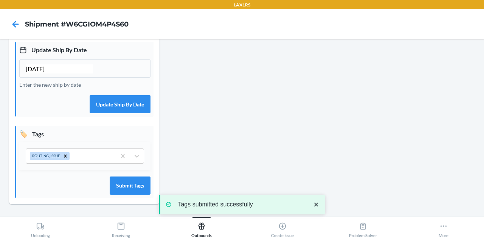
scroll to position [0, 0]
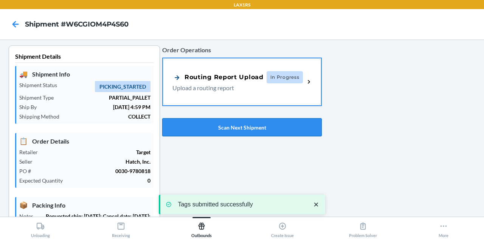
click at [239, 126] on button "Scan Next Shipment" at bounding box center [242, 127] width 160 height 18
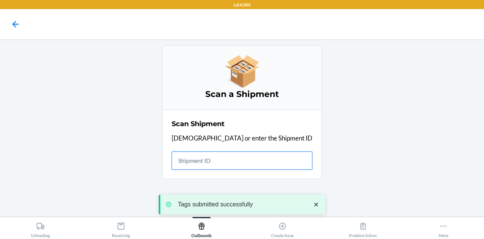
click at [241, 168] on input "text" at bounding box center [242, 160] width 141 height 18
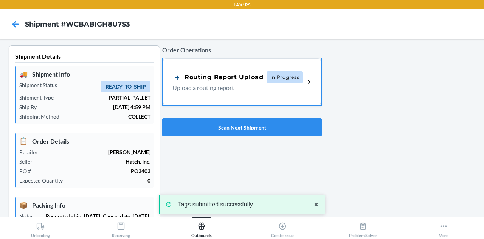
type input "[DATE]"
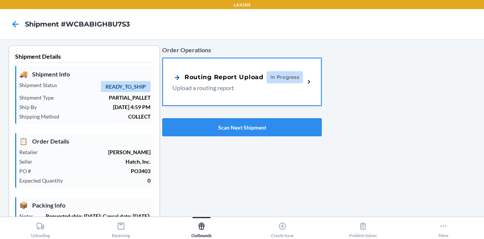
scroll to position [224, 0]
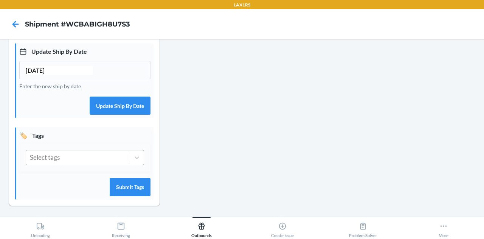
click at [81, 159] on div "Select tags" at bounding box center [78, 157] width 104 height 14
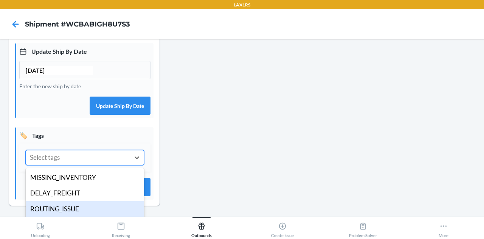
click at [79, 207] on div "ROUTING_ISSUE" at bounding box center [85, 209] width 118 height 16
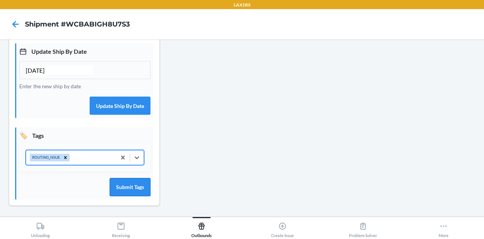
click at [126, 183] on button "Submit Tags" at bounding box center [130, 187] width 41 height 18
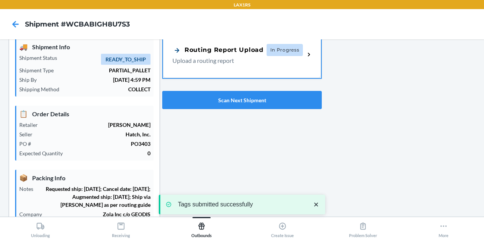
scroll to position [0, 0]
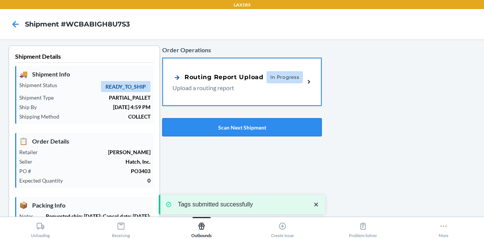
click at [243, 129] on button "Scan Next Shipment" at bounding box center [242, 127] width 160 height 18
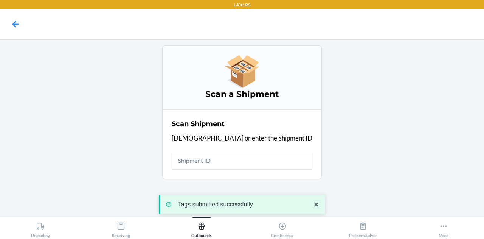
click at [232, 155] on input "text" at bounding box center [242, 160] width 141 height 18
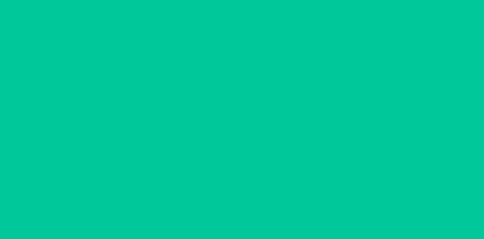
type input "[DATE]"
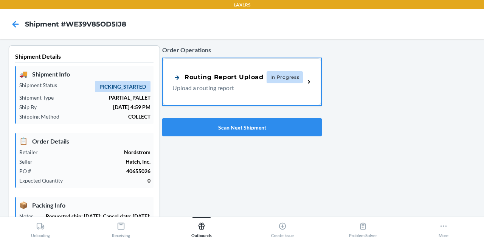
scroll to position [224, 0]
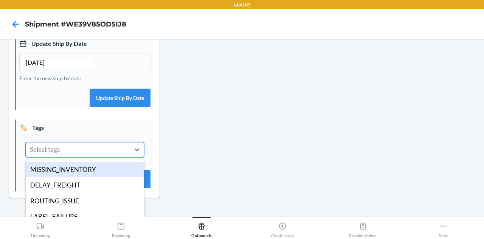
click at [102, 153] on div "Select tags" at bounding box center [78, 149] width 104 height 14
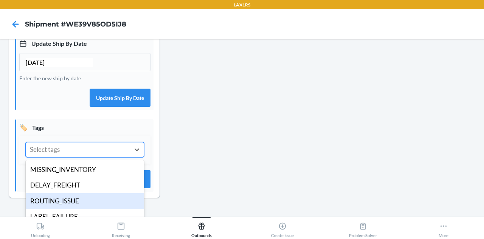
click at [88, 206] on div "ROUTING_ISSUE" at bounding box center [85, 201] width 118 height 16
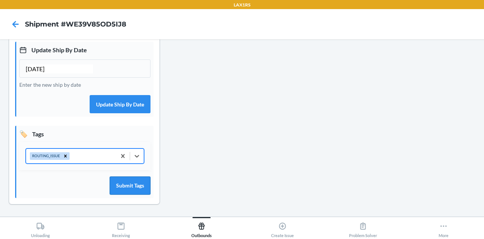
click at [129, 189] on button "Submit Tags" at bounding box center [130, 185] width 41 height 18
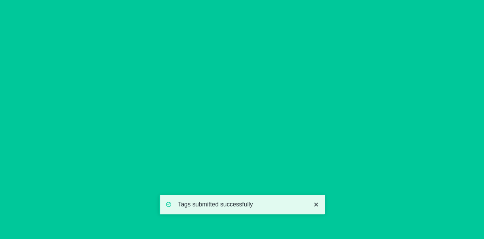
scroll to position [8, 0]
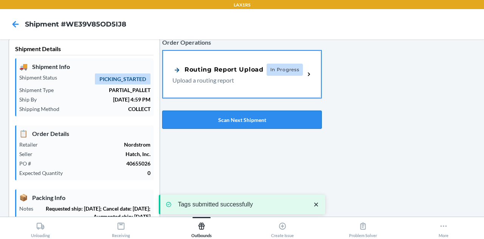
click at [231, 123] on button "Scan Next Shipment" at bounding box center [242, 119] width 160 height 18
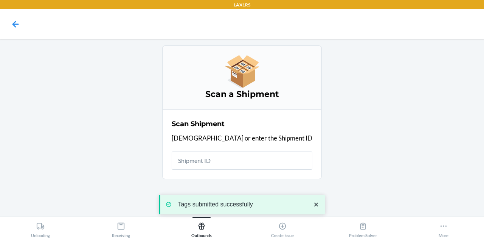
scroll to position [0, 0]
click at [247, 161] on input "text" at bounding box center [242, 160] width 141 height 18
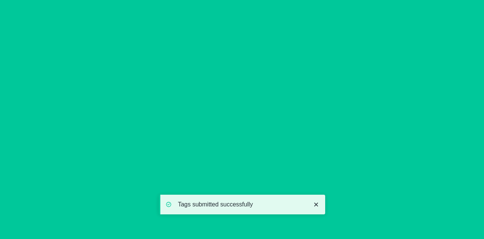
type input "[DATE]"
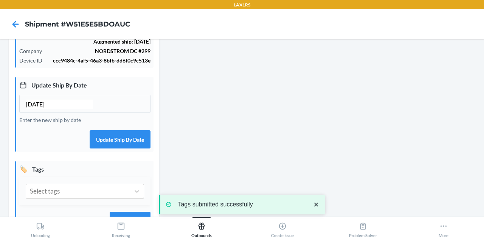
scroll to position [224, 0]
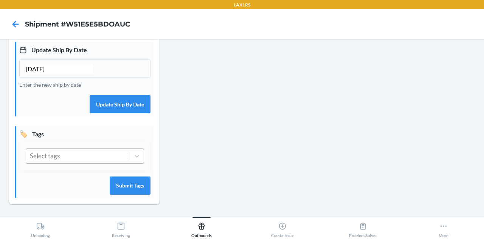
click at [83, 156] on div "Select tags" at bounding box center [78, 156] width 104 height 14
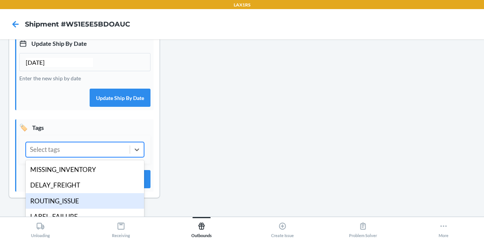
click at [84, 206] on div "ROUTING_ISSUE" at bounding box center [85, 201] width 118 height 16
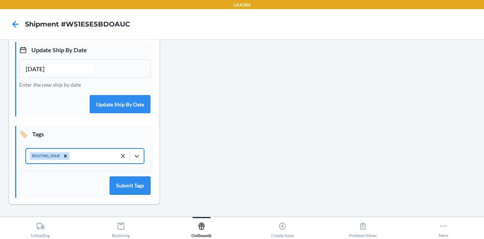
click at [124, 194] on button "Submit Tags" at bounding box center [130, 185] width 41 height 18
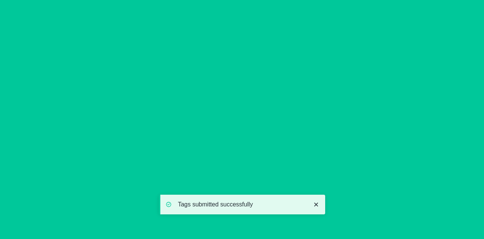
scroll to position [0, 0]
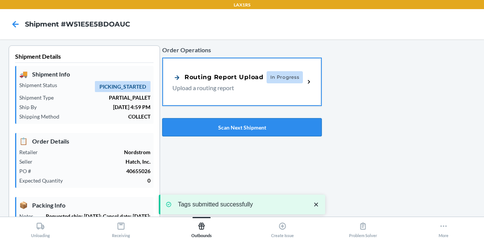
click at [229, 124] on button "Scan Next Shipment" at bounding box center [242, 127] width 160 height 18
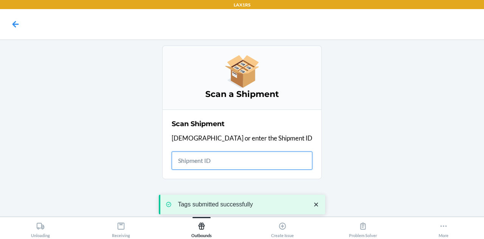
click at [236, 163] on input "text" at bounding box center [242, 160] width 141 height 18
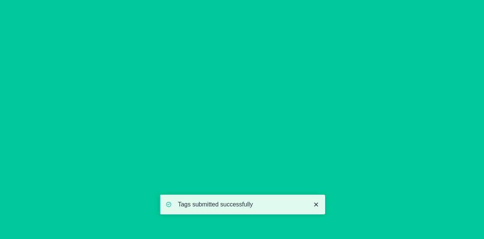
type input "[DATE]"
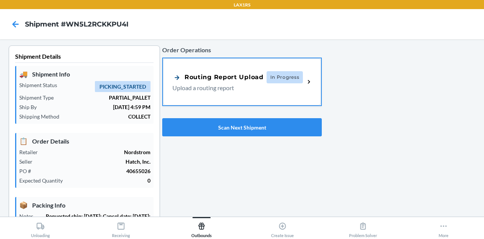
scroll to position [224, 0]
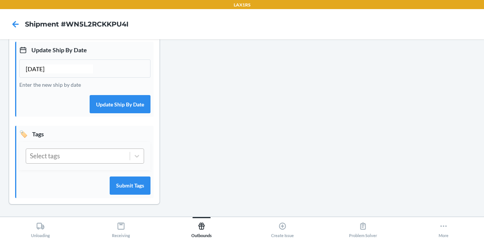
click at [95, 157] on div "Select tags" at bounding box center [78, 156] width 104 height 14
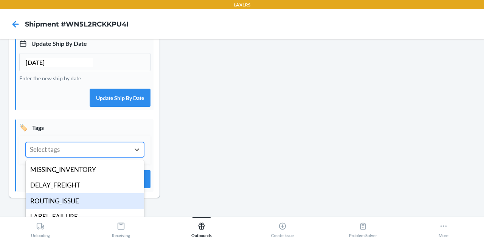
click at [88, 202] on div "ROUTING_ISSUE" at bounding box center [85, 201] width 118 height 16
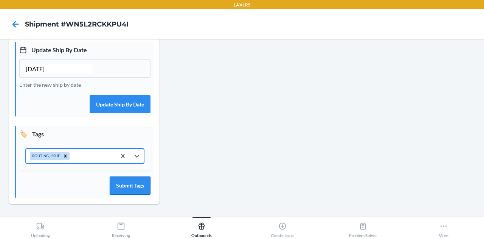
click at [135, 181] on button "Submit Tags" at bounding box center [130, 185] width 41 height 18
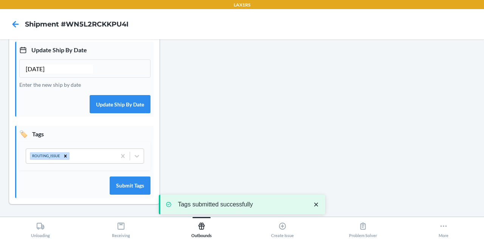
scroll to position [0, 0]
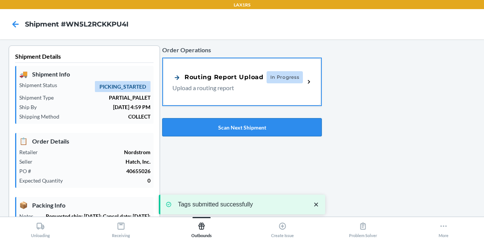
click at [224, 132] on button "Scan Next Shipment" at bounding box center [242, 127] width 160 height 18
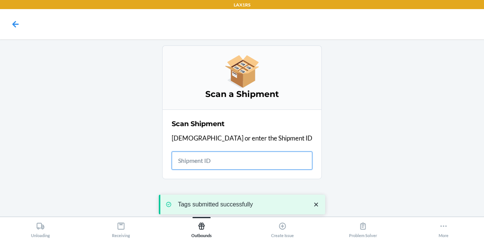
click at [228, 158] on input "text" at bounding box center [242, 160] width 141 height 18
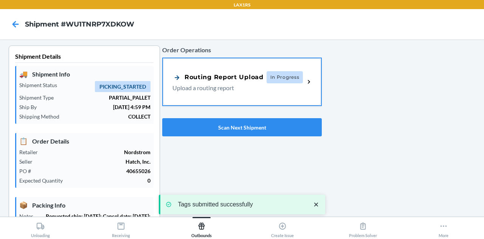
type input "[DATE]"
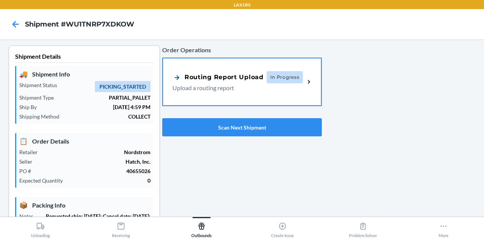
scroll to position [224, 0]
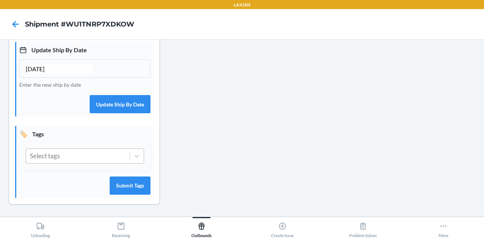
click at [95, 158] on div "Select tags" at bounding box center [78, 156] width 104 height 14
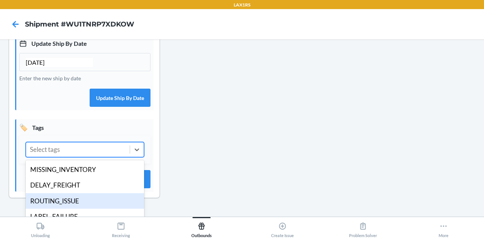
click at [87, 208] on div "ROUTING_ISSUE" at bounding box center [85, 201] width 118 height 16
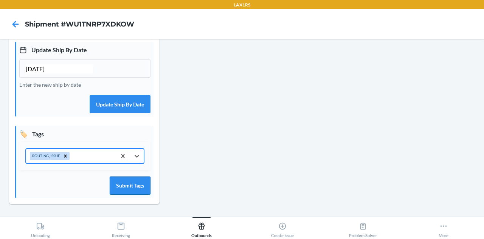
click at [125, 181] on button "Submit Tags" at bounding box center [130, 185] width 41 height 18
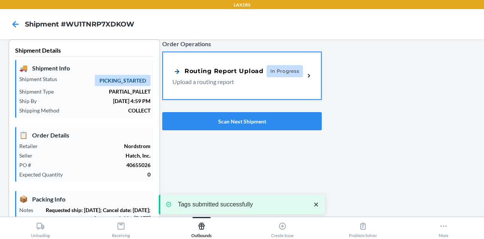
scroll to position [0, 0]
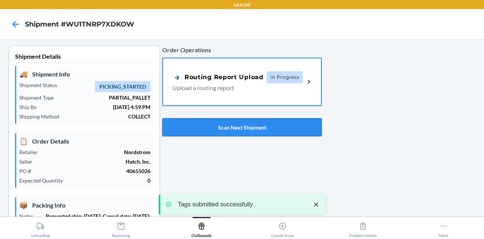
click at [231, 130] on button "Scan Next Shipment" at bounding box center [242, 127] width 160 height 18
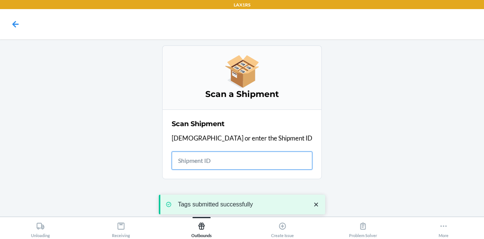
click at [230, 159] on input "text" at bounding box center [242, 160] width 141 height 18
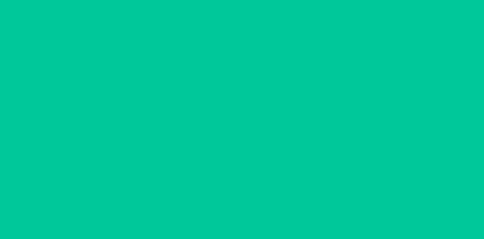
type input "[DATE]"
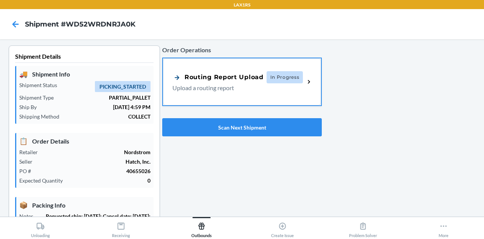
scroll to position [224, 0]
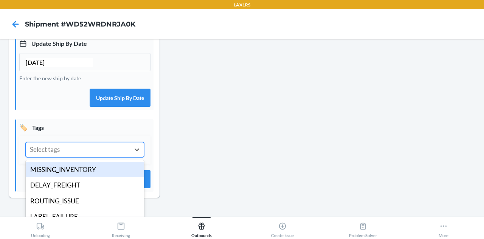
click at [87, 157] on div "Select tags" at bounding box center [78, 149] width 104 height 14
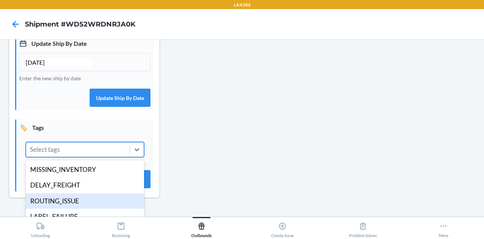
click at [83, 201] on div "ROUTING_ISSUE" at bounding box center [85, 201] width 118 height 16
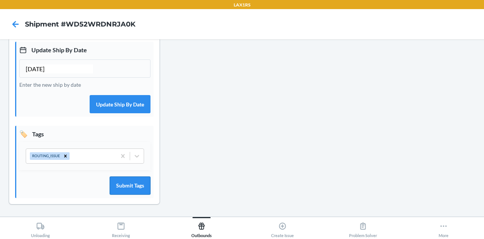
click at [127, 187] on button "Submit Tags" at bounding box center [130, 185] width 41 height 18
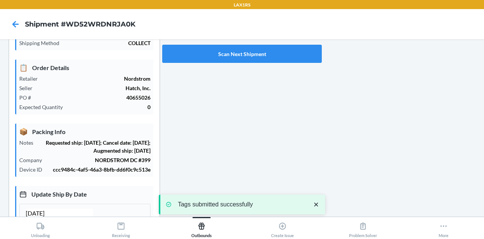
scroll to position [0, 0]
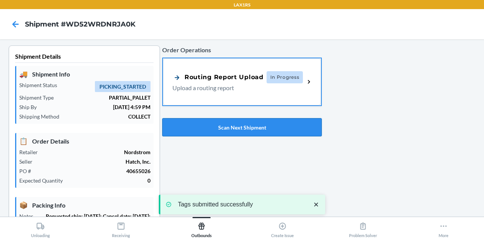
click at [236, 126] on button "Scan Next Shipment" at bounding box center [242, 127] width 160 height 18
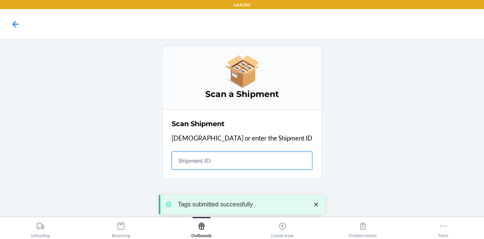
click at [238, 161] on input "text" at bounding box center [242, 160] width 141 height 18
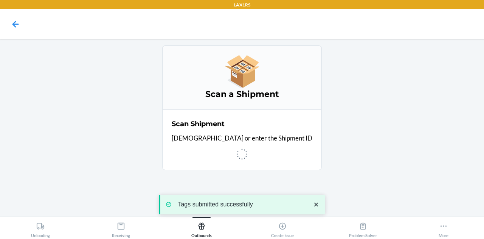
click at [315, 204] on icon "close toast" at bounding box center [316, 204] width 8 height 8
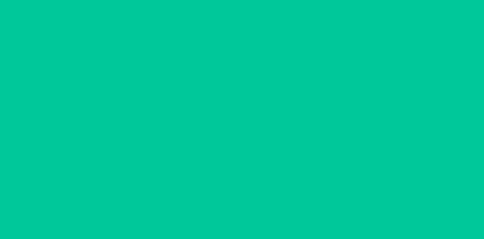
type input "[DATE]"
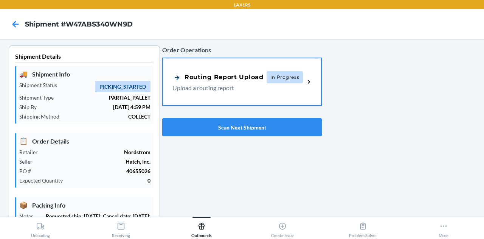
scroll to position [224, 0]
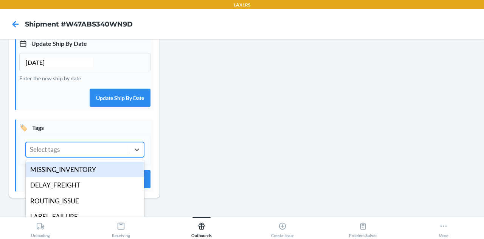
click at [96, 152] on div "Select tags" at bounding box center [78, 149] width 104 height 14
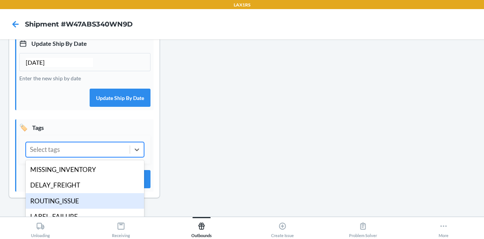
click at [87, 208] on div "ROUTING_ISSUE" at bounding box center [85, 201] width 118 height 16
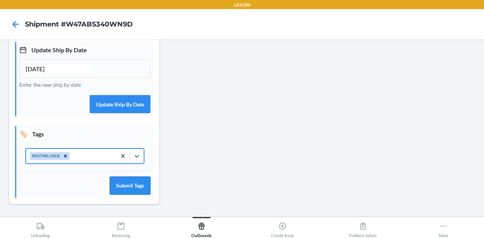
click at [126, 185] on button "Submit Tags" at bounding box center [130, 185] width 41 height 18
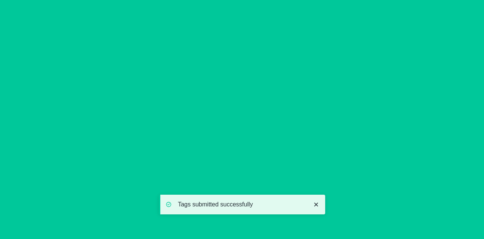
scroll to position [0, 0]
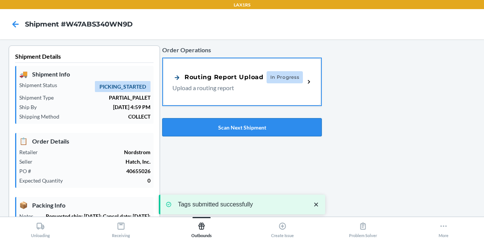
click at [237, 128] on button "Scan Next Shipment" at bounding box center [242, 127] width 160 height 18
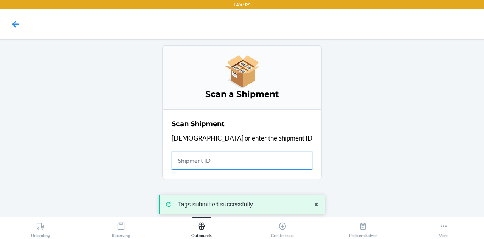
click at [237, 161] on input "text" at bounding box center [242, 160] width 141 height 18
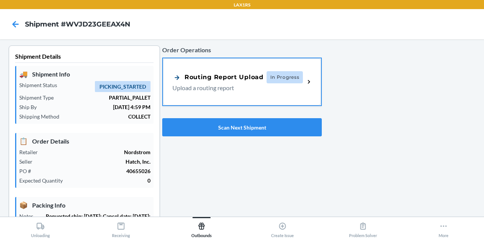
type input "[DATE]"
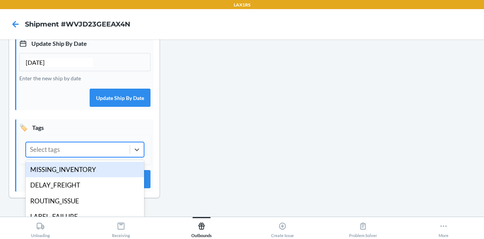
click at [99, 154] on div "Select tags" at bounding box center [78, 149] width 104 height 14
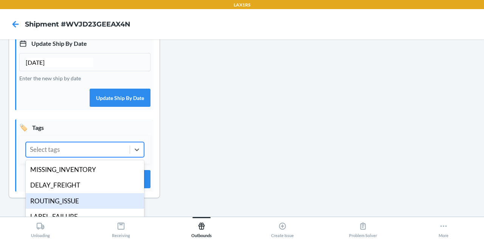
click at [94, 207] on div "ROUTING_ISSUE" at bounding box center [85, 201] width 118 height 16
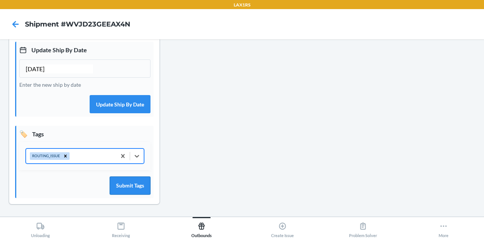
click at [137, 185] on button "Submit Tags" at bounding box center [130, 185] width 41 height 18
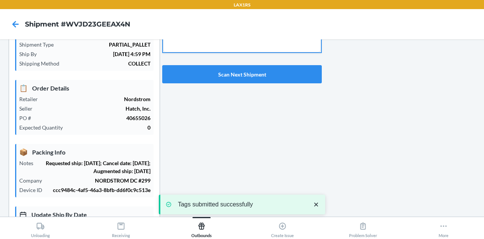
scroll to position [33, 0]
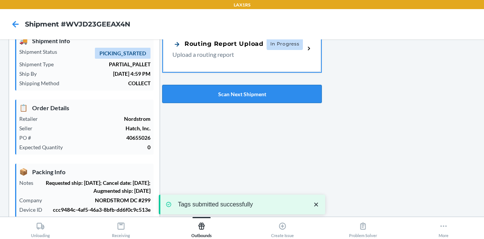
click at [232, 91] on button "Scan Next Shipment" at bounding box center [242, 94] width 160 height 18
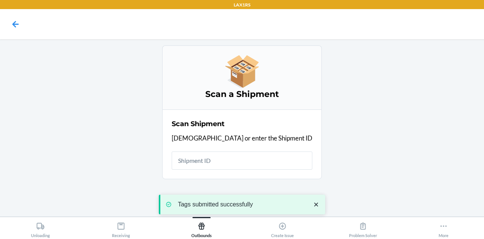
scroll to position [0, 0]
click at [234, 162] on input "text" at bounding box center [242, 160] width 141 height 18
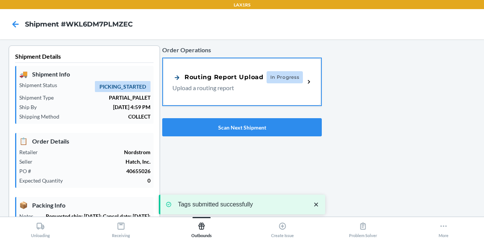
type input "[DATE]"
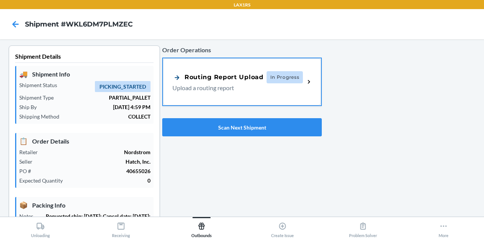
scroll to position [224, 0]
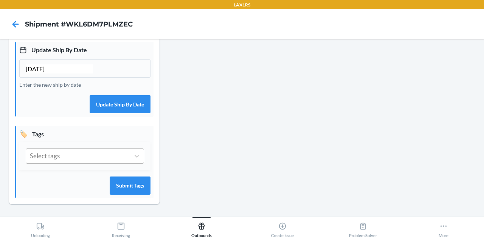
click at [94, 161] on div "Select tags" at bounding box center [78, 156] width 104 height 14
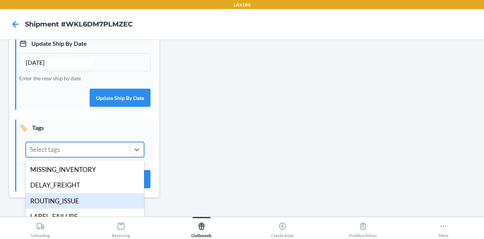
click at [91, 207] on div "ROUTING_ISSUE" at bounding box center [85, 201] width 118 height 16
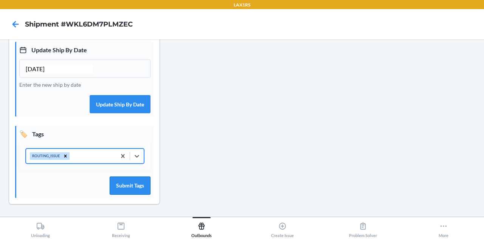
click at [129, 194] on button "Submit Tags" at bounding box center [130, 185] width 41 height 18
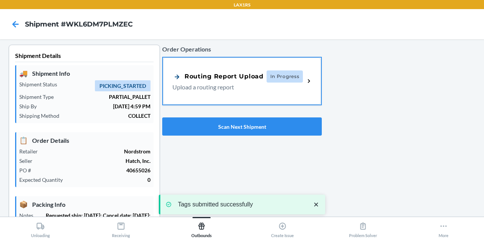
scroll to position [0, 0]
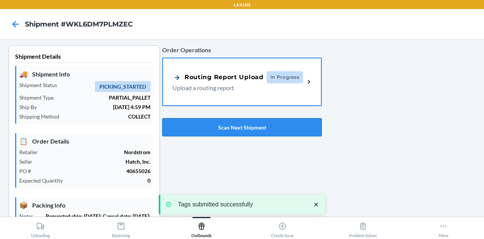
click at [227, 123] on button "Scan Next Shipment" at bounding box center [242, 127] width 160 height 18
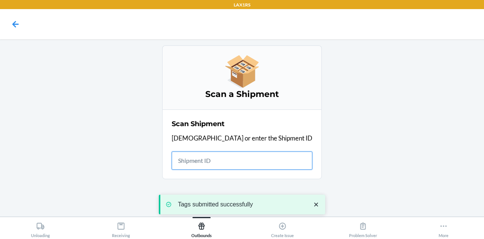
click at [237, 161] on input "text" at bounding box center [242, 160] width 141 height 18
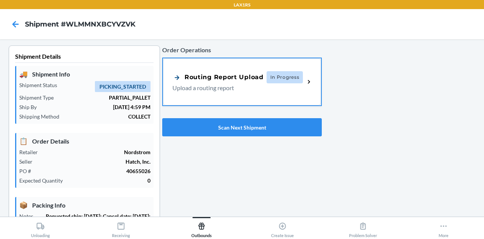
type input "[DATE]"
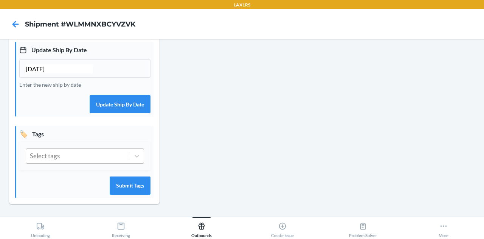
click at [83, 158] on div "Select tags" at bounding box center [78, 156] width 104 height 14
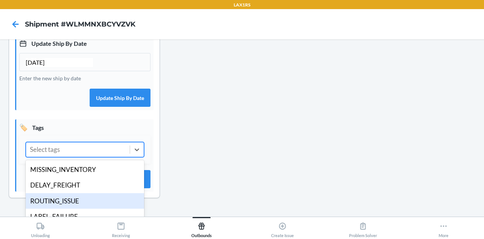
click at [74, 209] on div "ROUTING_ISSUE" at bounding box center [85, 201] width 118 height 16
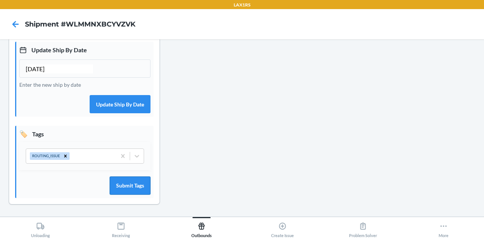
click at [117, 189] on button "Submit Tags" at bounding box center [130, 185] width 41 height 18
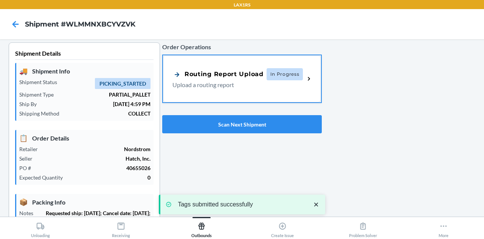
scroll to position [0, 0]
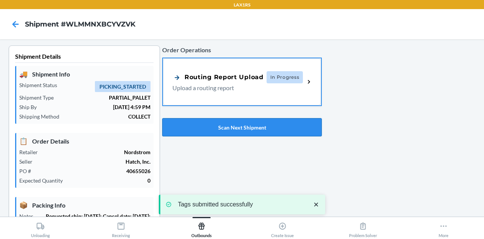
click at [232, 125] on button "Scan Next Shipment" at bounding box center [242, 127] width 160 height 18
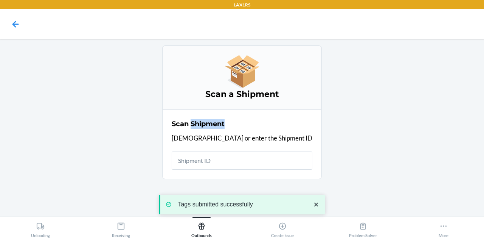
click at [225, 125] on h2 "Scan Shipment" at bounding box center [198, 124] width 53 height 10
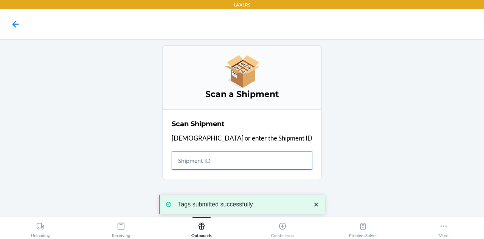
click at [238, 164] on input "text" at bounding box center [242, 160] width 141 height 18
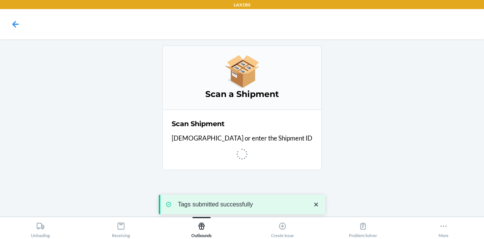
click at [315, 206] on icon "close toast" at bounding box center [316, 204] width 8 height 8
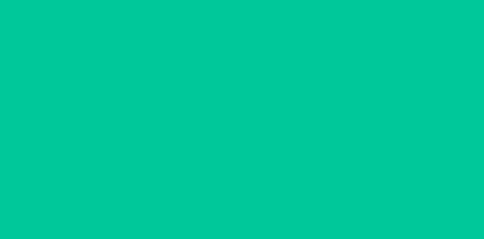
type input "[DATE]"
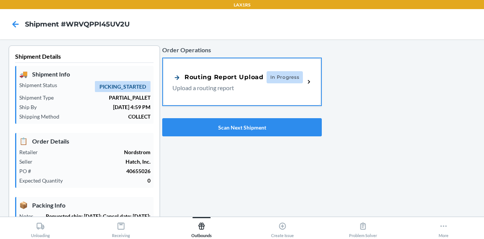
scroll to position [224, 0]
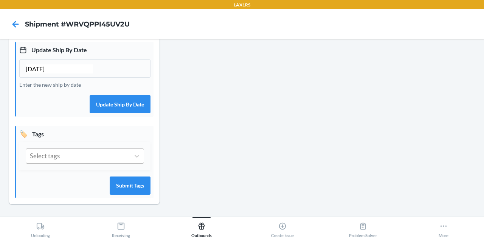
click at [90, 162] on div "Select tags" at bounding box center [78, 156] width 104 height 14
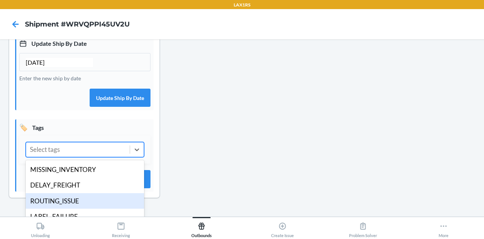
click at [80, 206] on div "ROUTING_ISSUE" at bounding box center [85, 201] width 118 height 16
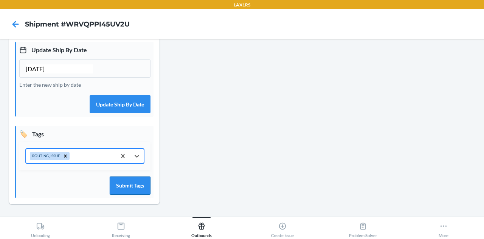
click at [137, 182] on button "Submit Tags" at bounding box center [130, 185] width 41 height 18
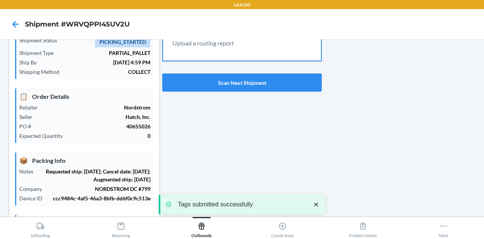
scroll to position [0, 0]
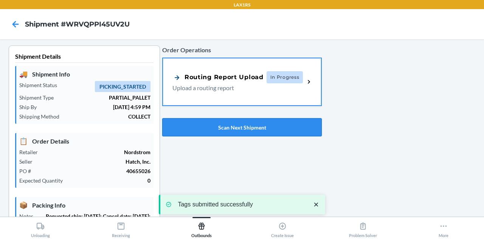
click at [231, 120] on button "Scan Next Shipment" at bounding box center [242, 127] width 160 height 18
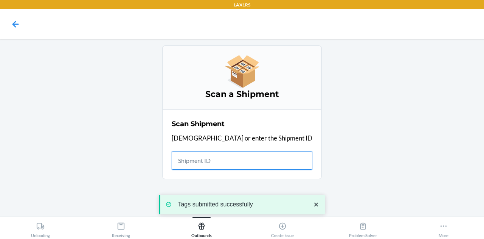
click at [250, 166] on input "text" at bounding box center [242, 160] width 141 height 18
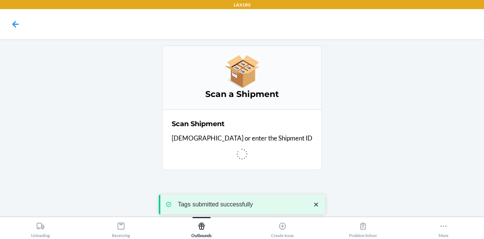
click at [316, 201] on icon "close toast" at bounding box center [316, 204] width 8 height 8
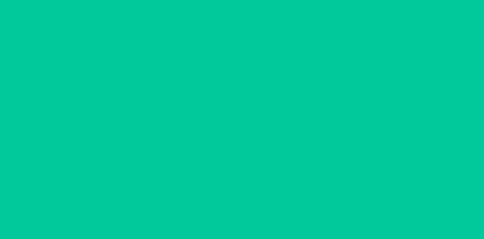
type input "[DATE]"
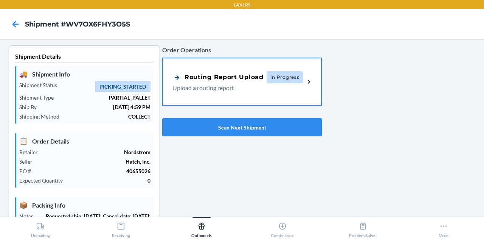
scroll to position [224, 0]
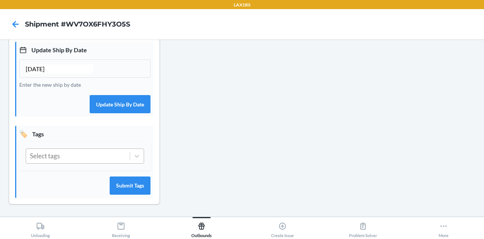
click at [87, 157] on div "Select tags" at bounding box center [78, 156] width 104 height 14
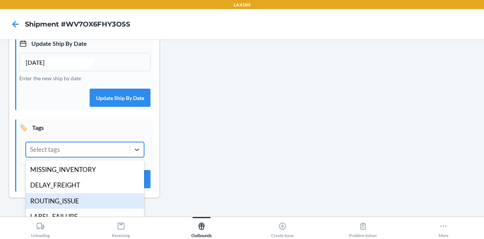
click at [86, 207] on div "ROUTING_ISSUE" at bounding box center [85, 201] width 118 height 16
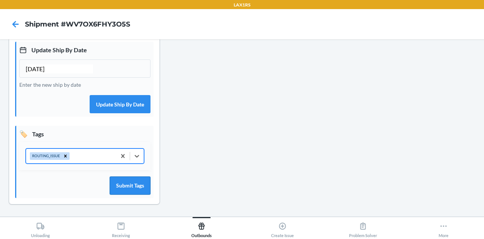
click at [121, 183] on button "Submit Tags" at bounding box center [130, 185] width 41 height 18
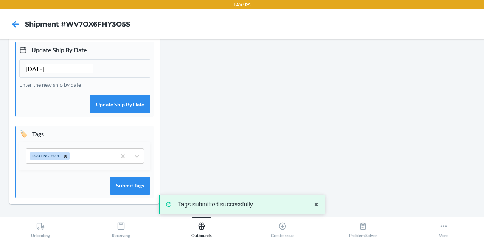
scroll to position [0, 0]
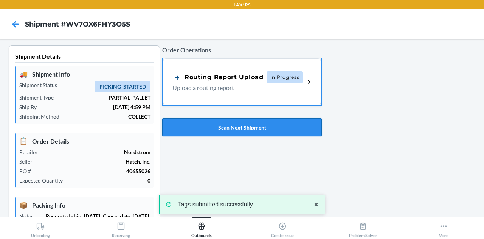
click at [214, 129] on button "Scan Next Shipment" at bounding box center [242, 127] width 160 height 18
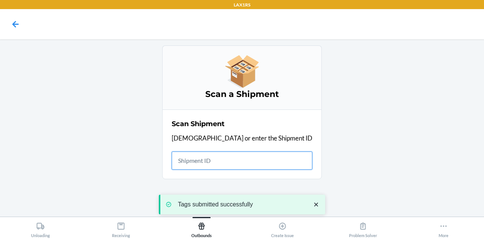
click at [239, 163] on input "text" at bounding box center [242, 160] width 141 height 18
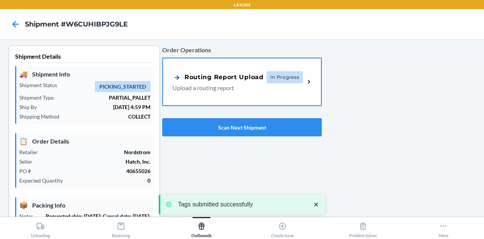
type input "[DATE]"
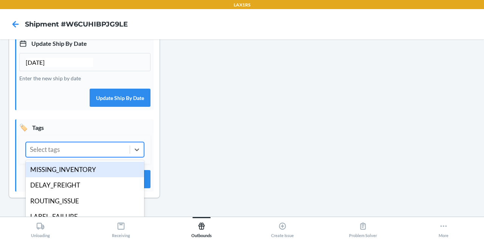
click at [98, 157] on div "Select tags" at bounding box center [78, 149] width 104 height 14
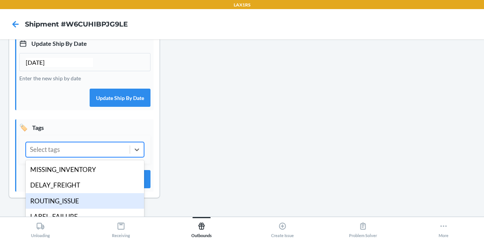
click at [87, 207] on div "ROUTING_ISSUE" at bounding box center [85, 201] width 118 height 16
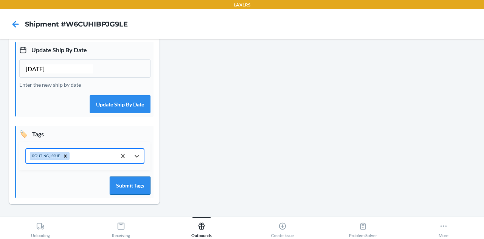
click at [135, 182] on button "Submit Tags" at bounding box center [130, 185] width 41 height 18
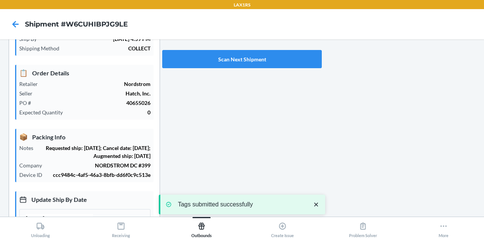
scroll to position [0, 0]
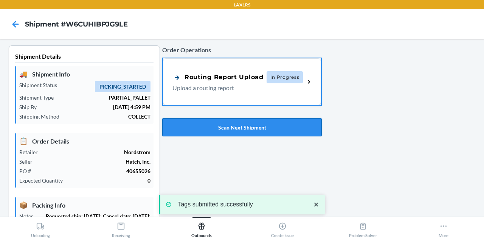
click at [239, 130] on button "Scan Next Shipment" at bounding box center [242, 127] width 160 height 18
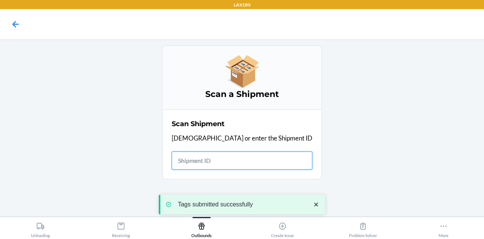
click at [237, 160] on input "text" at bounding box center [242, 160] width 141 height 18
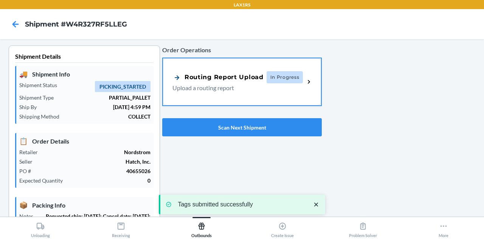
type input "[DATE]"
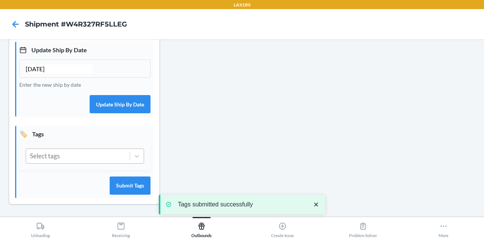
click at [92, 157] on div "Select tags" at bounding box center [78, 156] width 104 height 14
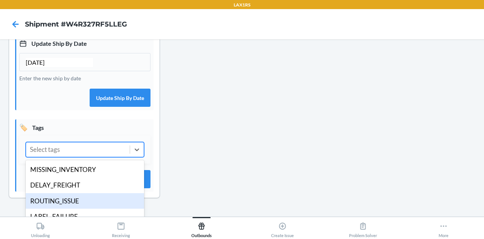
click at [89, 205] on div "ROUTING_ISSUE" at bounding box center [85, 201] width 118 height 16
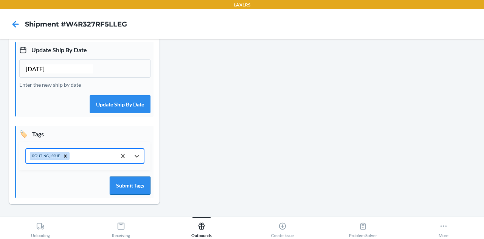
click at [129, 186] on button "Submit Tags" at bounding box center [130, 185] width 41 height 18
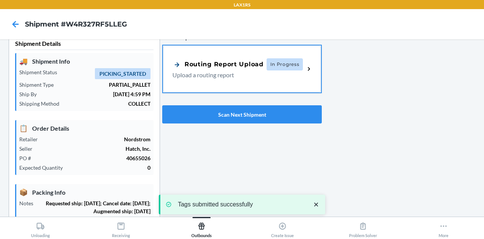
scroll to position [0, 0]
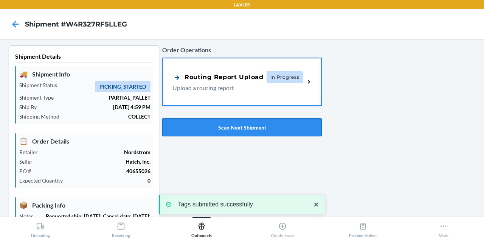
click at [228, 123] on button "Scan Next Shipment" at bounding box center [242, 127] width 160 height 18
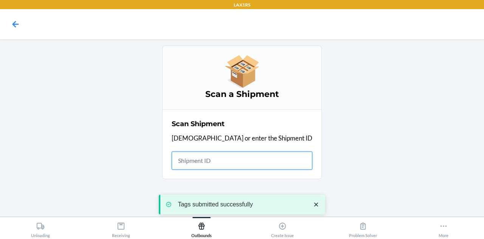
click at [243, 160] on input "text" at bounding box center [242, 160] width 141 height 18
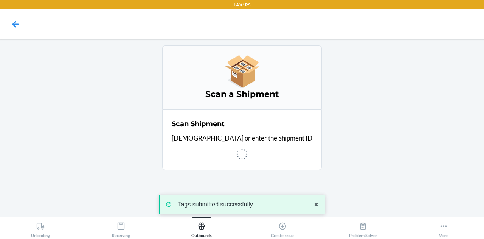
click at [313, 205] on icon "close toast" at bounding box center [316, 204] width 8 height 8
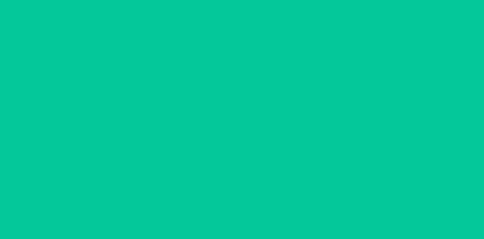
type input "[DATE]"
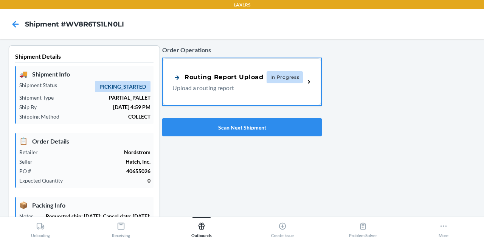
scroll to position [224, 0]
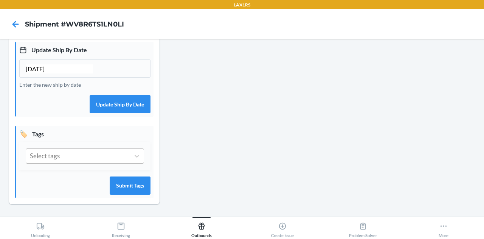
click at [100, 158] on div "Select tags" at bounding box center [78, 156] width 104 height 14
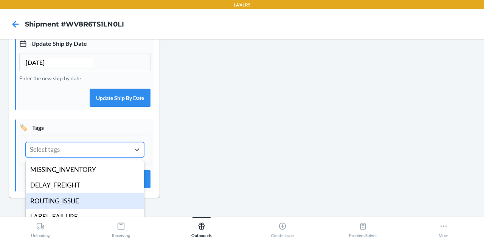
click at [92, 203] on div "ROUTING_ISSUE" at bounding box center [85, 201] width 118 height 16
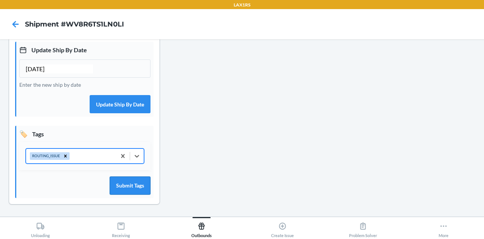
click at [130, 190] on button "Submit Tags" at bounding box center [130, 185] width 41 height 18
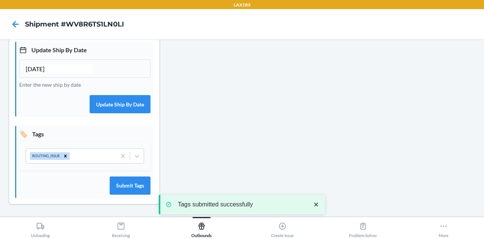
scroll to position [0, 0]
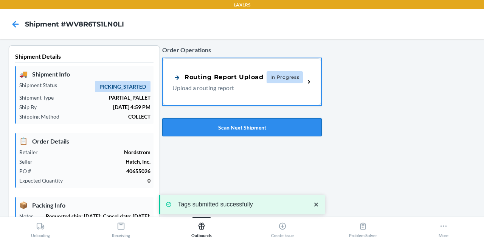
click at [251, 118] on button "Scan Next Shipment" at bounding box center [242, 127] width 160 height 18
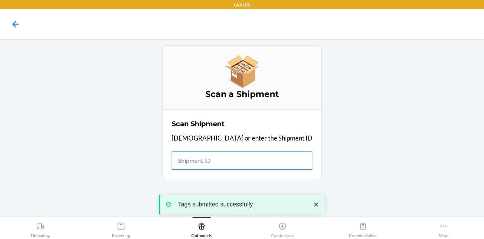
click at [240, 158] on input "text" at bounding box center [242, 160] width 141 height 18
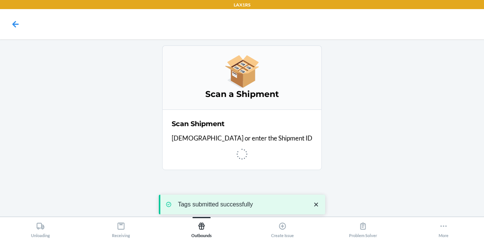
click at [316, 204] on icon "close toast" at bounding box center [316, 204] width 4 height 4
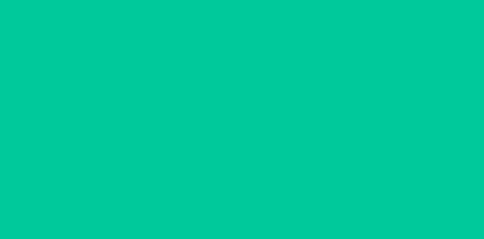
type input "[DATE]"
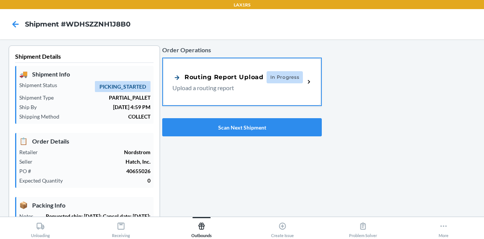
click at [141, 176] on p "0" at bounding box center [110, 180] width 82 height 8
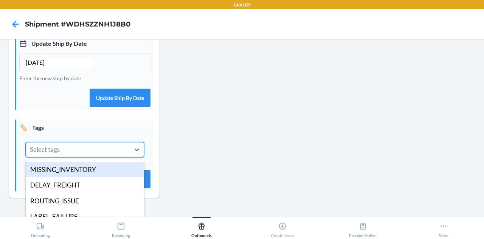
click at [90, 157] on div "Select tags" at bounding box center [78, 149] width 104 height 14
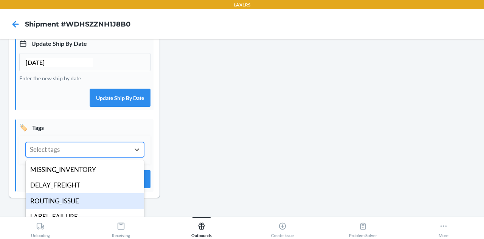
click at [83, 209] on div "ROUTING_ISSUE" at bounding box center [85, 201] width 118 height 16
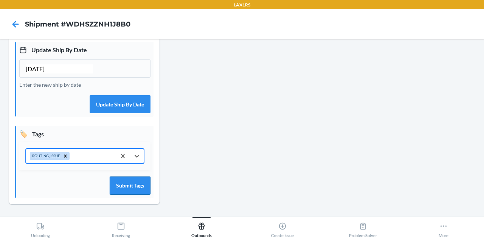
click at [140, 186] on button "Submit Tags" at bounding box center [130, 185] width 41 height 18
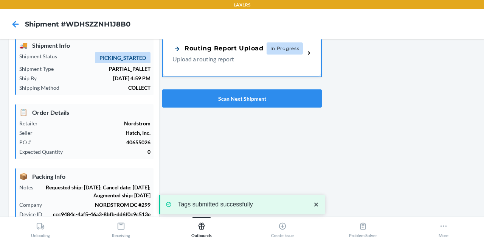
scroll to position [0, 0]
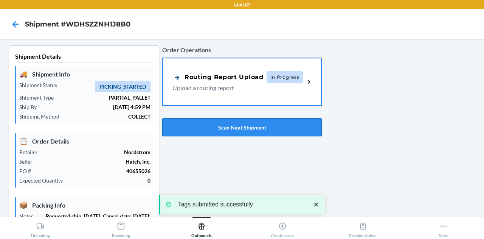
click at [234, 128] on button "Scan Next Shipment" at bounding box center [242, 127] width 160 height 18
